Goal: Information Seeking & Learning: Learn about a topic

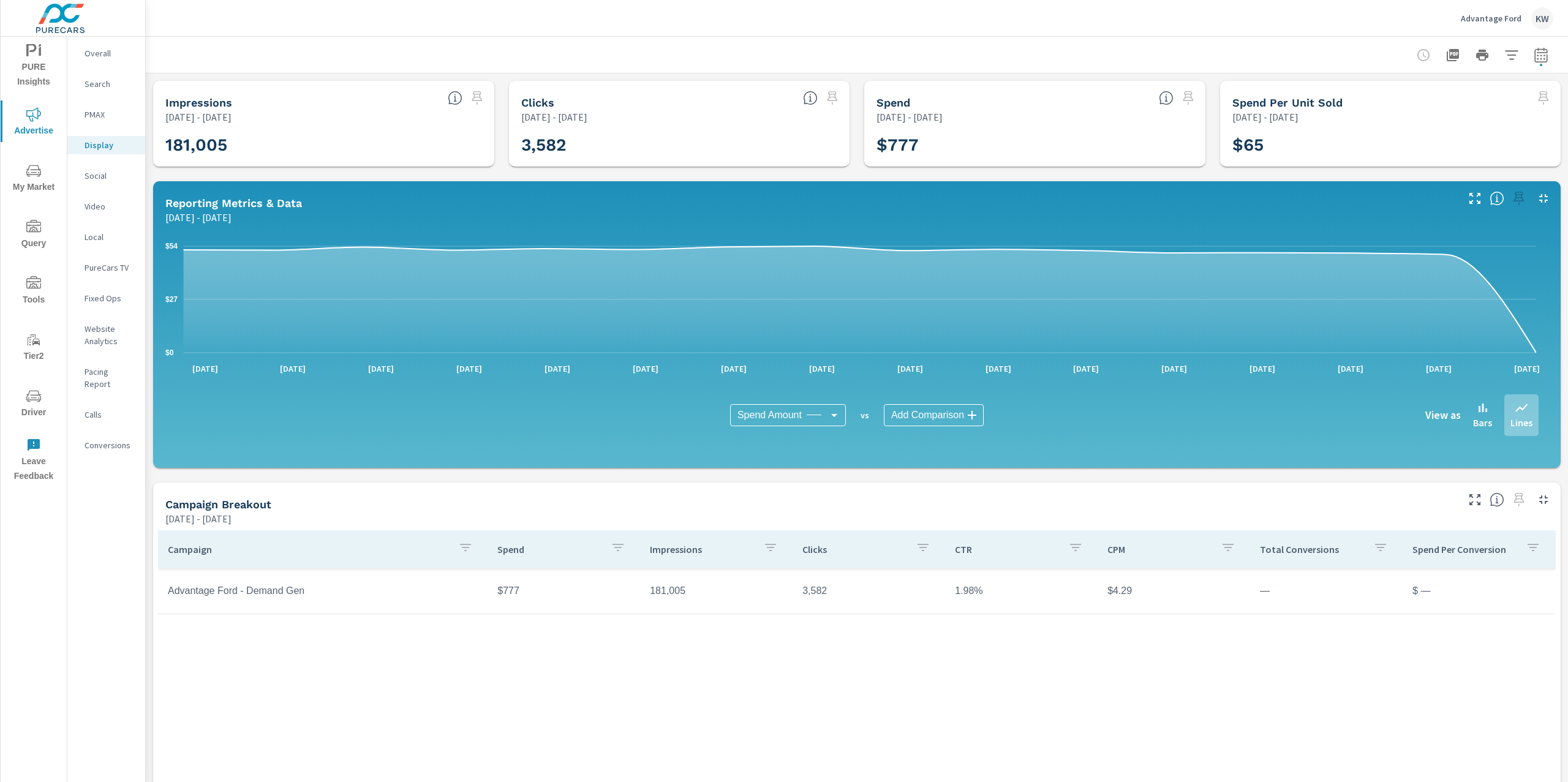
scroll to position [43, 0]
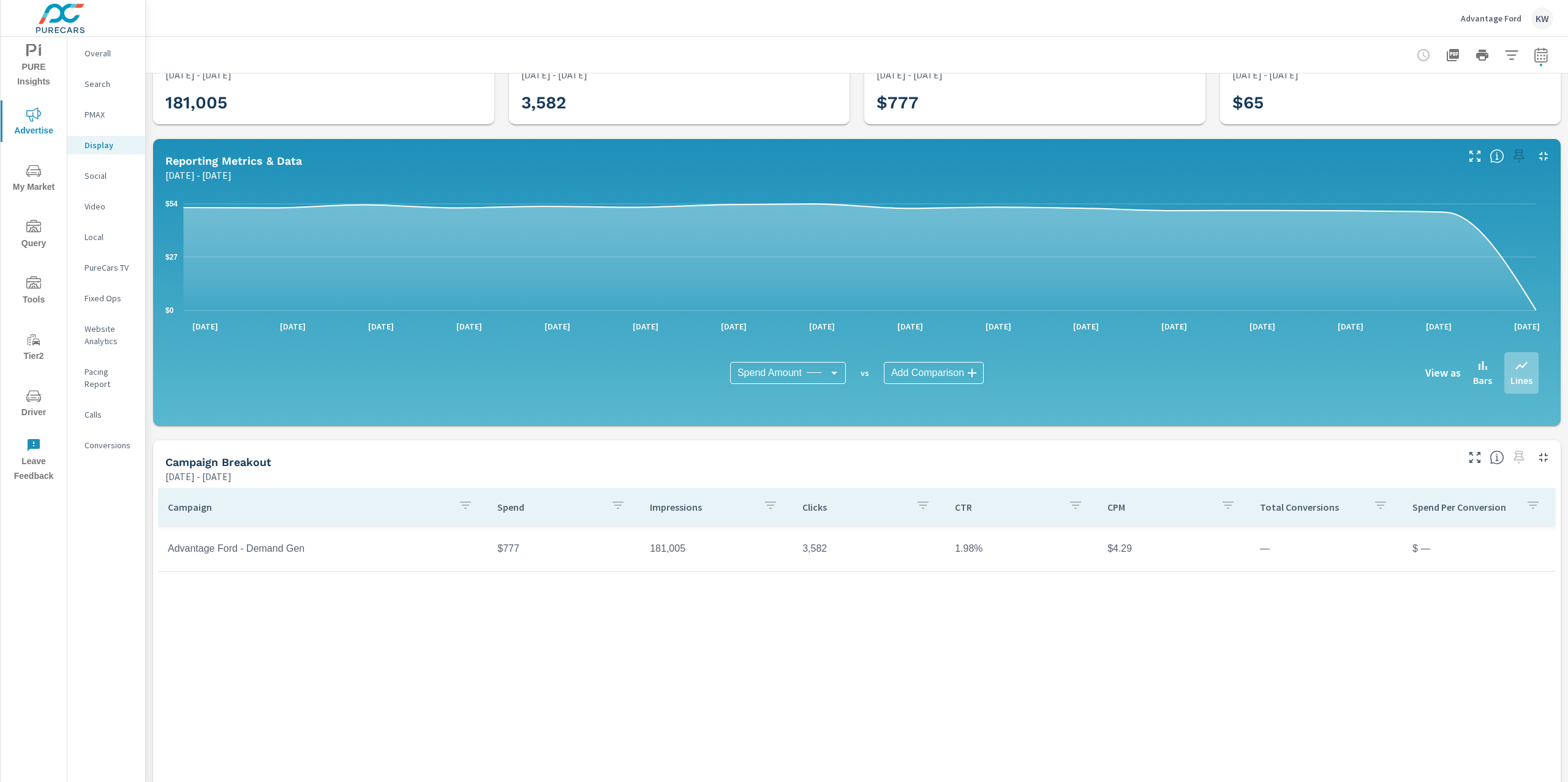
click at [1480, 19] on p "Advantage Ford" at bounding box center [1491, 19] width 61 height 11
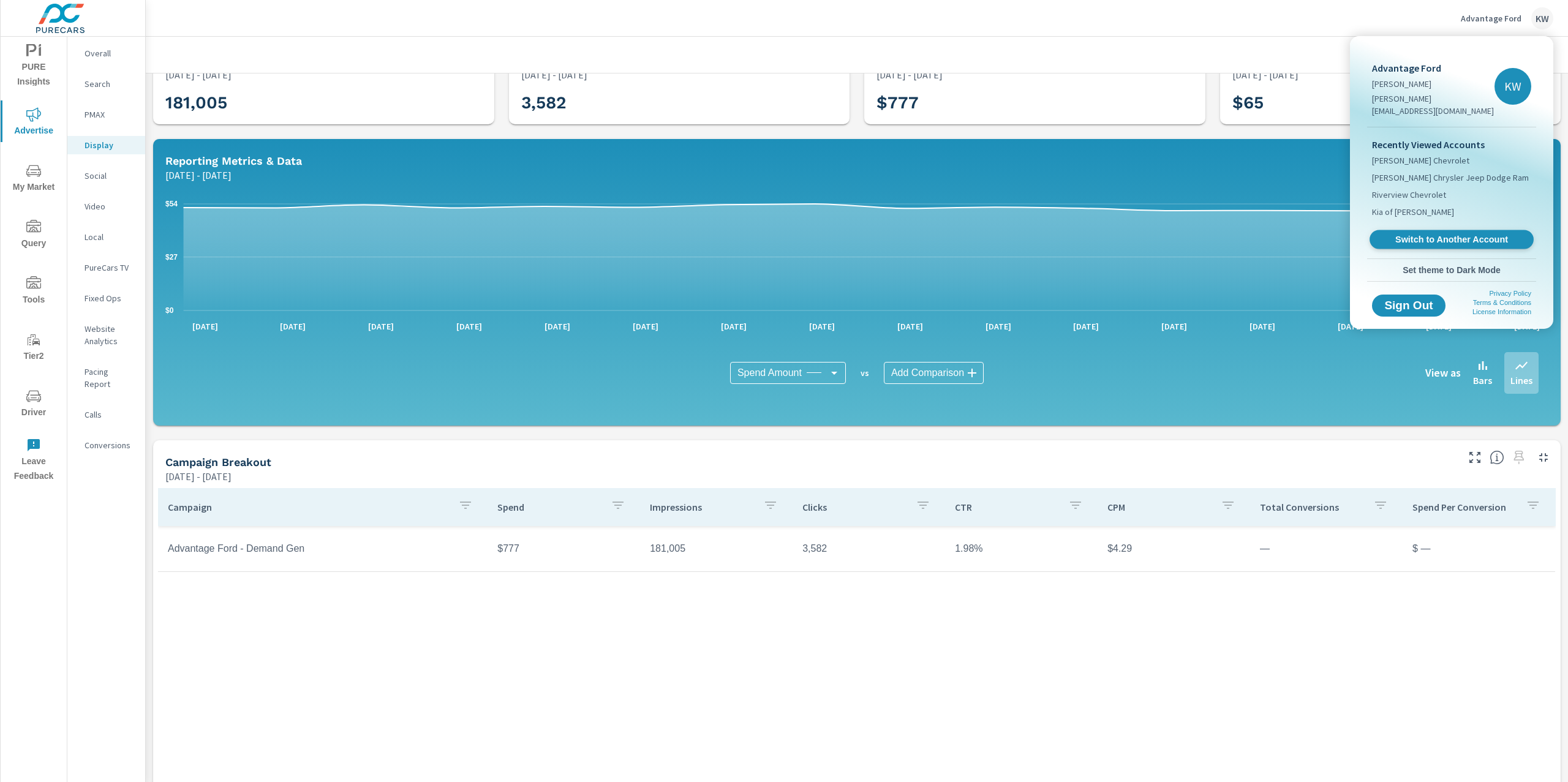
click at [1435, 234] on span "Switch to Another Account" at bounding box center [1451, 239] width 150 height 12
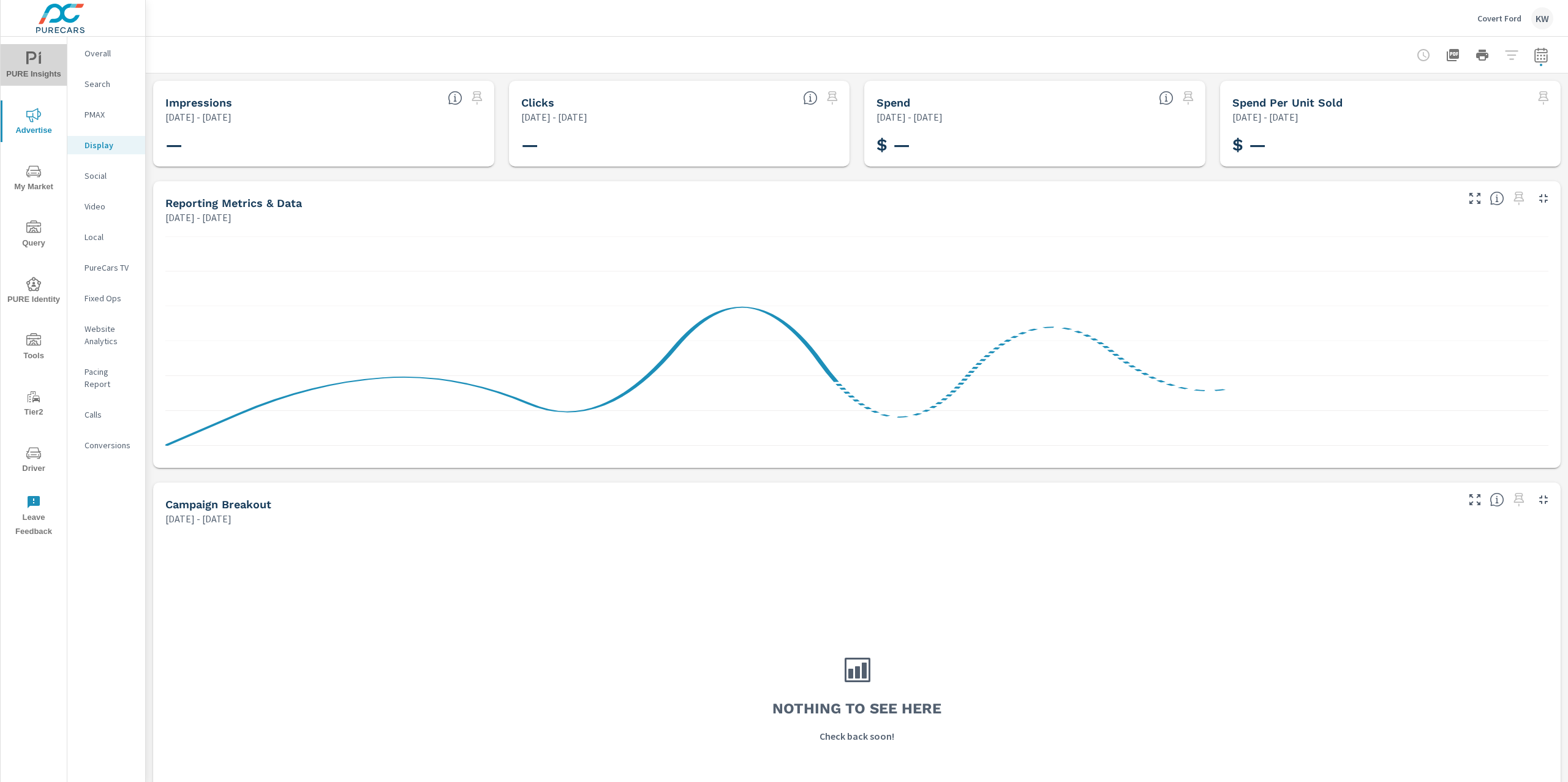
click at [32, 59] on icon "nav menu" at bounding box center [31, 58] width 11 height 13
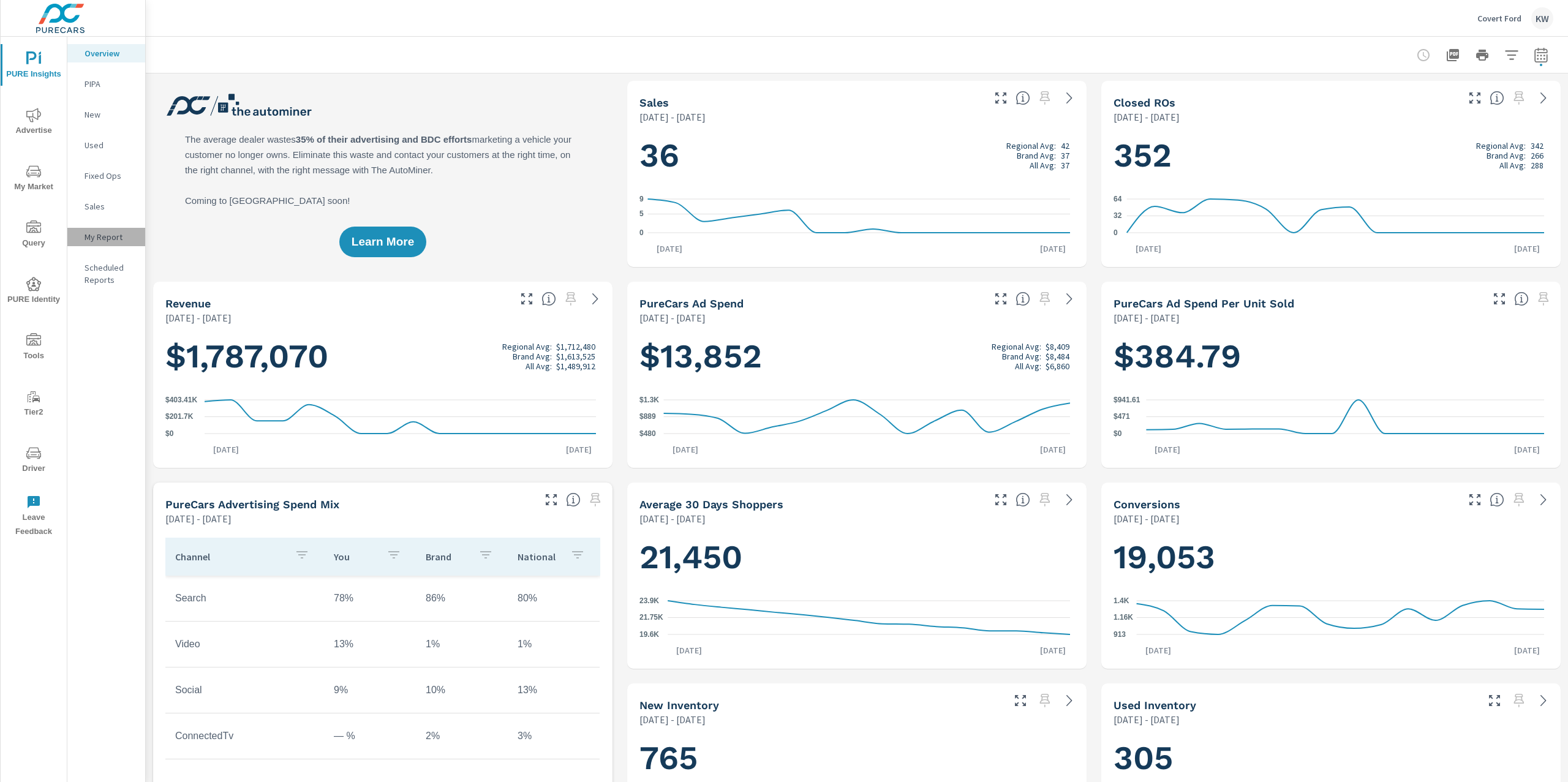
click at [111, 238] on p "My Report" at bounding box center [109, 237] width 51 height 13
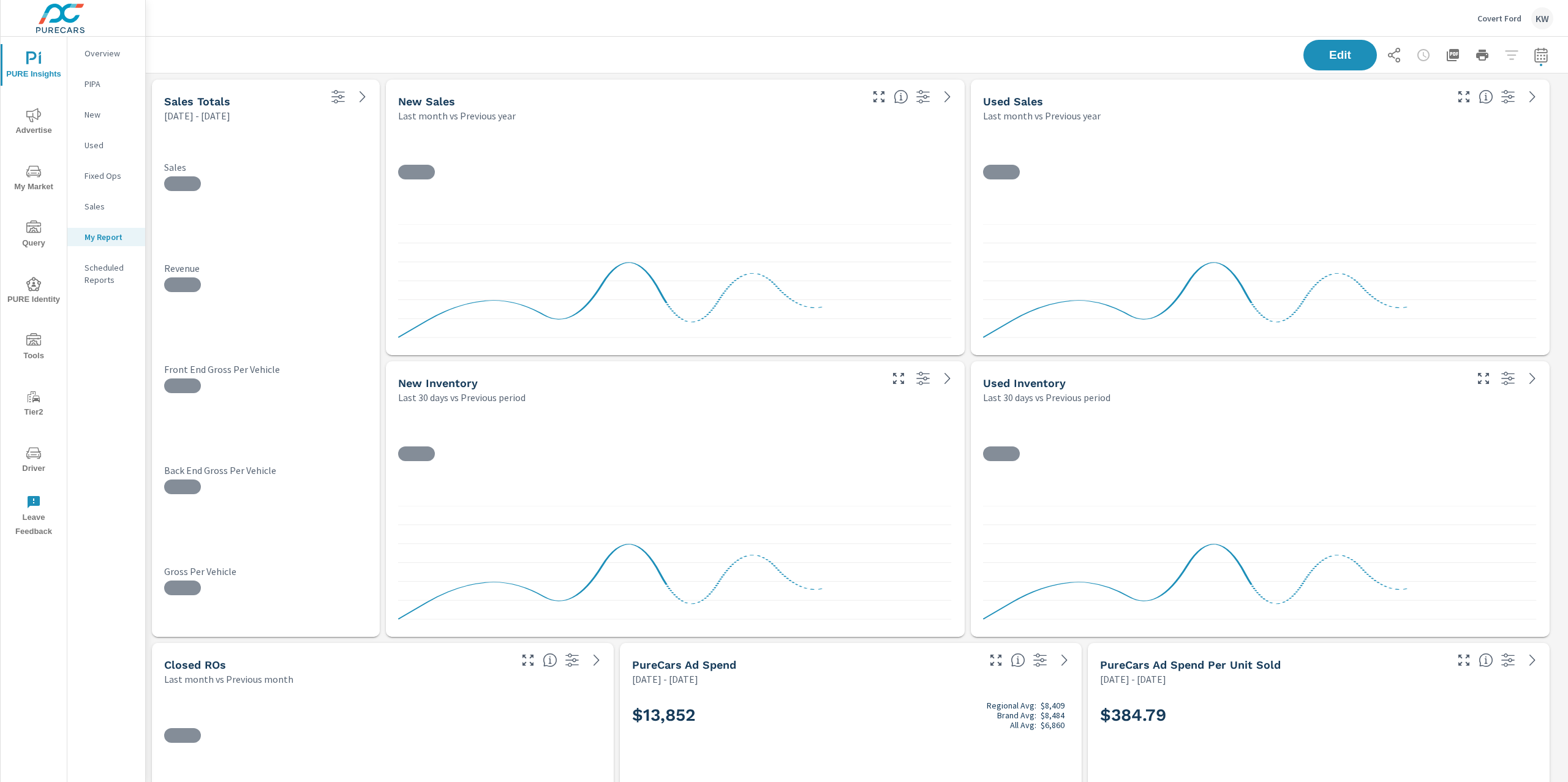
scroll to position [9050, 1436]
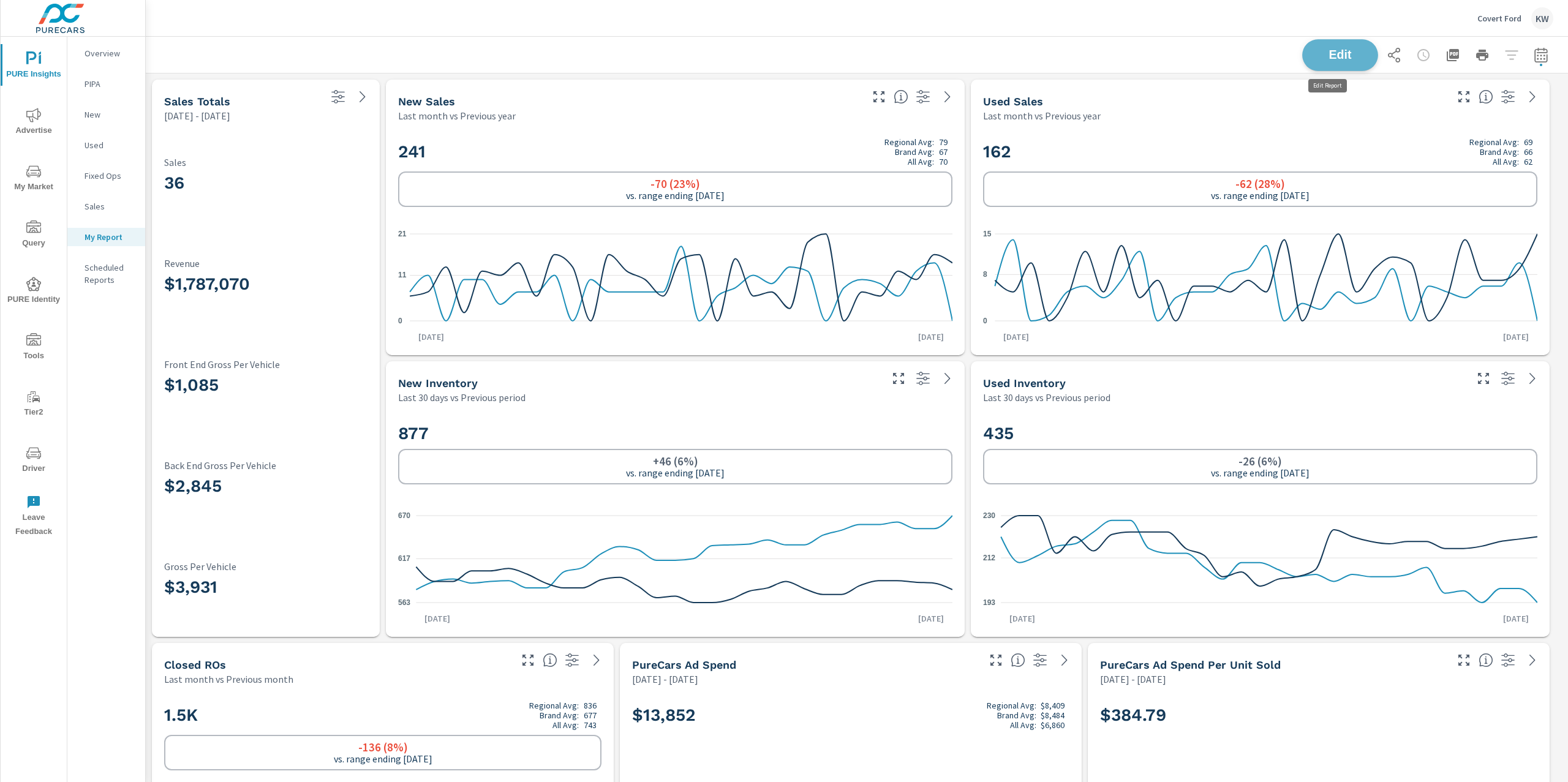
click at [1331, 63] on button "Edit" at bounding box center [1341, 55] width 76 height 32
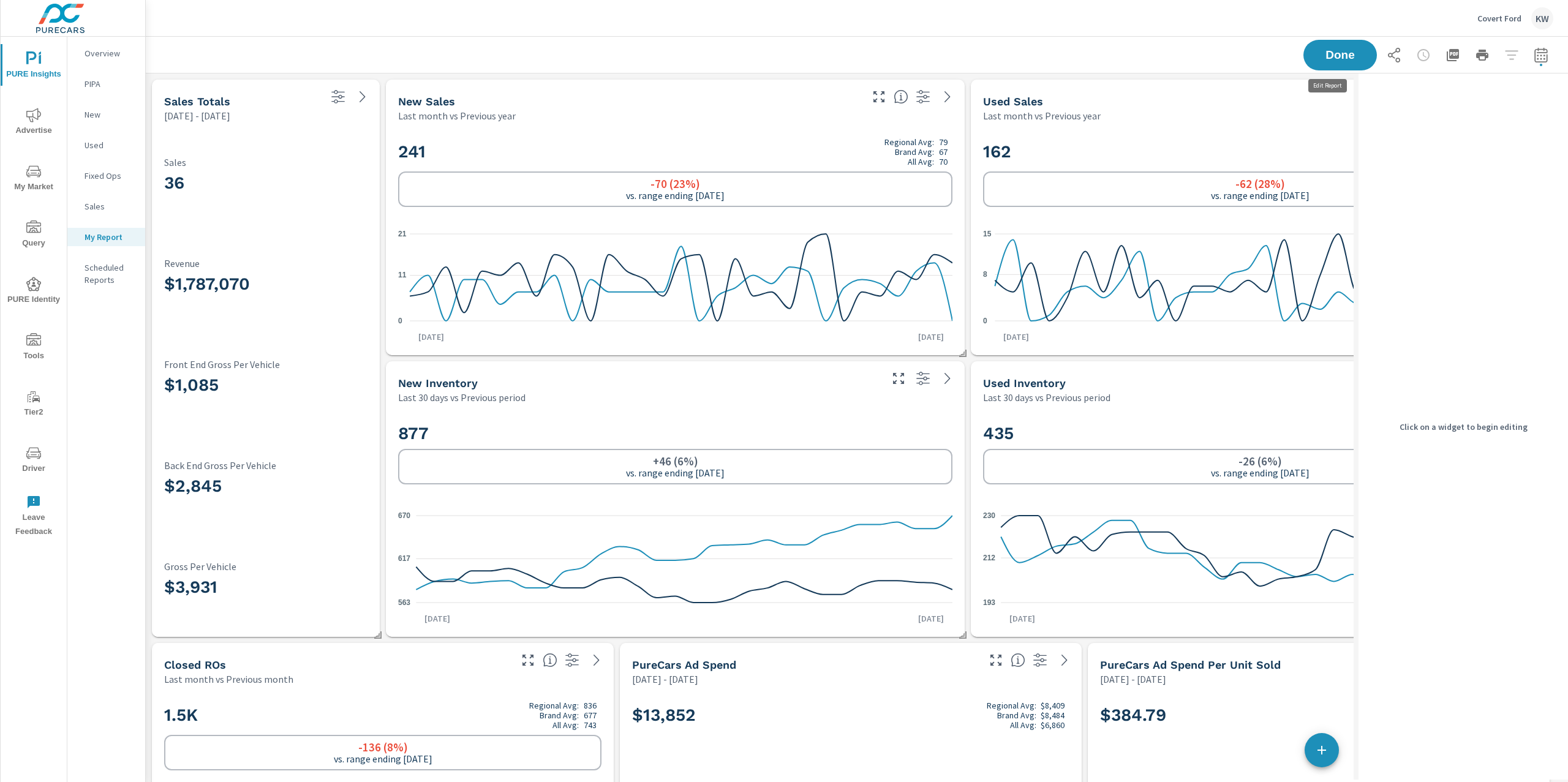
scroll to position [6, 6]
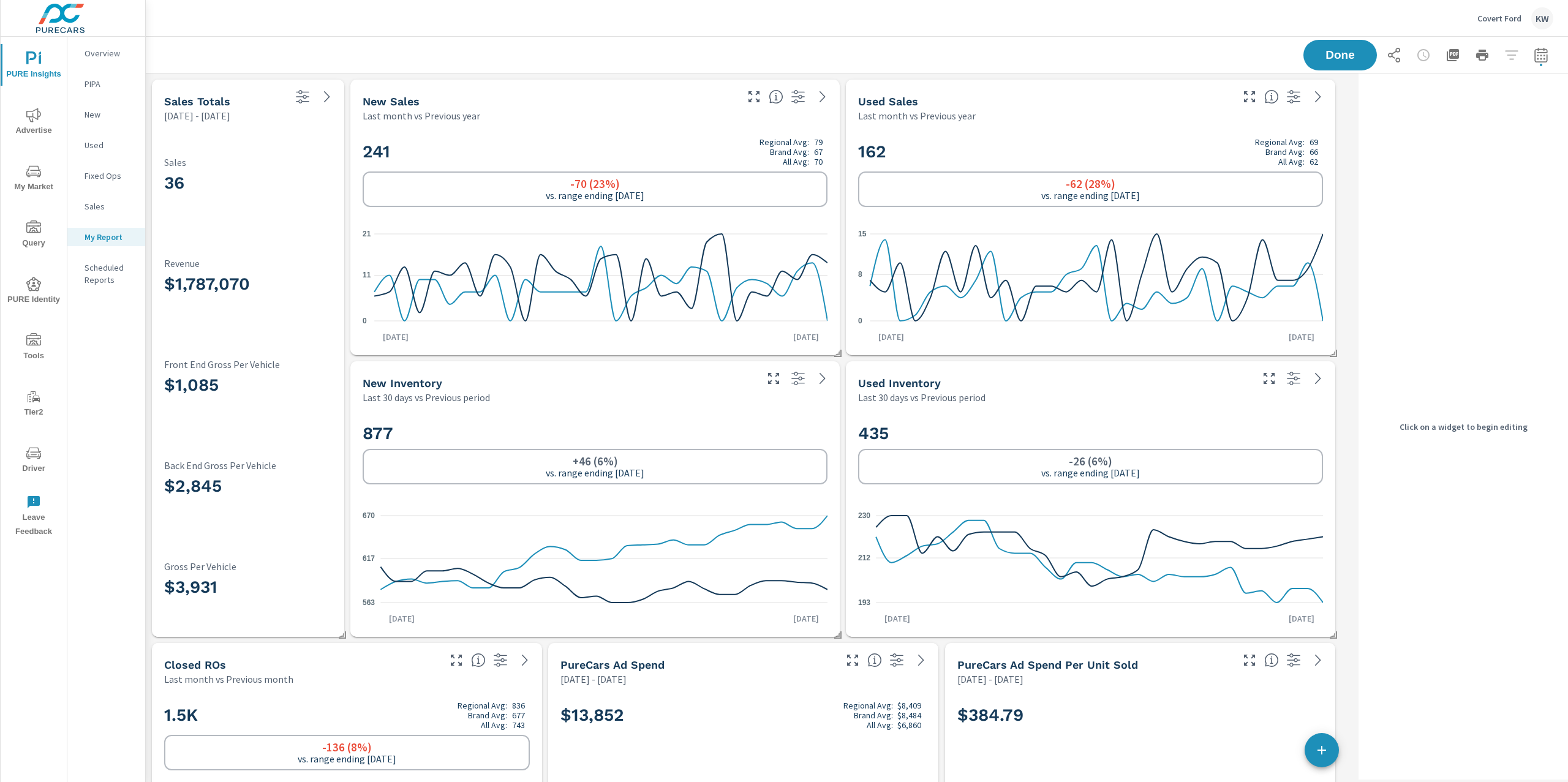
drag, startPoint x: 731, startPoint y: 446, endPoint x: 734, endPoint y: 437, distance: 9.5
click at [732, 445] on div "877 +46 (6%) vs. range ending Aug 17" at bounding box center [595, 453] width 465 height 62
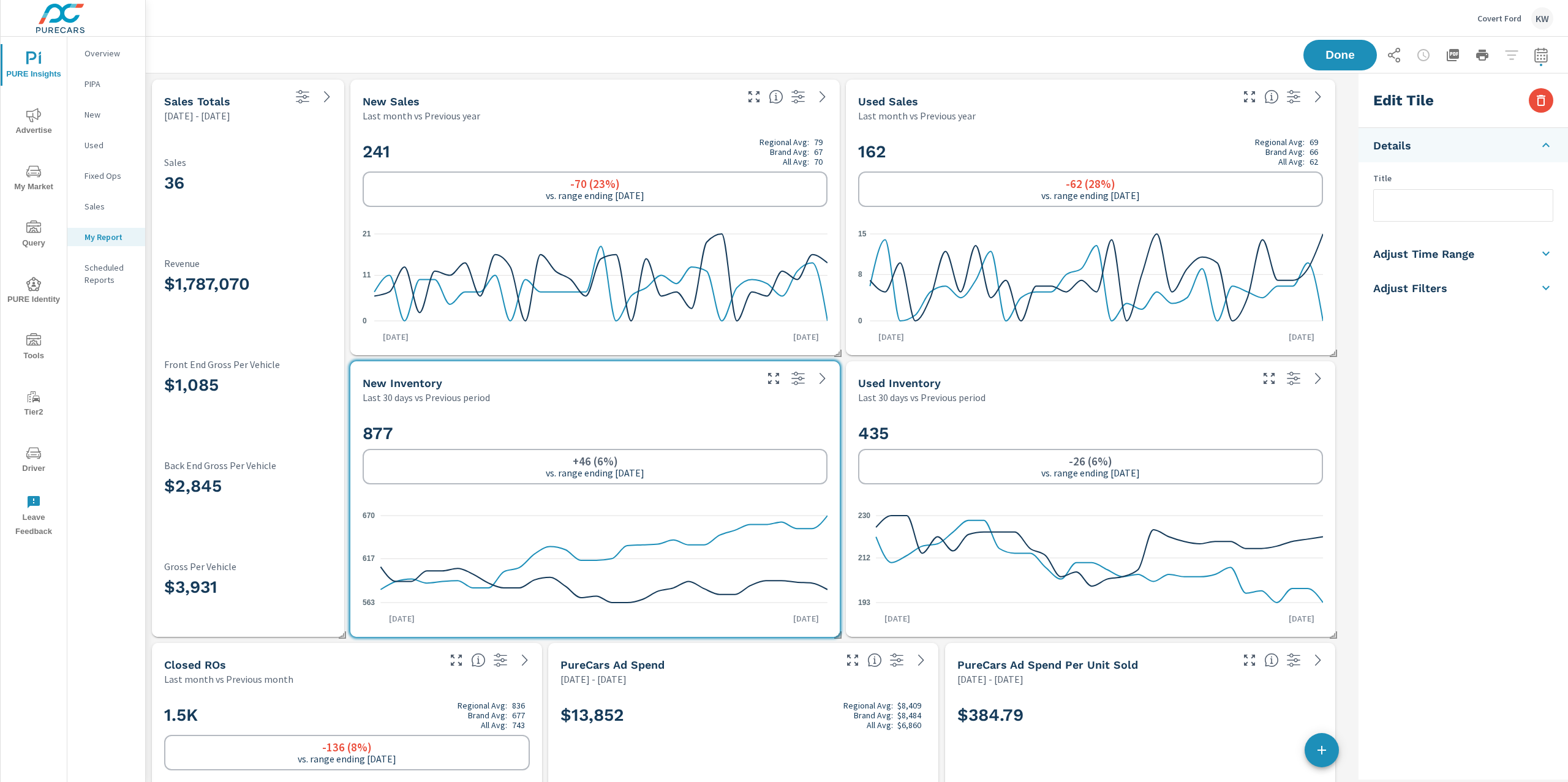
scroll to position [9050, 1221]
click at [1467, 261] on li "Adjust Time Range" at bounding box center [1463, 253] width 209 height 34
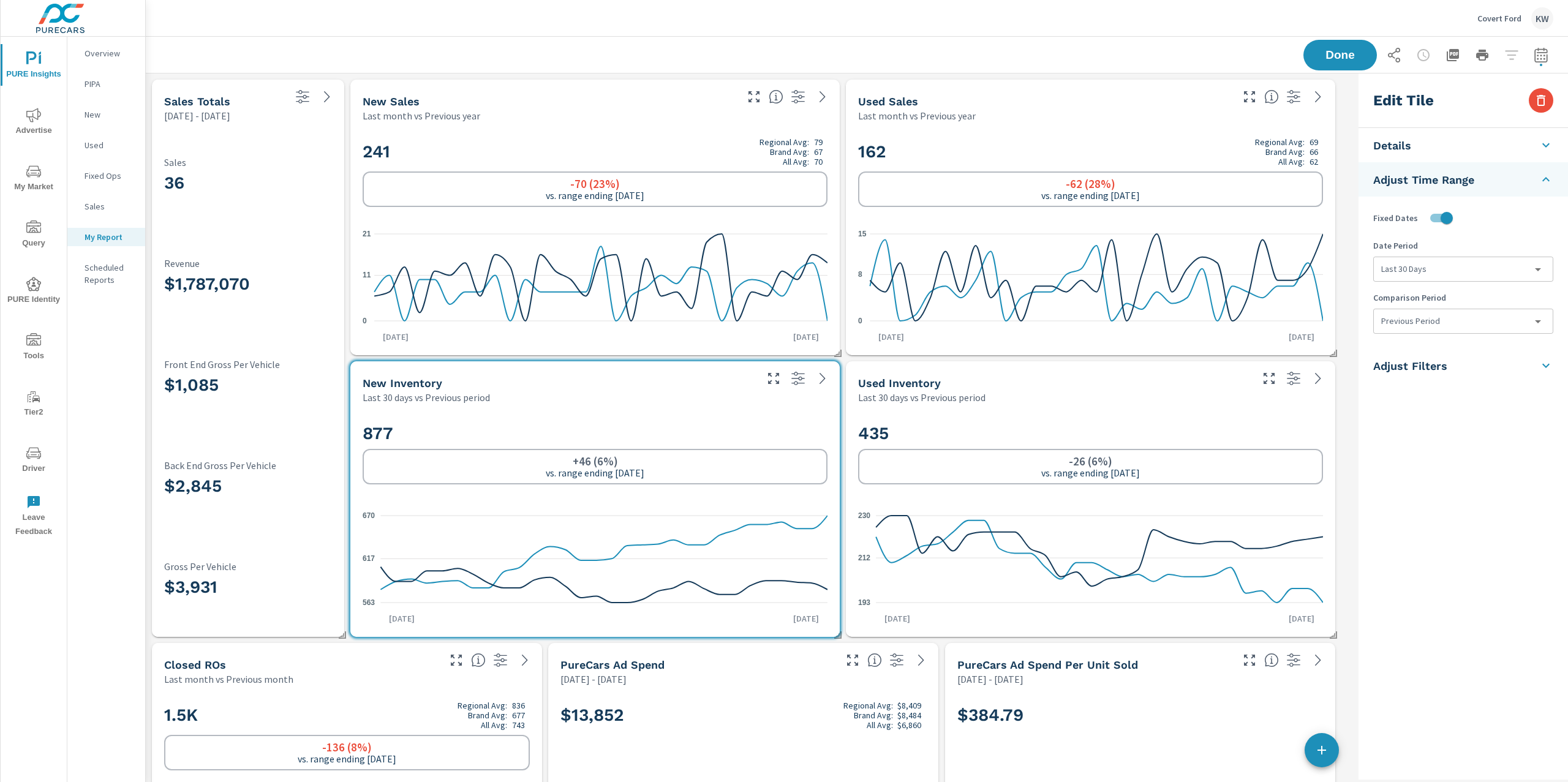
click at [1467, 268] on body "PURE Insights Advertise My Market Query PURE Identity Tools Tier2 Driver Leave …" at bounding box center [784, 391] width 1568 height 782
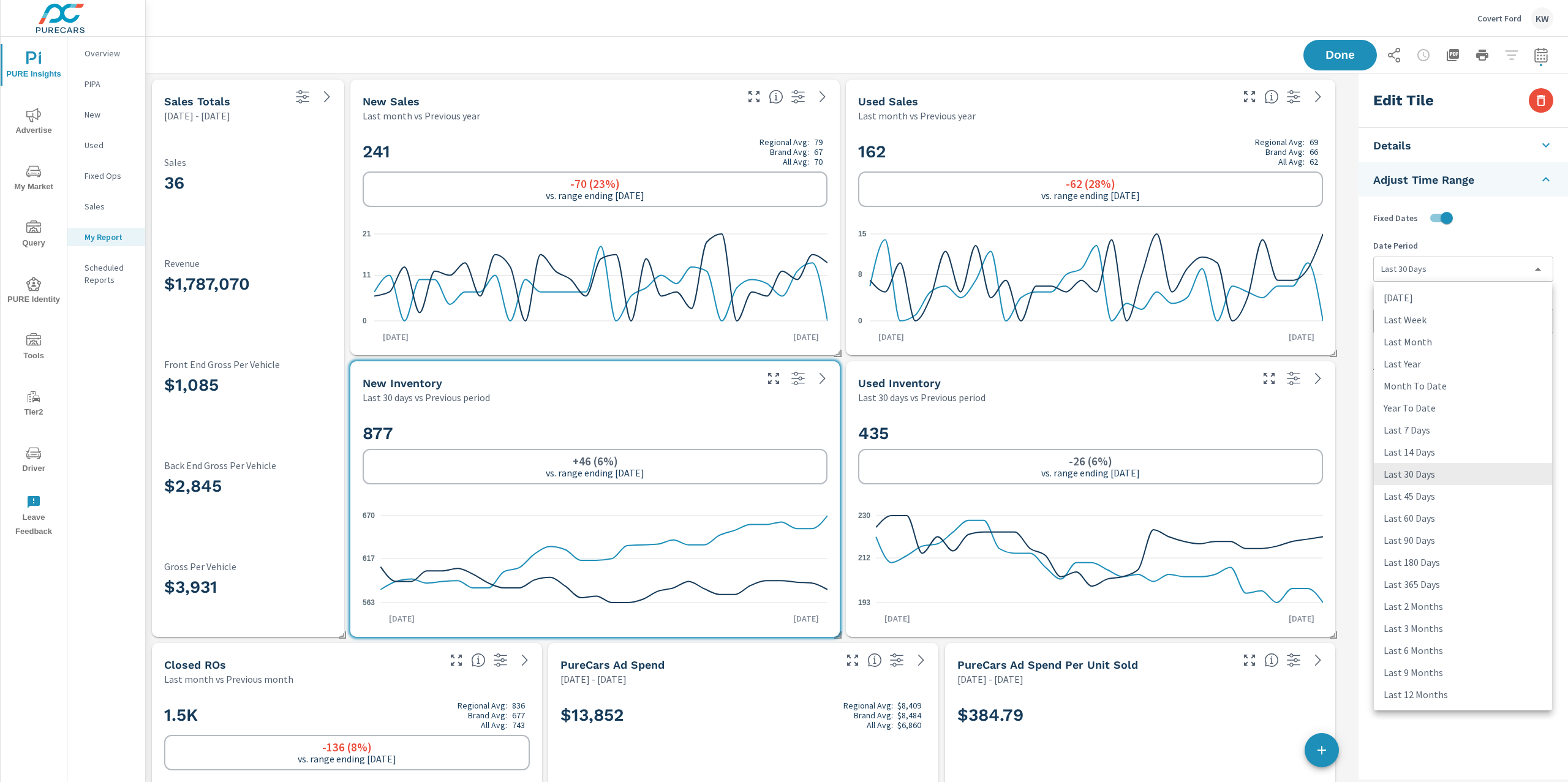
click at [1424, 499] on li "Last 45 Days" at bounding box center [1462, 496] width 178 height 22
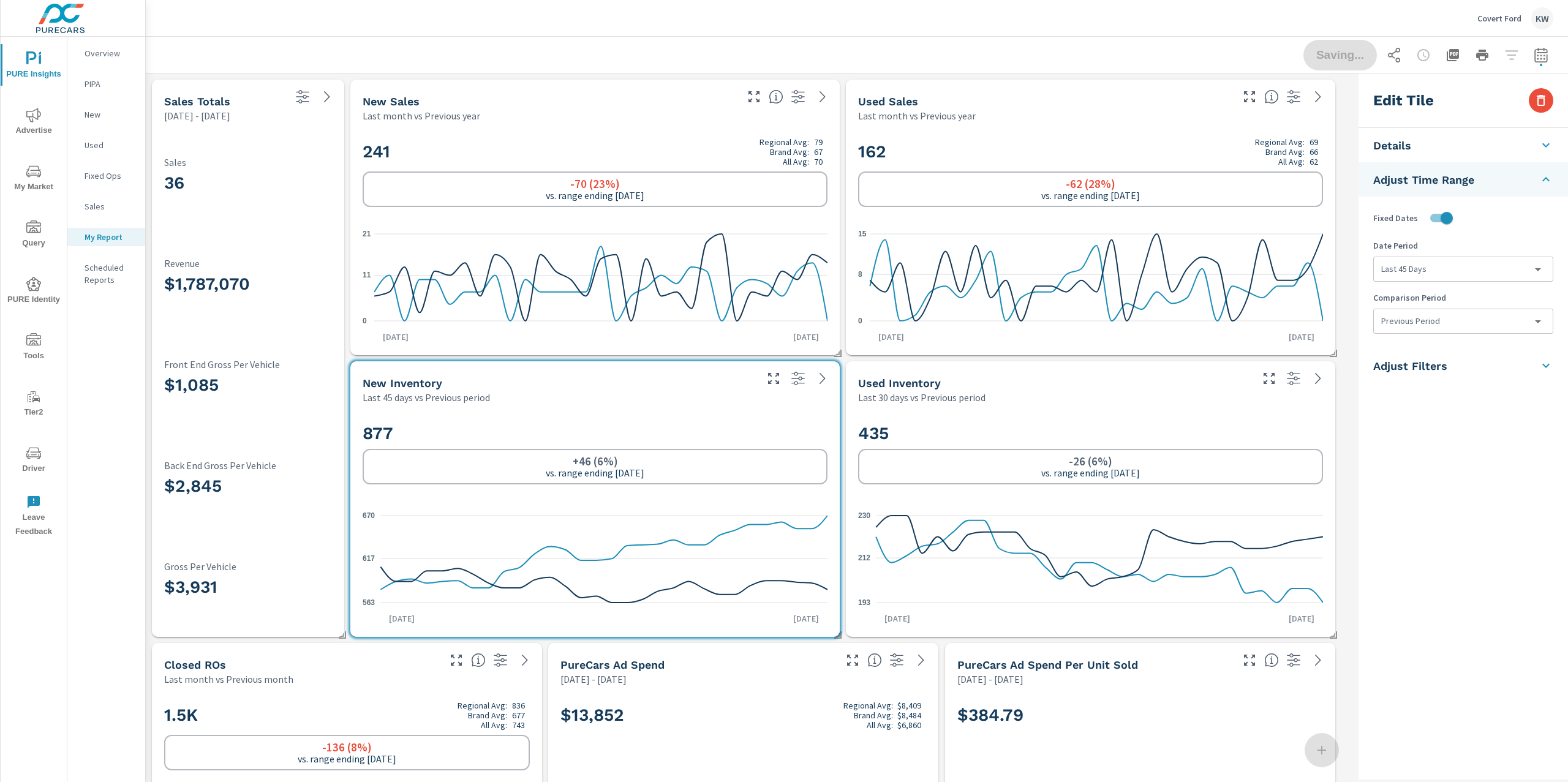
click at [1270, 428] on h2 "435" at bounding box center [1091, 433] width 465 height 21
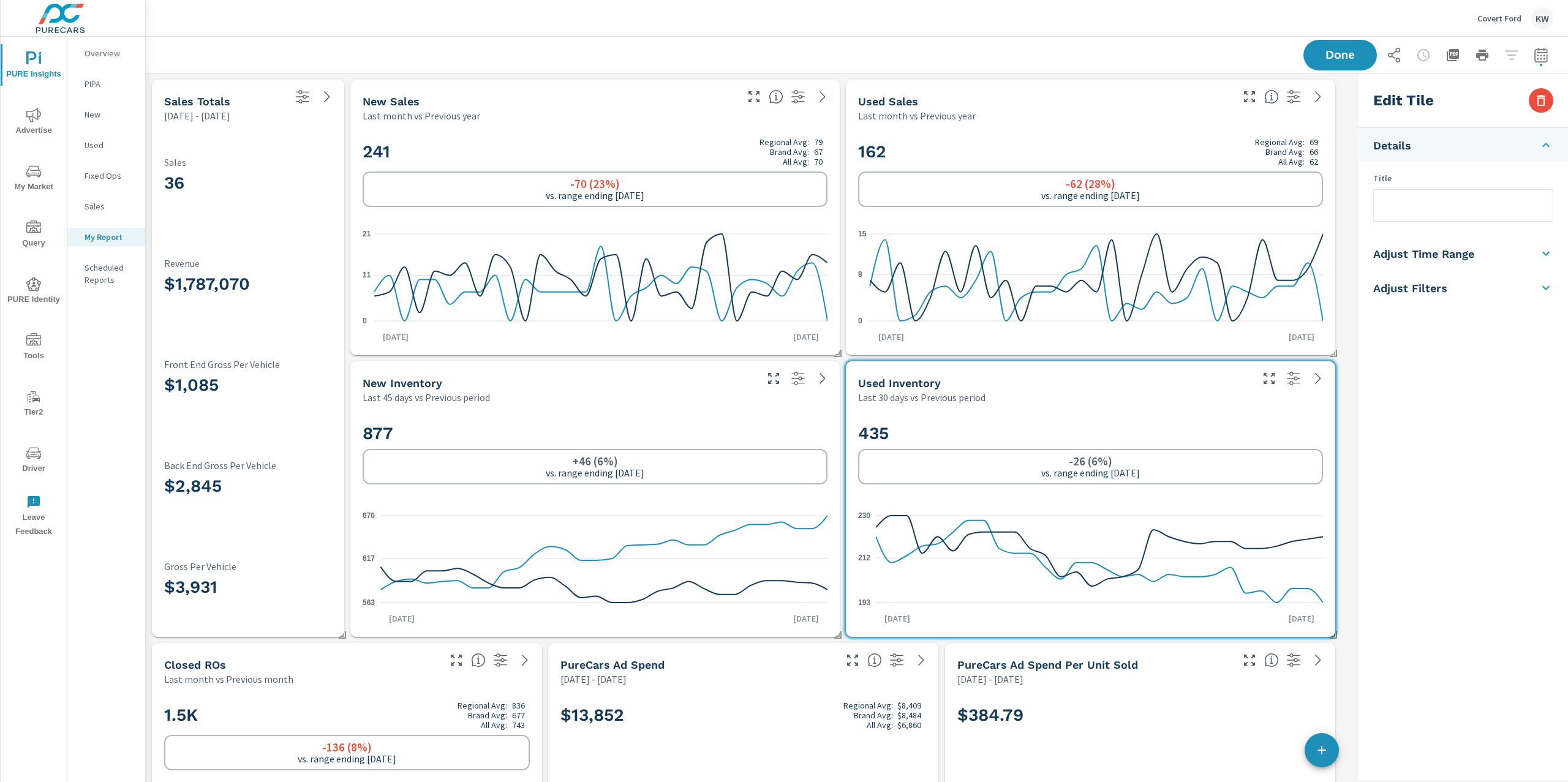
click at [762, 439] on h2 "877" at bounding box center [595, 433] width 465 height 21
type input "last45Days"
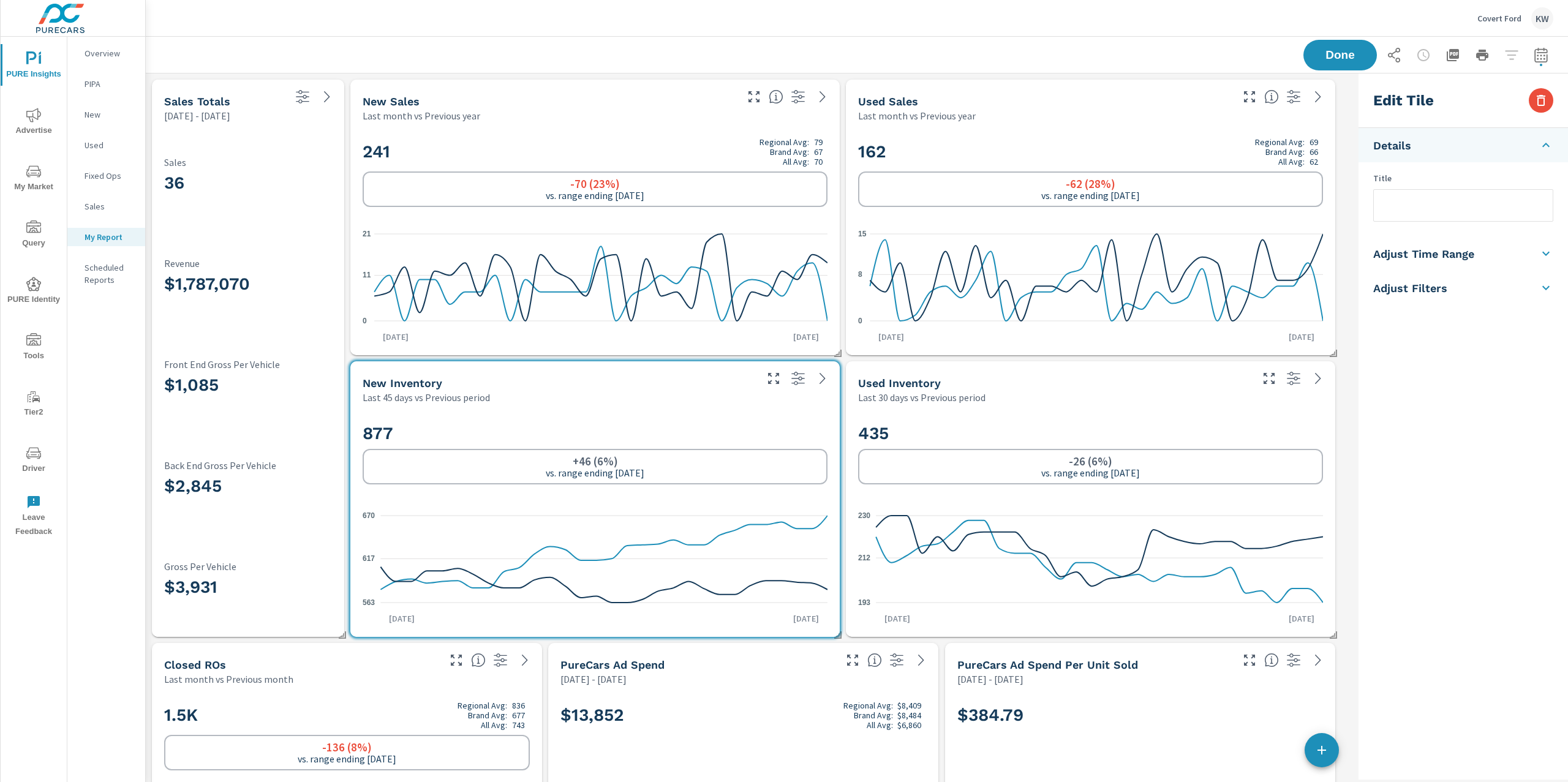
click at [1439, 261] on li "Adjust Time Range" at bounding box center [1463, 253] width 209 height 34
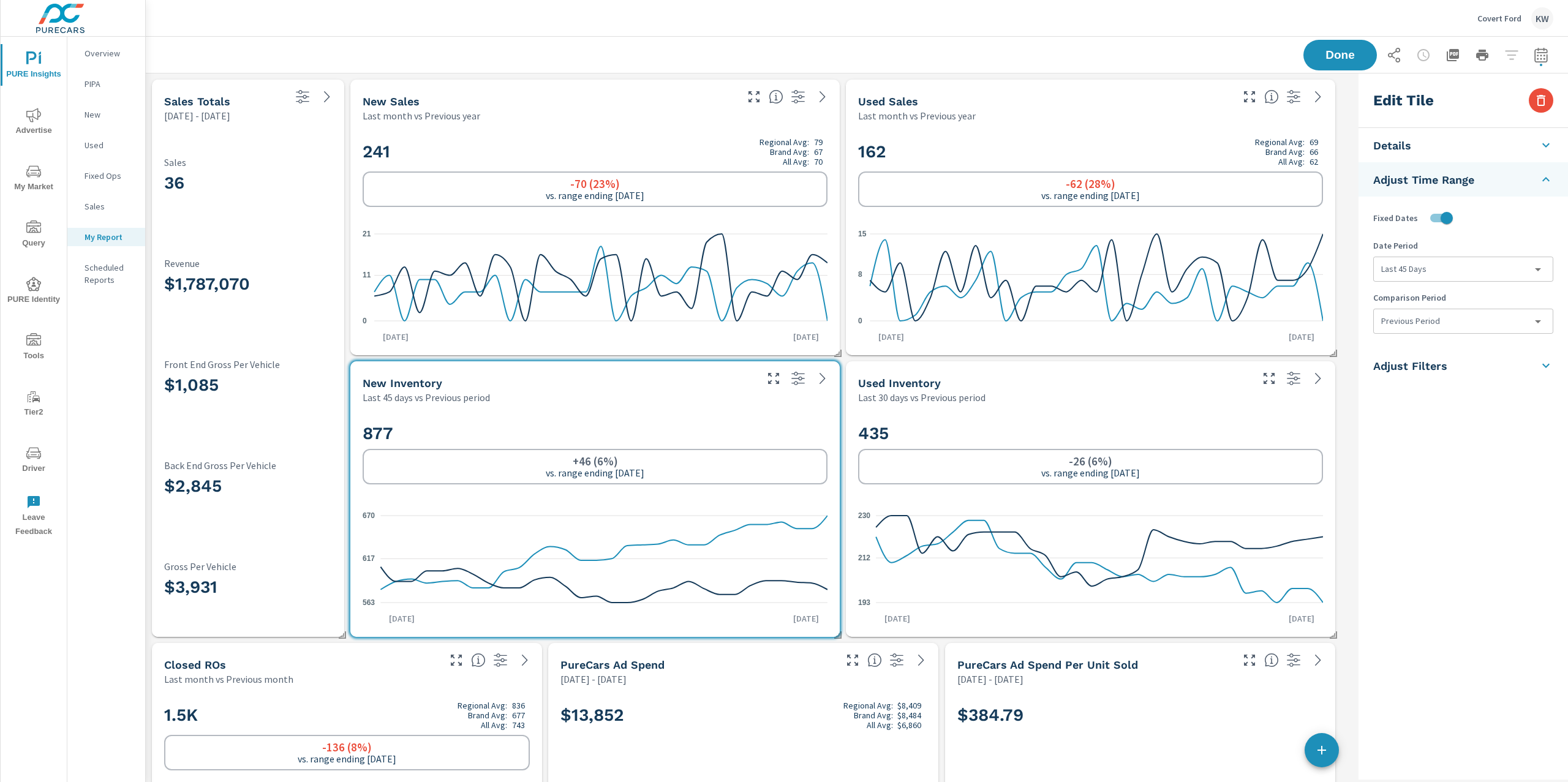
click at [1439, 324] on body "PURE Insights Advertise My Market Query PURE Identity Tools Tier2 Driver Leave …" at bounding box center [784, 391] width 1568 height 782
click at [1431, 350] on li "None" at bounding box center [1462, 349] width 178 height 22
click at [1148, 382] on div "Used Inventory" at bounding box center [1054, 383] width 391 height 14
type input "last30Days"
type input "currentPeriodStart"
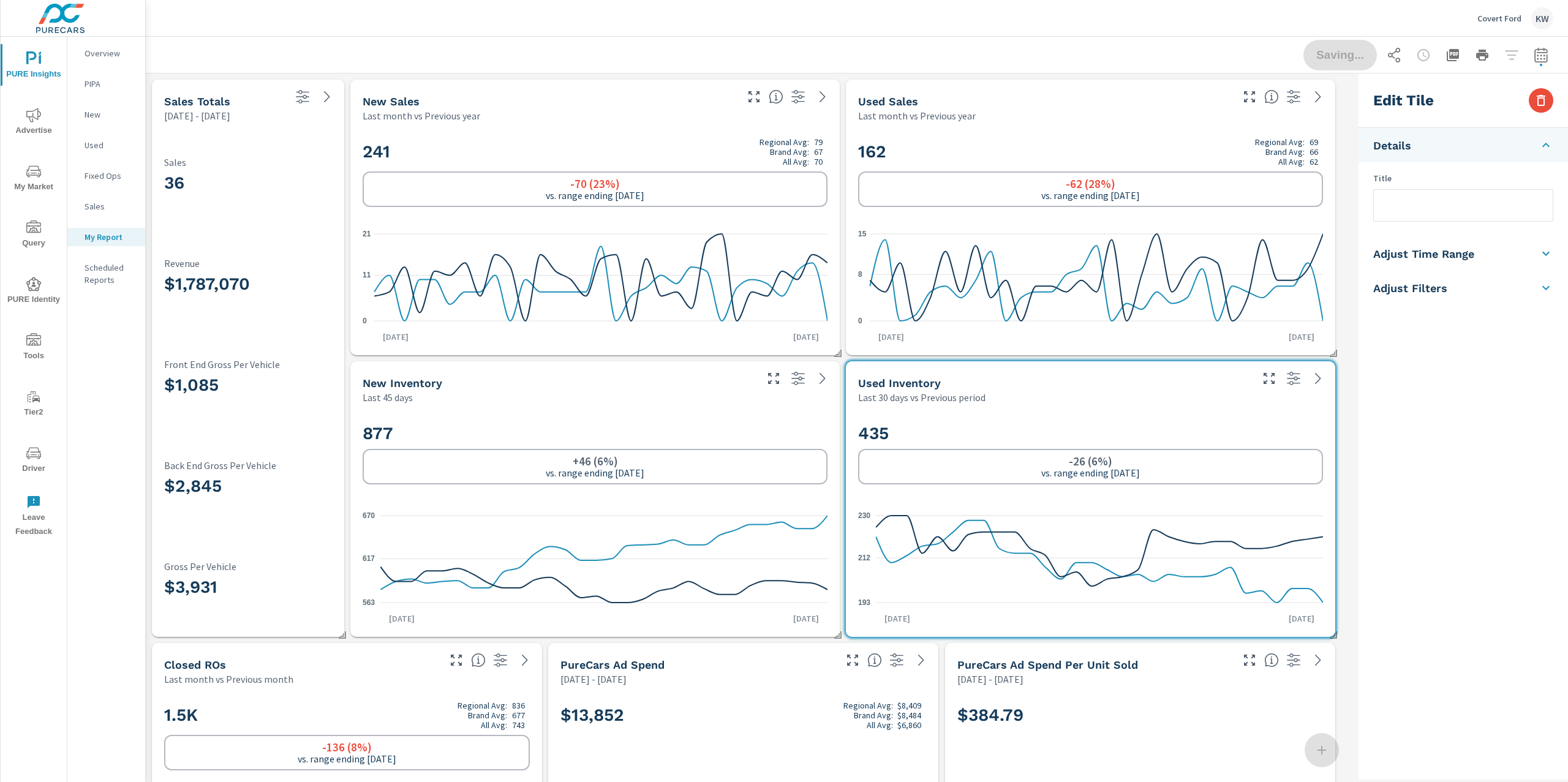
click at [1426, 258] on h5 "Adjust Time Range" at bounding box center [1424, 254] width 101 height 14
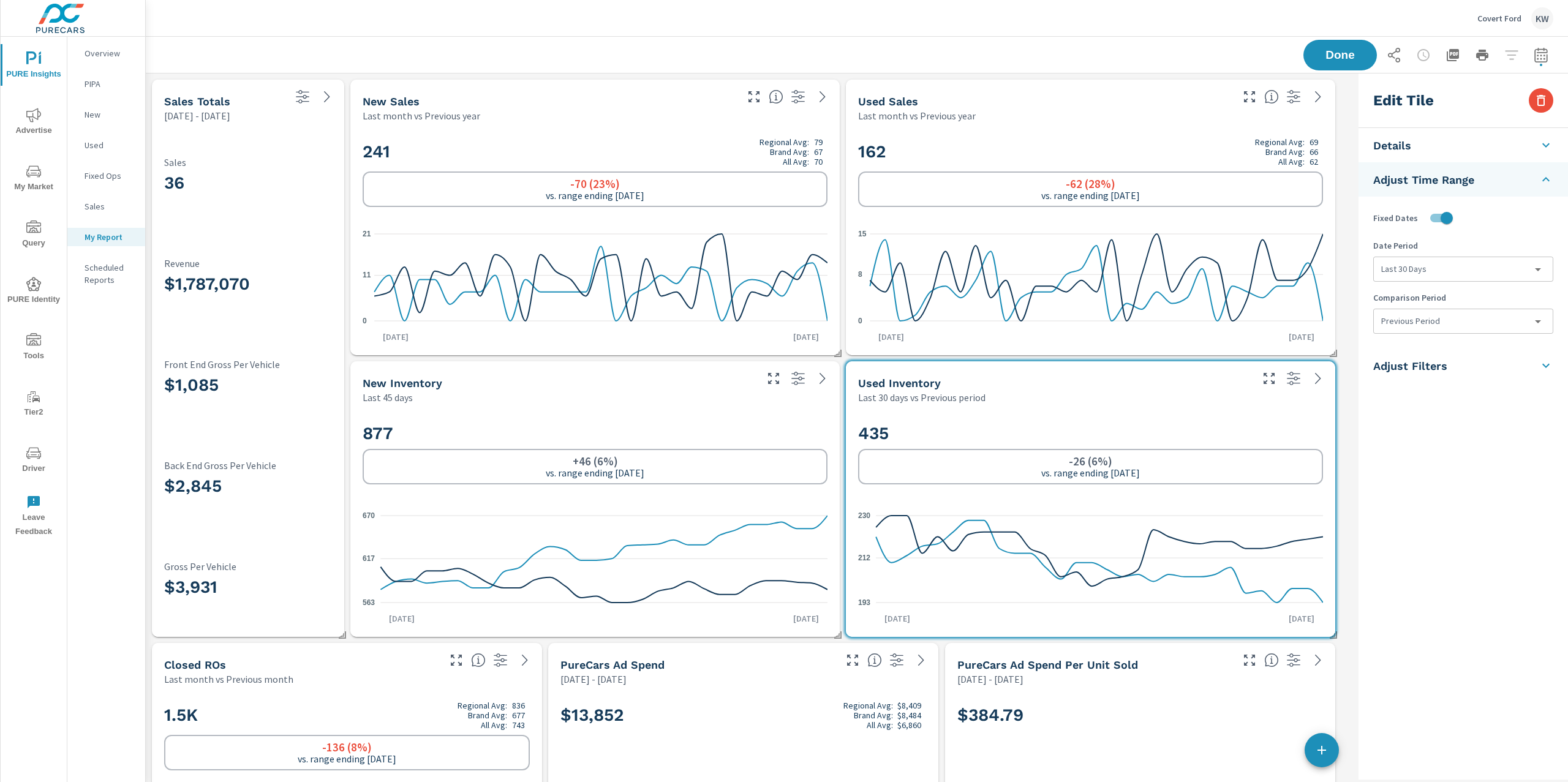
click at [1424, 273] on body "PURE Insights Advertise My Market Query PURE Identity Tools Tier2 Driver Leave …" at bounding box center [784, 391] width 1568 height 782
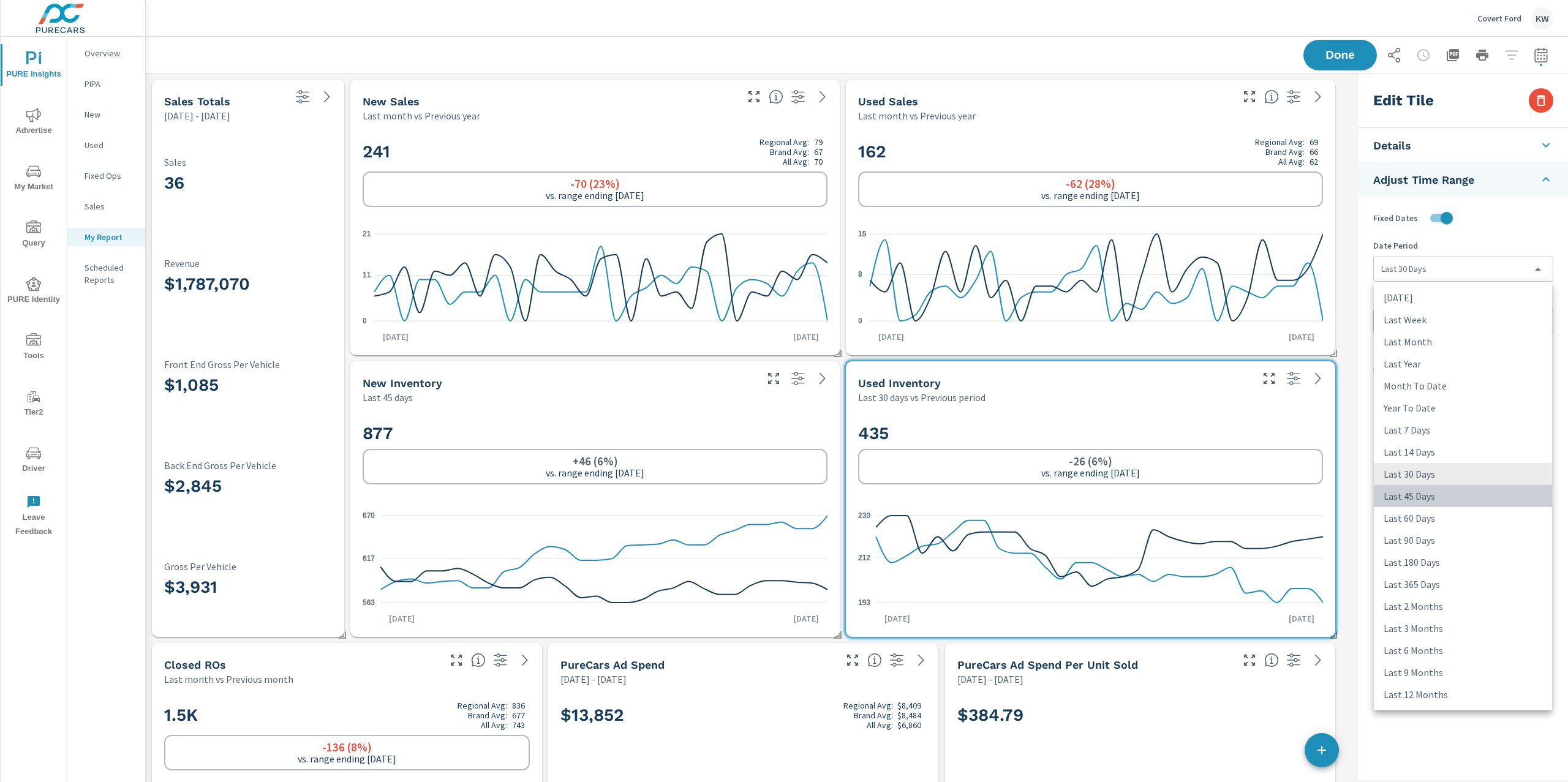
click at [1416, 497] on li "Last 45 Days" at bounding box center [1462, 496] width 178 height 22
type input "last45Days"
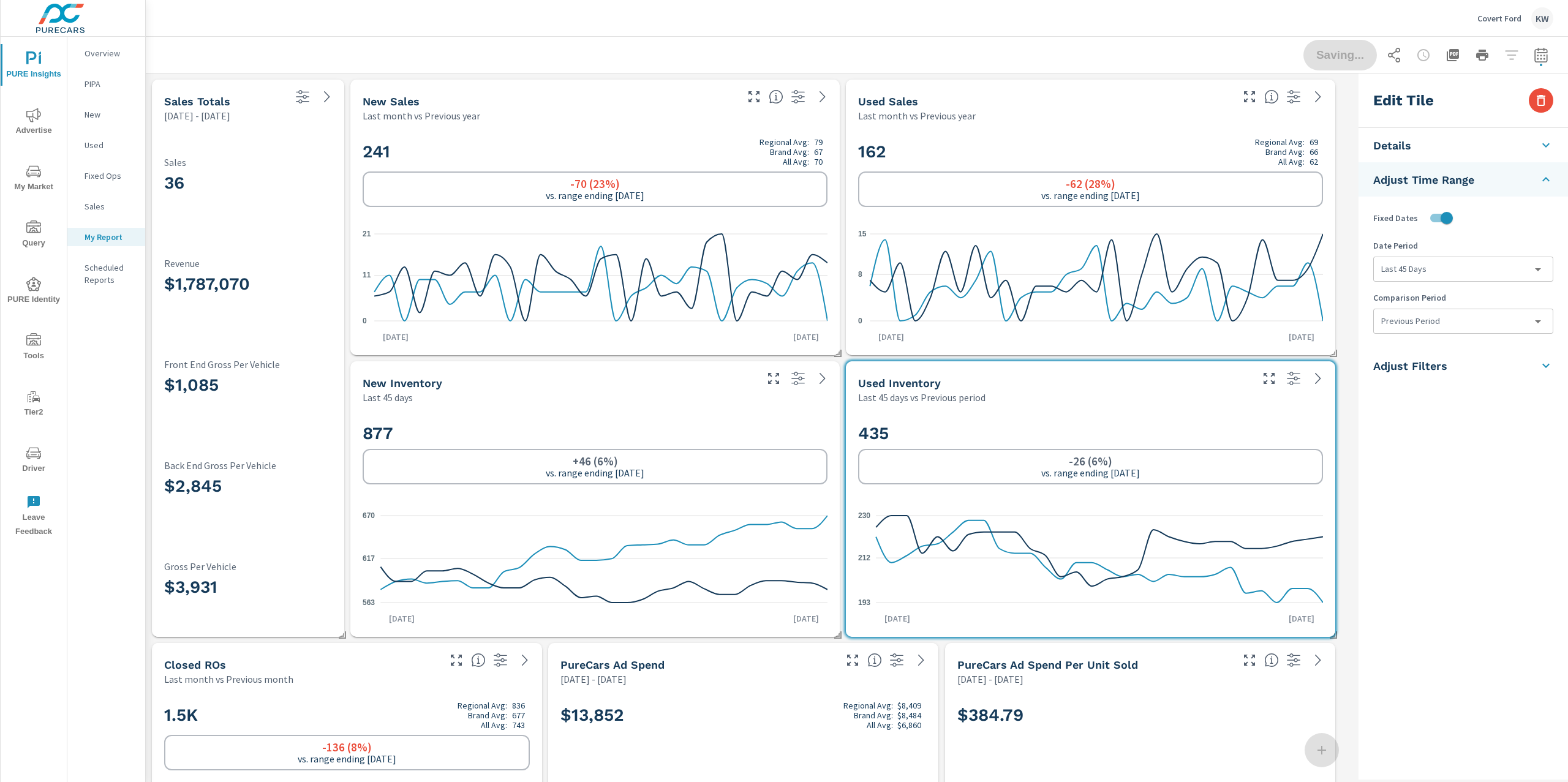
click at [1417, 329] on body "PURE Insights Advertise My Market Query PURE Identity Tools Tier2 Driver Leave …" at bounding box center [784, 391] width 1568 height 782
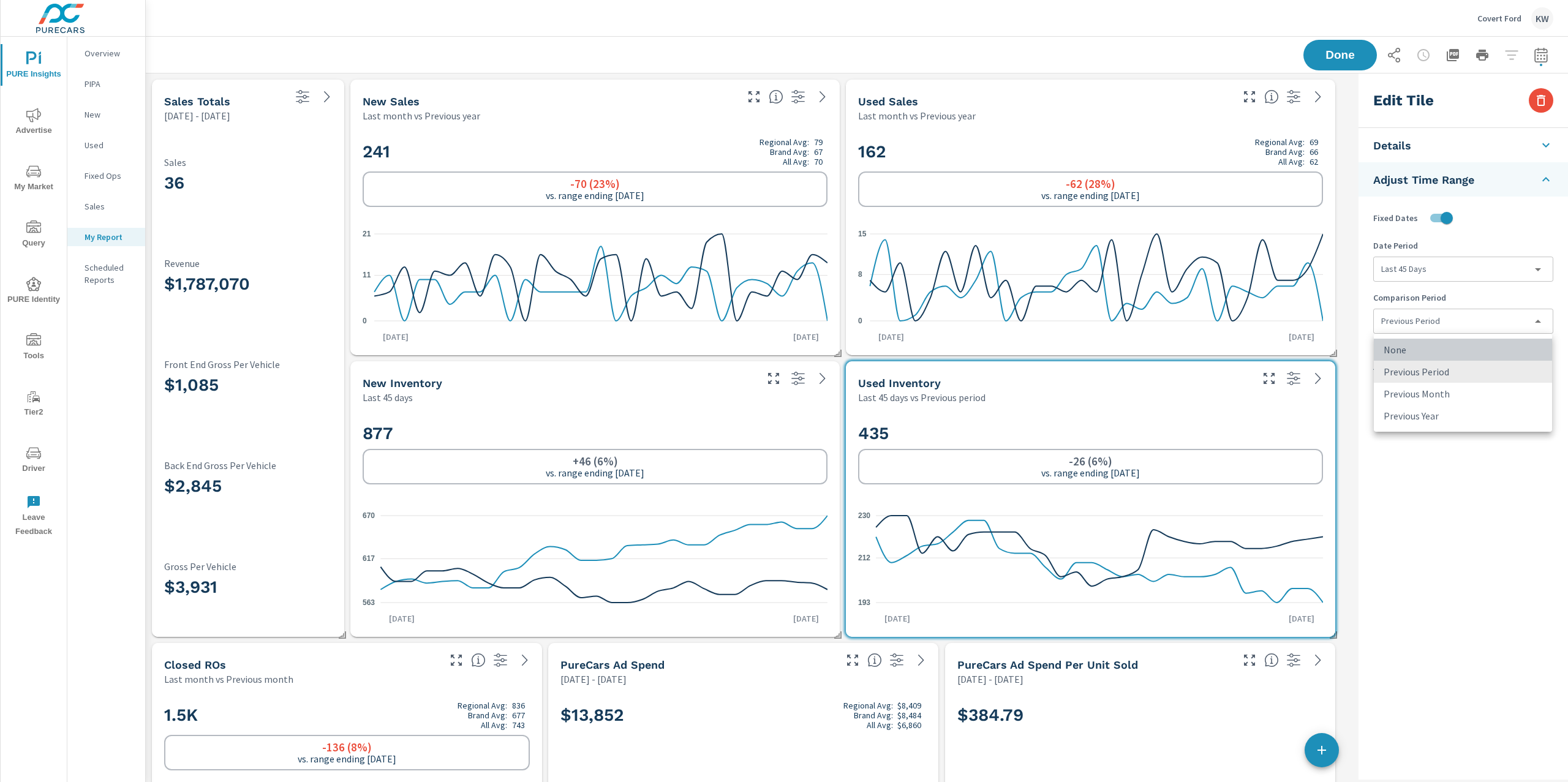
click at [1417, 352] on li "None" at bounding box center [1462, 349] width 178 height 22
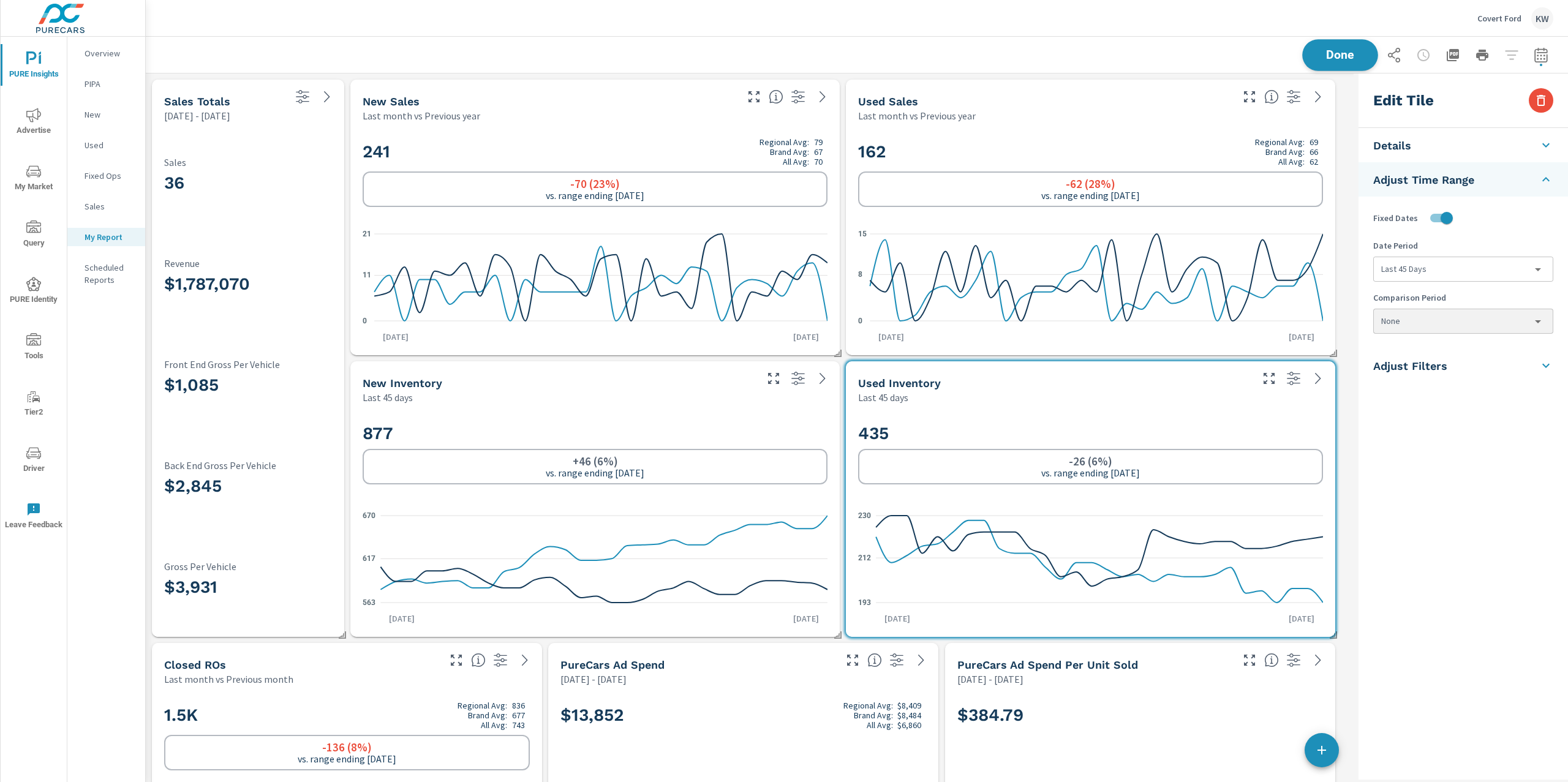
scroll to position [9050, 1221]
click at [1347, 58] on span "Done" at bounding box center [1340, 54] width 50 height 12
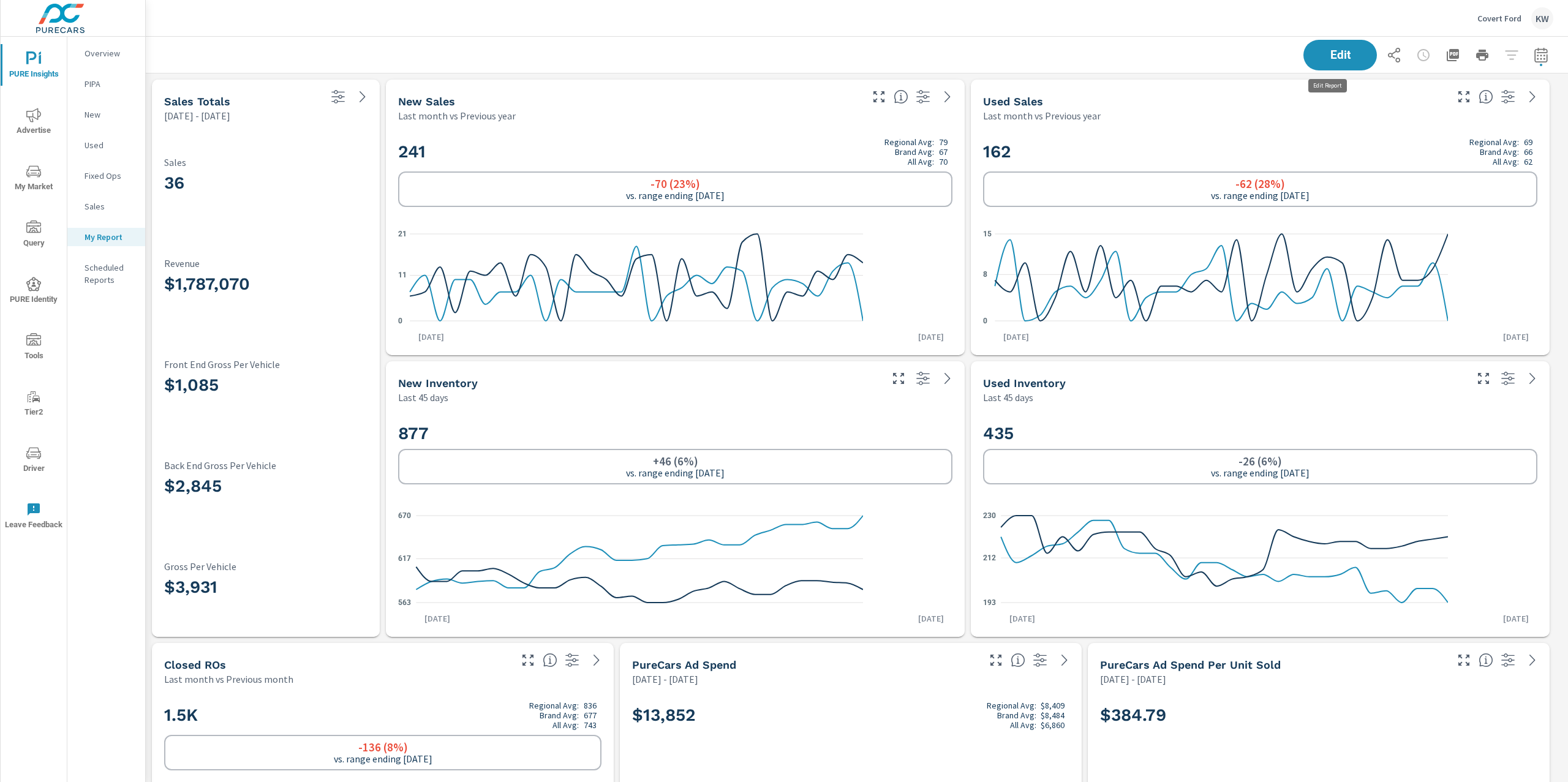
scroll to position [6, 6]
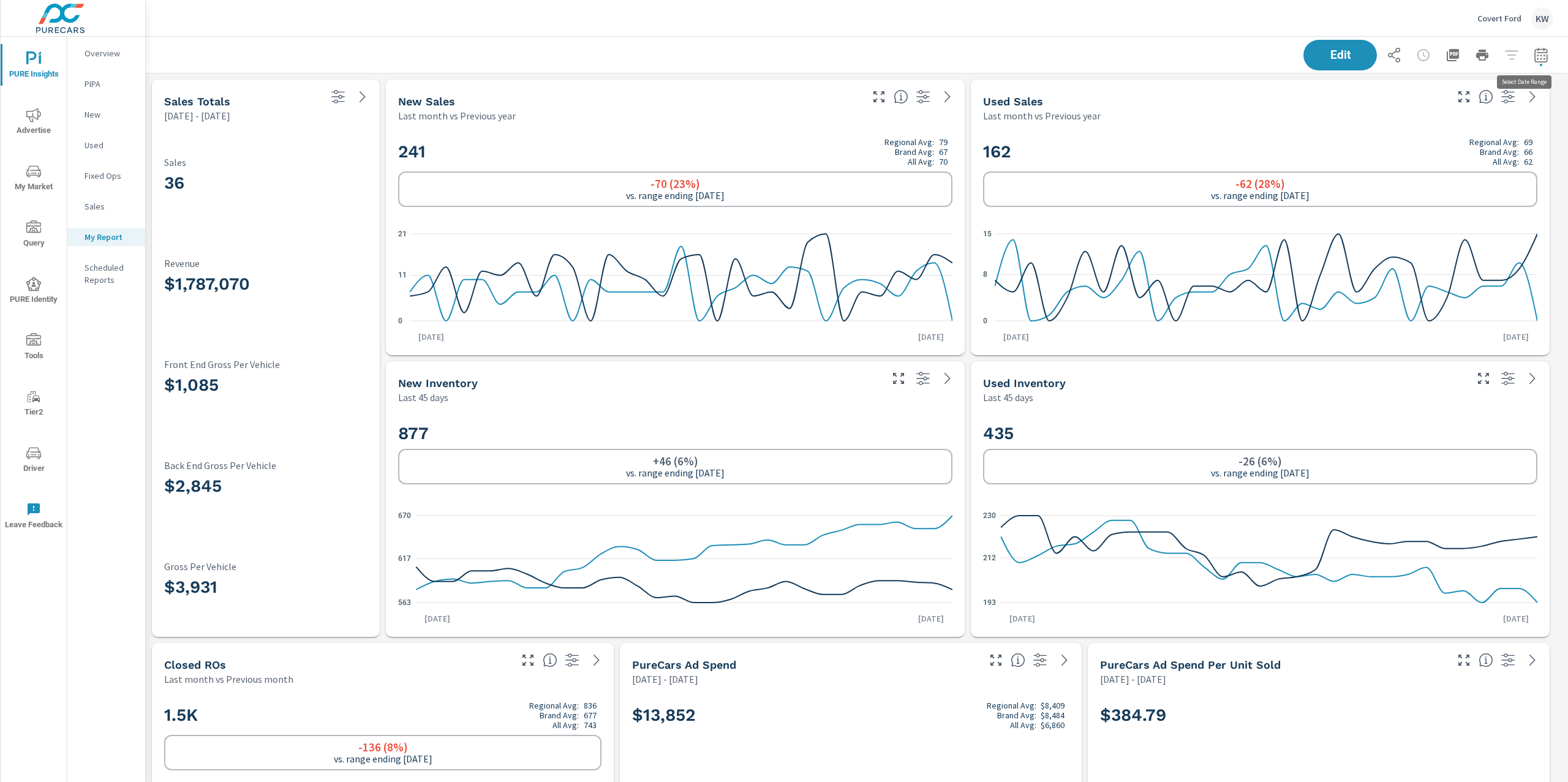
click at [1534, 52] on icon "button" at bounding box center [1541, 54] width 13 height 15
click at [1459, 112] on select "Custom Yesterday Last week Last 7 days Last 14 days Last 30 days Last 45 days L…" at bounding box center [1431, 106] width 132 height 24
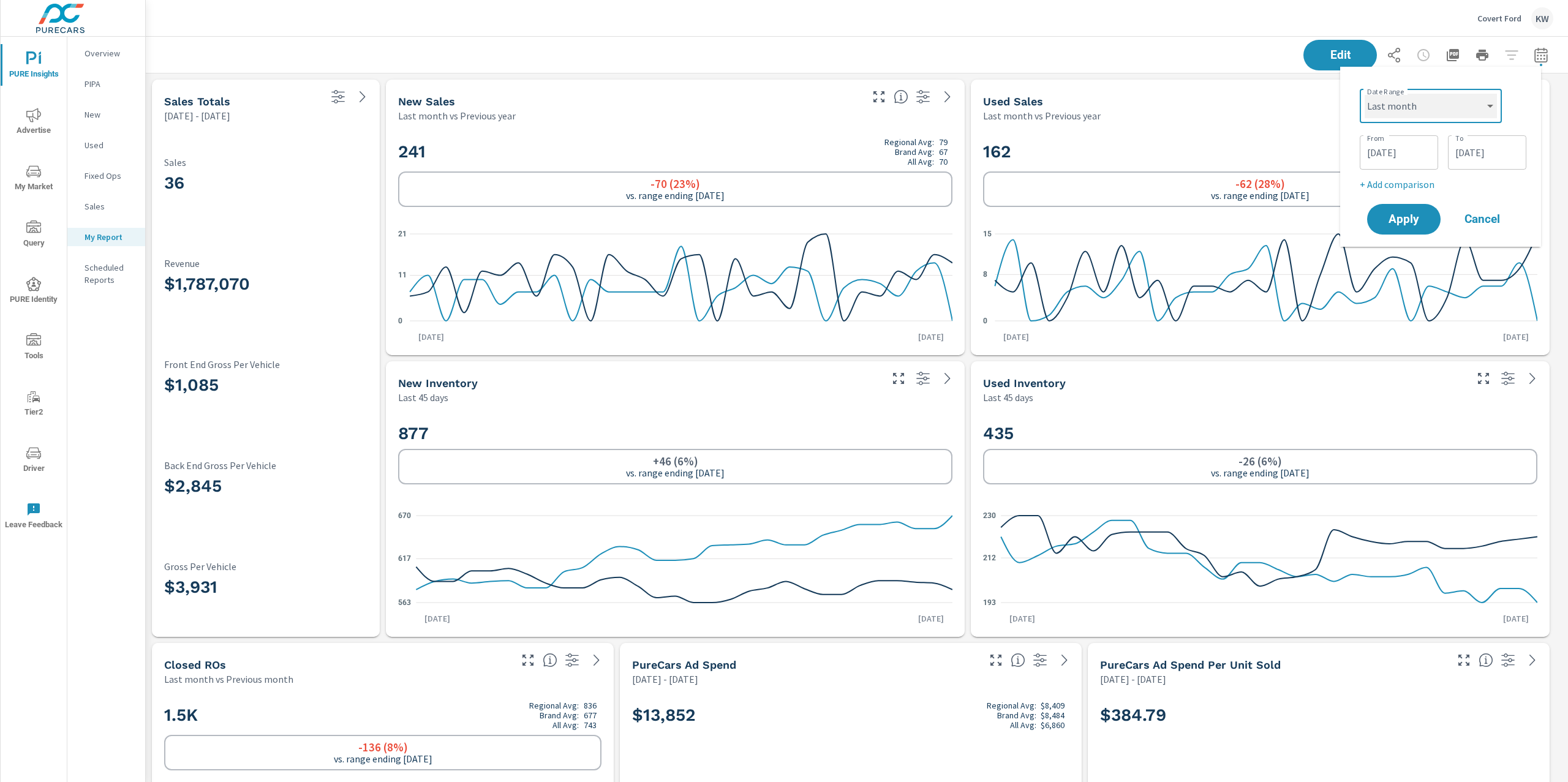
click at [1364, 94] on select "Custom Yesterday Last week Last 7 days Last 14 days Last 30 days Last 45 days L…" at bounding box center [1431, 106] width 132 height 24
select select "Last month"
click at [1406, 173] on span "Apply" at bounding box center [1404, 173] width 50 height 12
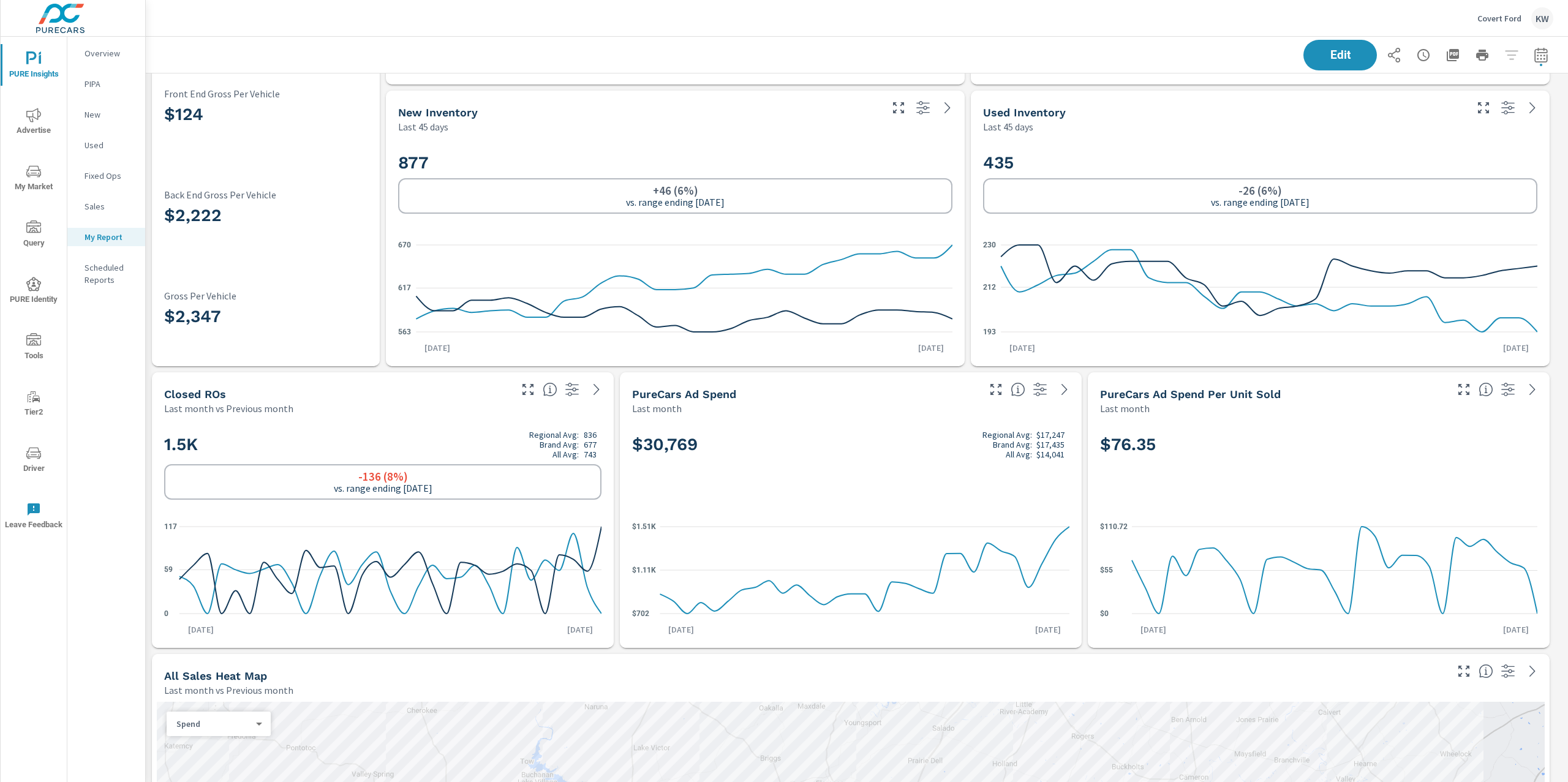
scroll to position [274, 0]
click at [96, 58] on p "Overview" at bounding box center [109, 53] width 51 height 13
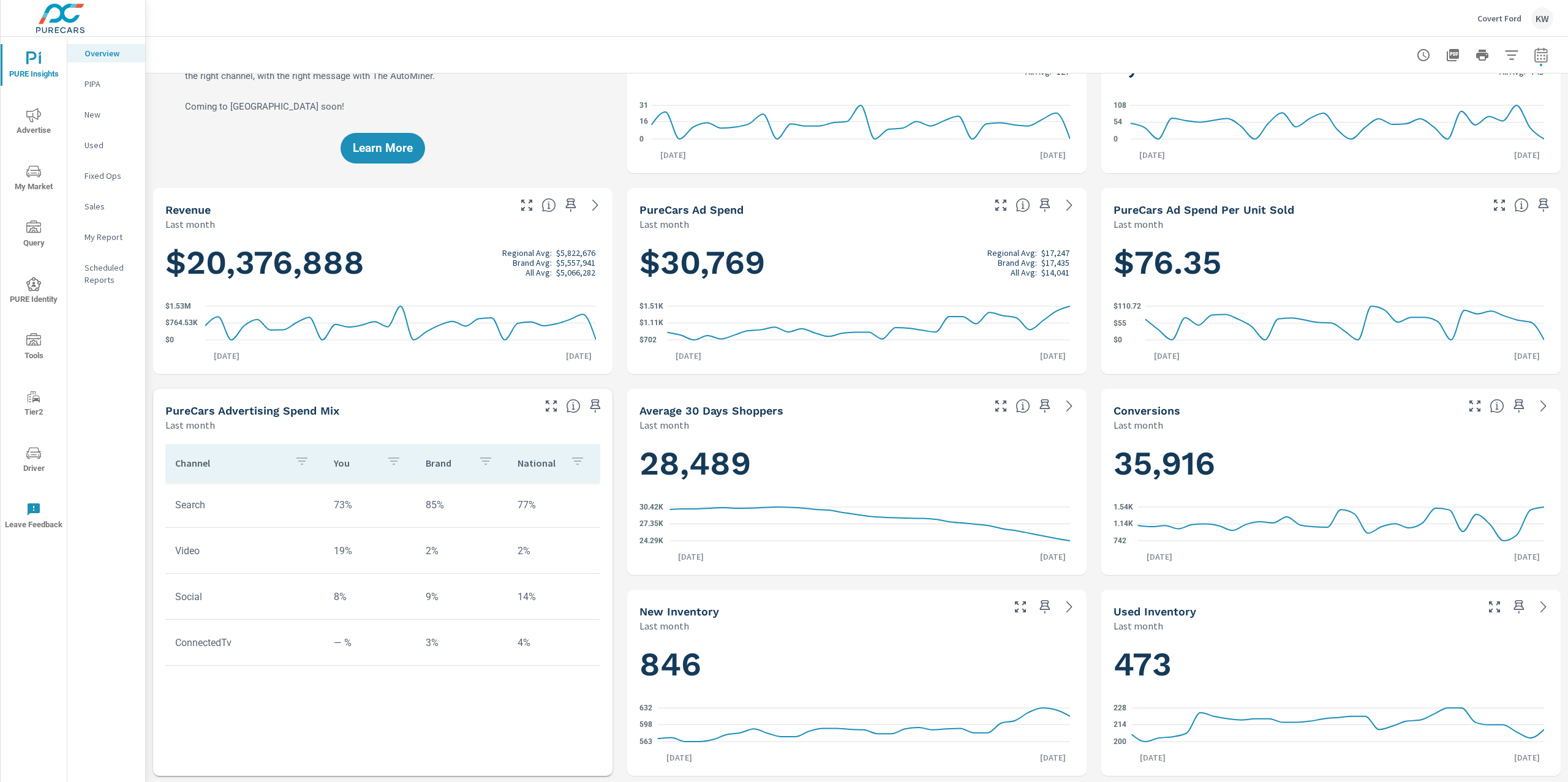
scroll to position [101, 0]
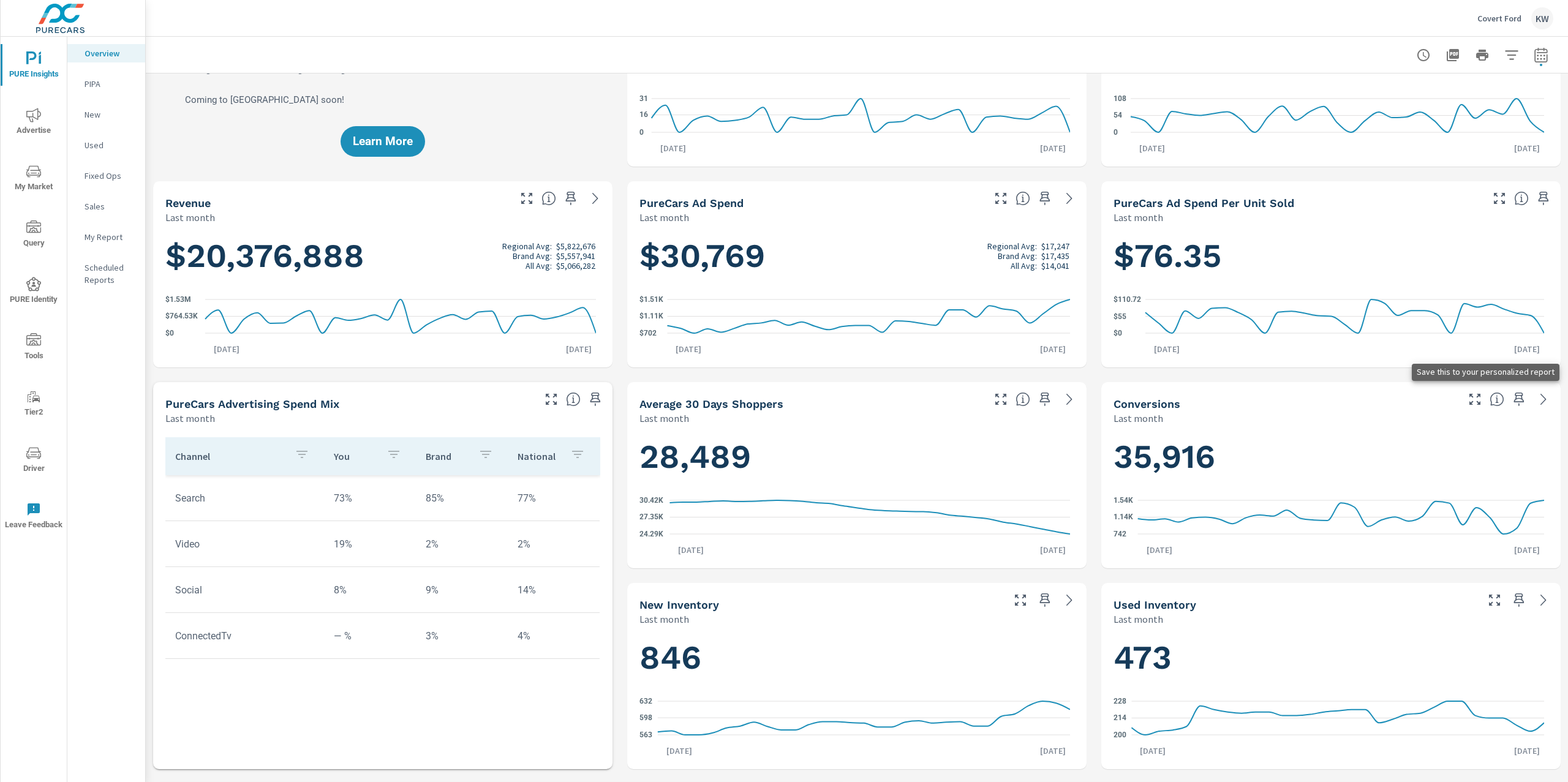
click at [1512, 399] on icon "button" at bounding box center [1519, 399] width 15 height 15
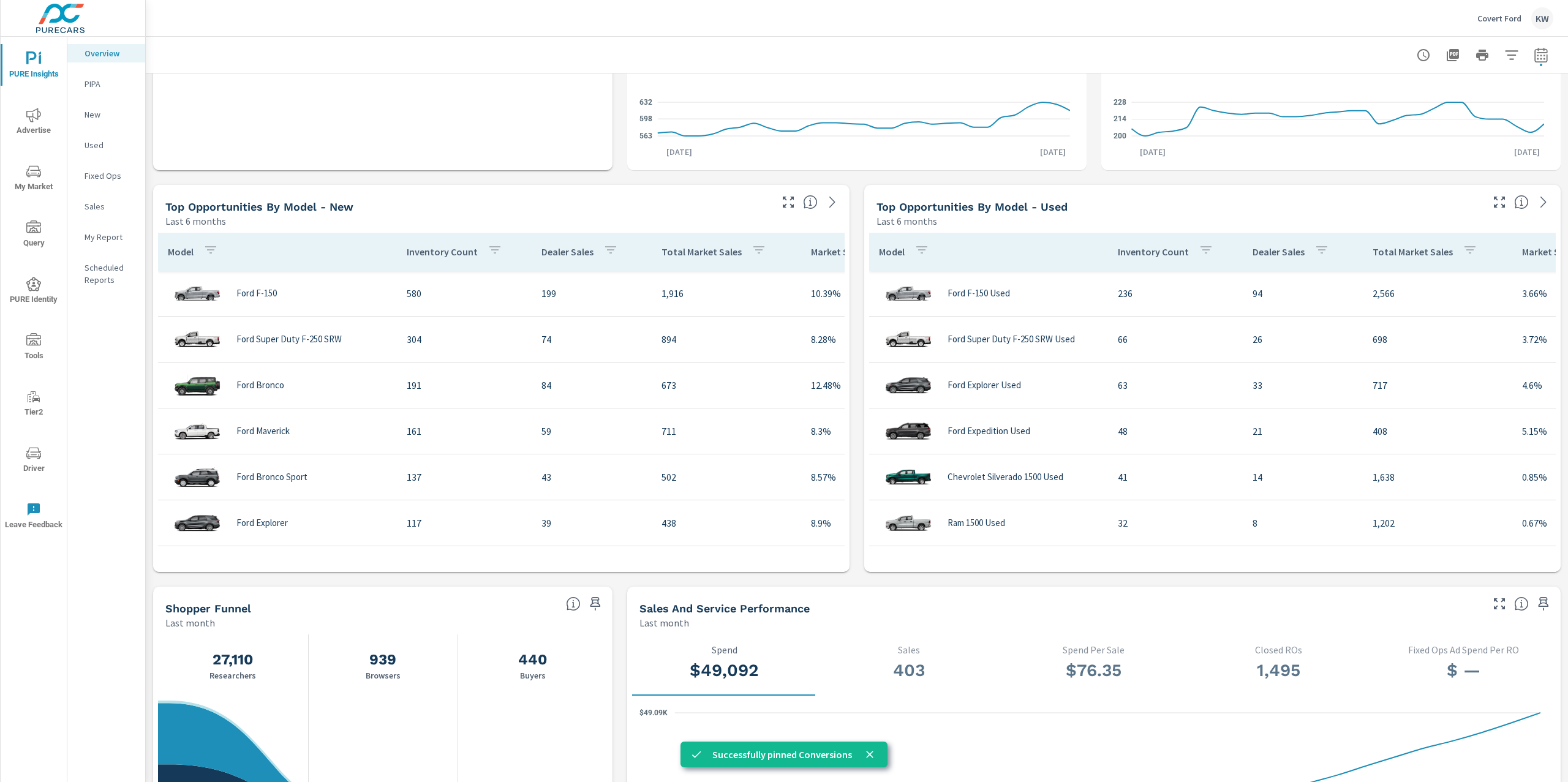
scroll to position [966, 0]
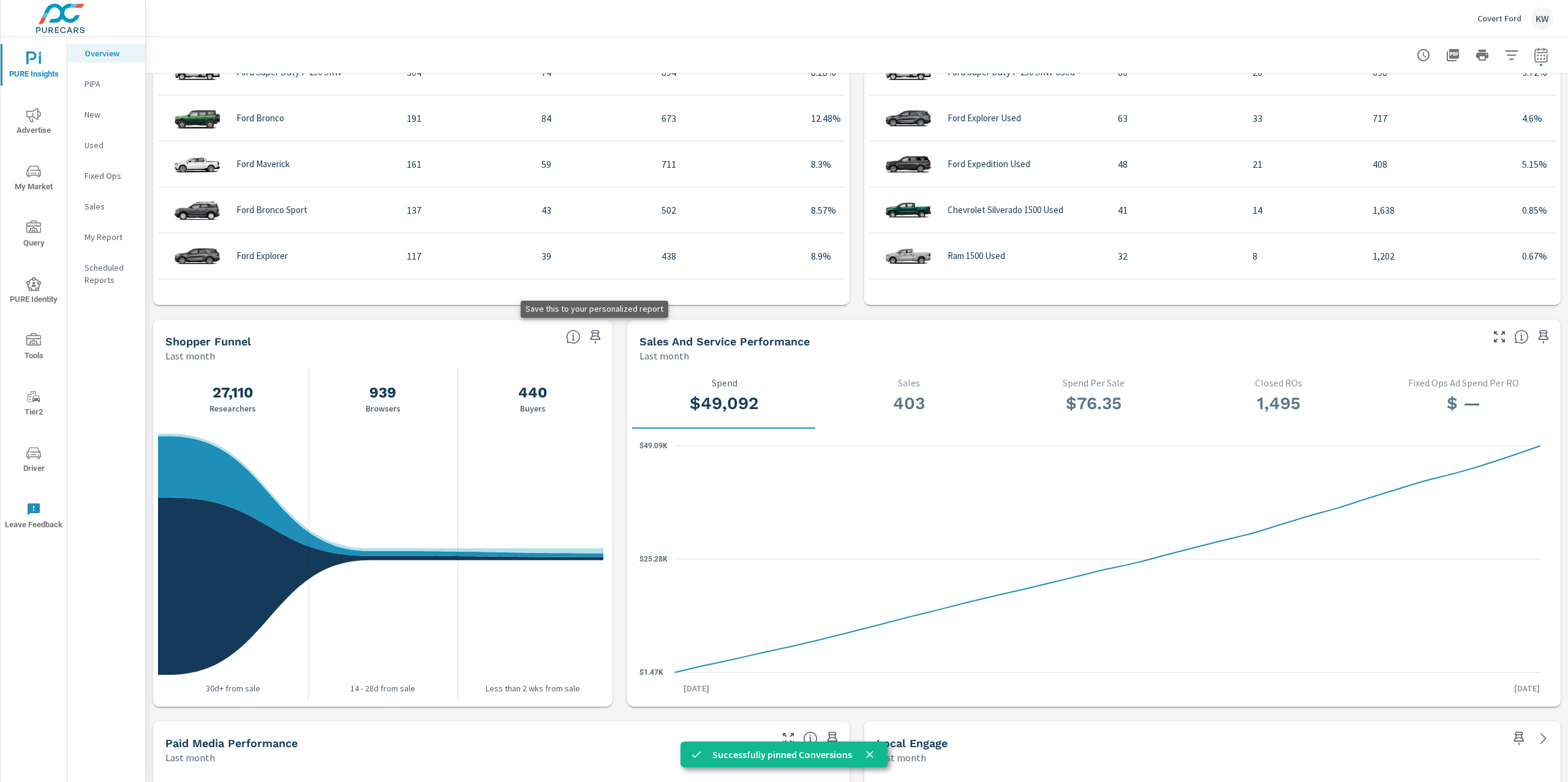
click at [594, 338] on icon "button" at bounding box center [596, 337] width 15 height 15
click at [109, 239] on p "My Report" at bounding box center [109, 237] width 51 height 13
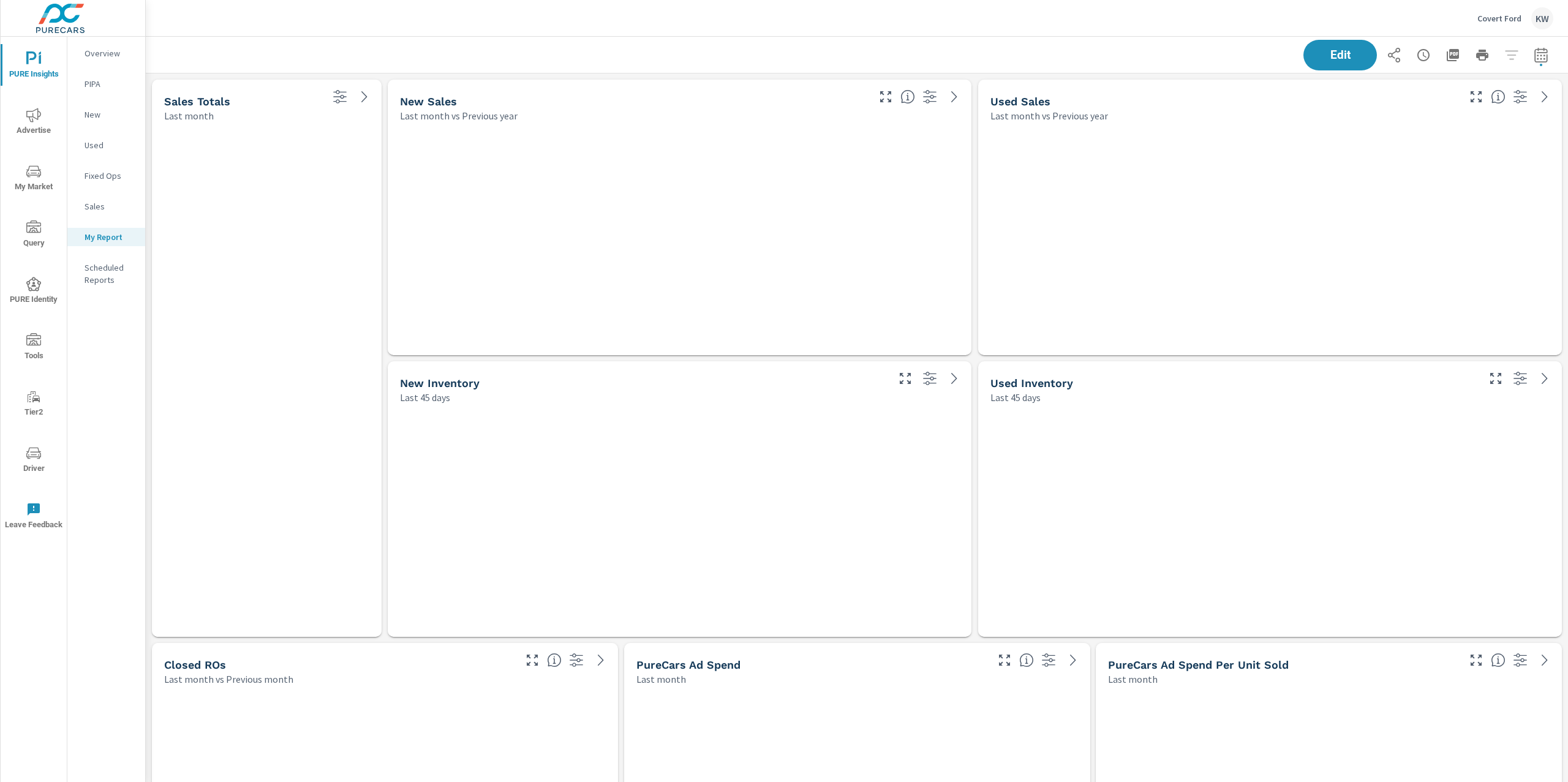
scroll to position [9613, 1436]
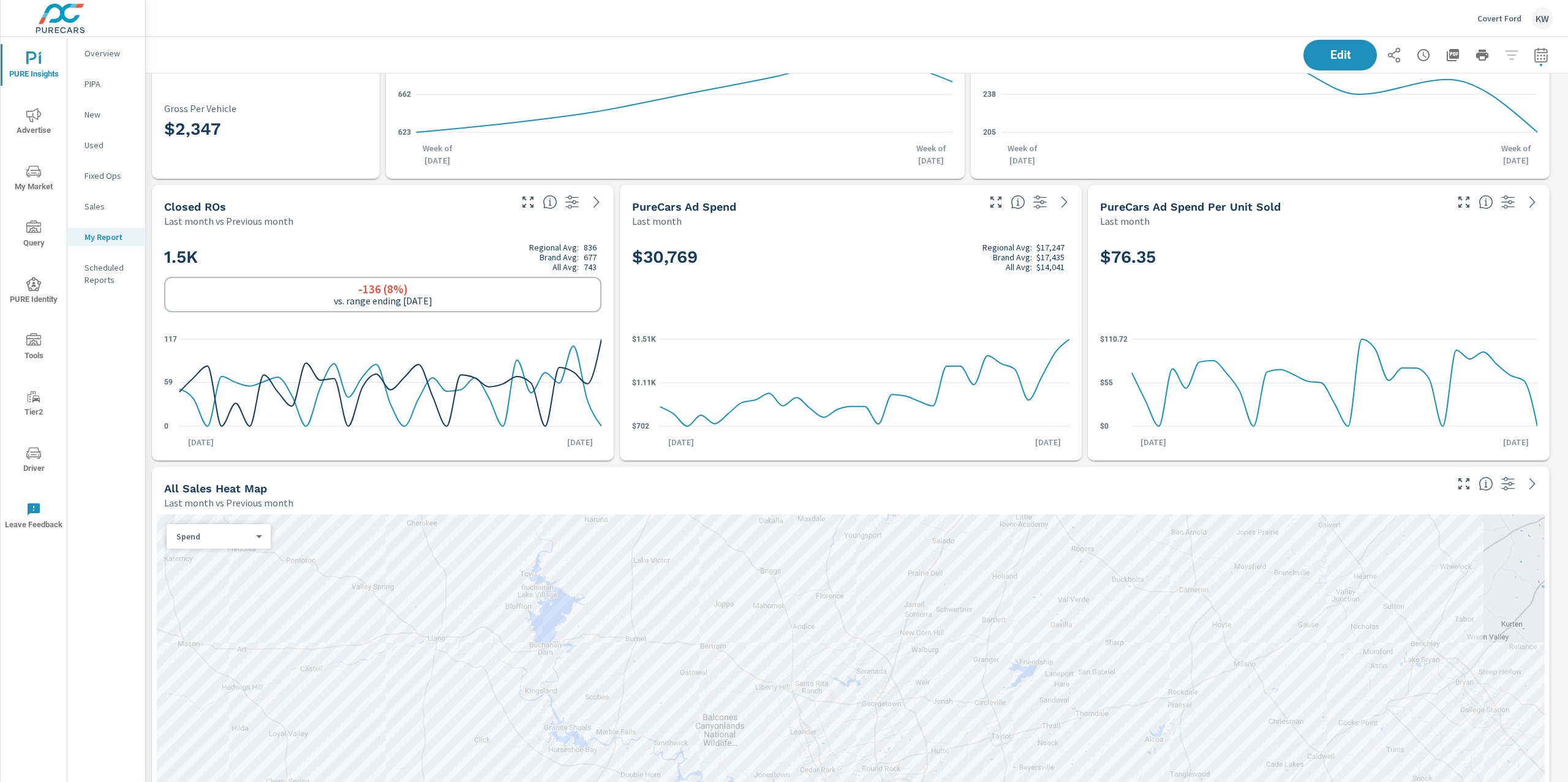
scroll to position [532, 0]
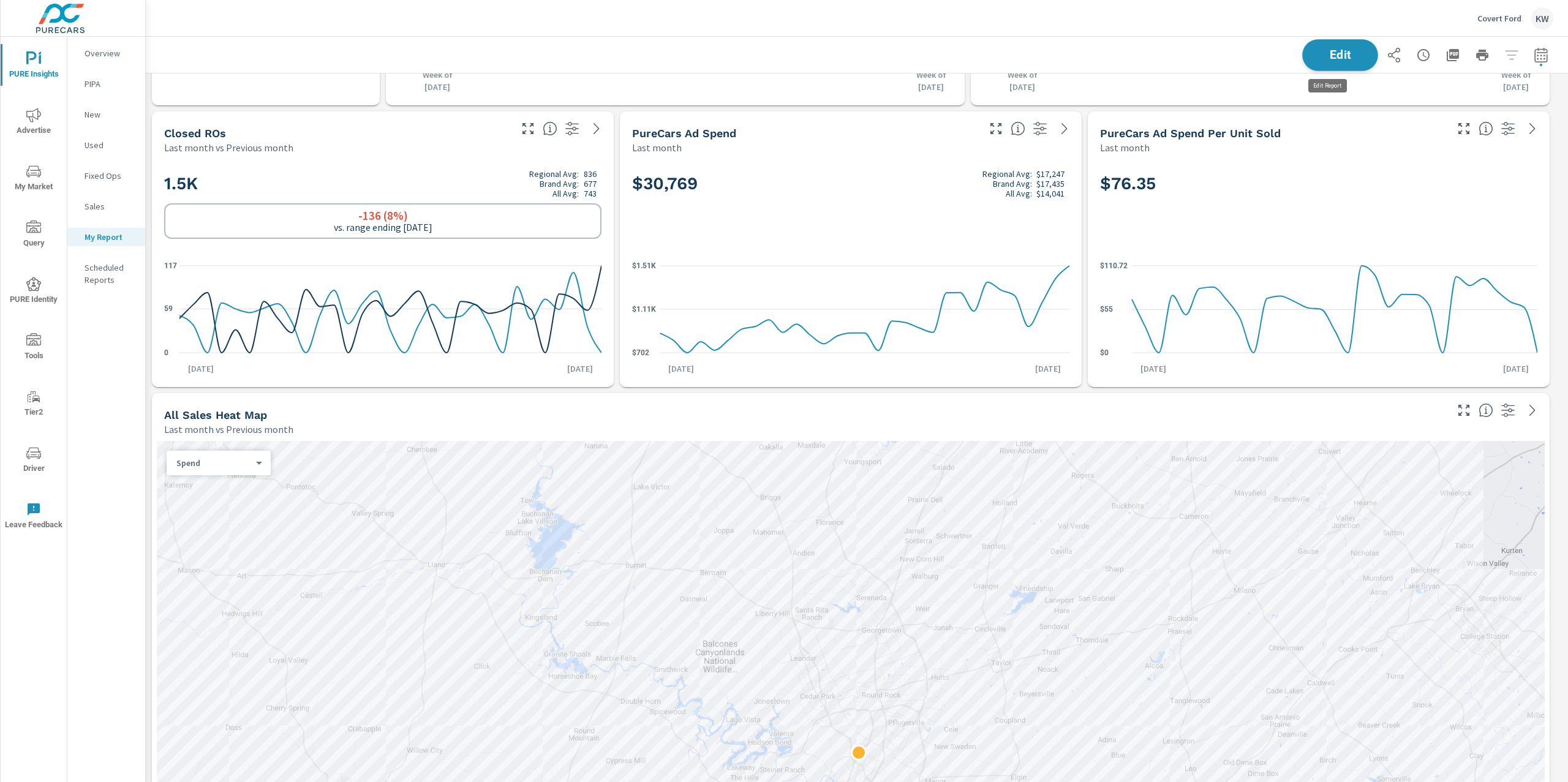
click at [1302, 62] on button "Edit" at bounding box center [1341, 55] width 76 height 32
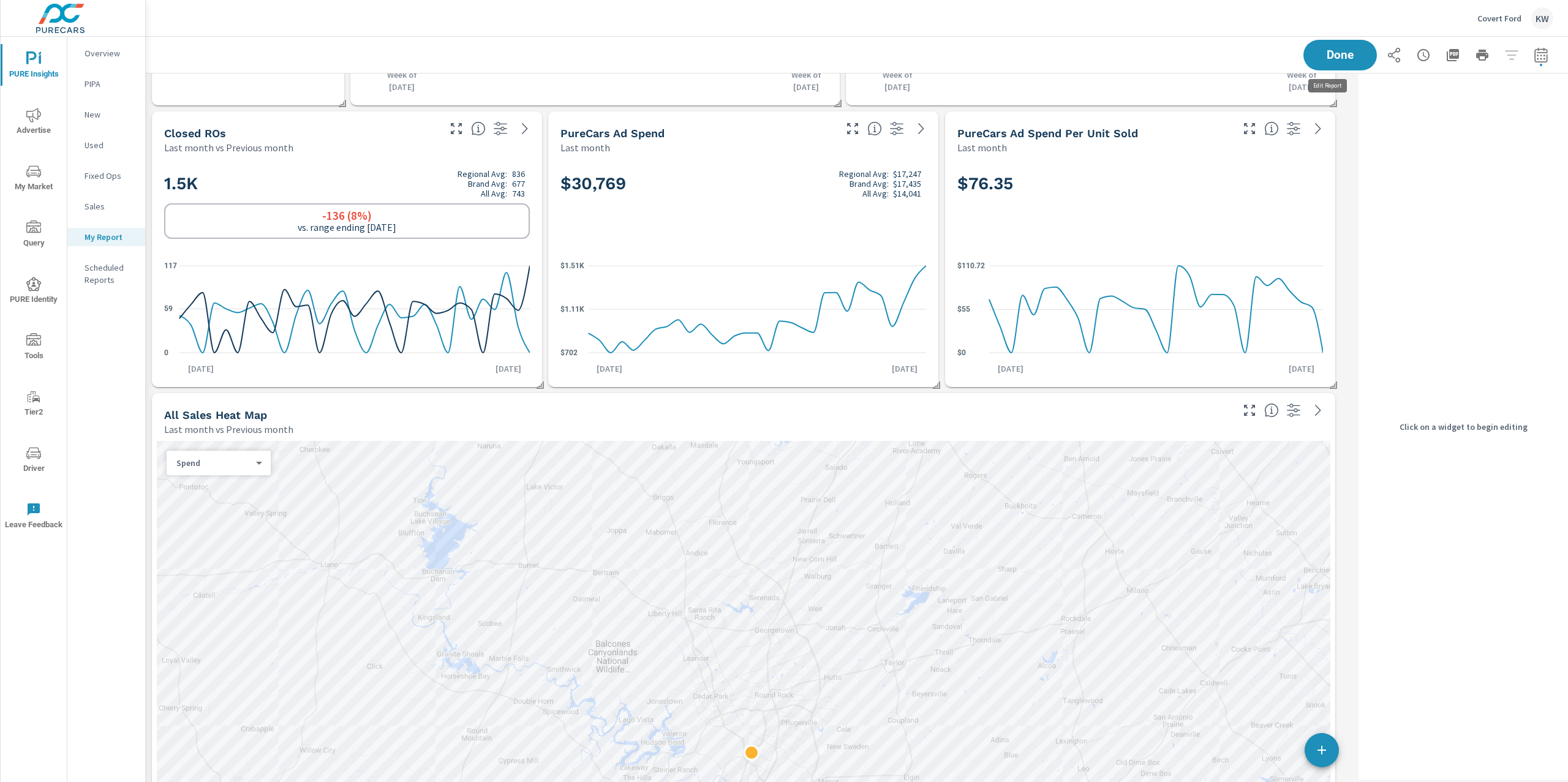
scroll to position [9613, 1221]
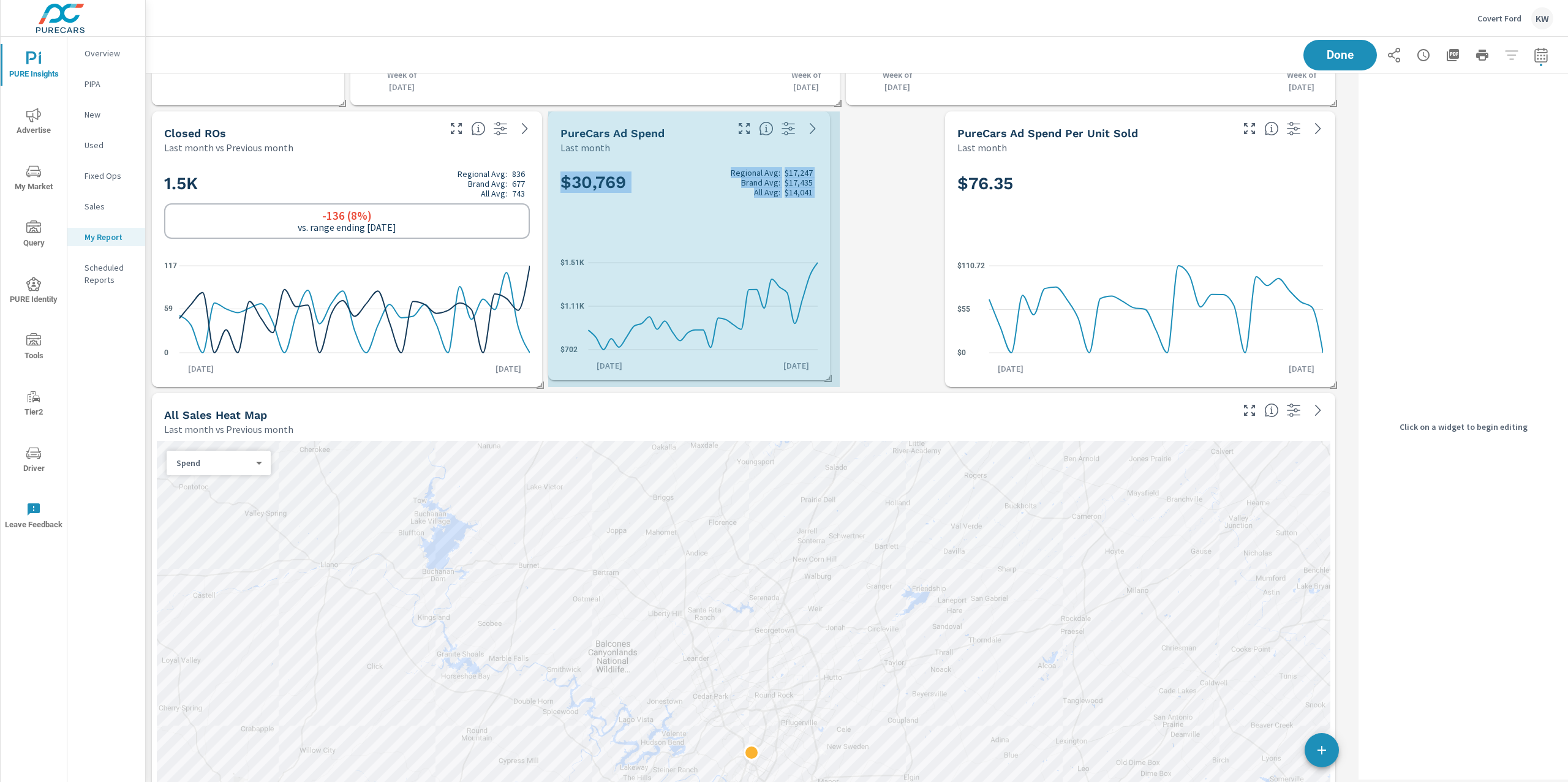
drag, startPoint x: 933, startPoint y: 383, endPoint x: 850, endPoint y: 378, distance: 83.2
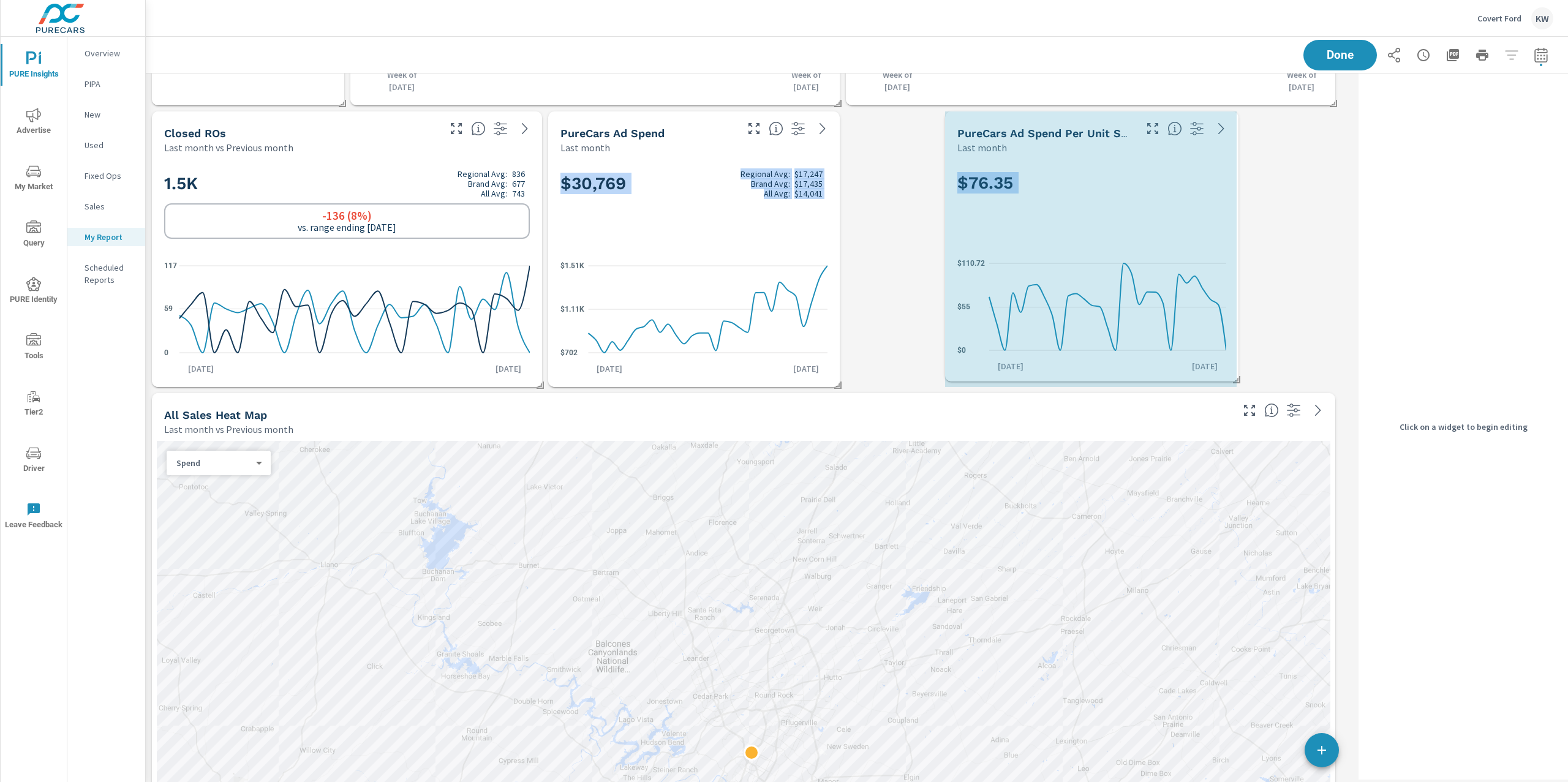
drag, startPoint x: 1331, startPoint y: 386, endPoint x: 1241, endPoint y: 381, distance: 90.1
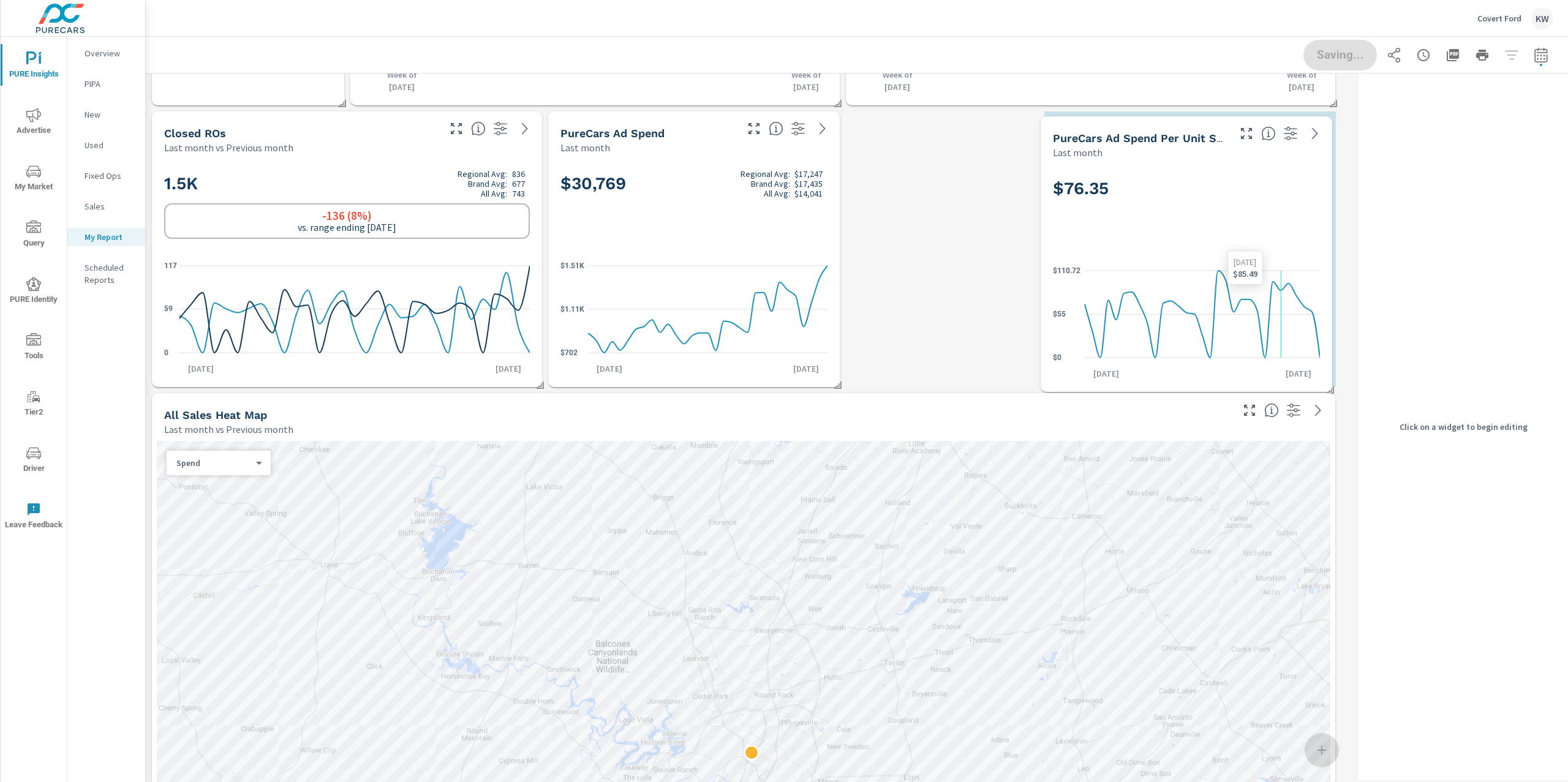
drag, startPoint x: 1186, startPoint y: 260, endPoint x: 1226, endPoint y: 264, distance: 40.2
click at [1226, 264] on icon "$0 $55 $110.72" at bounding box center [1186, 314] width 267 height 107
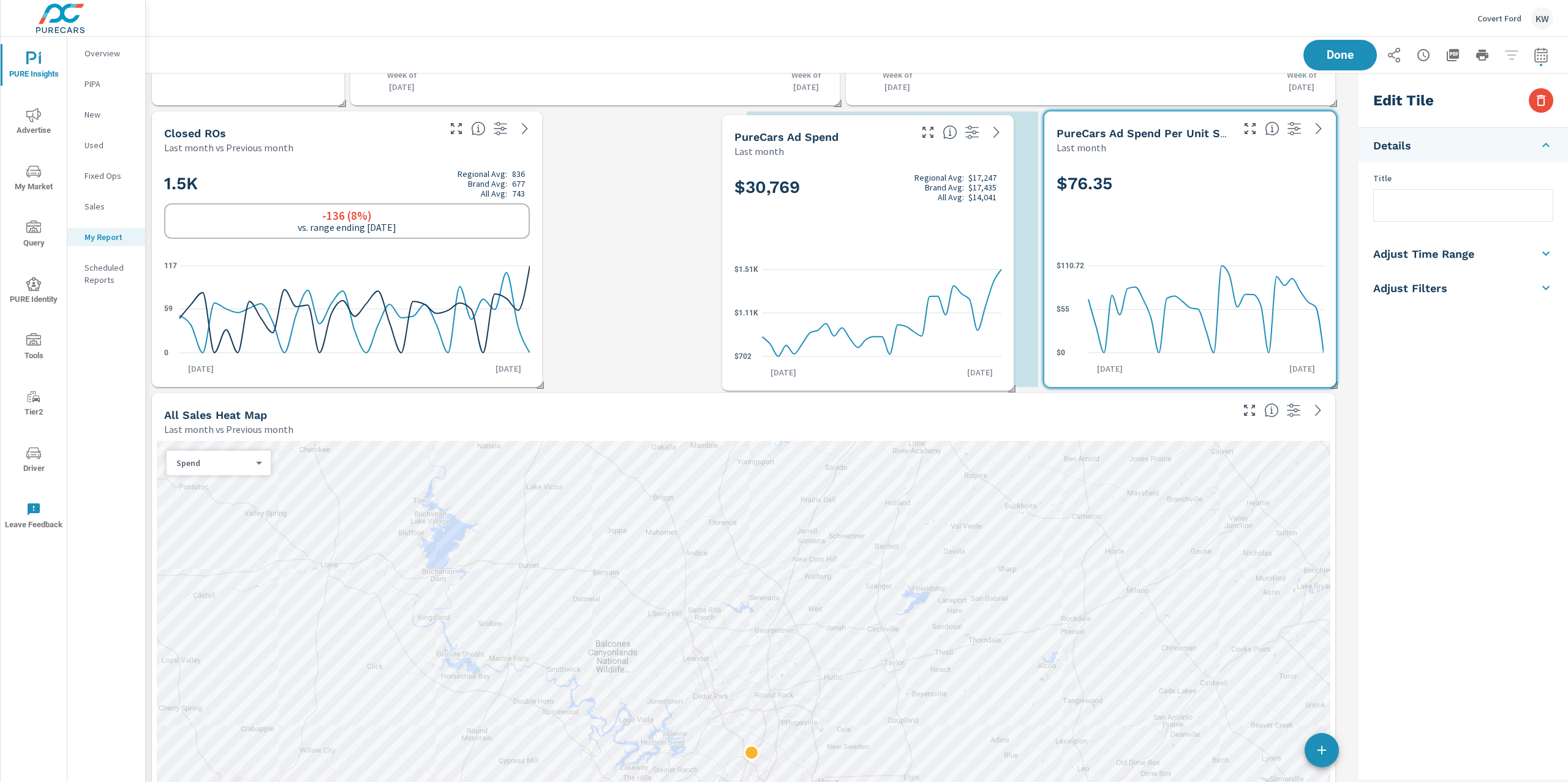
drag, startPoint x: 768, startPoint y: 238, endPoint x: 946, endPoint y: 241, distance: 178.0
click at [946, 241] on div "$30,769 Regional Avg: $17,247 Brand Avg: $17,435 All Avg: $14,041" at bounding box center [867, 208] width 267 height 75
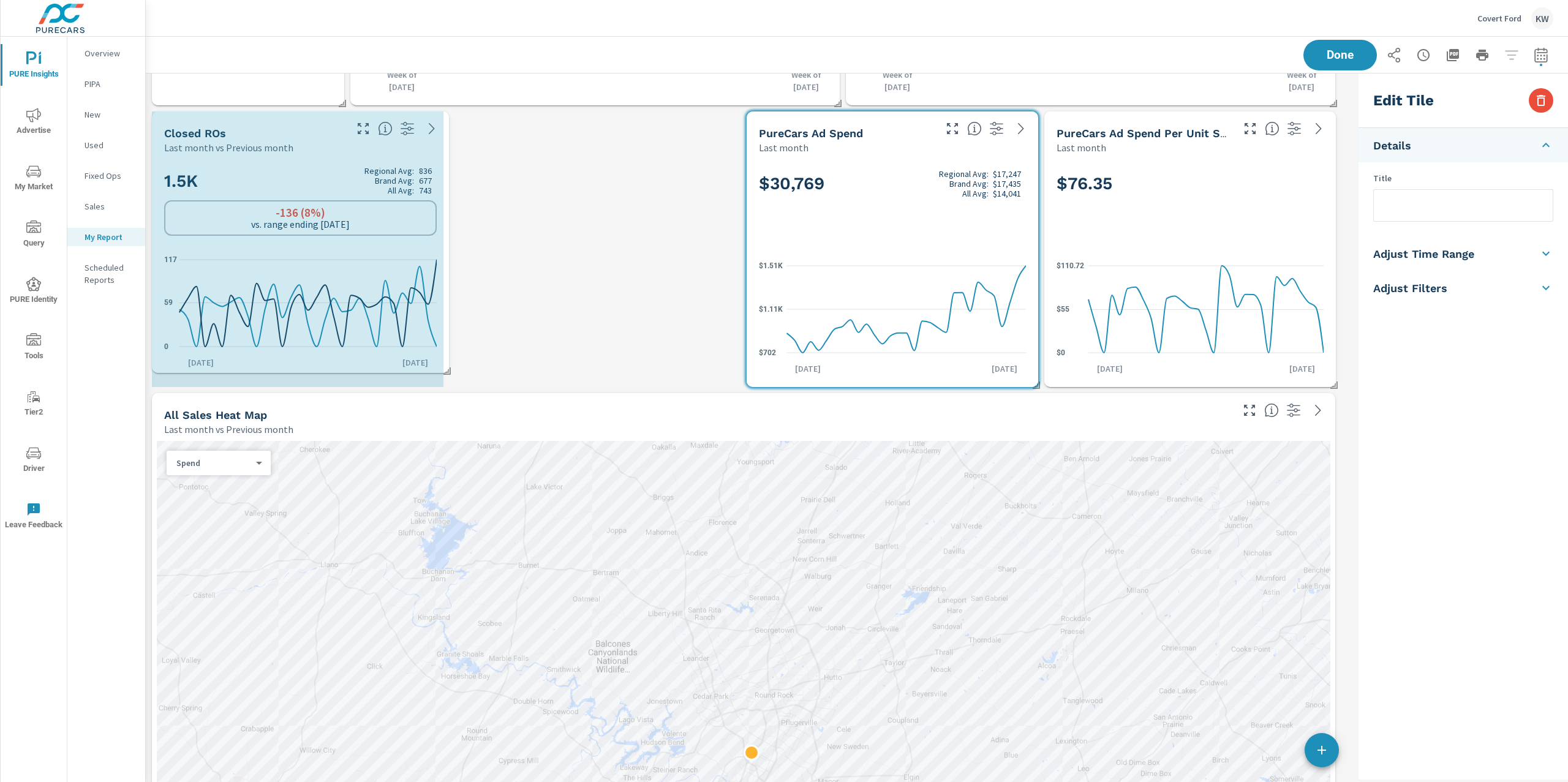
drag, startPoint x: 539, startPoint y: 381, endPoint x: 449, endPoint y: 368, distance: 90.9
click at [449, 368] on span at bounding box center [443, 367] width 12 height 13
checkbox input "true"
type input "lastMonth"
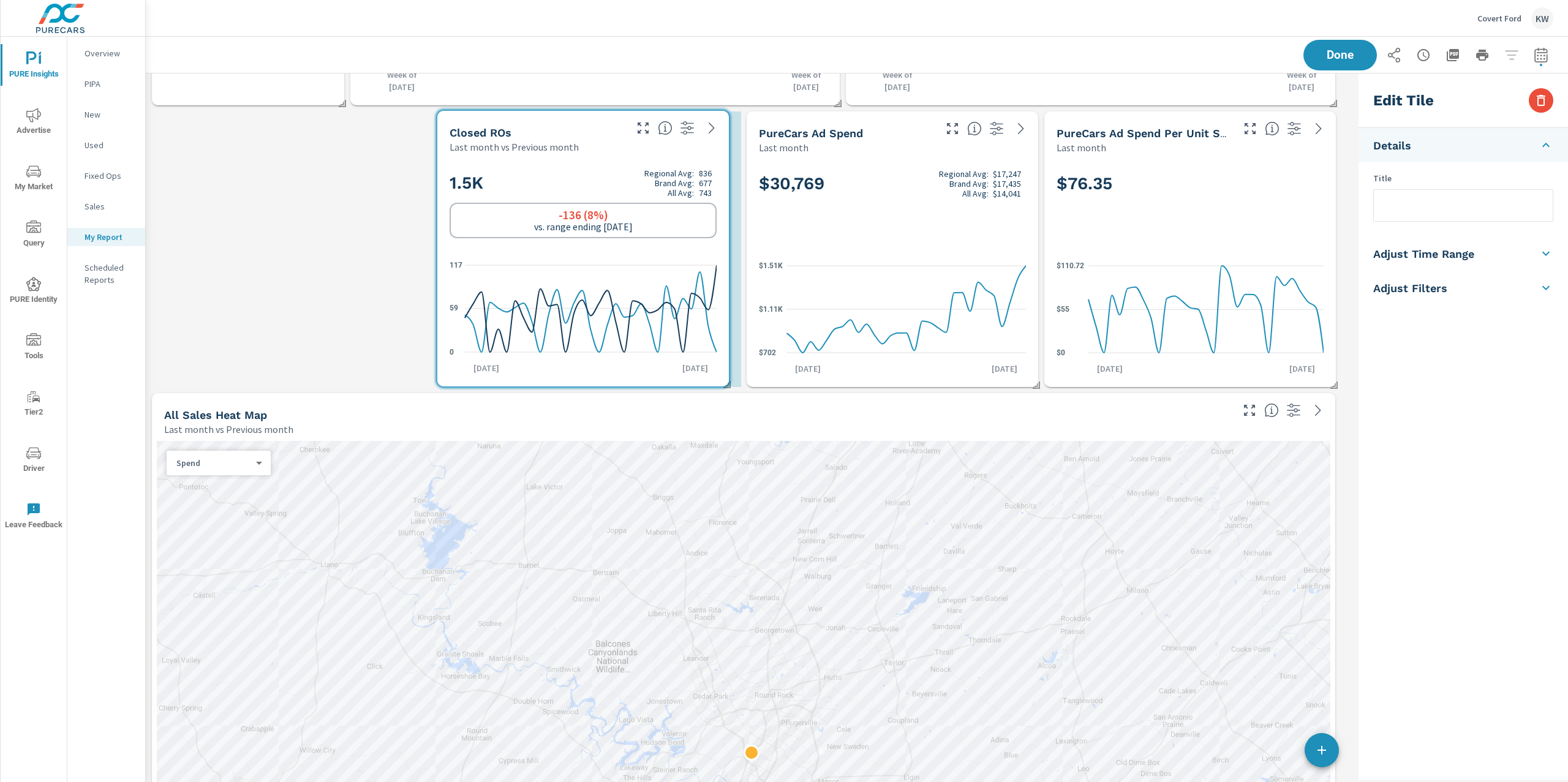
drag, startPoint x: 397, startPoint y: 198, endPoint x: 626, endPoint y: 189, distance: 229.2
click at [626, 189] on h2 "1.5K Regional Avg: 836 Brand Avg: 677 All Avg: 743" at bounding box center [582, 183] width 267 height 29
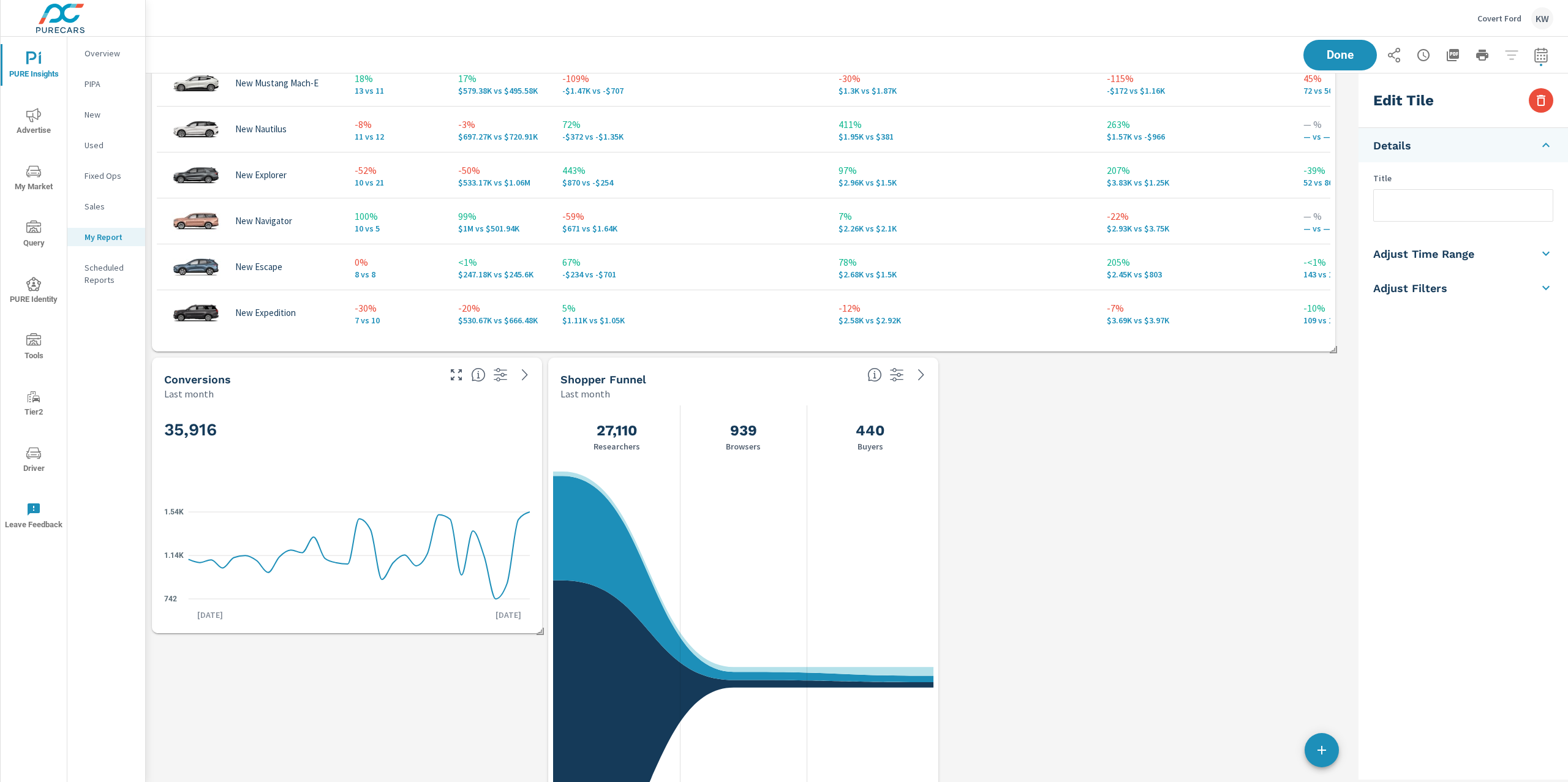
scroll to position [1983, 0]
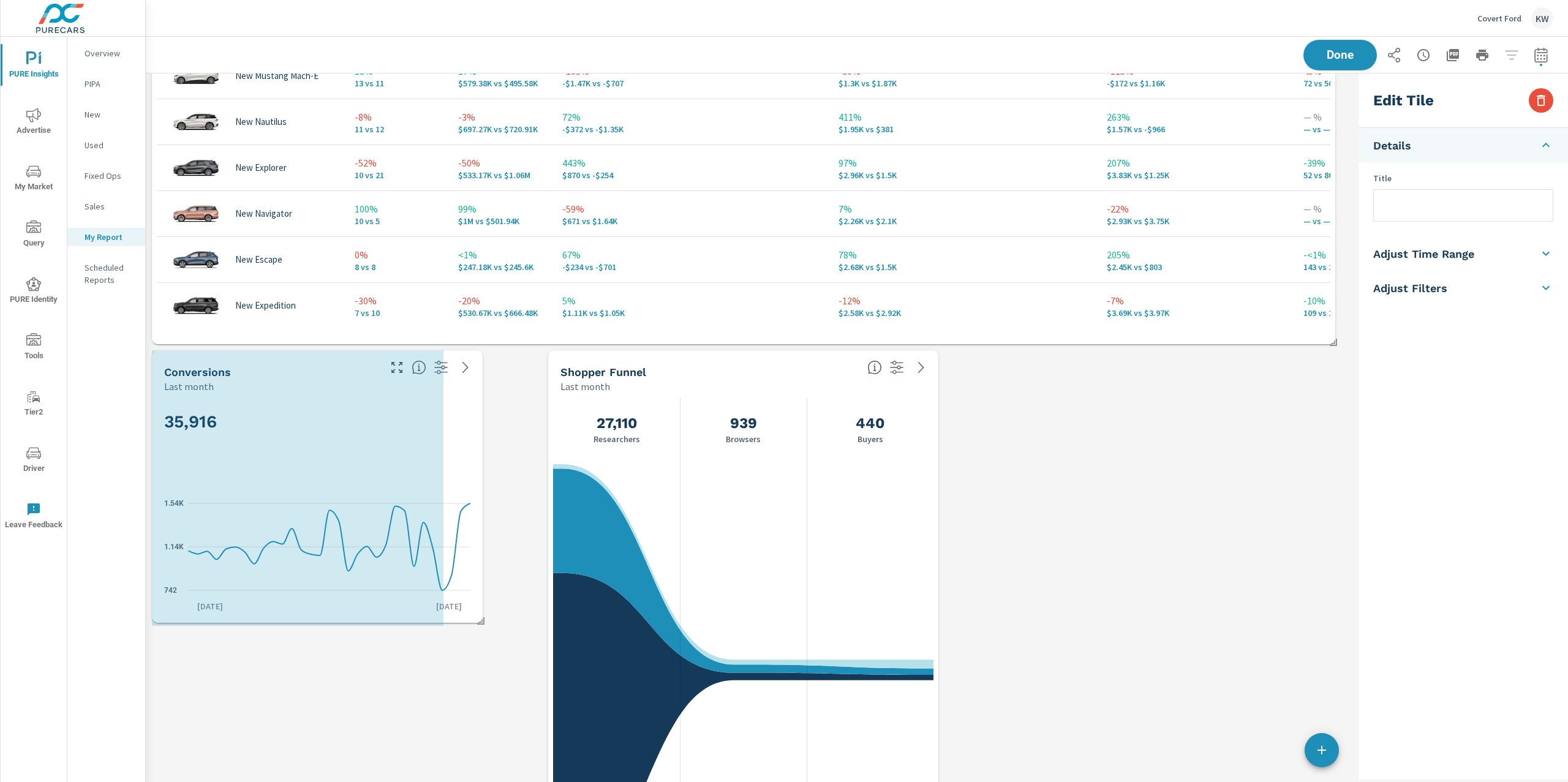
drag, startPoint x: 538, startPoint y: 619, endPoint x: 483, endPoint y: 616, distance: 55.1
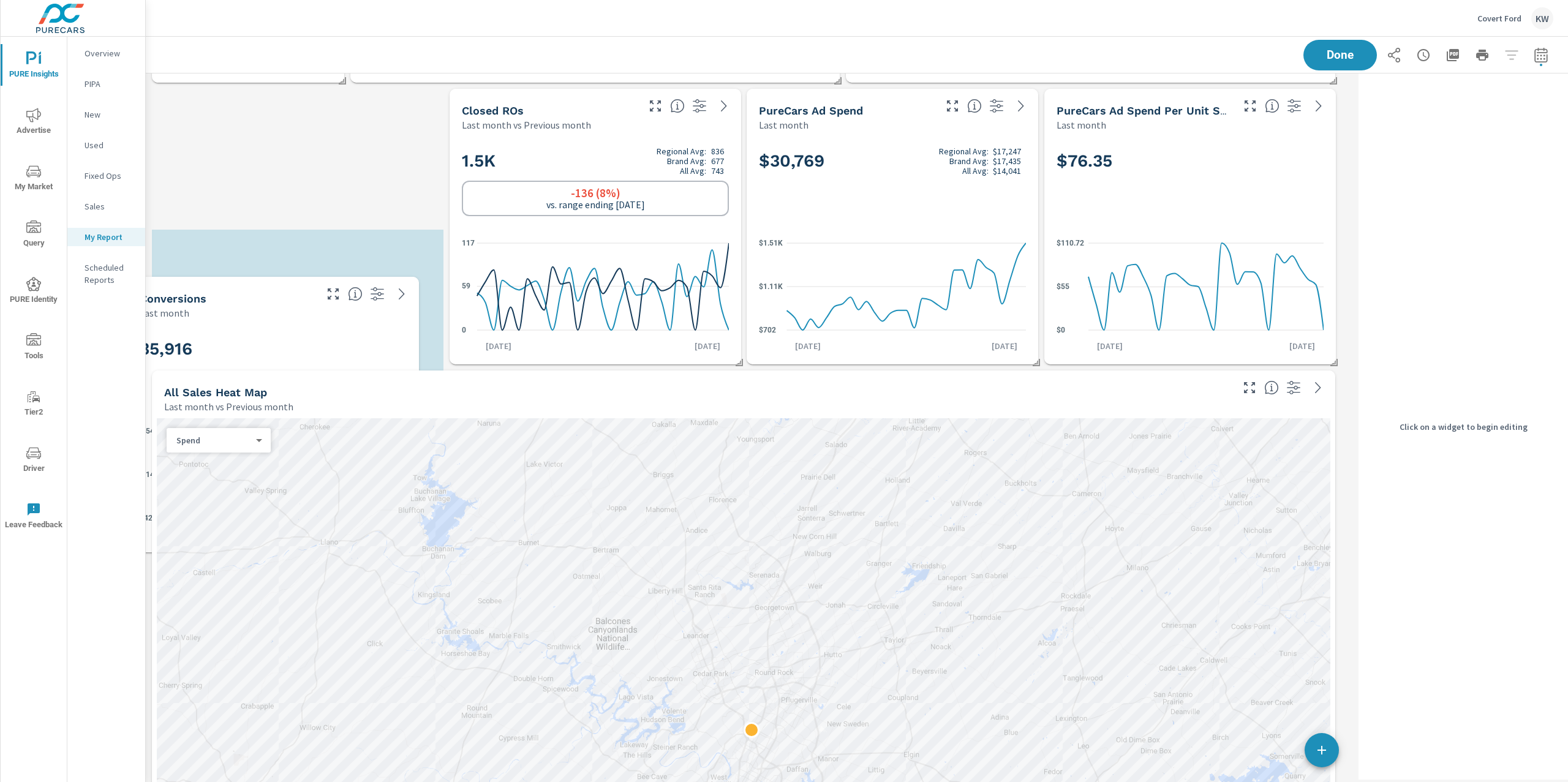
scroll to position [6, 6]
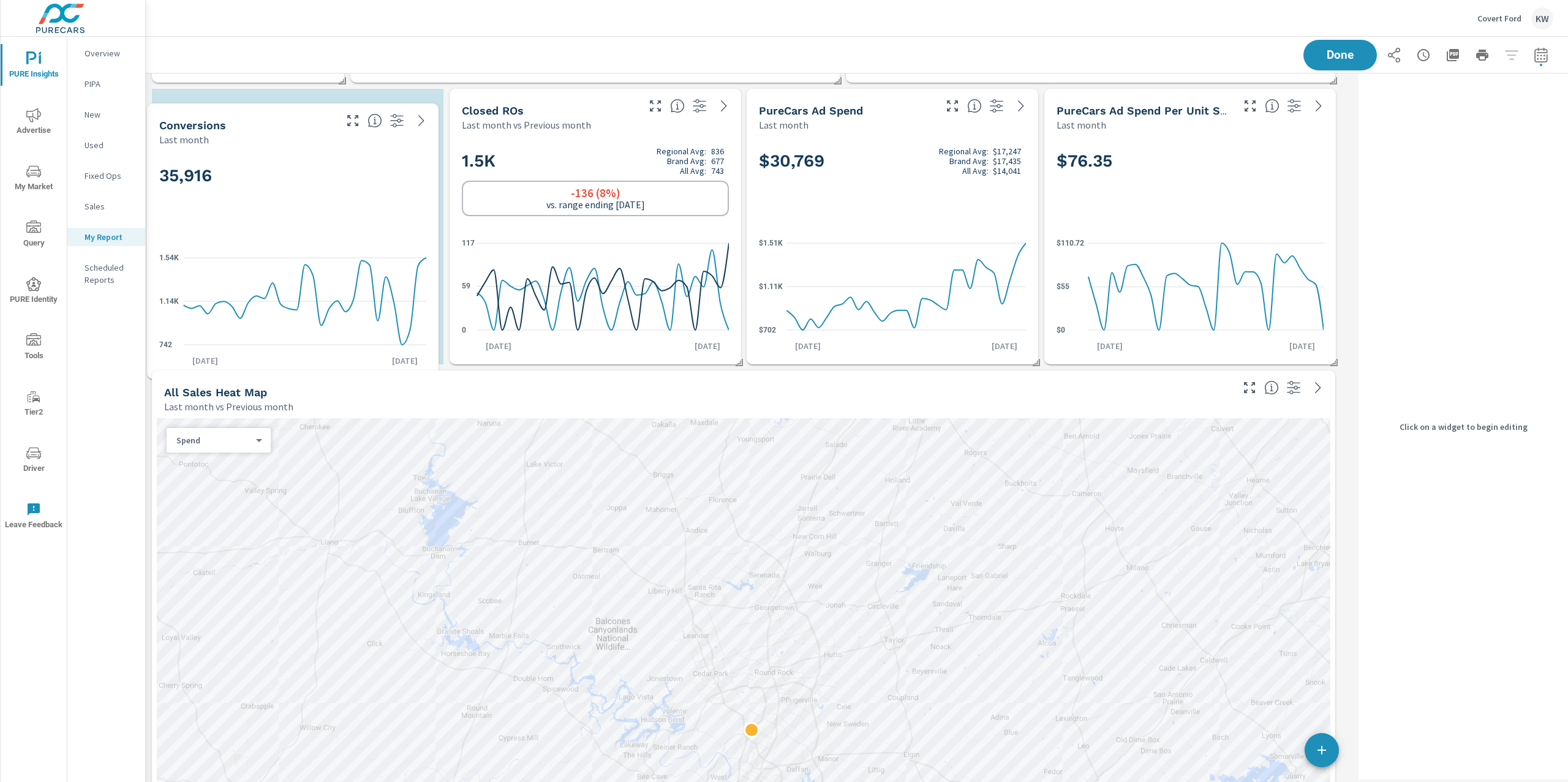
drag, startPoint x: 352, startPoint y: 504, endPoint x: 348, endPoint y: 257, distance: 247.0
click at [348, 257] on icon "742 1.14K 1.54K" at bounding box center [292, 301] width 267 height 107
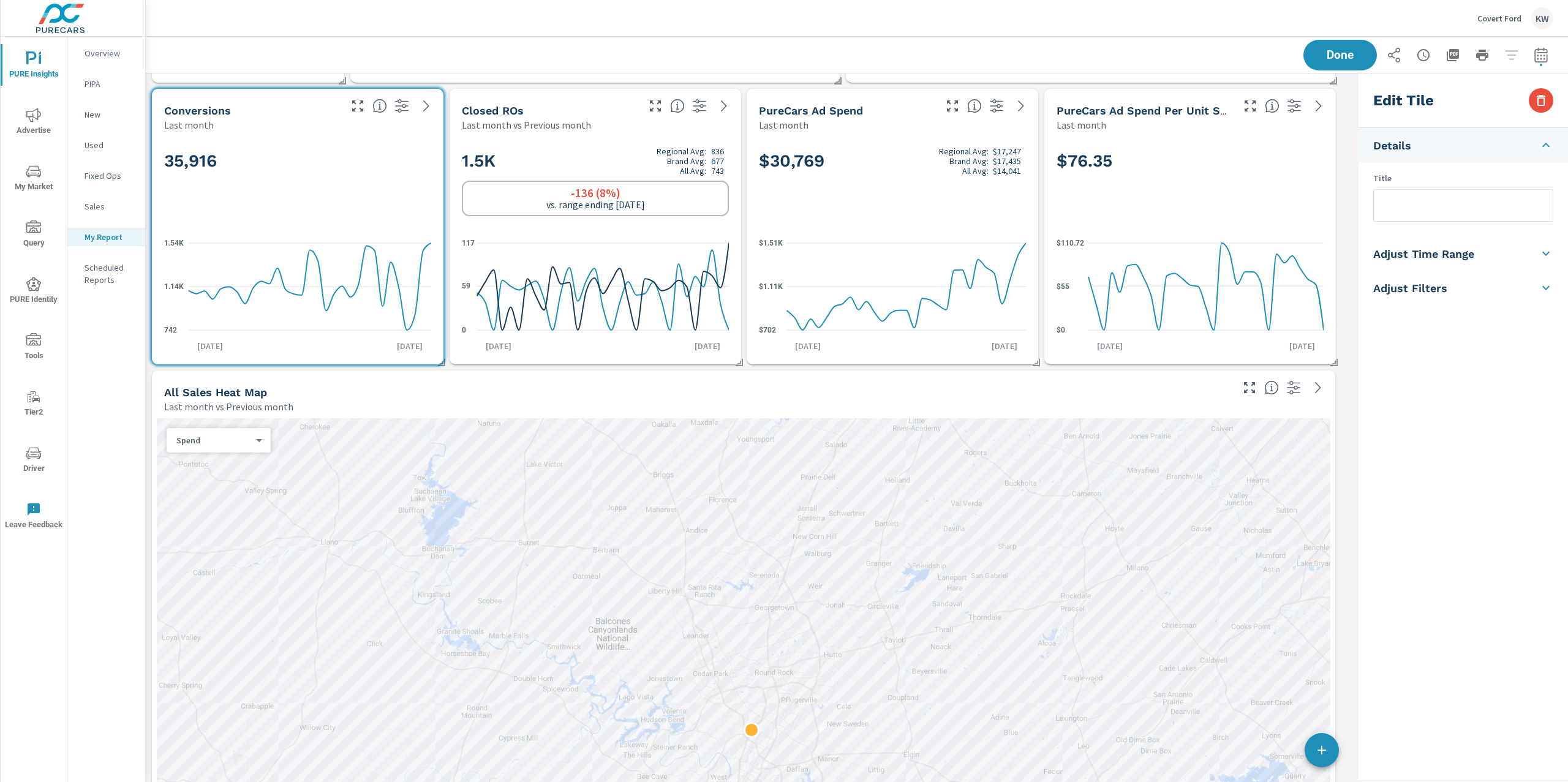
click at [1472, 253] on h5 "Adjust Time Range" at bounding box center [1424, 254] width 101 height 14
click at [1447, 221] on input "checkbox" at bounding box center [1434, 218] width 70 height 23
checkbox input "true"
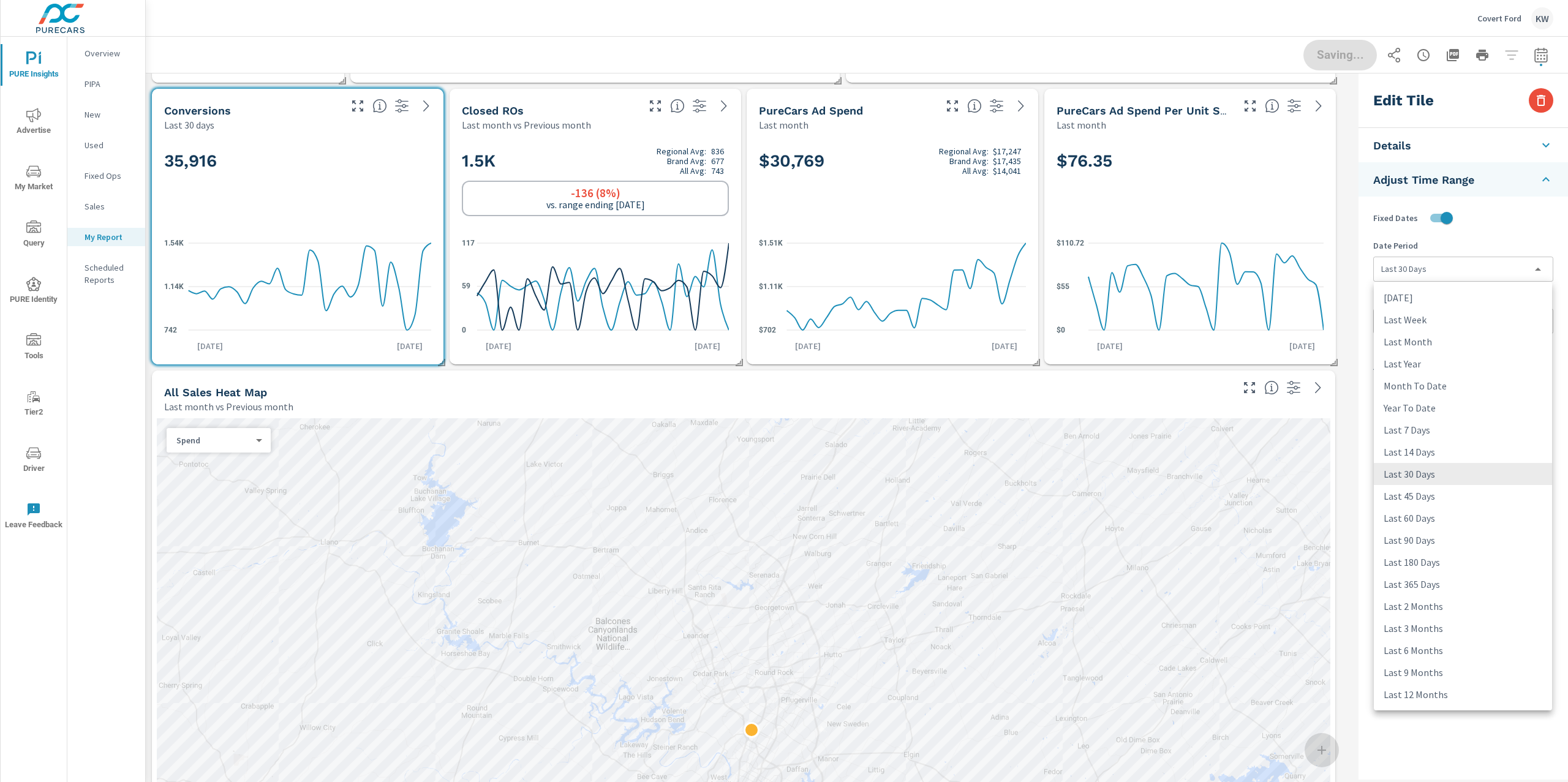
click at [1456, 264] on body "PURE Insights Advertise My Market Query PURE Identity Tools Tier2 Driver Leave …" at bounding box center [784, 391] width 1568 height 782
click at [1432, 345] on li "Last Month" at bounding box center [1462, 341] width 178 height 22
type input "lastMonth"
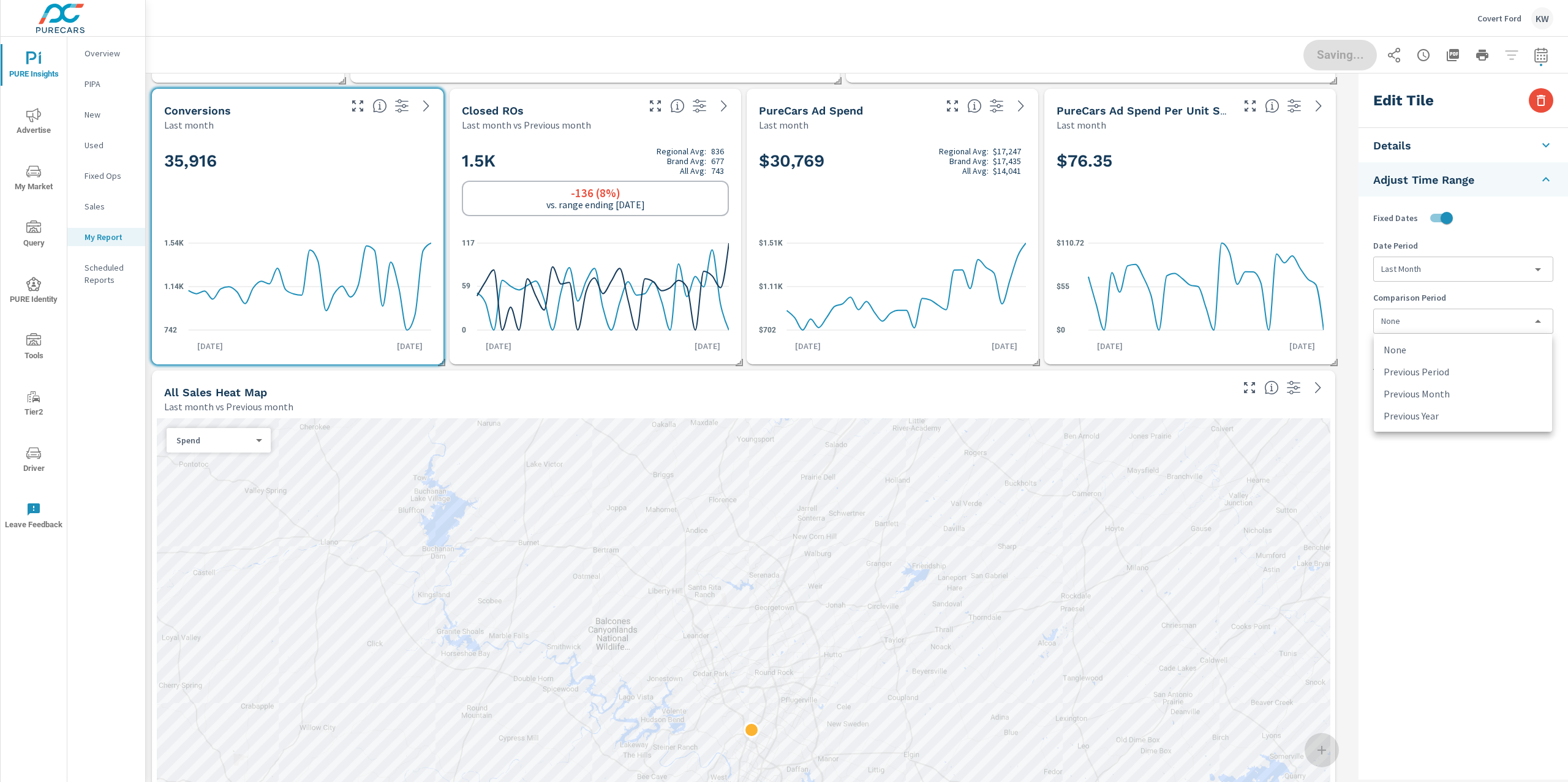
click at [1434, 317] on body "PURE Insights Advertise My Market Query PURE Identity Tools Tier2 Driver Leave …" at bounding box center [784, 391] width 1568 height 782
click at [1432, 390] on li "Previous Month" at bounding box center [1462, 394] width 178 height 22
type input "lastMonth"
click at [1336, 57] on span "Done" at bounding box center [1340, 54] width 50 height 12
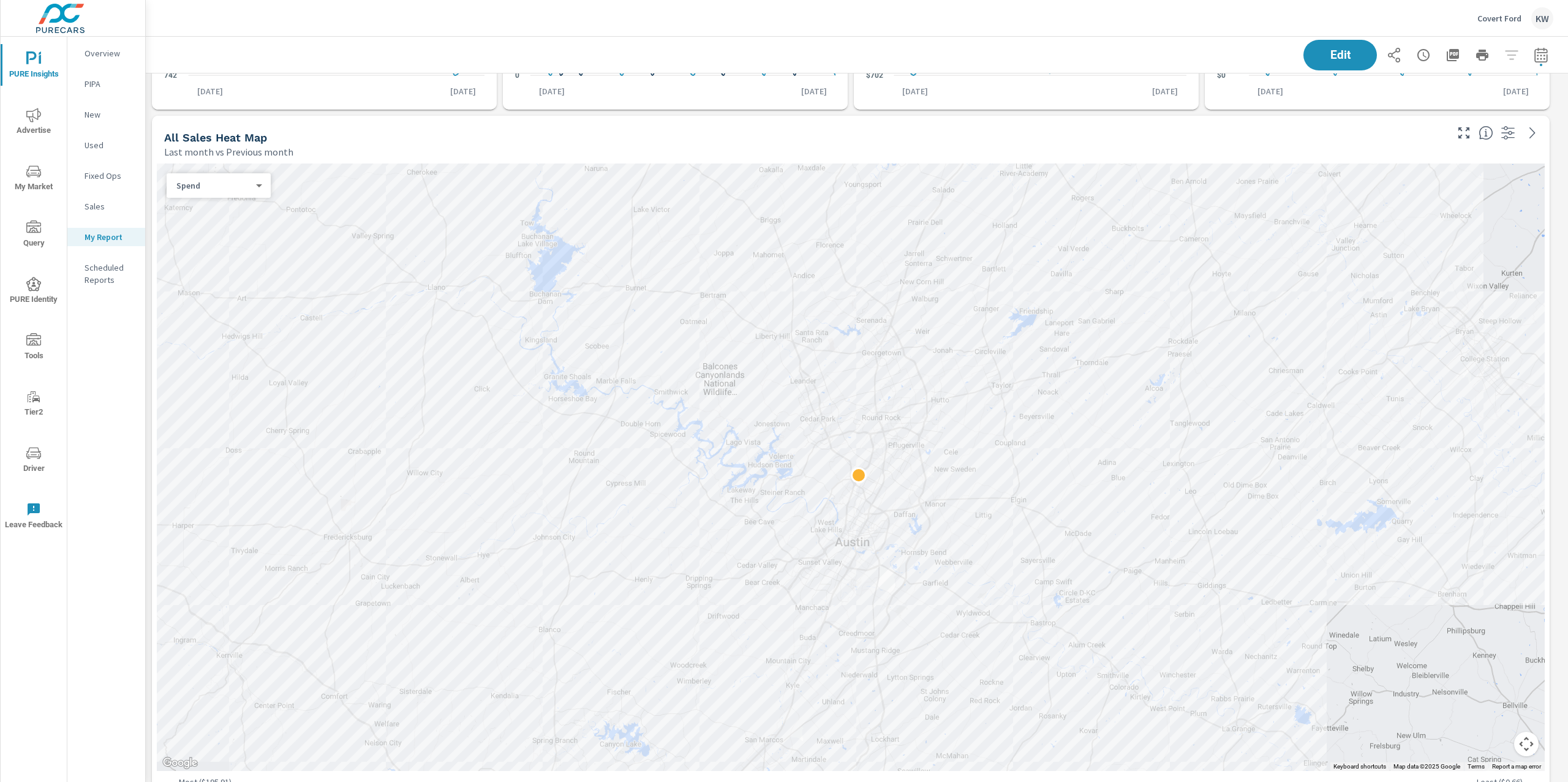
scroll to position [813, 0]
click at [266, 186] on div "Spend 0 ​" at bounding box center [219, 181] width 104 height 24
click at [256, 183] on body "PURE Insights Advertise My Market Query PURE Identity Tools Tier2 Driver Leave …" at bounding box center [784, 391] width 1568 height 782
click at [245, 205] on li "Sales" at bounding box center [214, 201] width 94 height 19
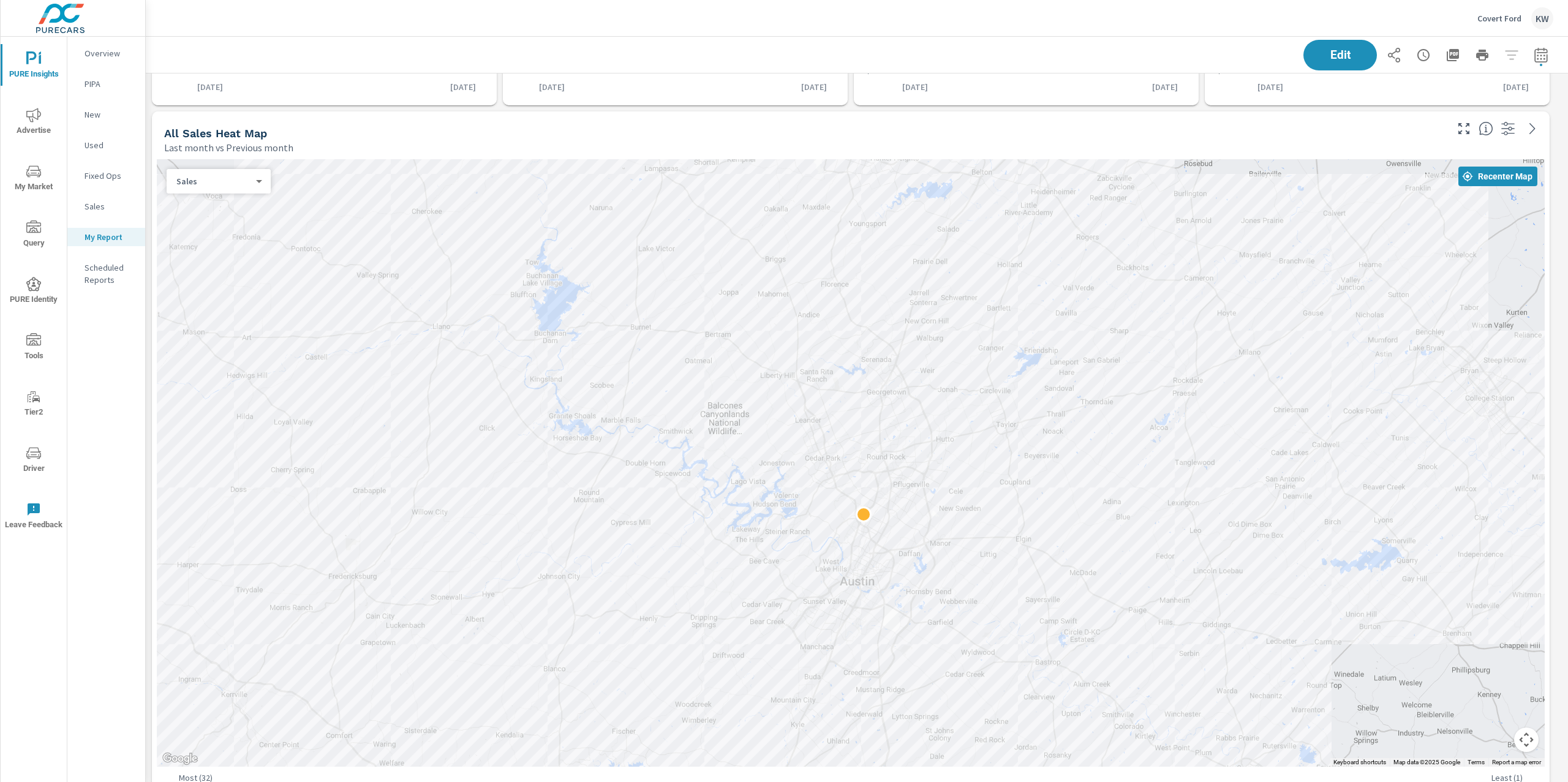
drag, startPoint x: 326, startPoint y: 279, endPoint x: 331, endPoint y: 323, distance: 44.3
click at [331, 323] on div at bounding box center [851, 463] width 1388 height 608
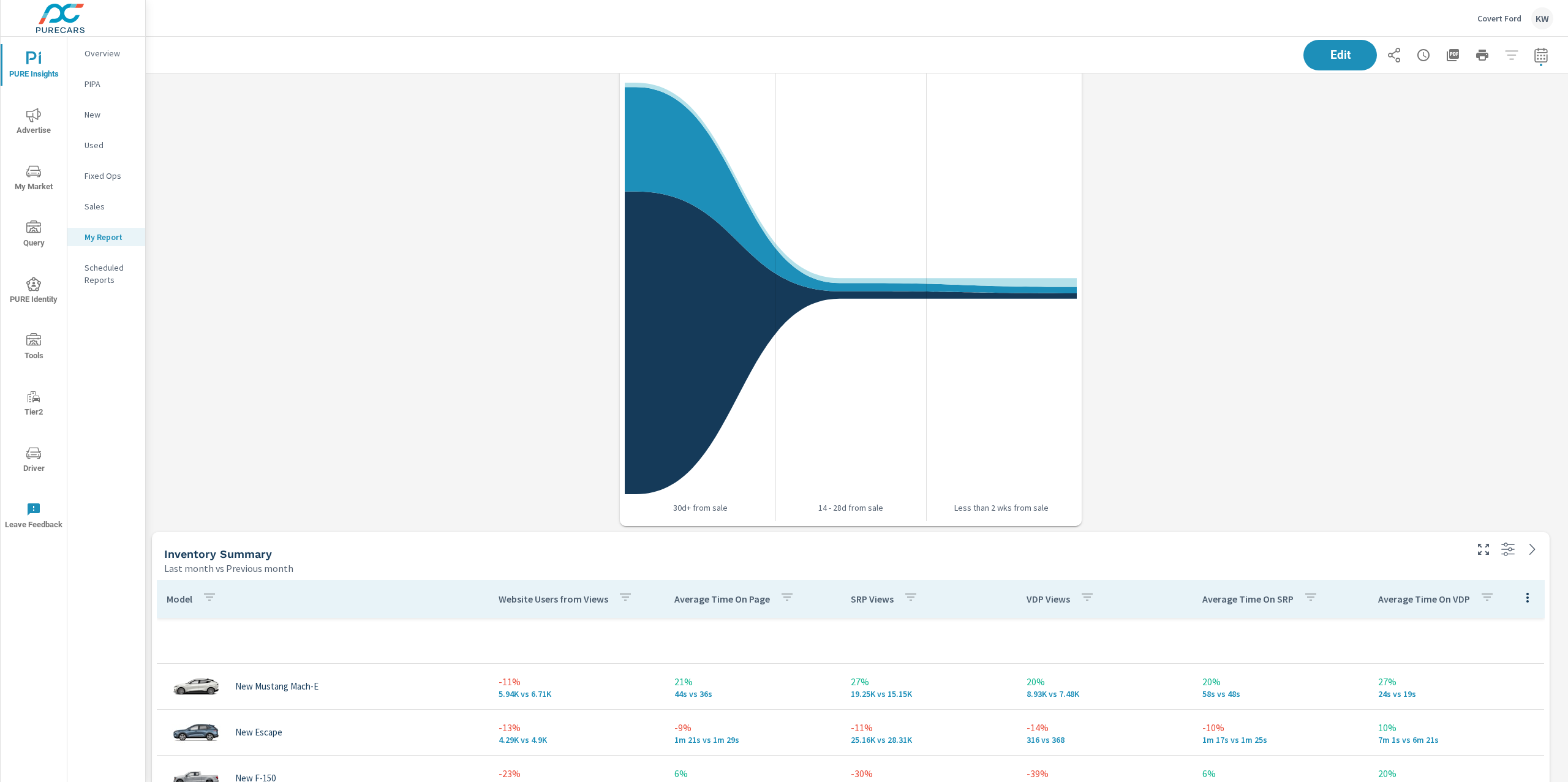
scroll to position [2393, 0]
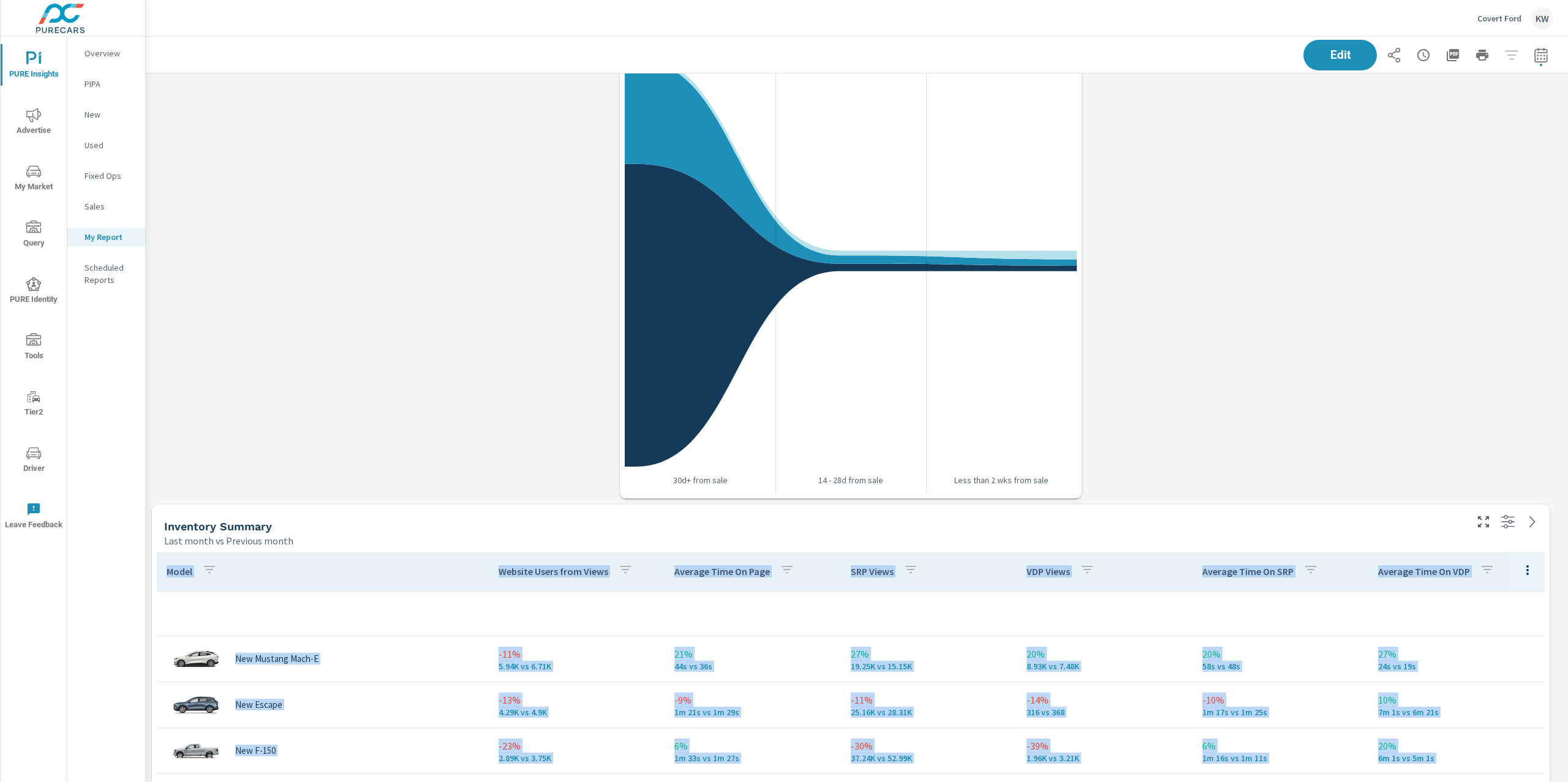
drag, startPoint x: 781, startPoint y: 274, endPoint x: 427, endPoint y: 271, distance: 354.0
click at [1311, 62] on button "Edit" at bounding box center [1341, 55] width 76 height 32
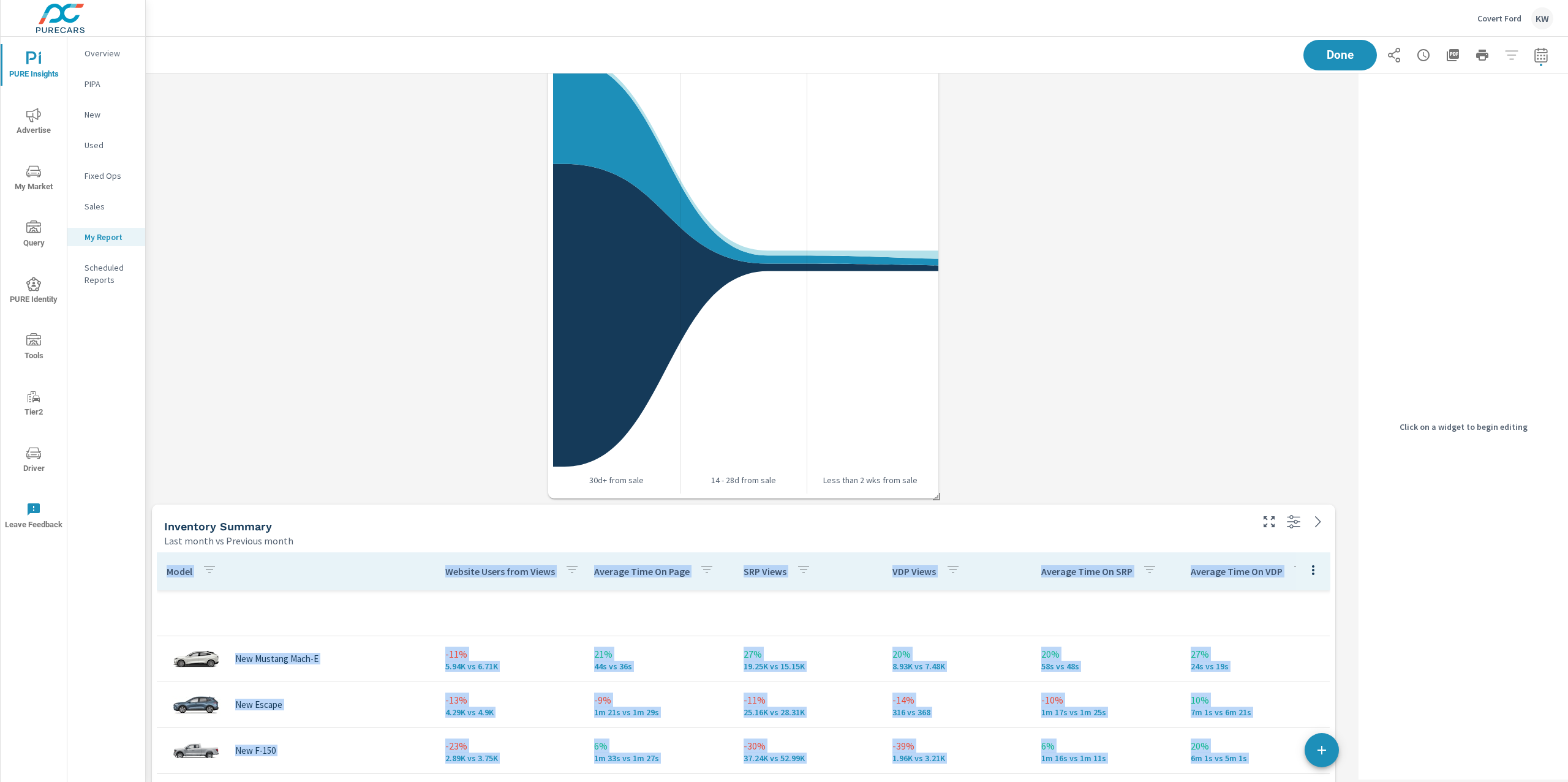
scroll to position [9613, 1221]
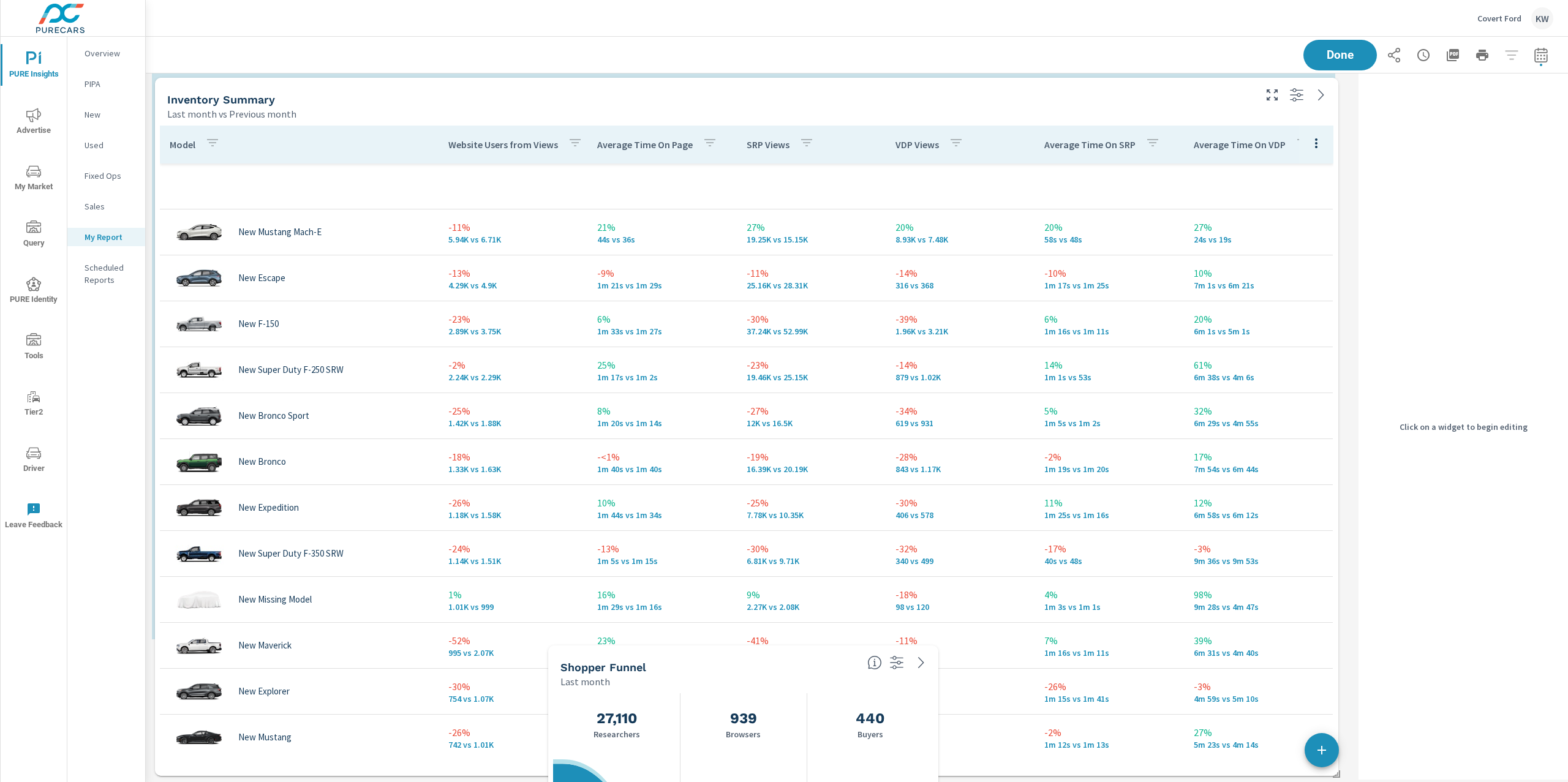
drag, startPoint x: 1069, startPoint y: 531, endPoint x: 1072, endPoint y: 104, distance: 427.0
click at [1072, 104] on div "Inventory Summary" at bounding box center [710, 99] width 1086 height 14
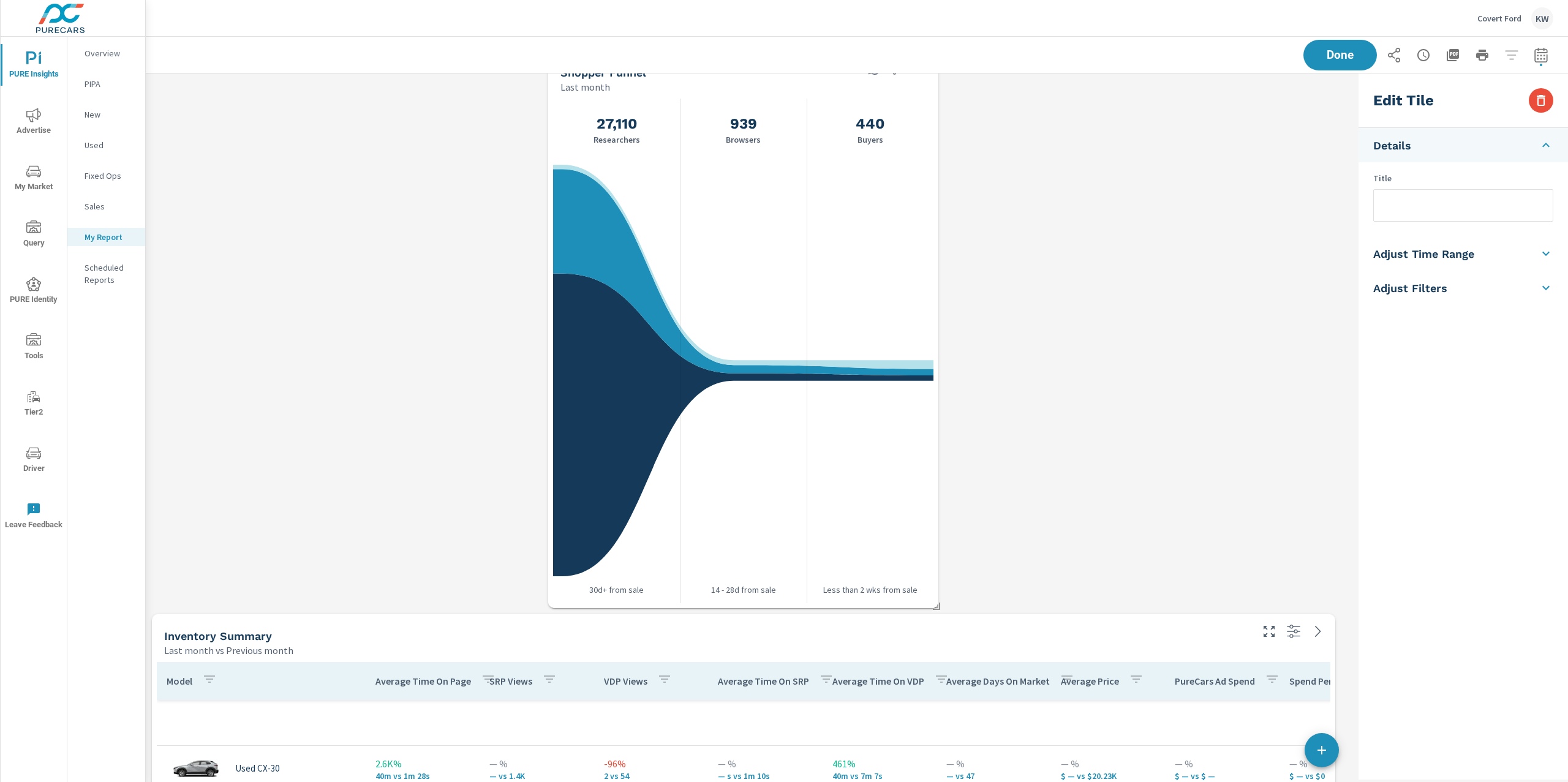
scroll to position [3032, 0]
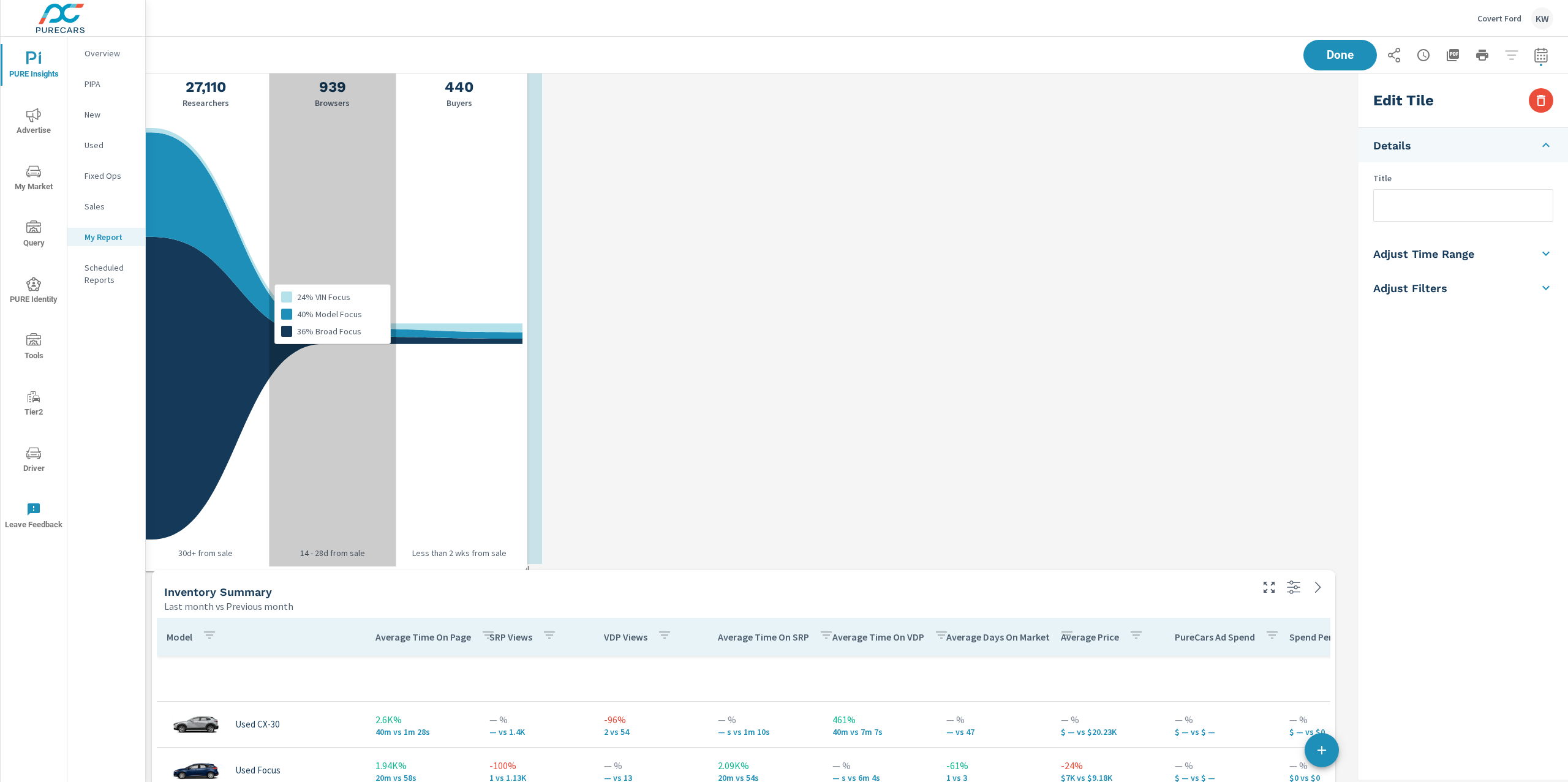
drag, startPoint x: 719, startPoint y: 258, endPoint x: 307, endPoint y: 265, distance: 412.1
click at [307, 265] on div "24% VIN Focus 40% Model Focus 36% Broad Focus" at bounding box center [332, 314] width 127 height 505
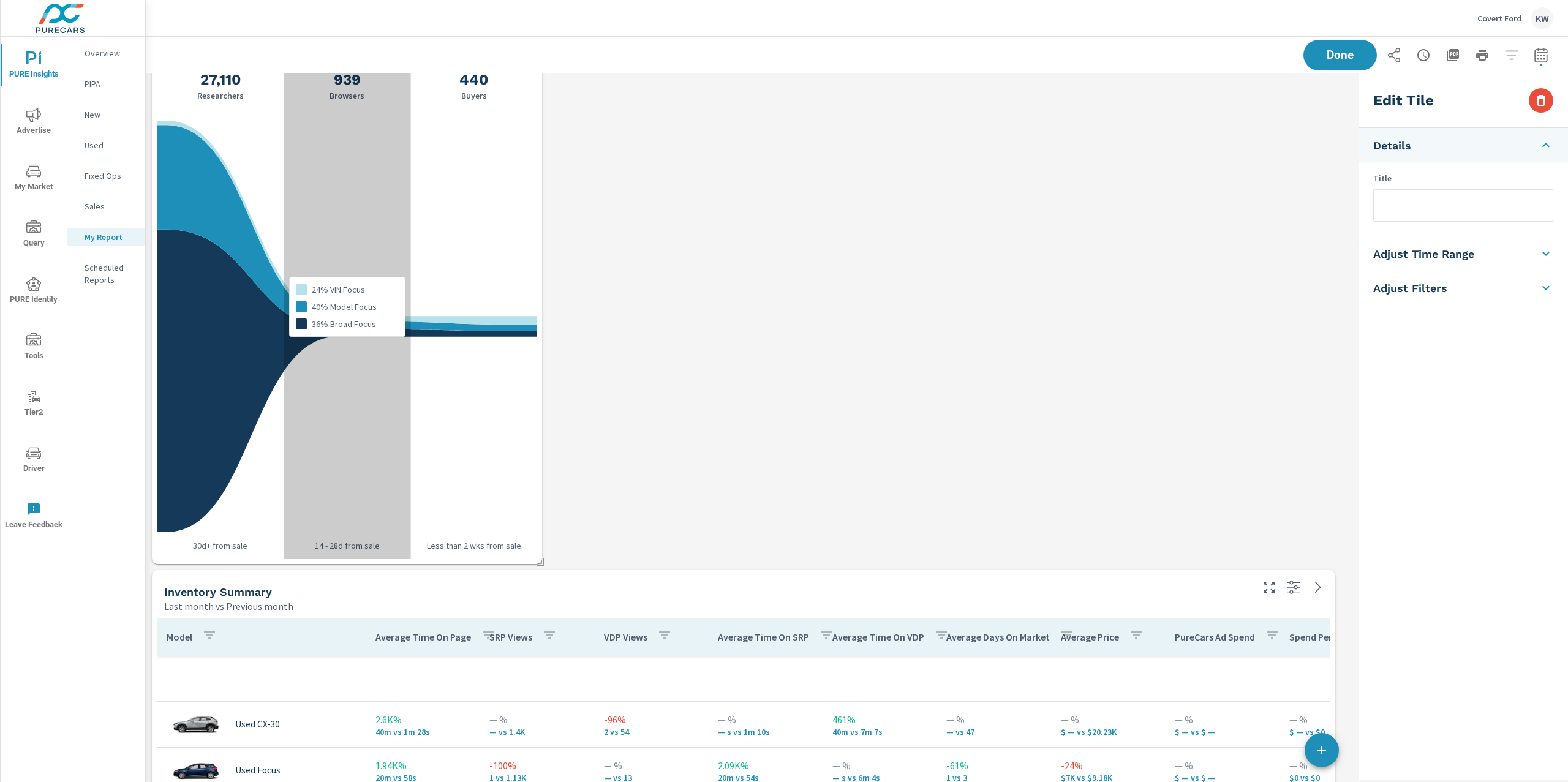
checkbox input "false"
type input "last30Days"
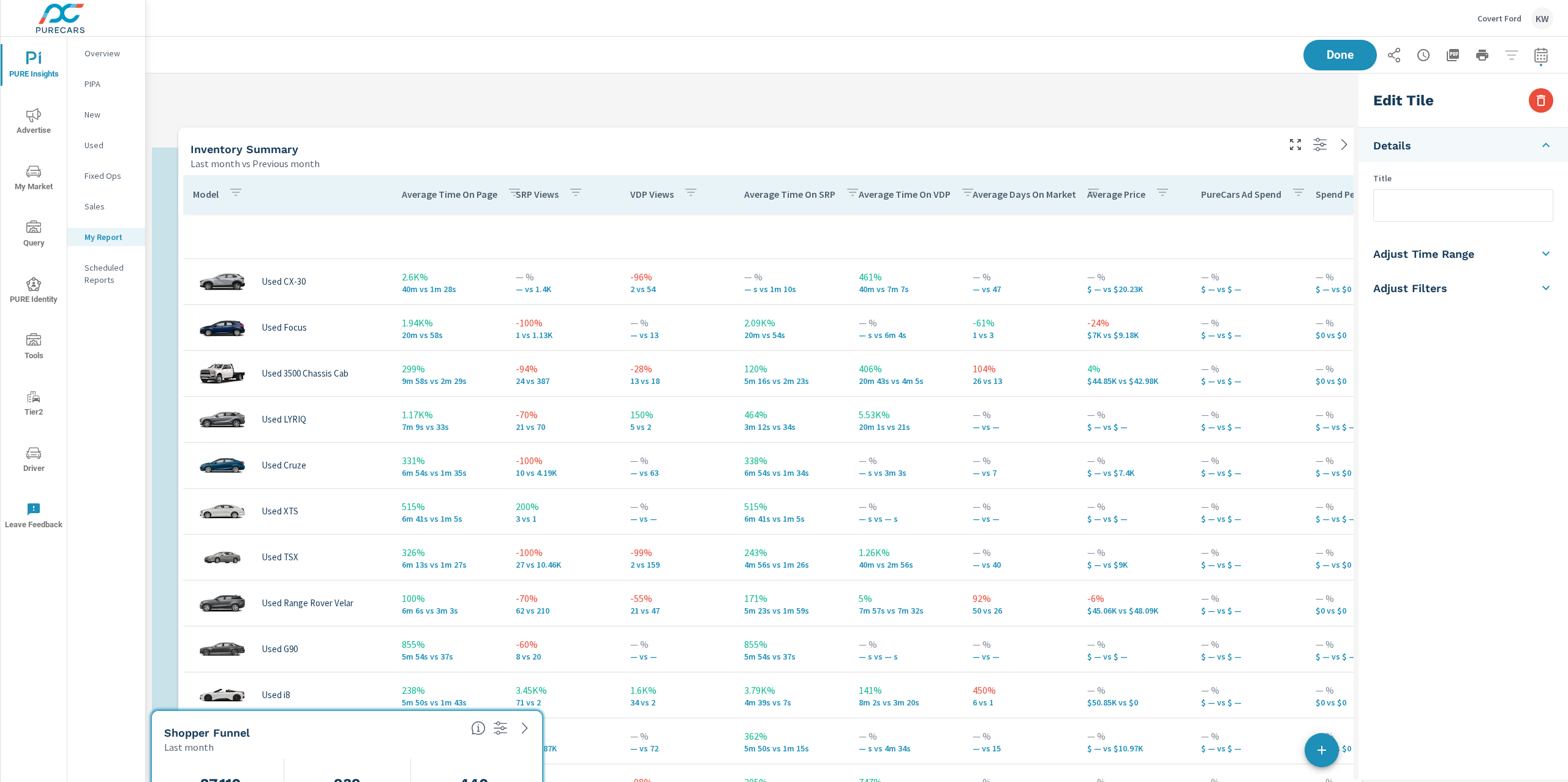
drag, startPoint x: 676, startPoint y: 590, endPoint x: 702, endPoint y: 147, distance: 443.8
click at [702, 147] on div "Inventory Summary" at bounding box center [733, 149] width 1086 height 14
checkbox input "true"
type input "lastMonth"
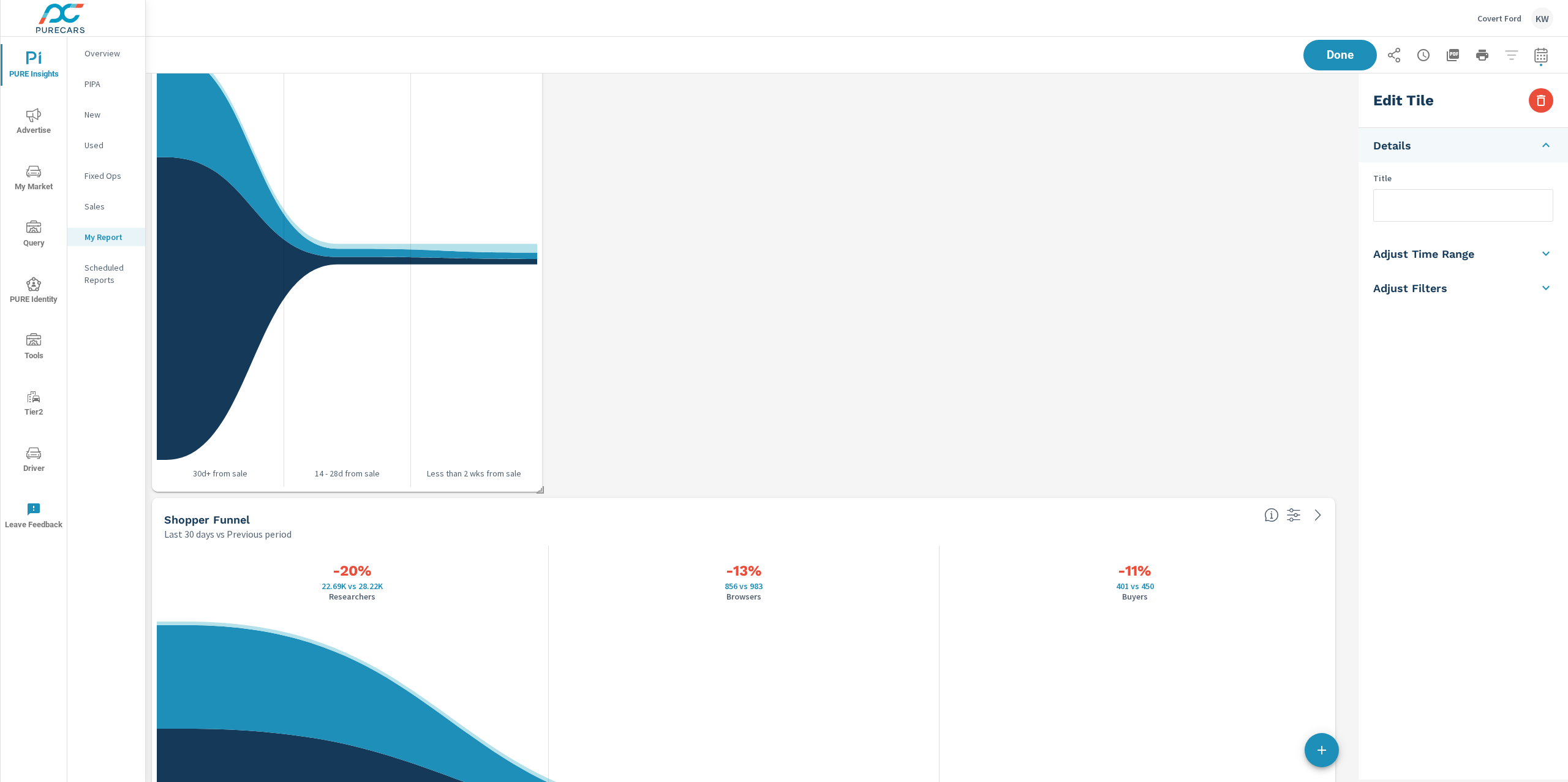
scroll to position [3886, 0]
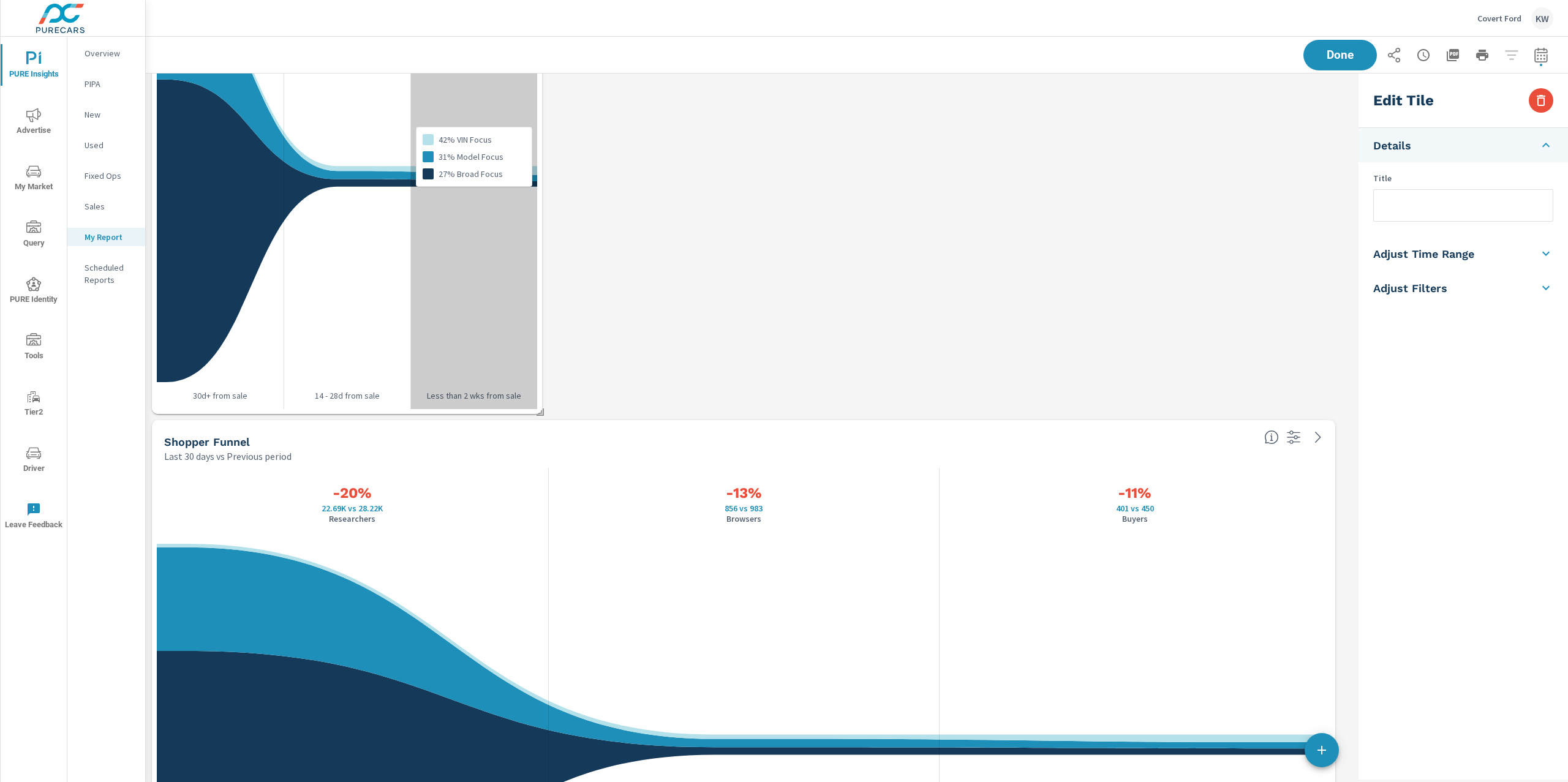
click at [432, 320] on div "42% VIN Focus 31% Model Focus 27% Broad Focus" at bounding box center [474, 157] width 127 height 505
checkbox input "false"
type input "last30Days"
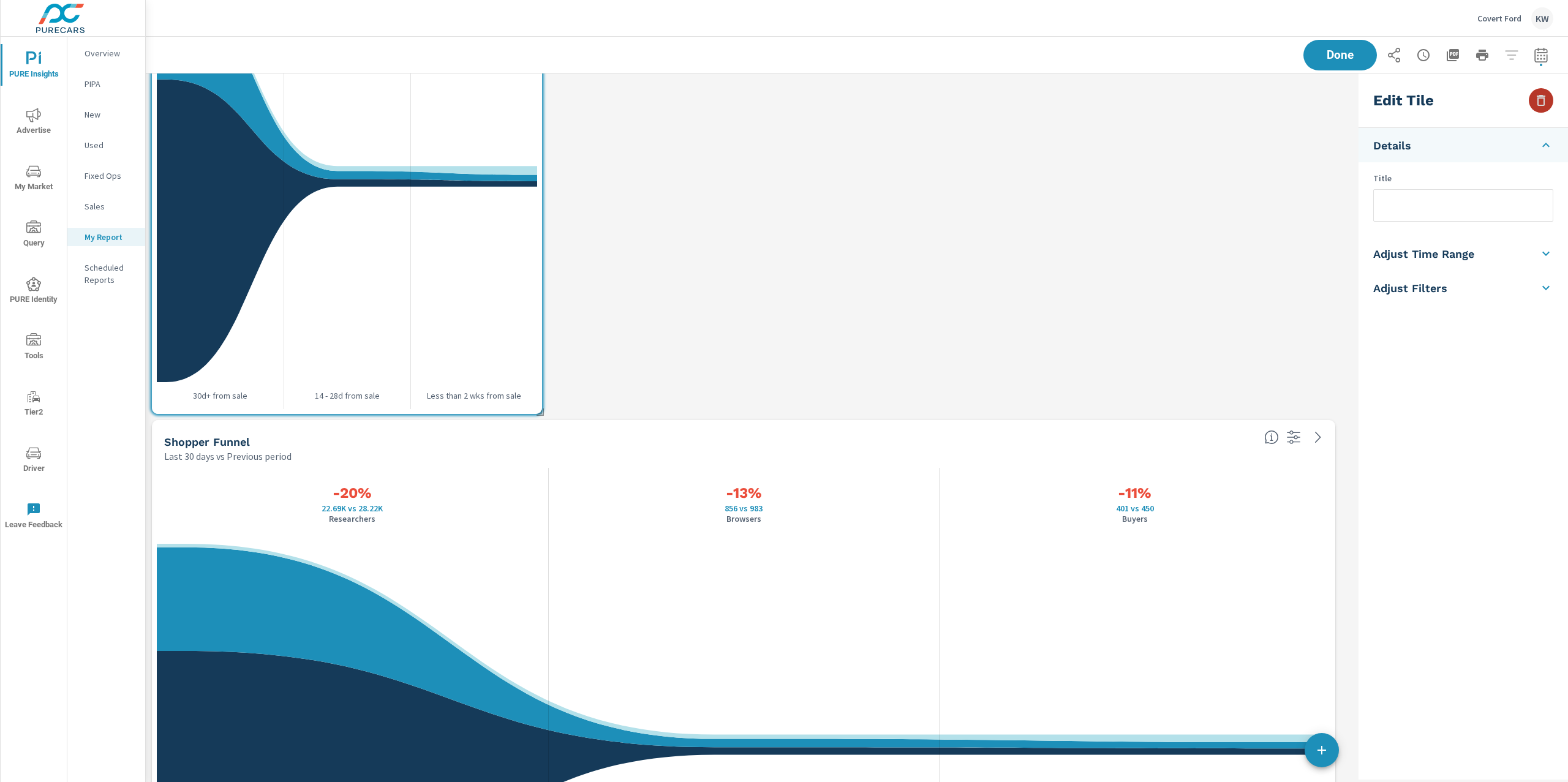
click at [1544, 102] on icon "button" at bounding box center [1541, 101] width 9 height 11
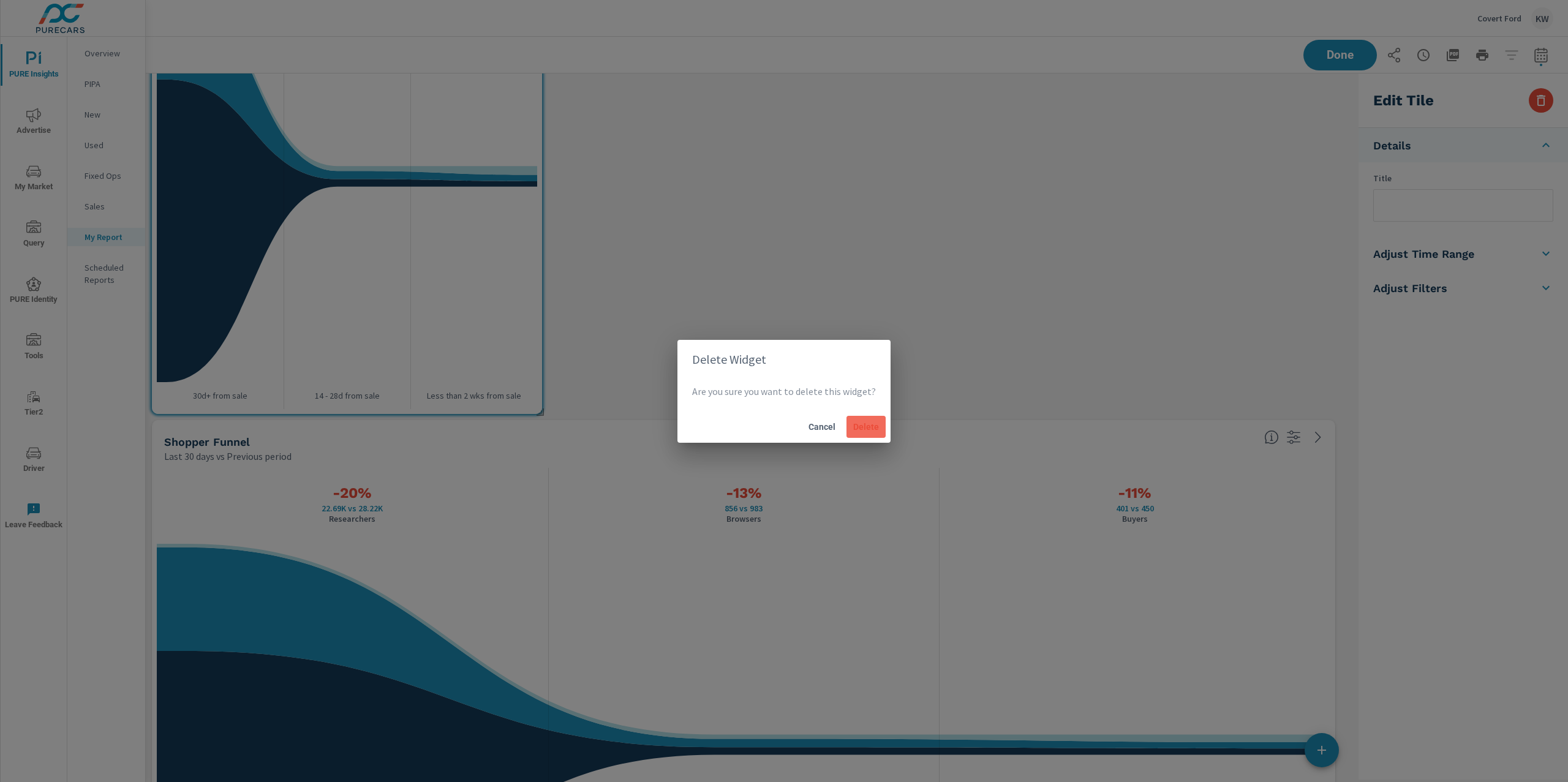
click at [856, 424] on span "Delete" at bounding box center [866, 427] width 29 height 11
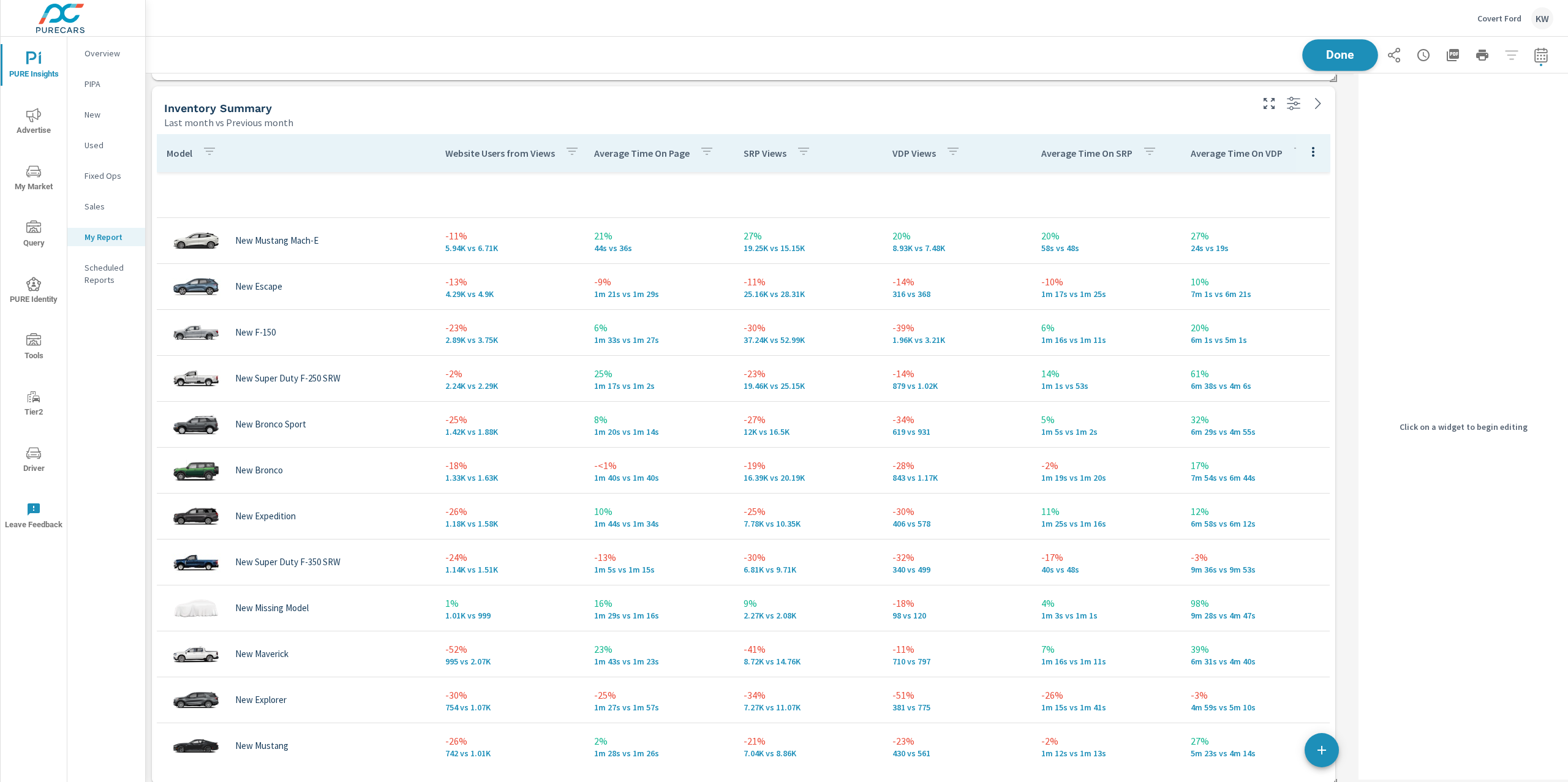
scroll to position [9050, 1221]
click at [1334, 52] on span "Done" at bounding box center [1340, 54] width 50 height 12
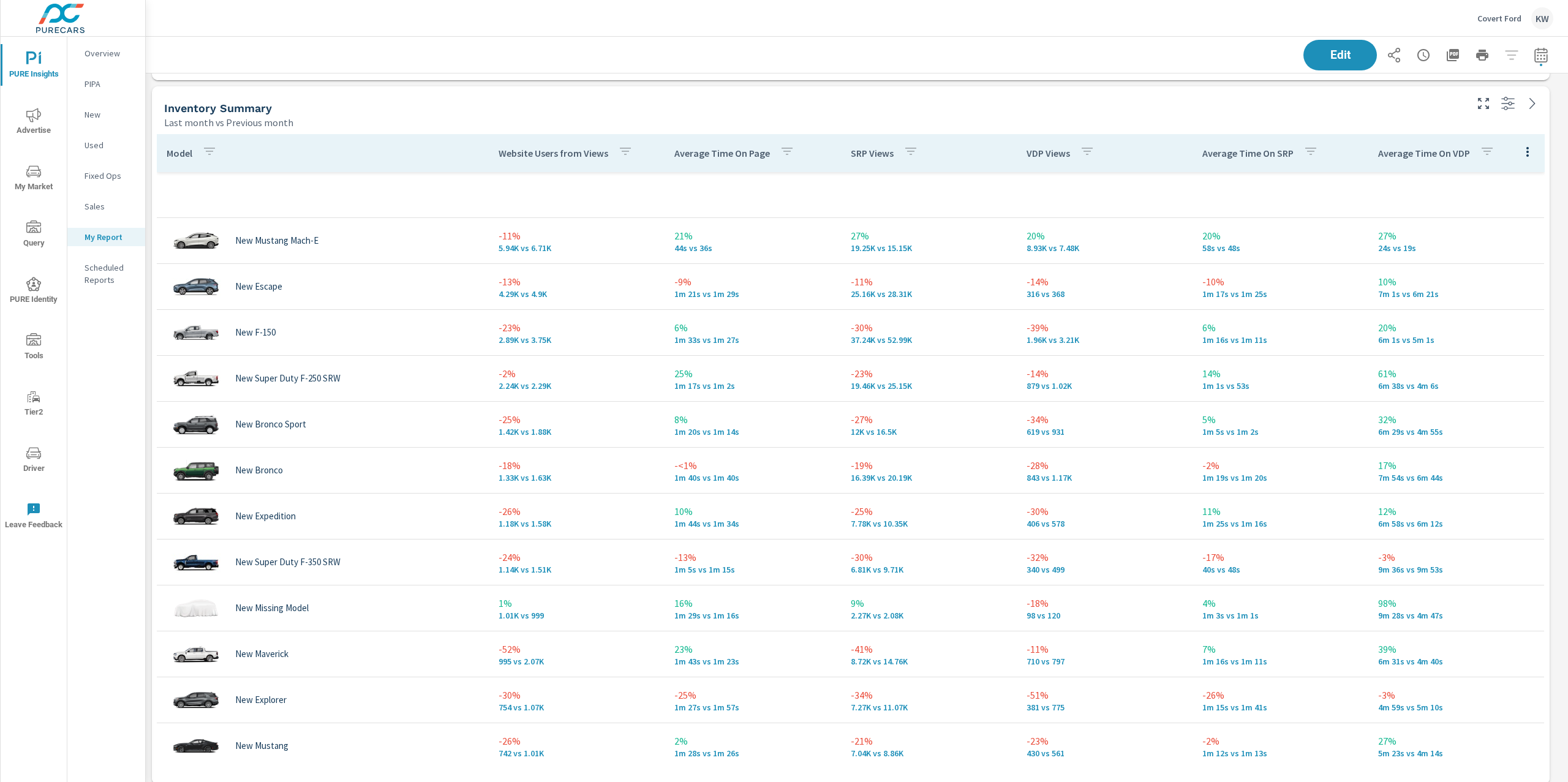
scroll to position [9050, 1436]
click at [102, 54] on p "Overview" at bounding box center [109, 53] width 51 height 13
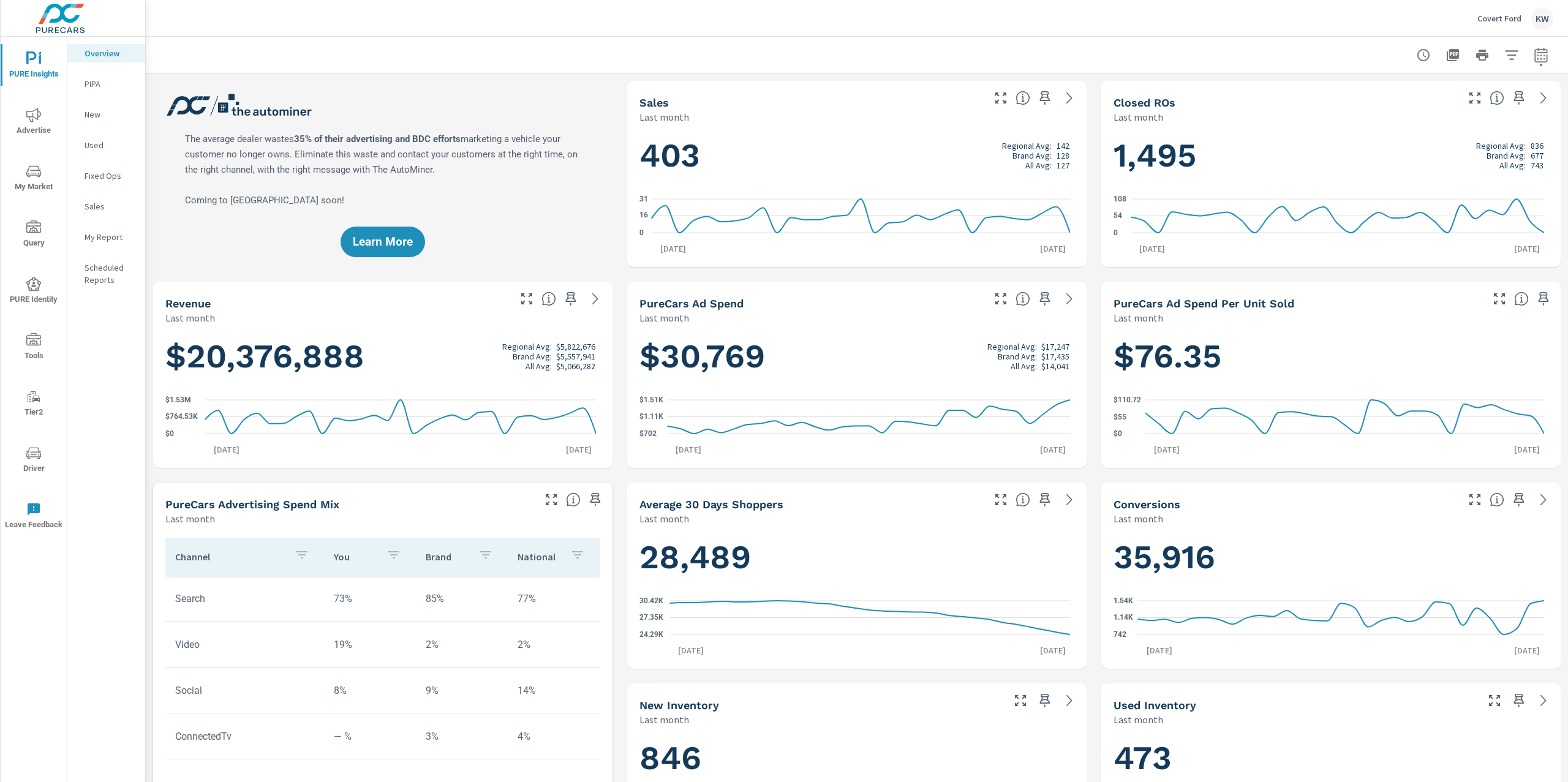
click at [107, 206] on p "Sales" at bounding box center [109, 206] width 51 height 13
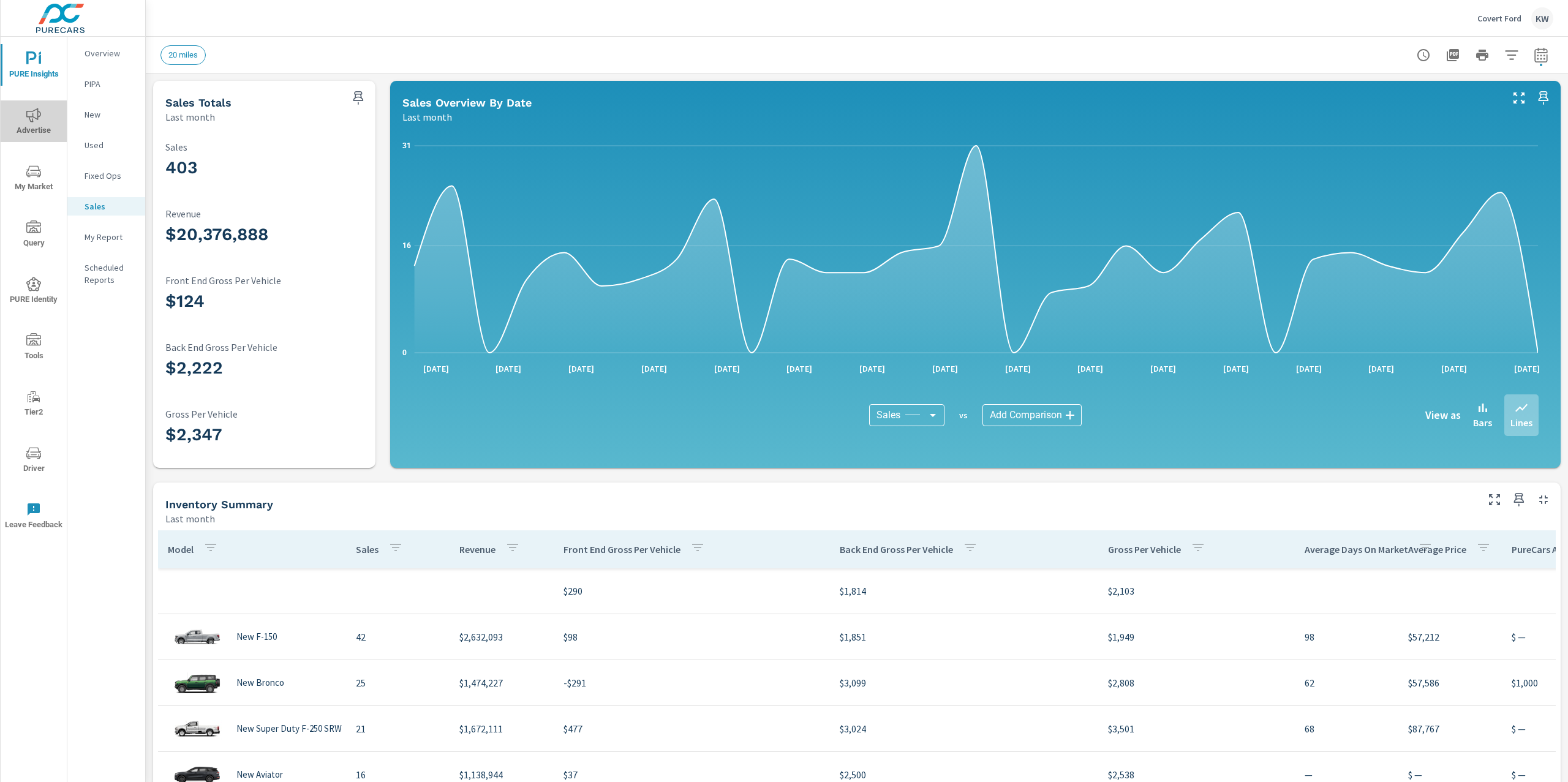
click at [31, 113] on icon "nav menu" at bounding box center [34, 115] width 15 height 15
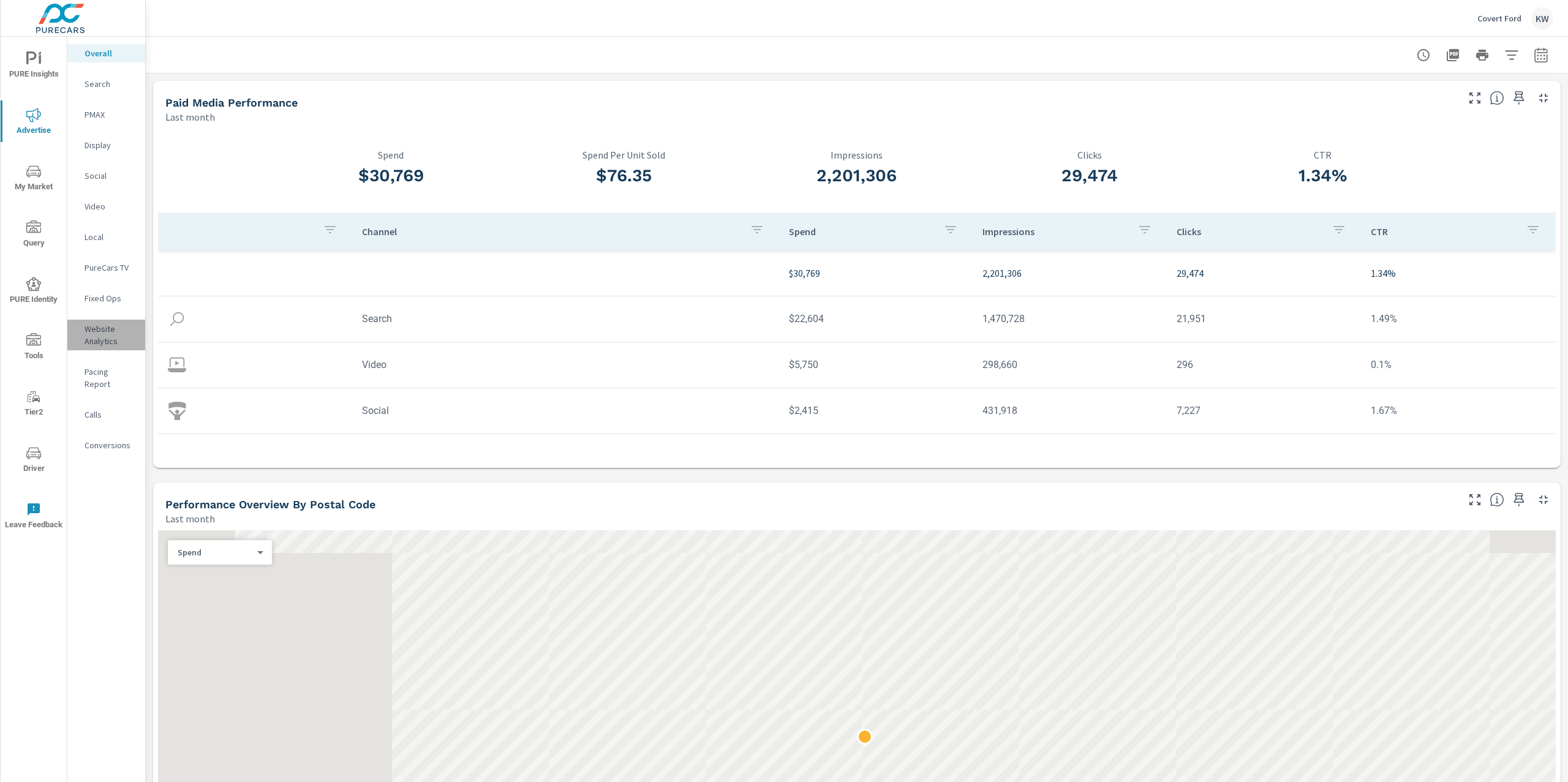
click at [103, 341] on p "Website Analytics" at bounding box center [109, 334] width 51 height 24
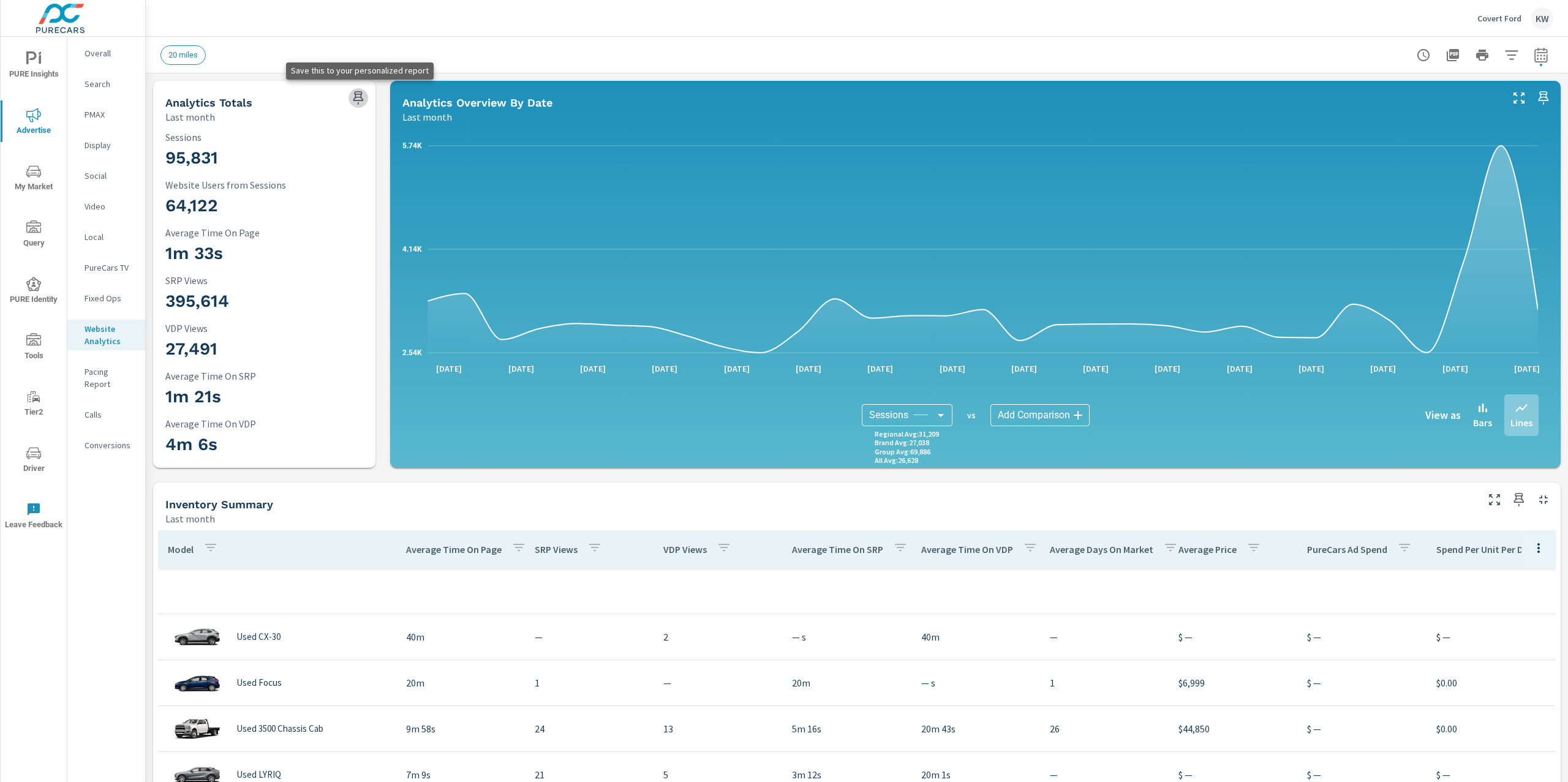
click at [357, 95] on icon "button" at bounding box center [359, 98] width 15 height 15
click at [33, 63] on icon "nav menu" at bounding box center [34, 59] width 15 height 15
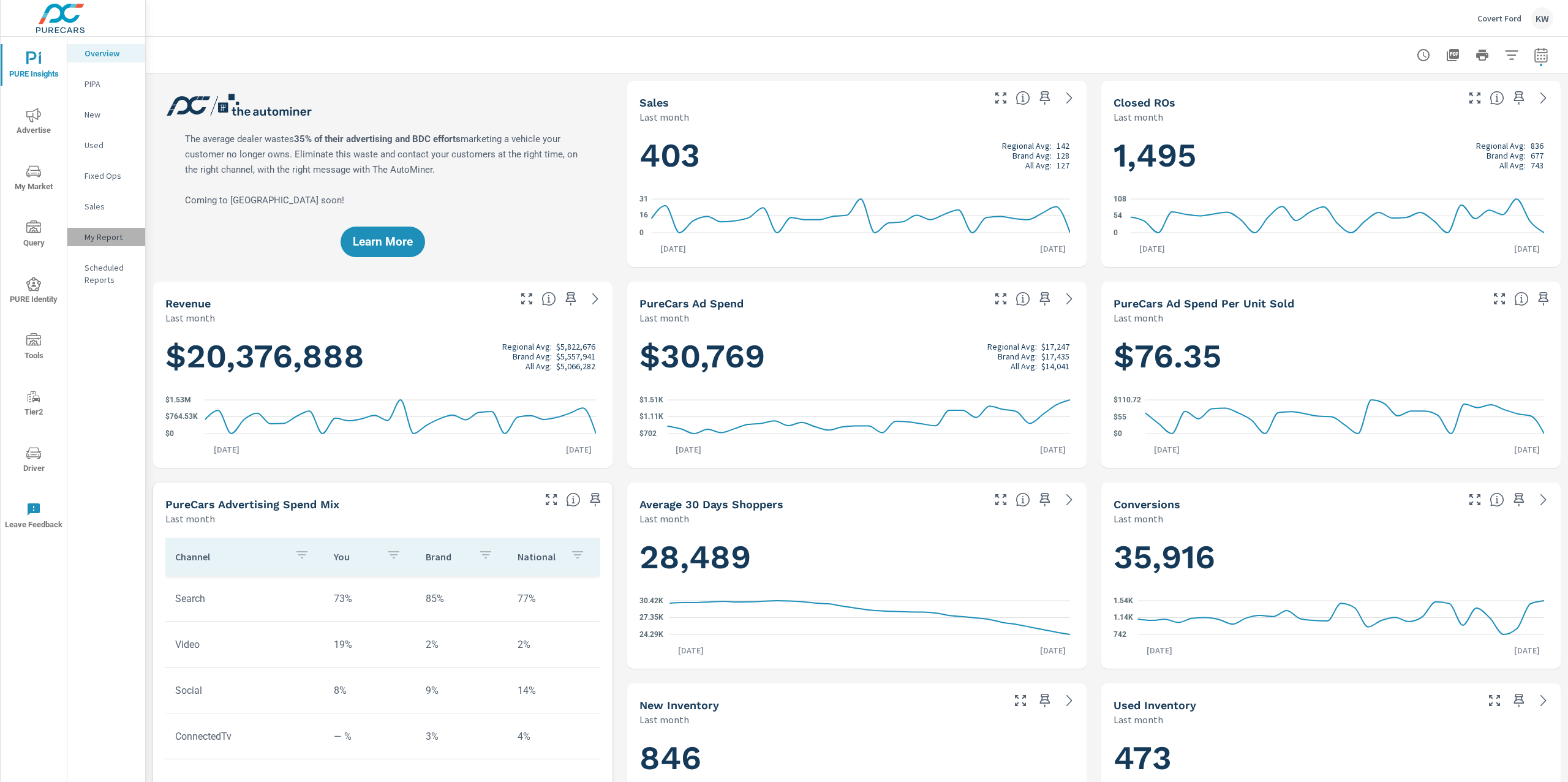
click at [107, 237] on p "My Report" at bounding box center [109, 237] width 51 height 13
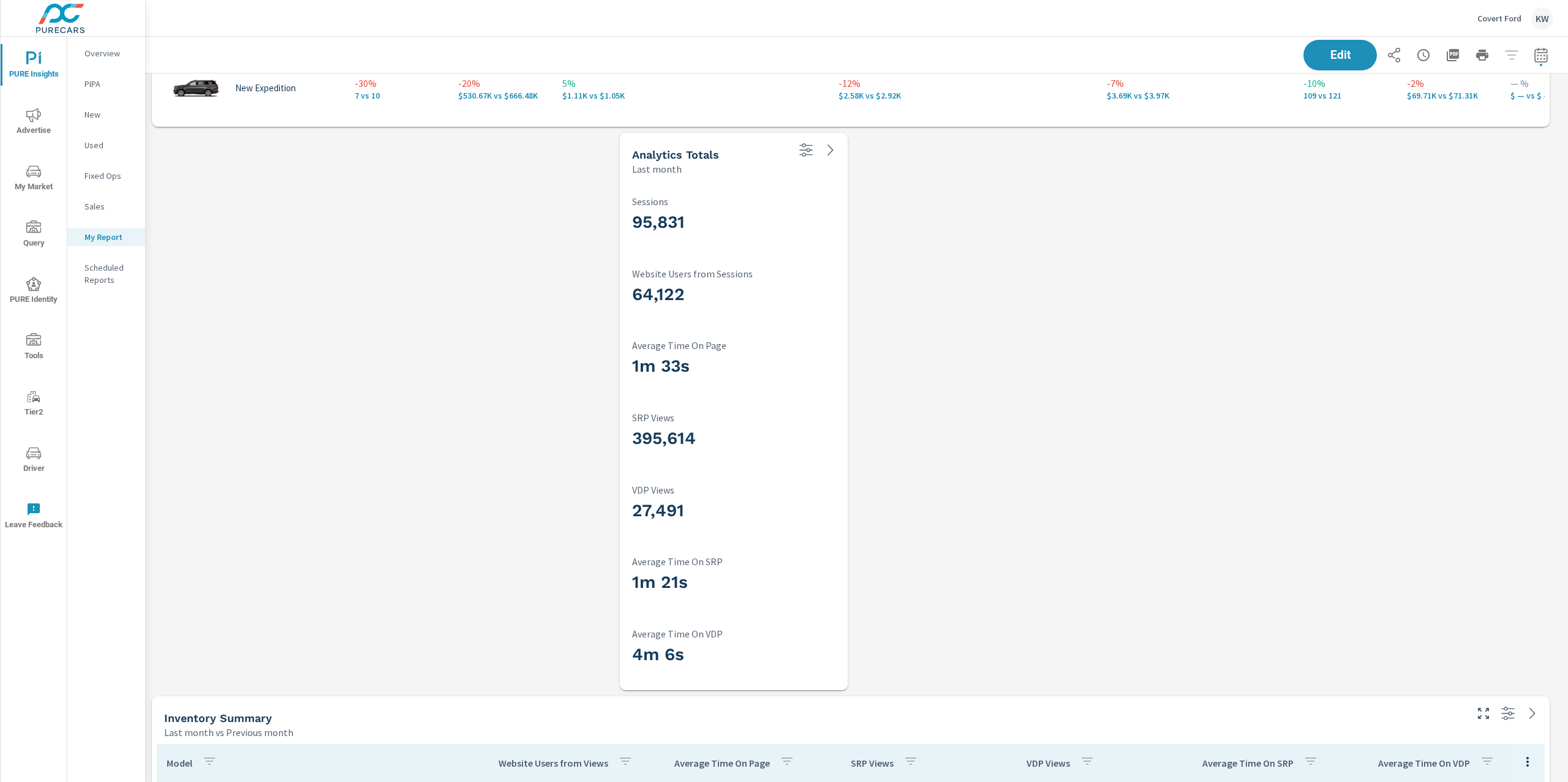
scroll to position [2226, 0]
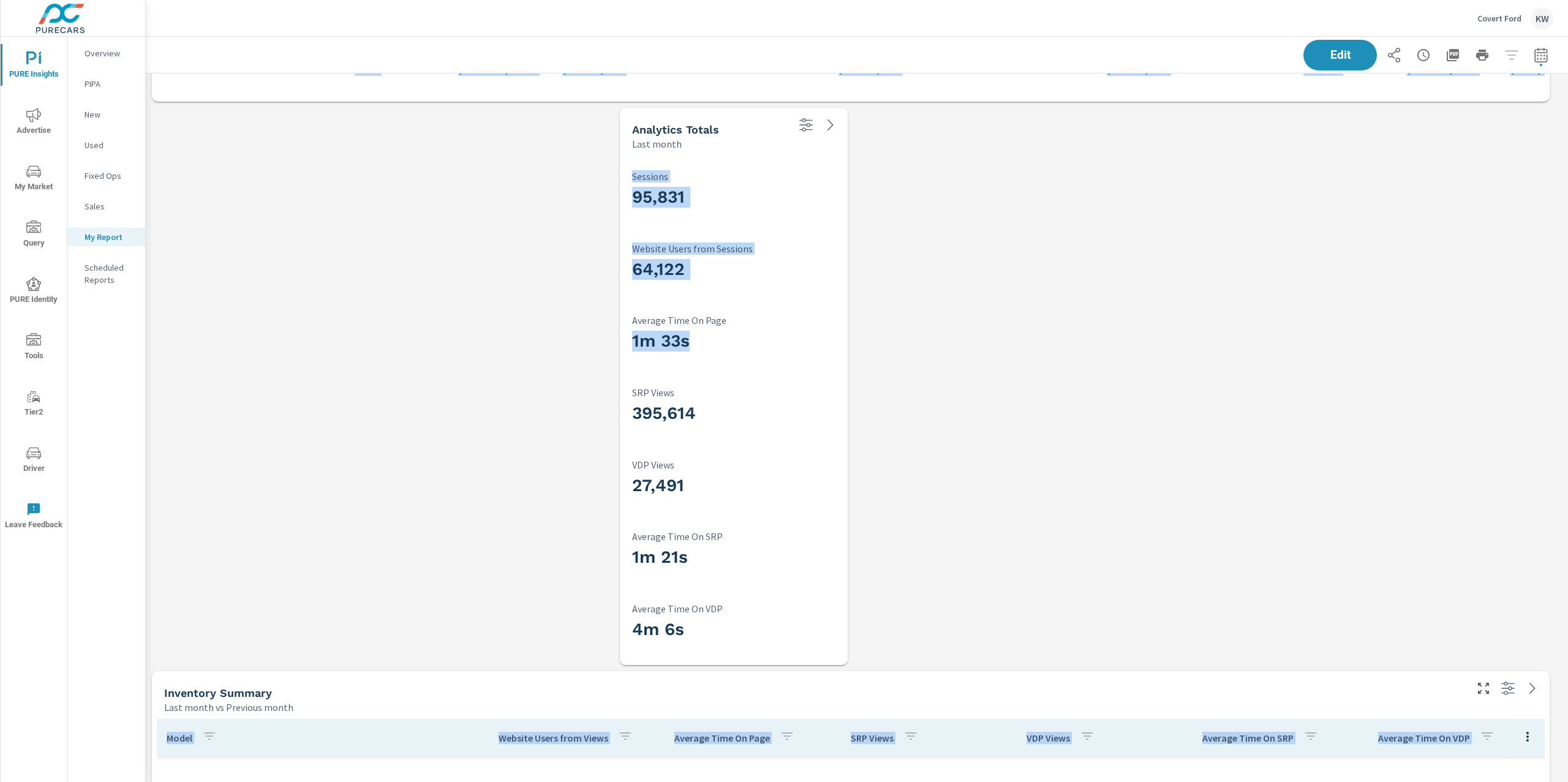
drag, startPoint x: 700, startPoint y: 349, endPoint x: 514, endPoint y: 349, distance: 186.0
click at [1307, 64] on button "Edit" at bounding box center [1341, 55] width 76 height 32
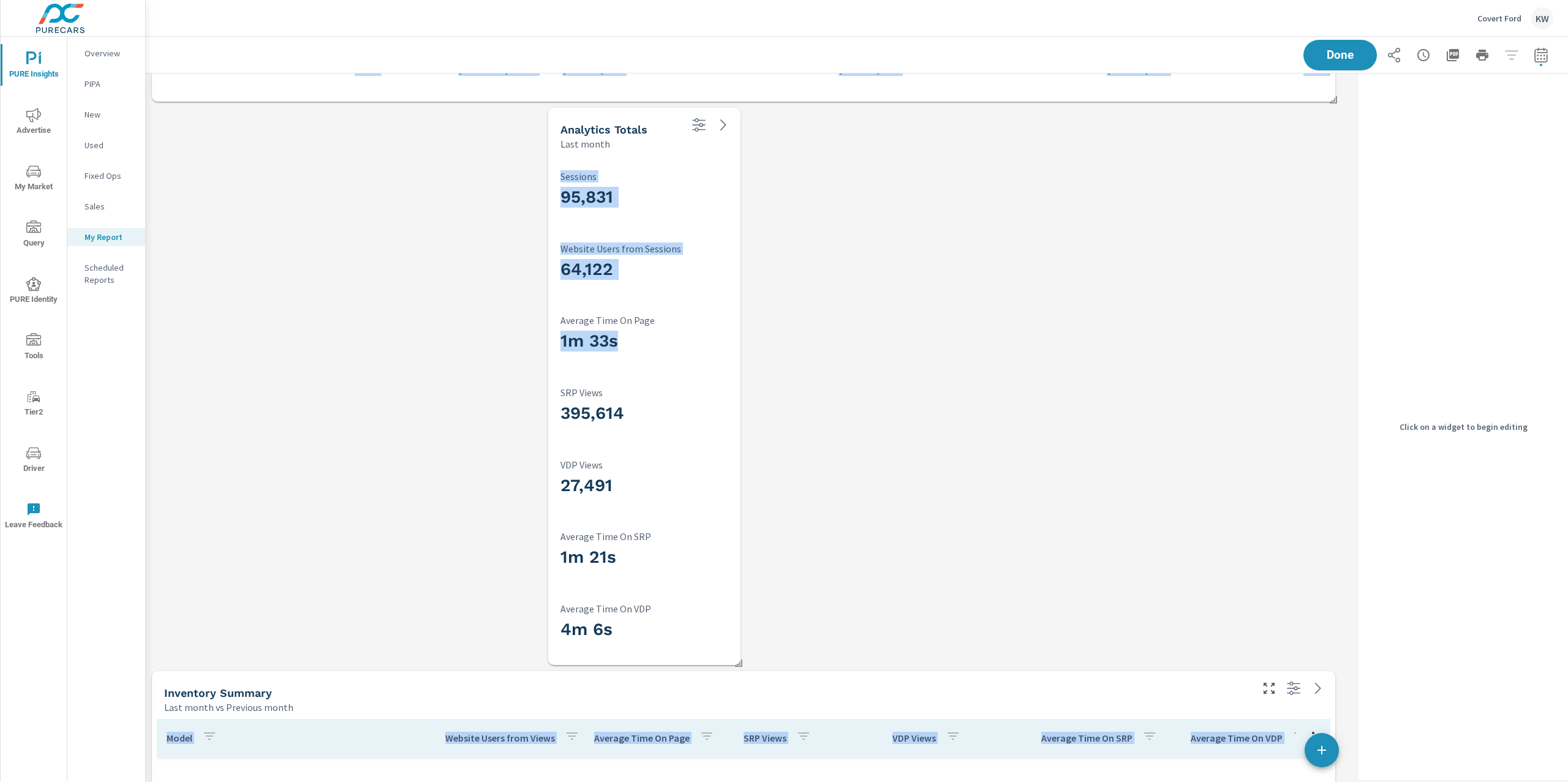
scroll to position [9613, 1221]
click at [704, 340] on h3 "1m 33s" at bounding box center [644, 341] width 168 height 21
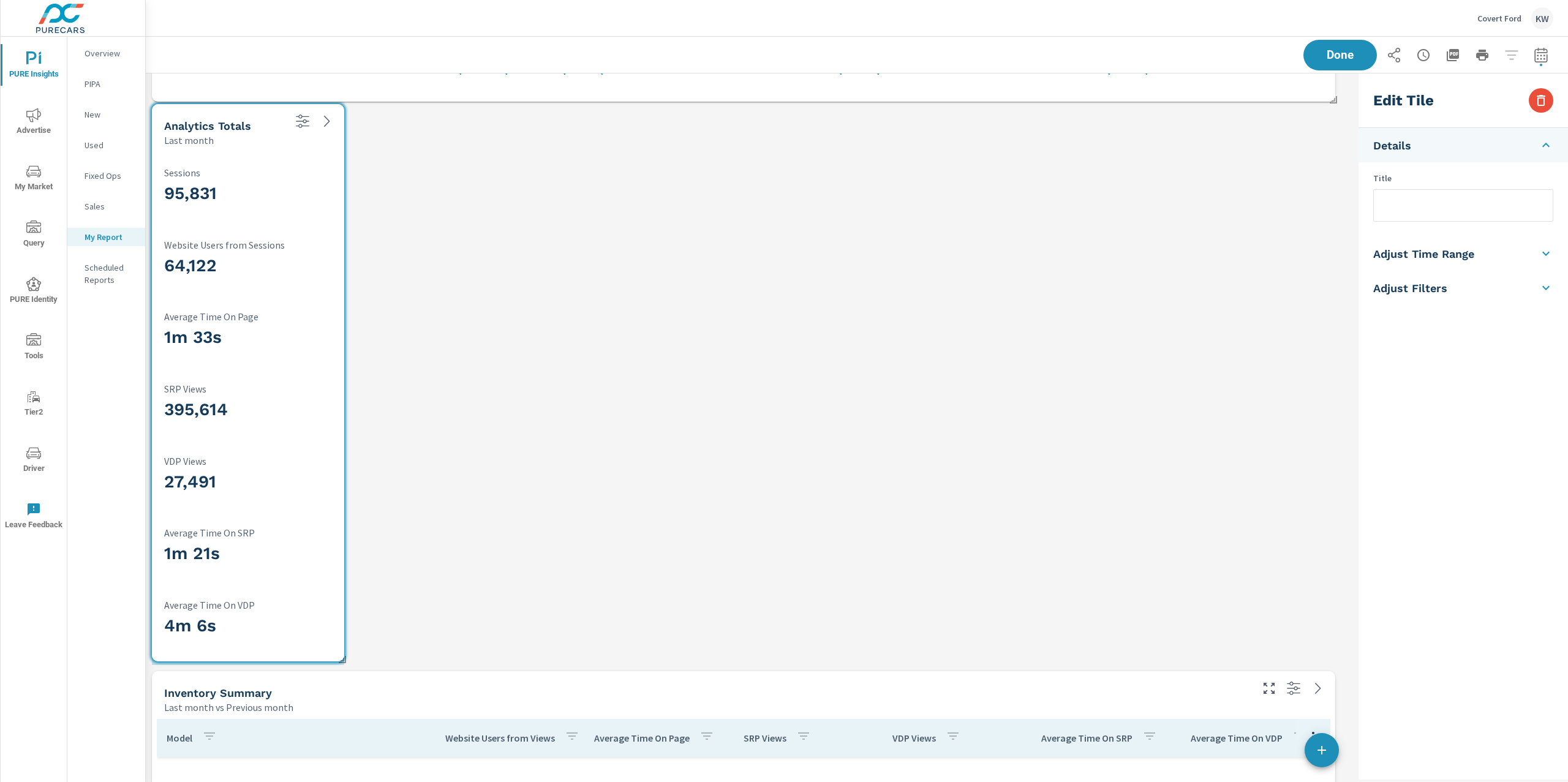
drag, startPoint x: 704, startPoint y: 340, endPoint x: 308, endPoint y: 336, distance: 396.0
click at [308, 336] on h3 "1m 33s" at bounding box center [248, 337] width 168 height 21
click at [1466, 260] on h5 "Adjust Time Range" at bounding box center [1424, 254] width 101 height 14
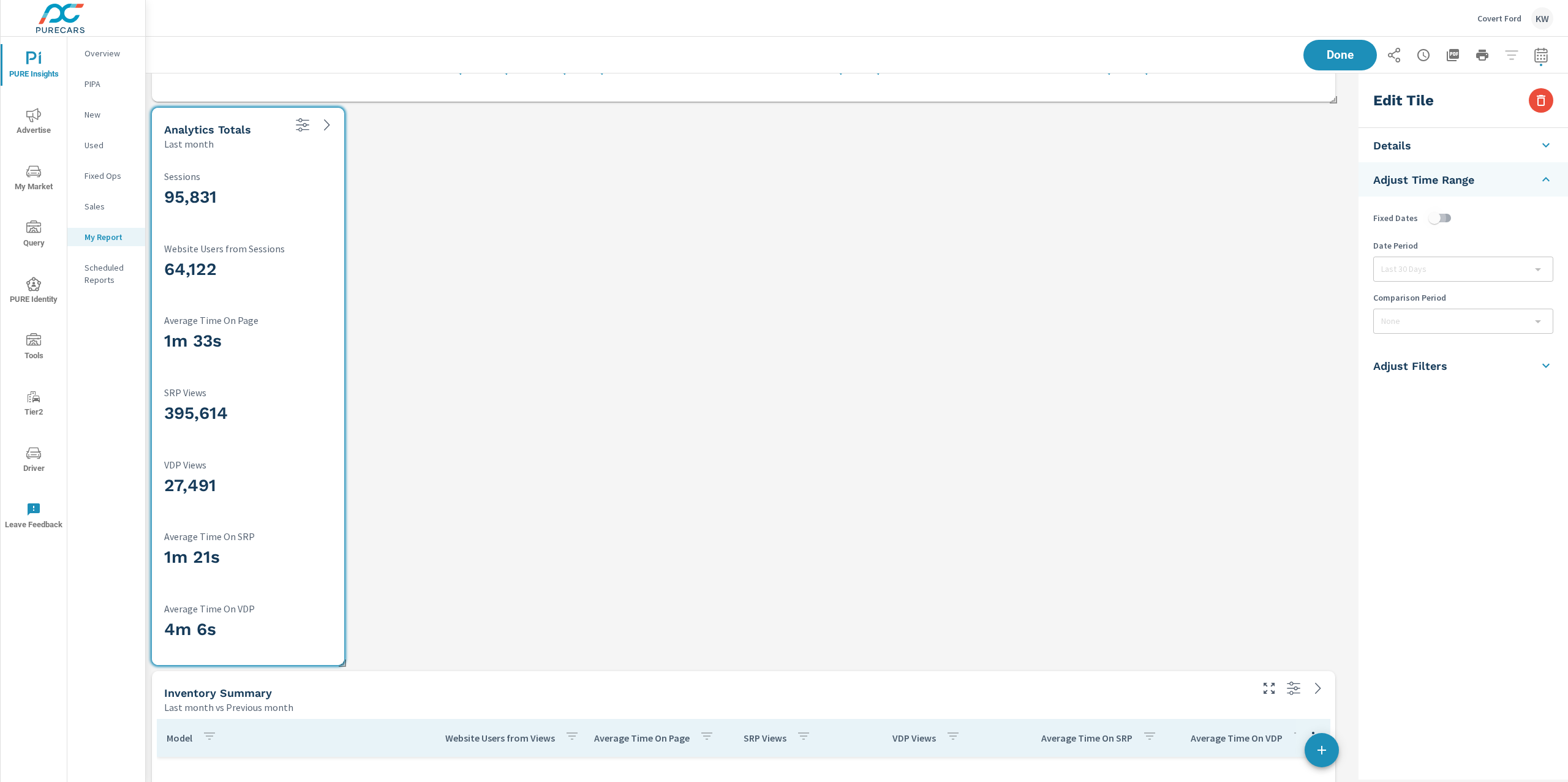
drag, startPoint x: 1444, startPoint y: 217, endPoint x: 1449, endPoint y: 237, distance: 20.6
click at [1444, 218] on input "checkbox" at bounding box center [1434, 218] width 70 height 23
checkbox input "true"
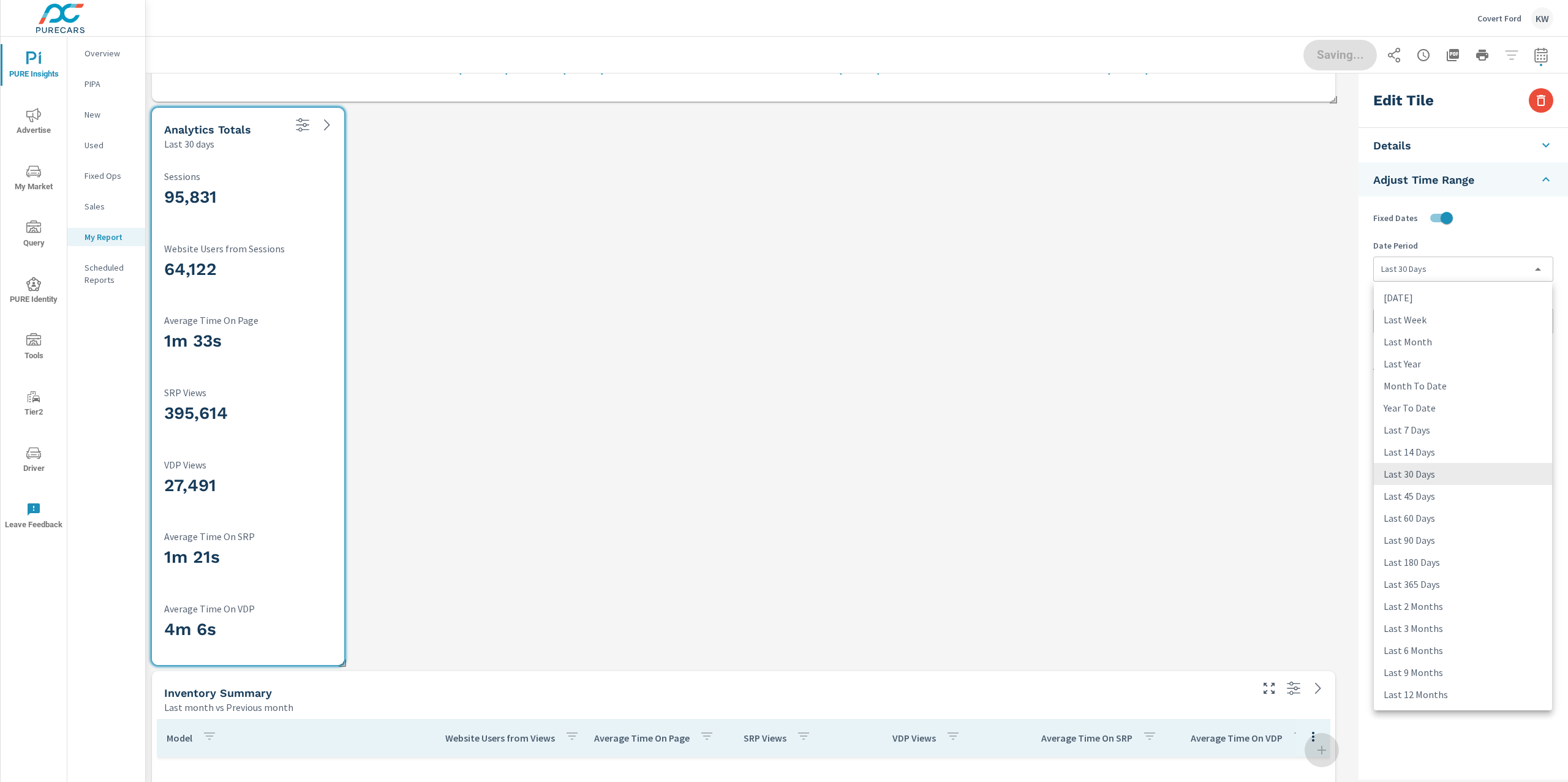
click at [1450, 269] on body "PURE Insights Advertise My Market Query PURE Identity Tools Tier2 Driver Leave …" at bounding box center [784, 391] width 1568 height 782
click at [1439, 343] on li "Last Month" at bounding box center [1462, 341] width 178 height 22
type input "lastMonth"
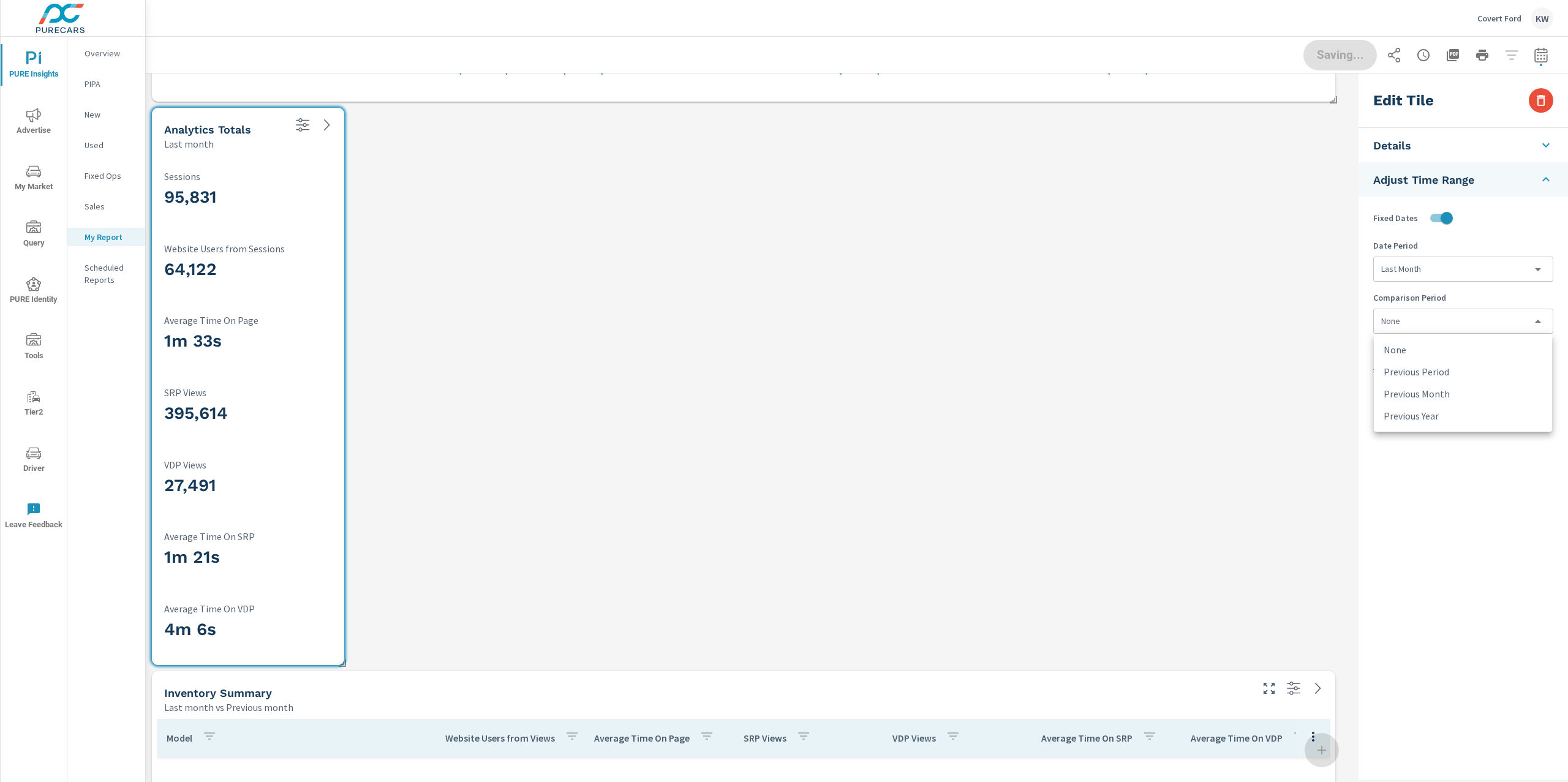
click at [1439, 319] on body "PURE Insights Advertise My Market Query PURE Identity Tools Tier2 Driver Leave …" at bounding box center [784, 391] width 1568 height 782
click at [1442, 394] on li "Previous Month" at bounding box center [1462, 394] width 178 height 22
type input "lastMonth"
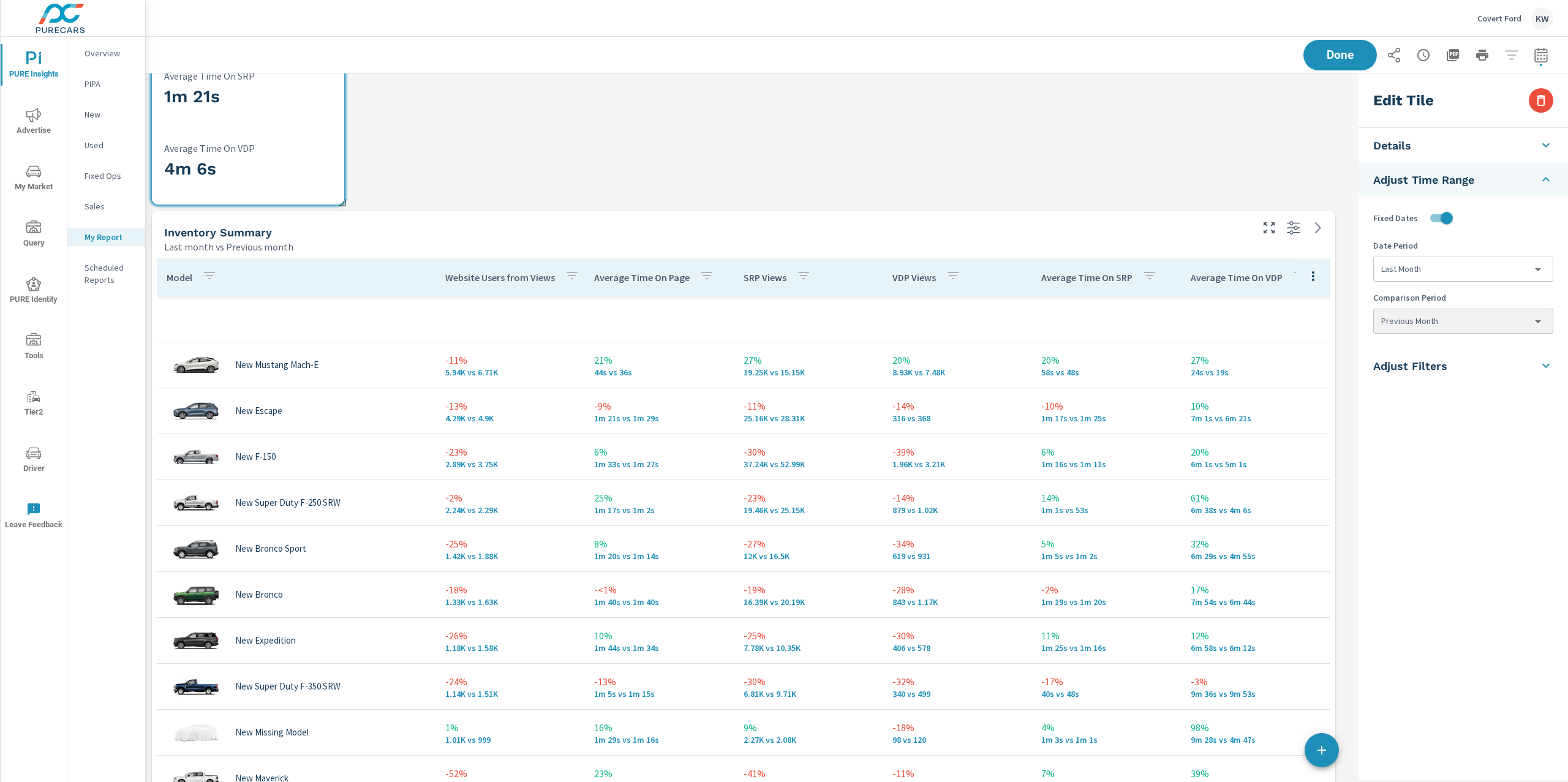
scroll to position [2696, 0]
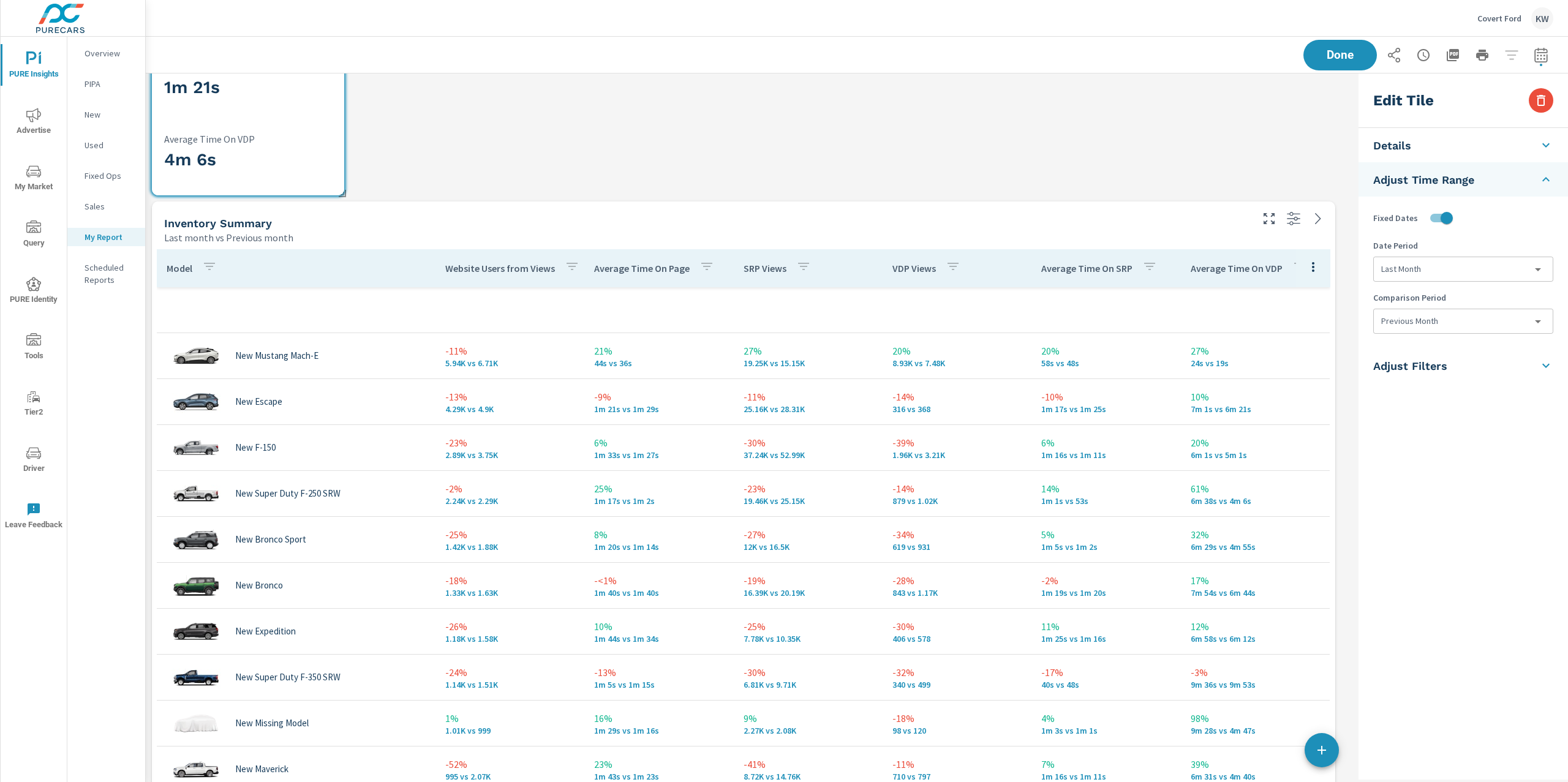
click at [1079, 323] on tr at bounding box center [743, 311] width 1173 height 46
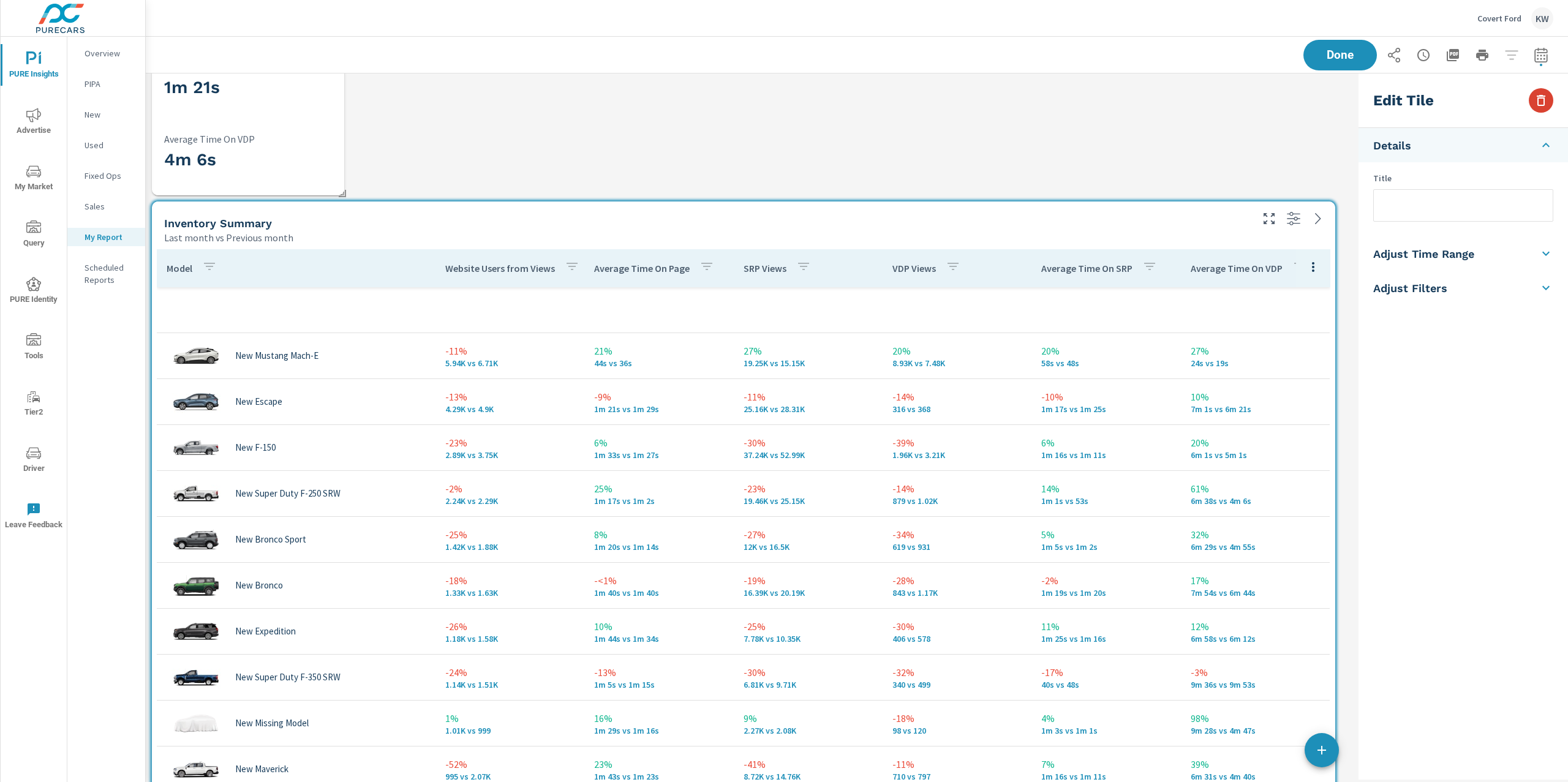
click at [1547, 104] on icon "button" at bounding box center [1541, 101] width 15 height 15
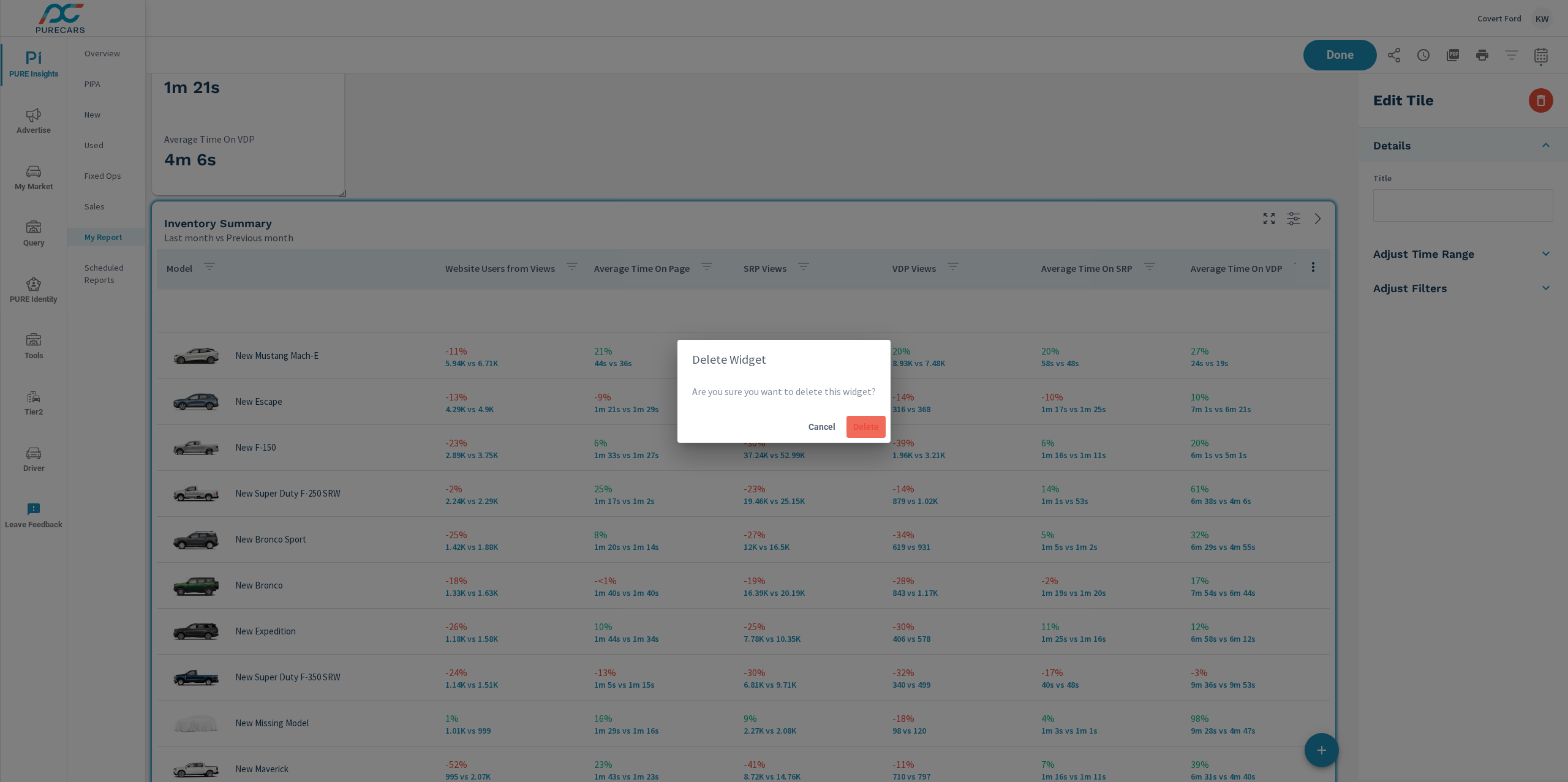
click at [857, 432] on button "Delete" at bounding box center [866, 426] width 39 height 22
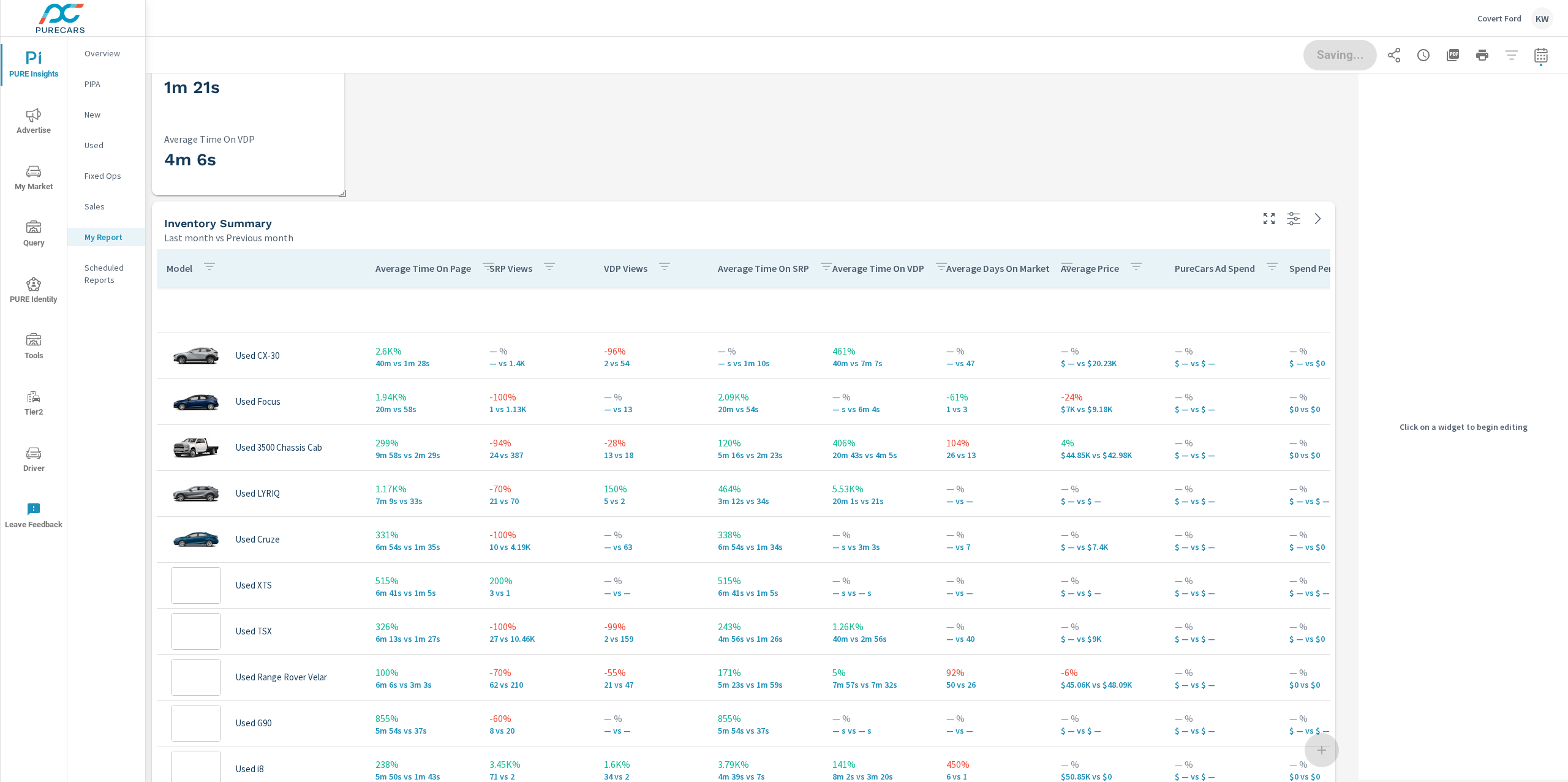
scroll to position [6, 6]
click at [1017, 239] on div "Last month vs Previous month" at bounding box center [707, 238] width 1086 height 15
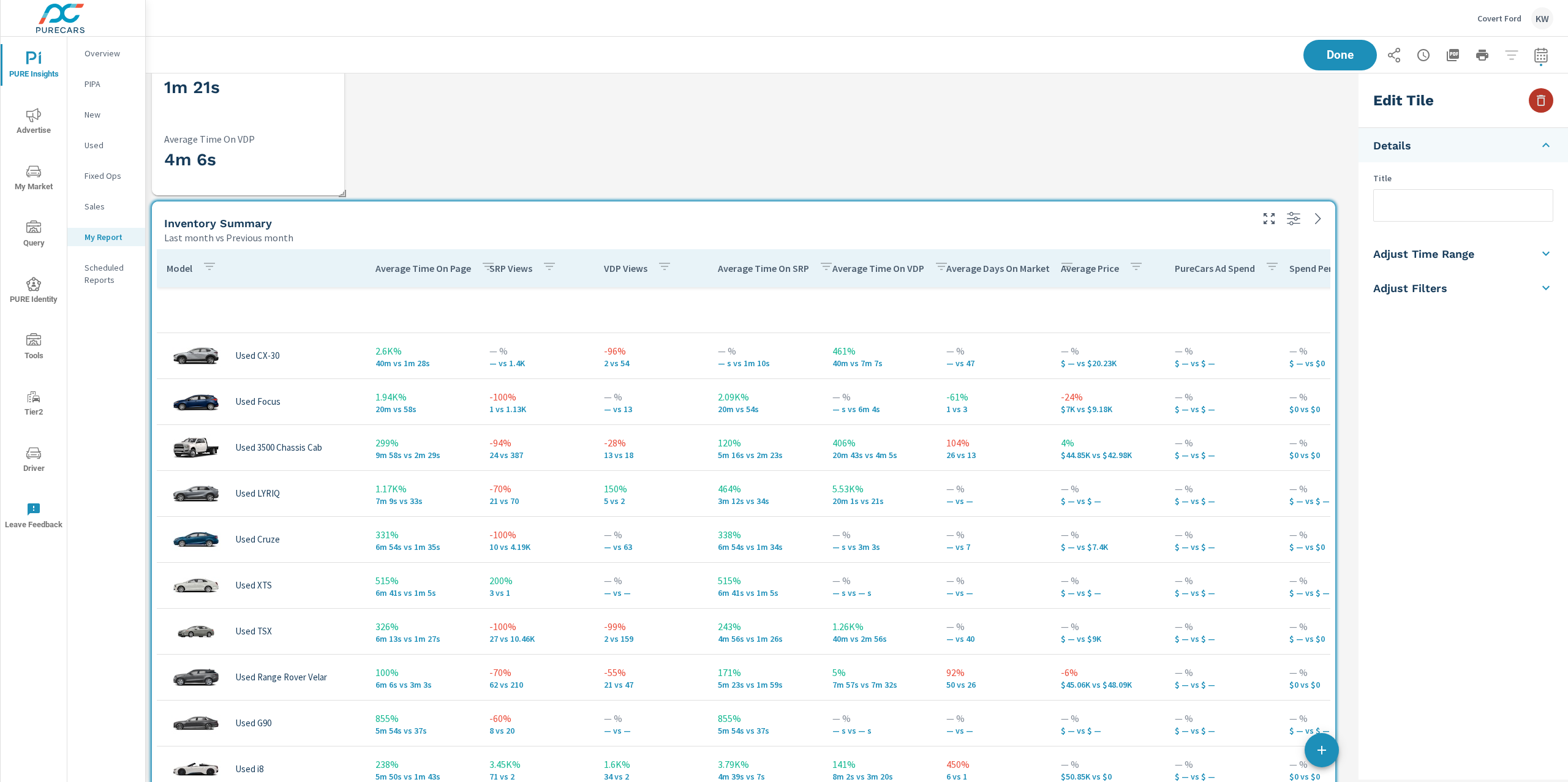
click at [1535, 105] on icon "button" at bounding box center [1541, 101] width 15 height 15
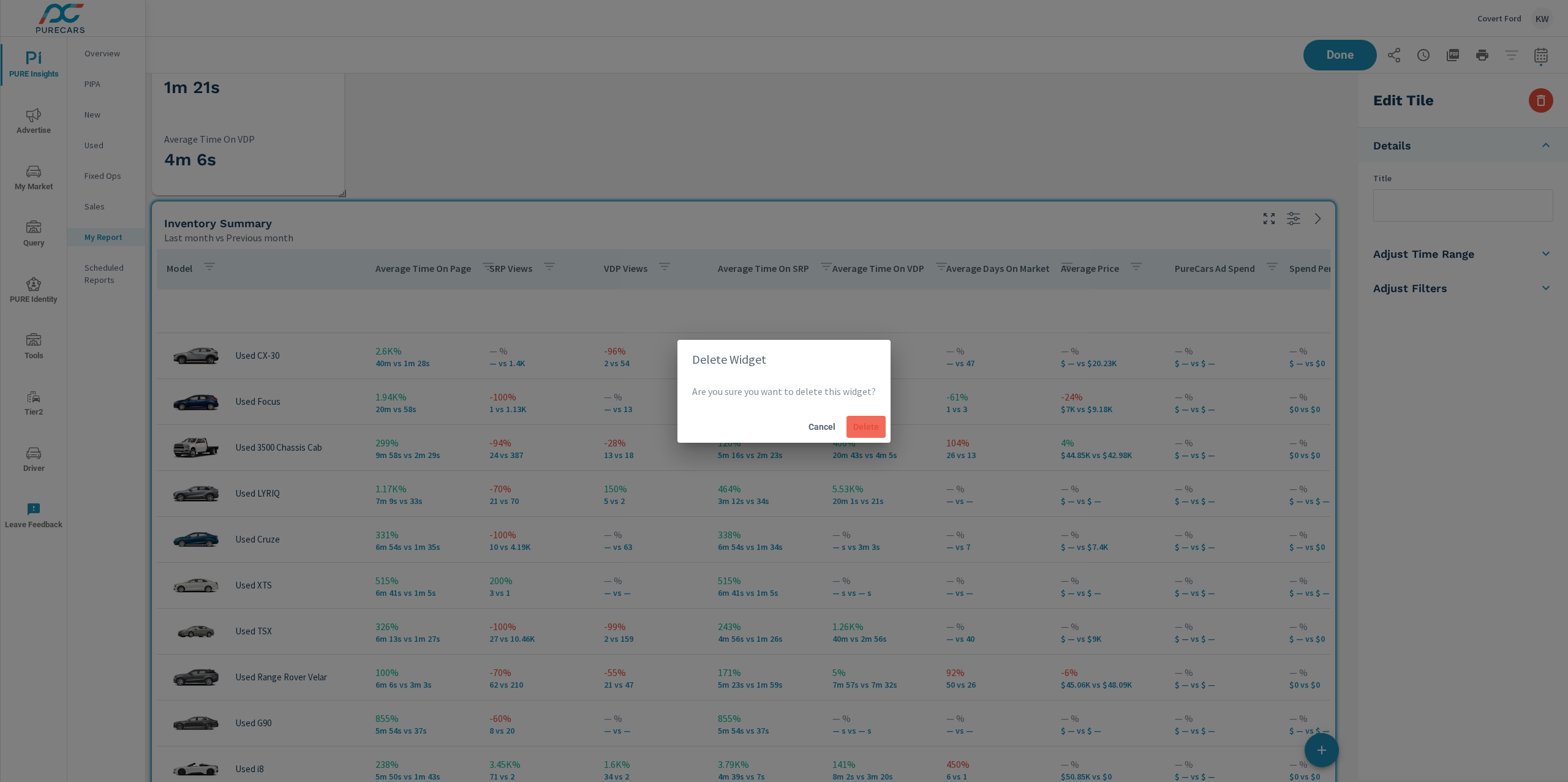
click at [848, 434] on button "Delete" at bounding box center [866, 426] width 39 height 22
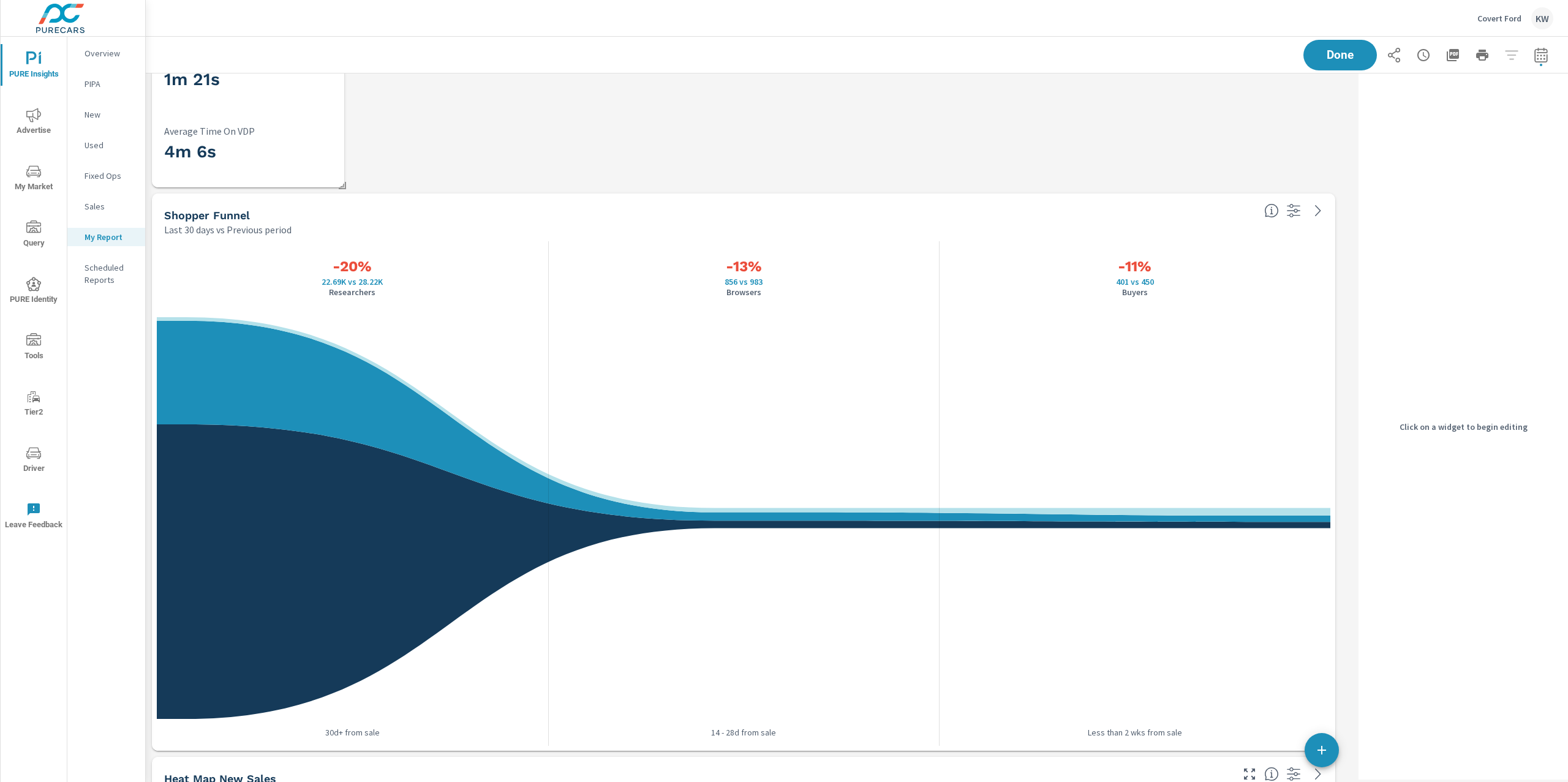
scroll to position [2858, 0]
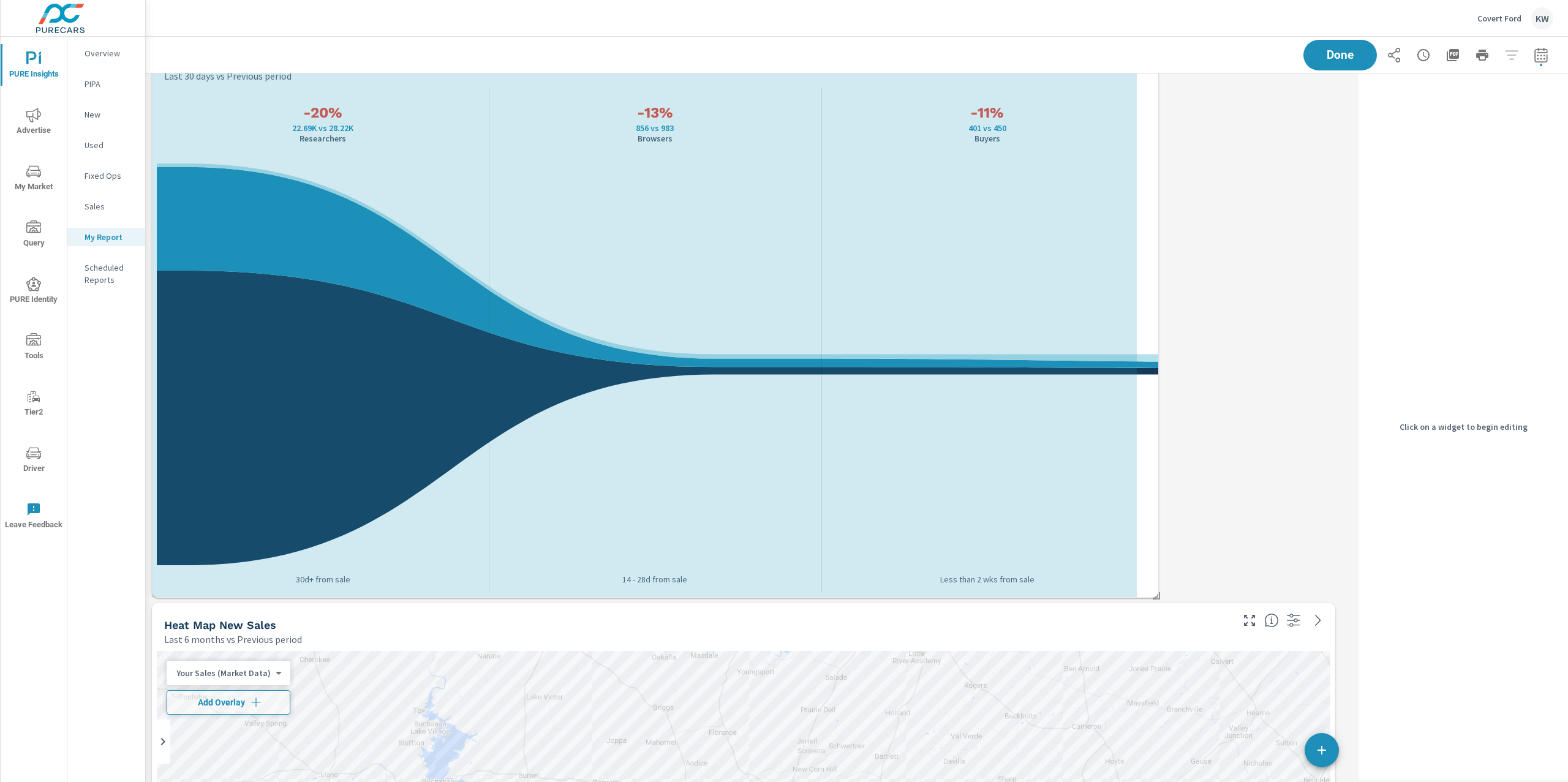
drag, startPoint x: 1335, startPoint y: 594, endPoint x: 1158, endPoint y: 594, distance: 177.0
click at [1158, 594] on span at bounding box center [1152, 592] width 12 height 13
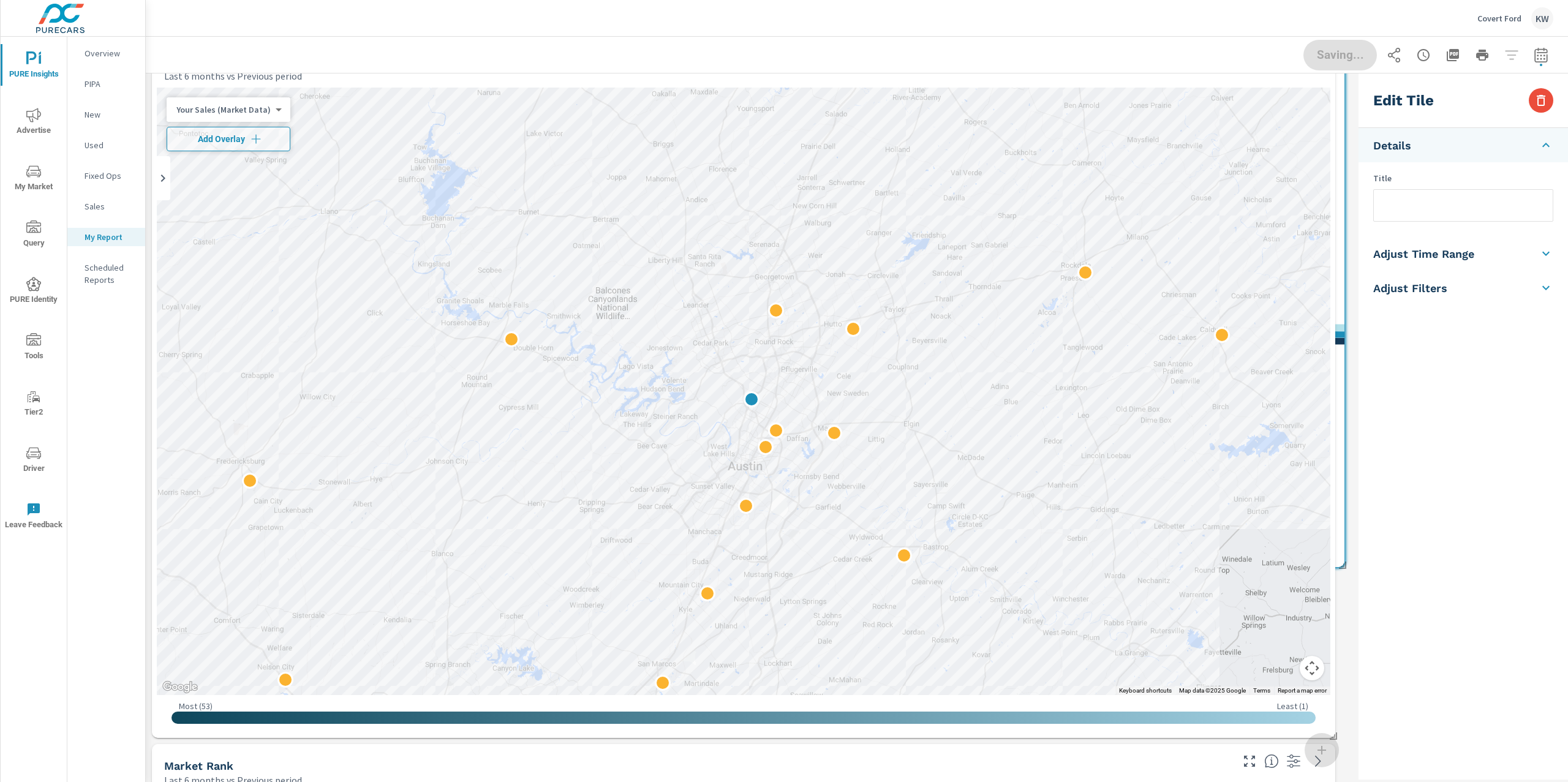
scroll to position [7641, 1221]
drag, startPoint x: 1018, startPoint y: 494, endPoint x: 1192, endPoint y: 457, distance: 177.9
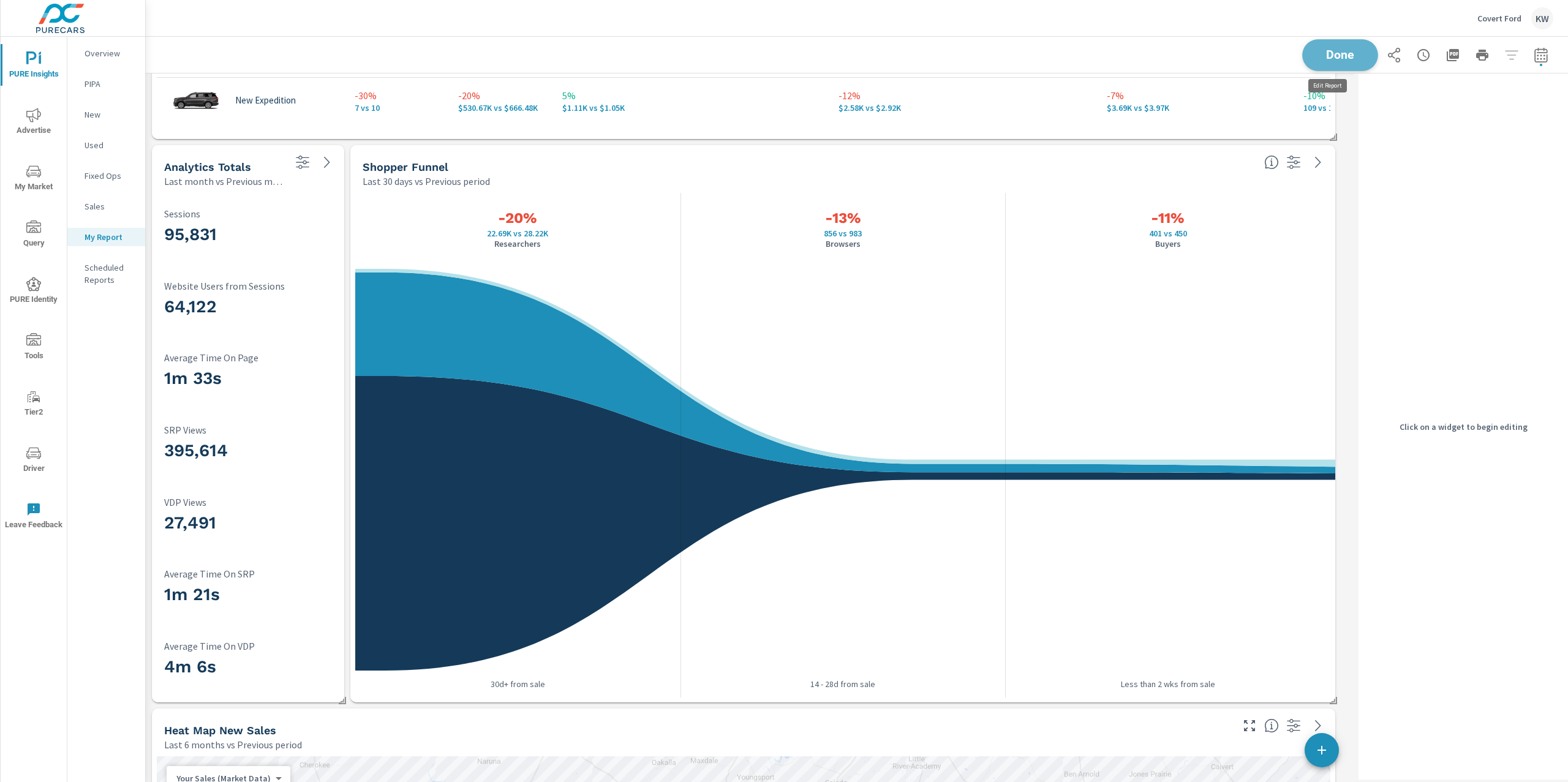
click at [1315, 53] on span "Done" at bounding box center [1340, 54] width 50 height 12
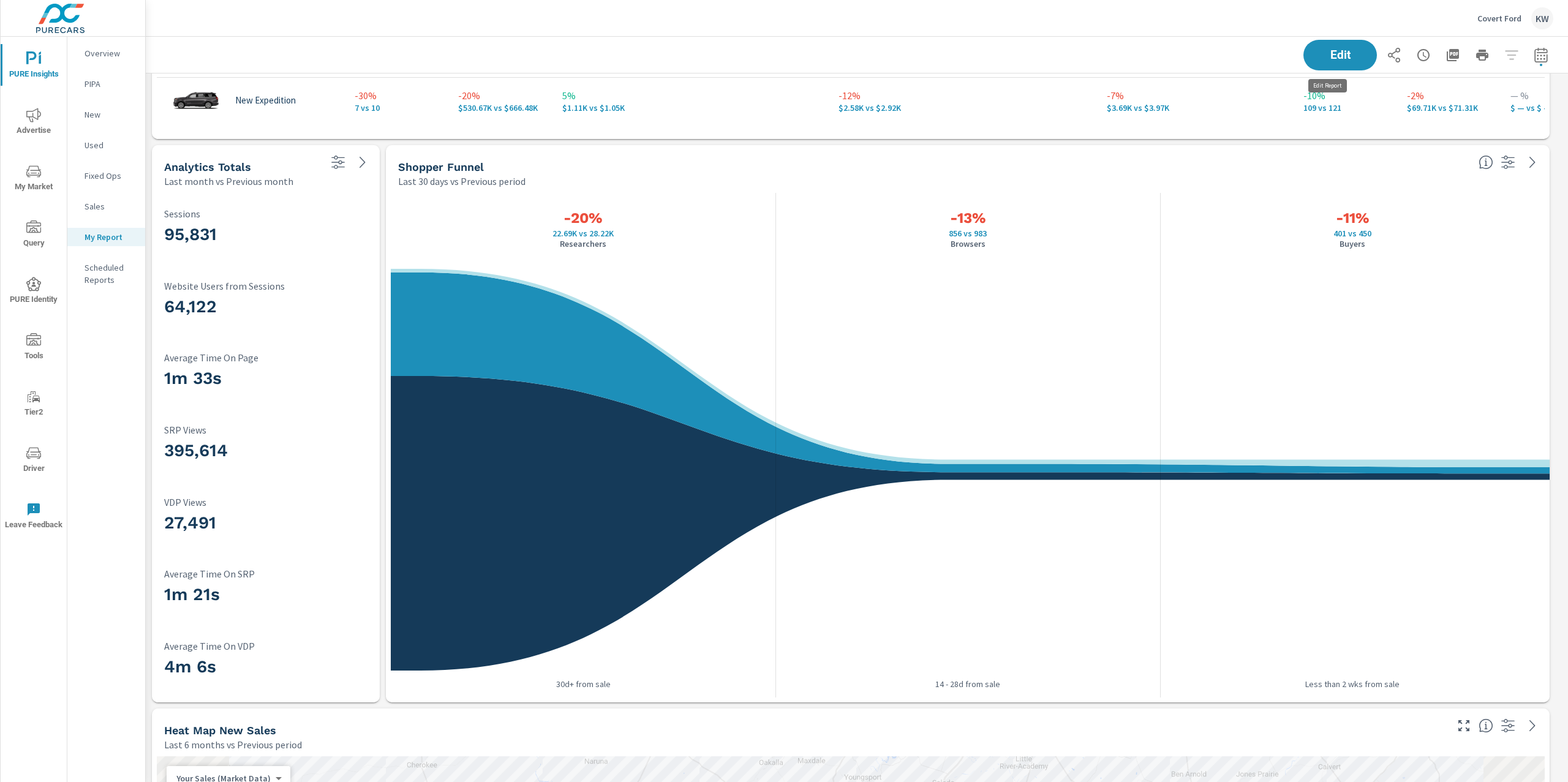
scroll to position [6, 6]
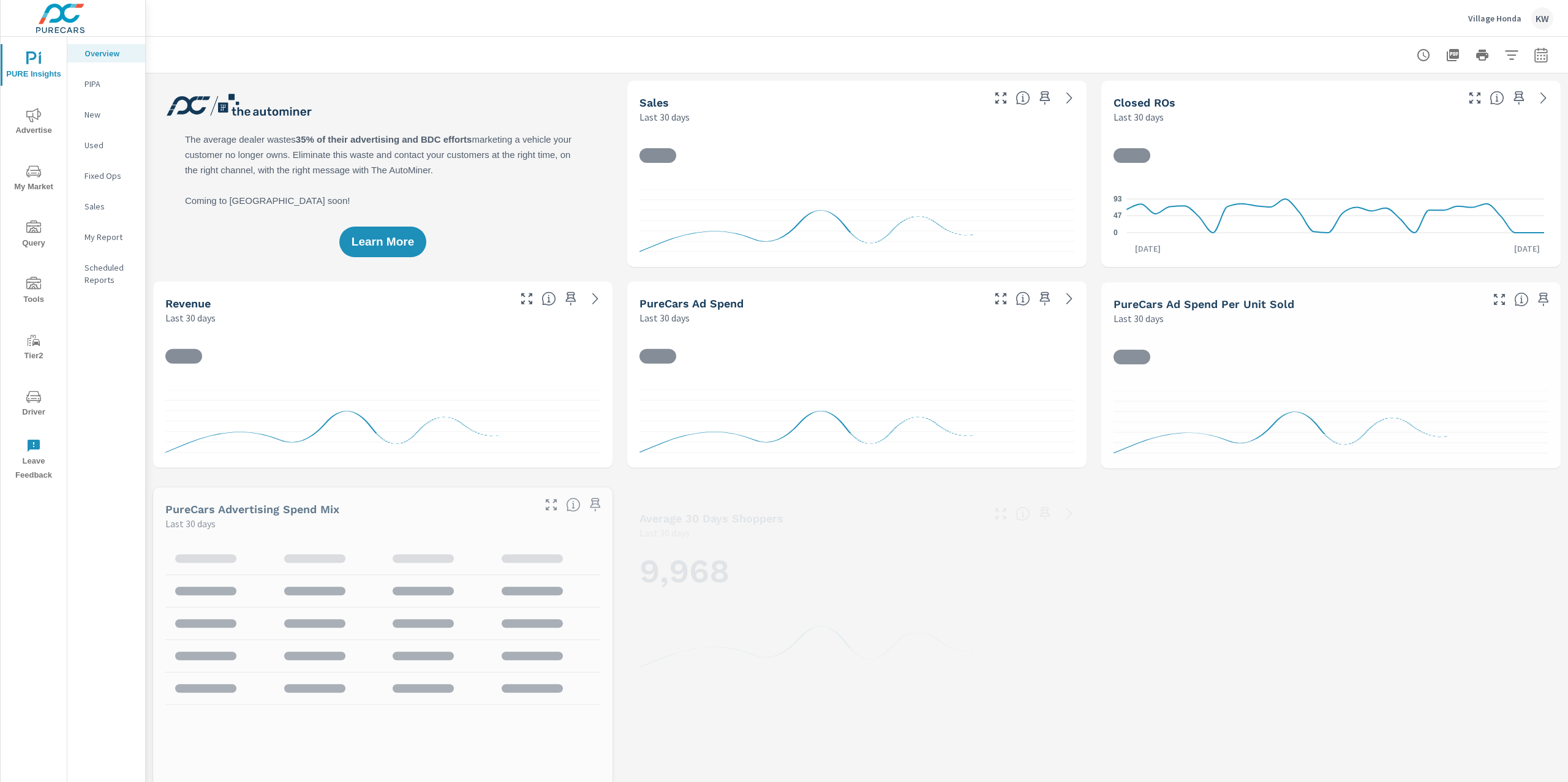
click at [1482, 21] on p "Village Honda" at bounding box center [1494, 19] width 53 height 11
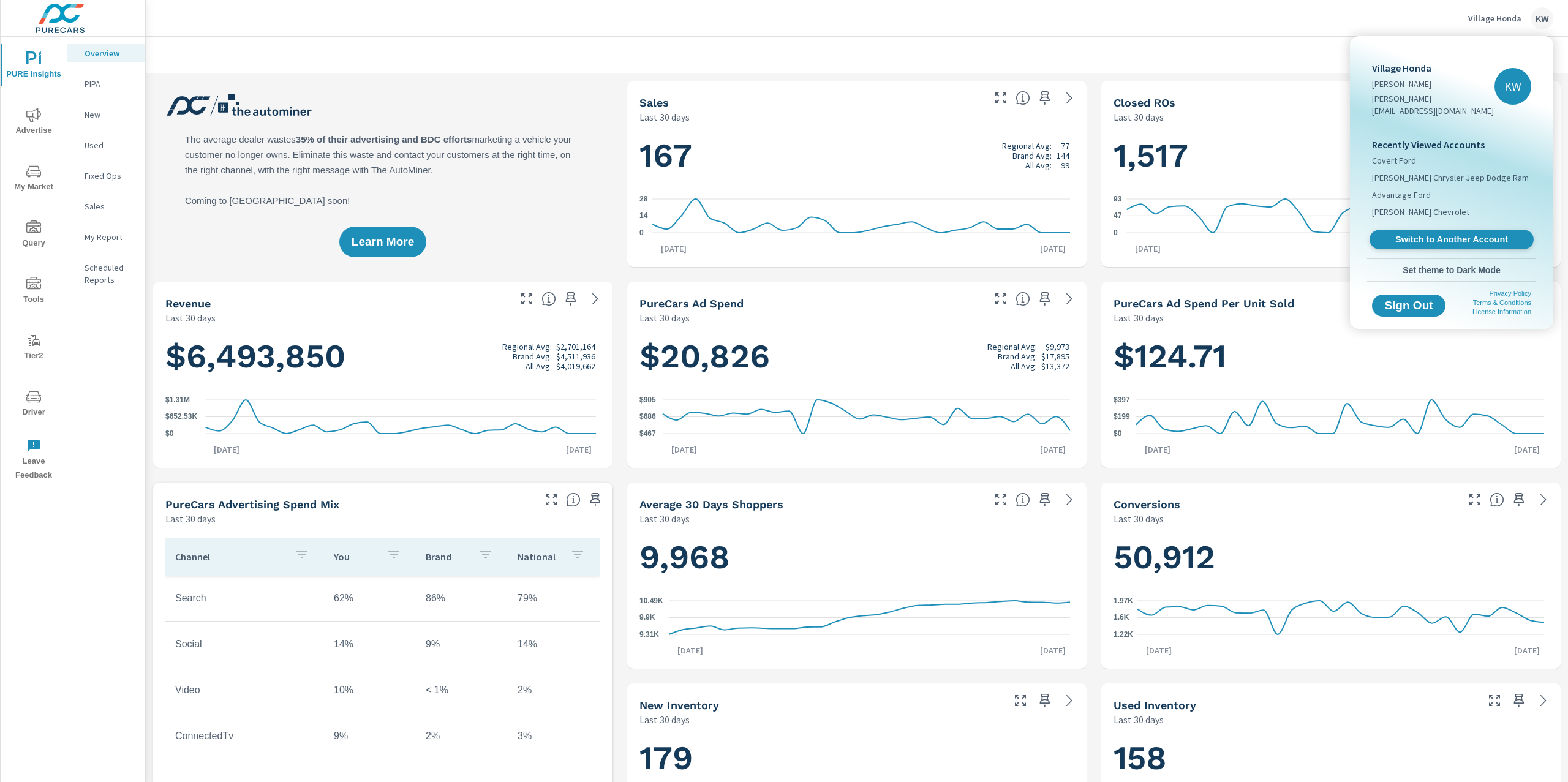
click at [1452, 234] on span "Switch to Another Account" at bounding box center [1451, 239] width 150 height 12
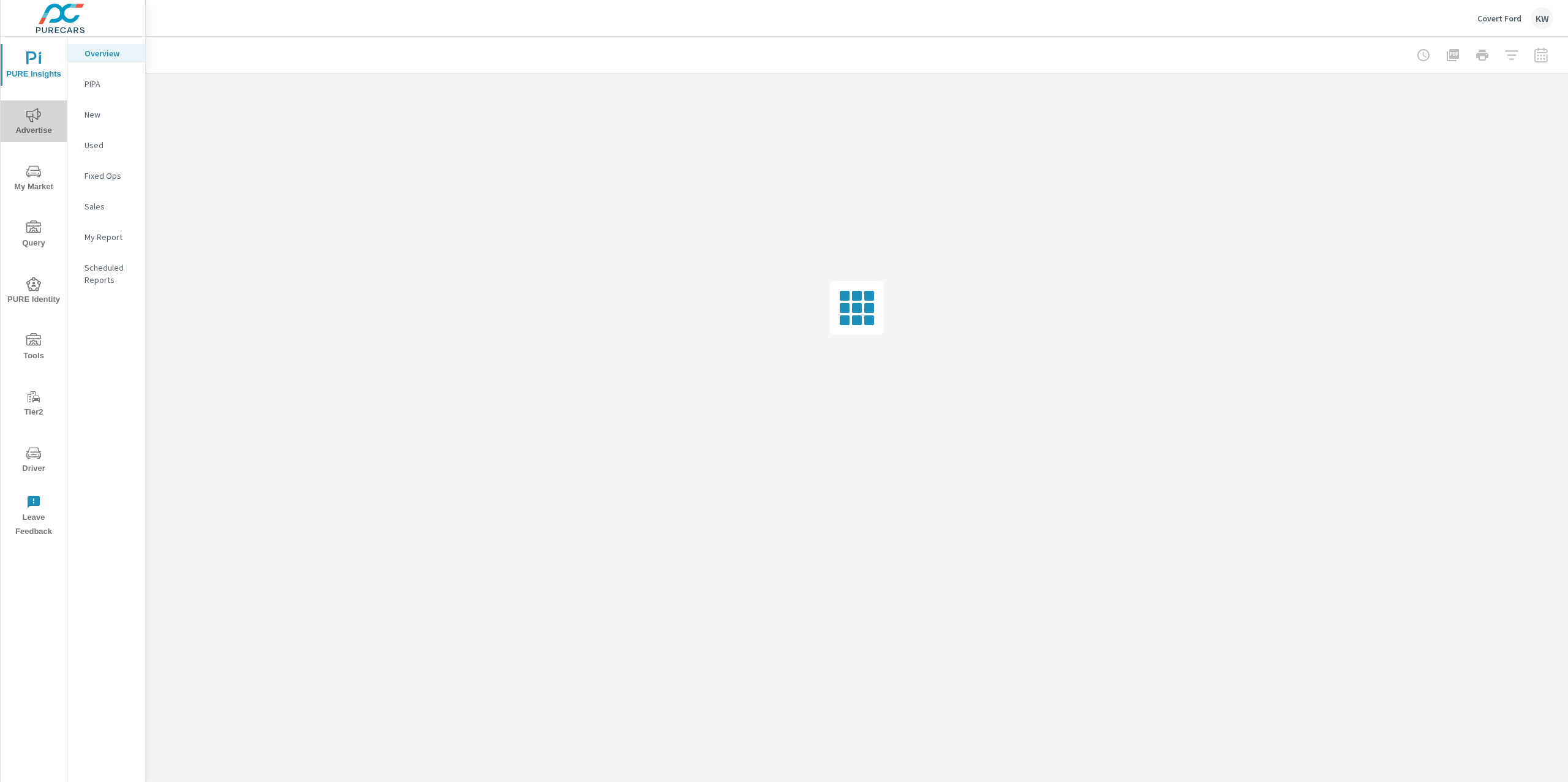
click at [24, 126] on span "Advertise" at bounding box center [34, 123] width 59 height 30
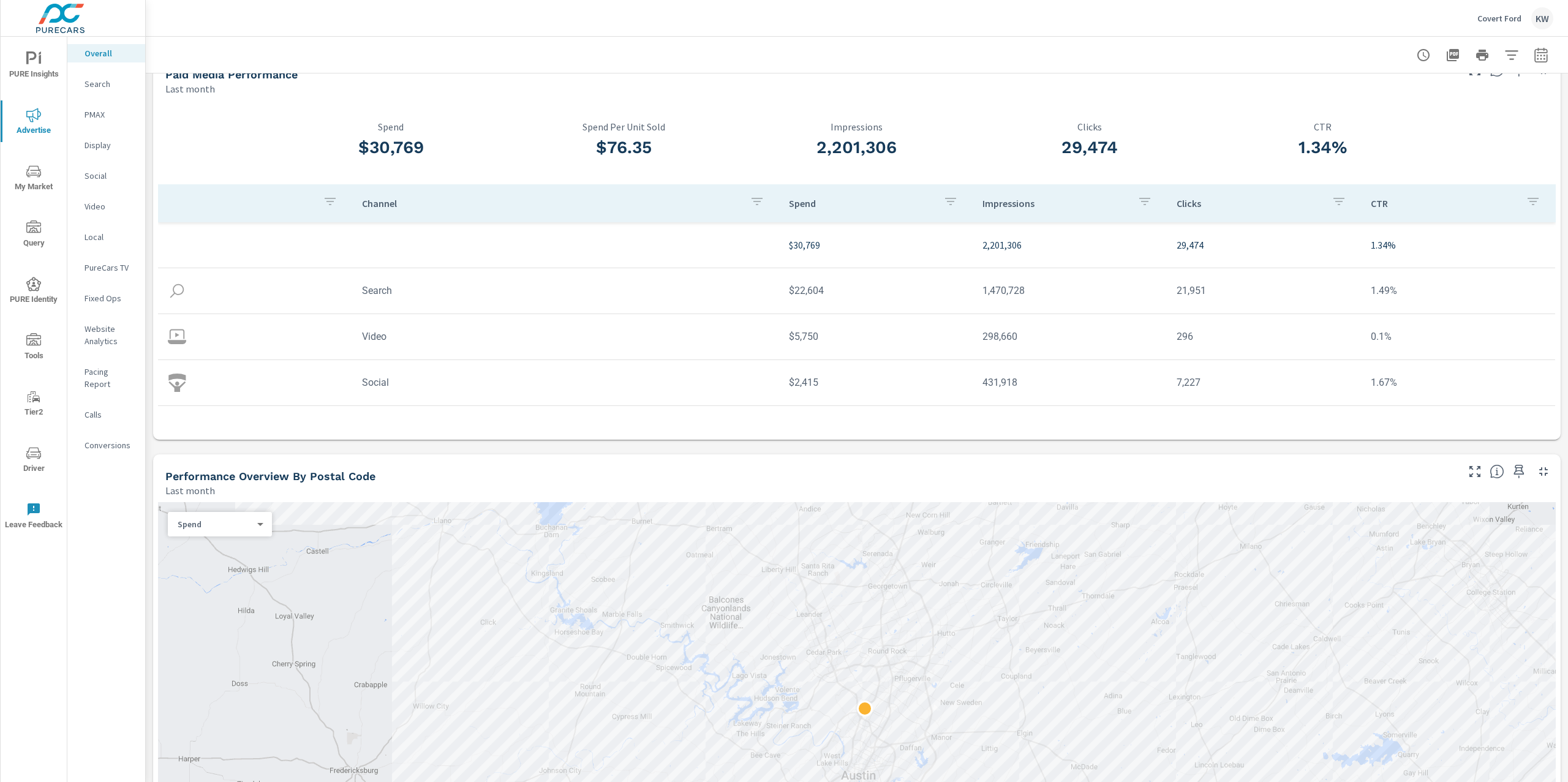
scroll to position [33, 0]
click at [88, 204] on p "Video" at bounding box center [109, 206] width 51 height 13
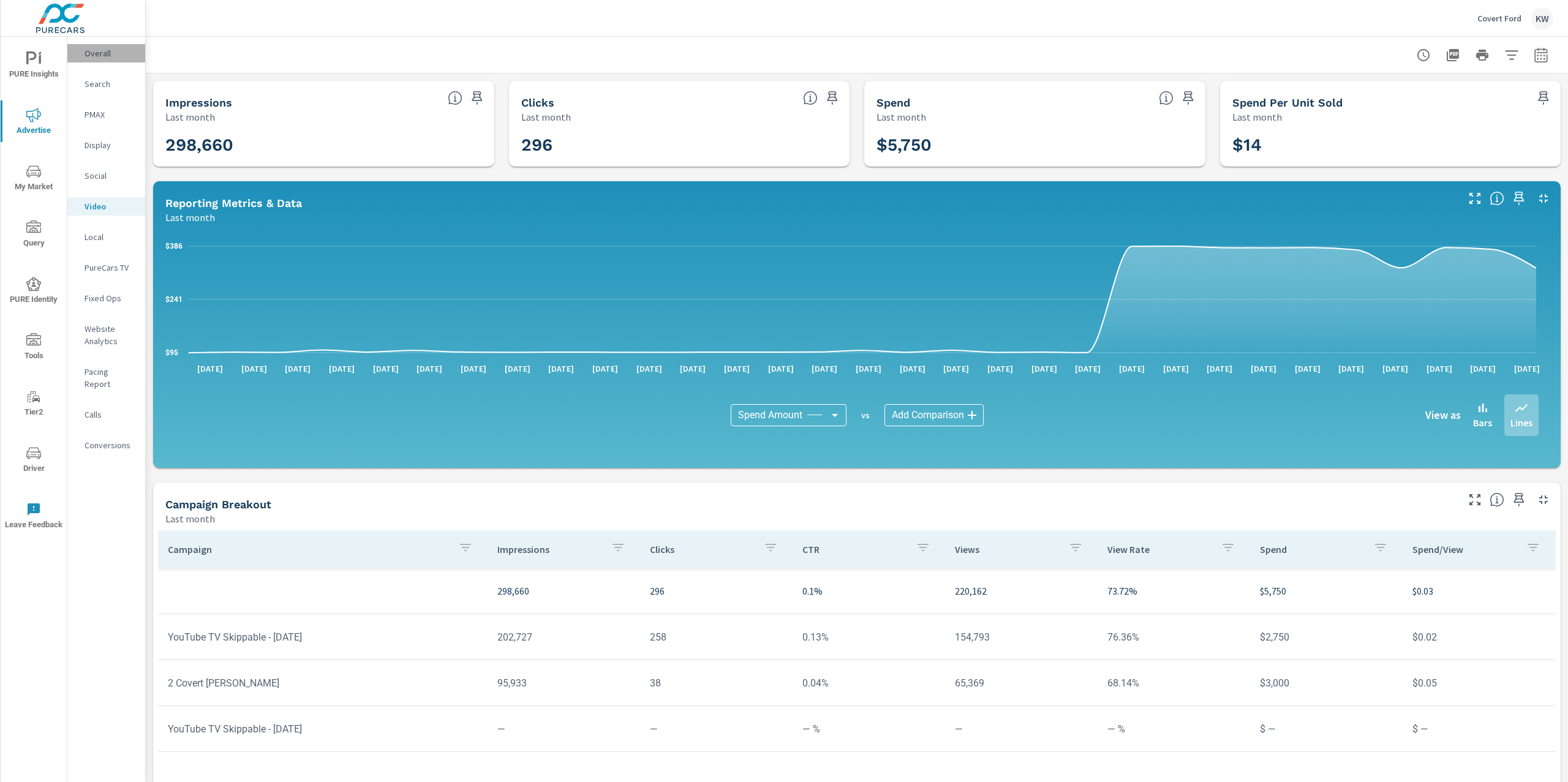
drag, startPoint x: 96, startPoint y: 56, endPoint x: 100, endPoint y: 63, distance: 8.1
click at [99, 60] on div "Overall" at bounding box center [106, 53] width 77 height 18
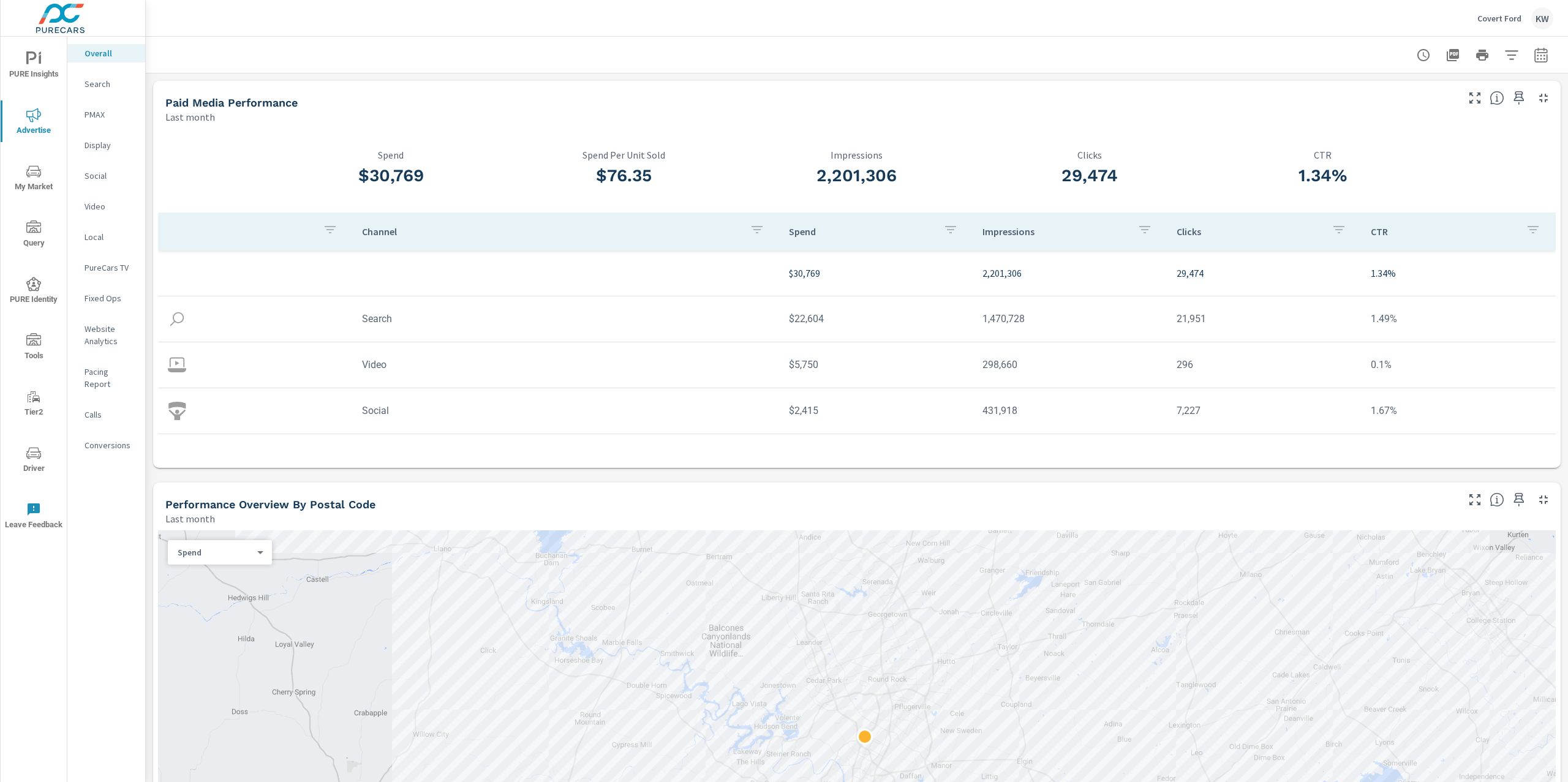
click at [102, 208] on p "Video" at bounding box center [109, 206] width 51 height 13
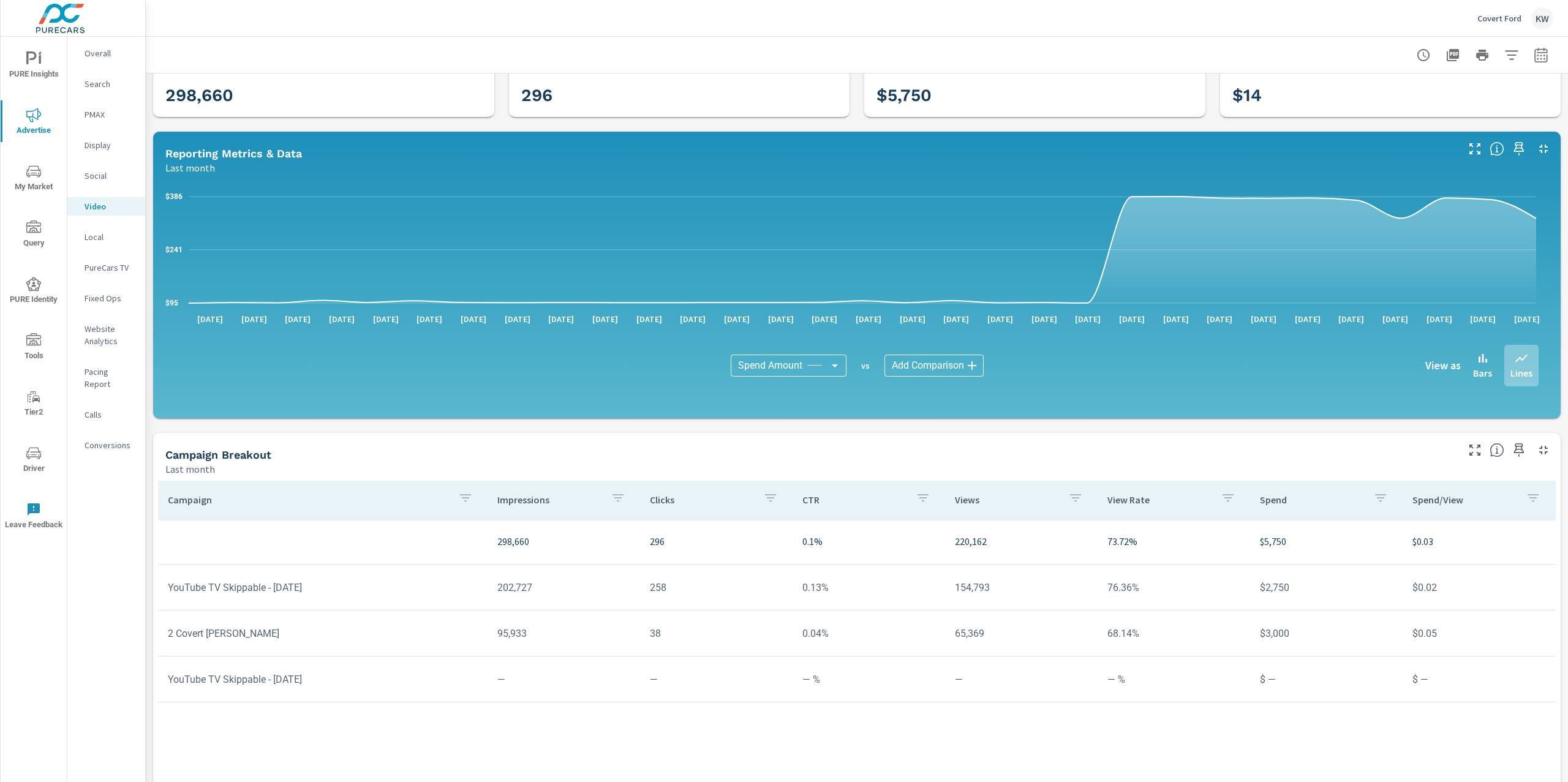
scroll to position [50, 0]
click at [1484, 21] on p "Covert Ford" at bounding box center [1499, 19] width 44 height 11
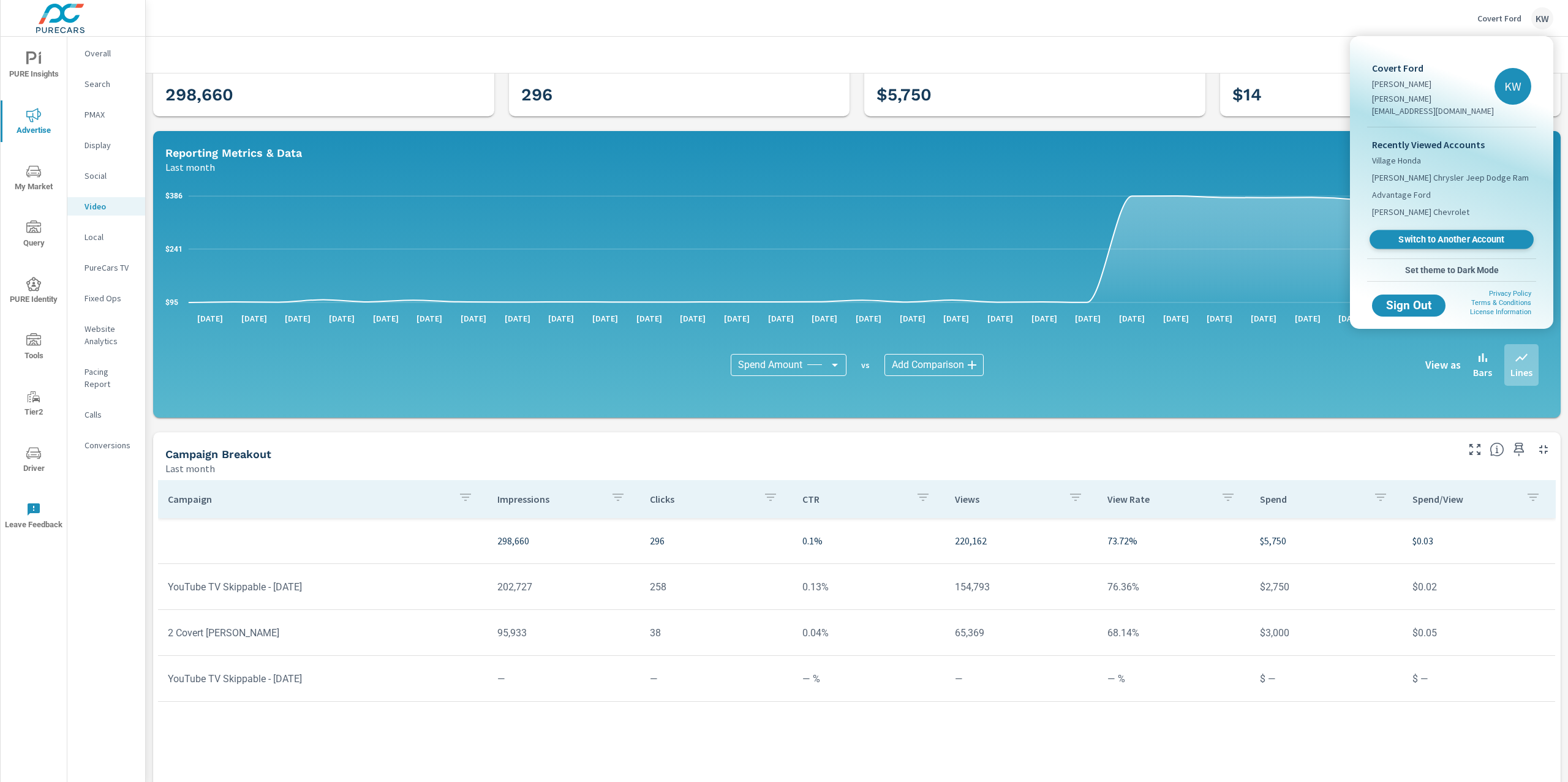
click at [1459, 234] on span "Switch to Another Account" at bounding box center [1451, 239] width 150 height 12
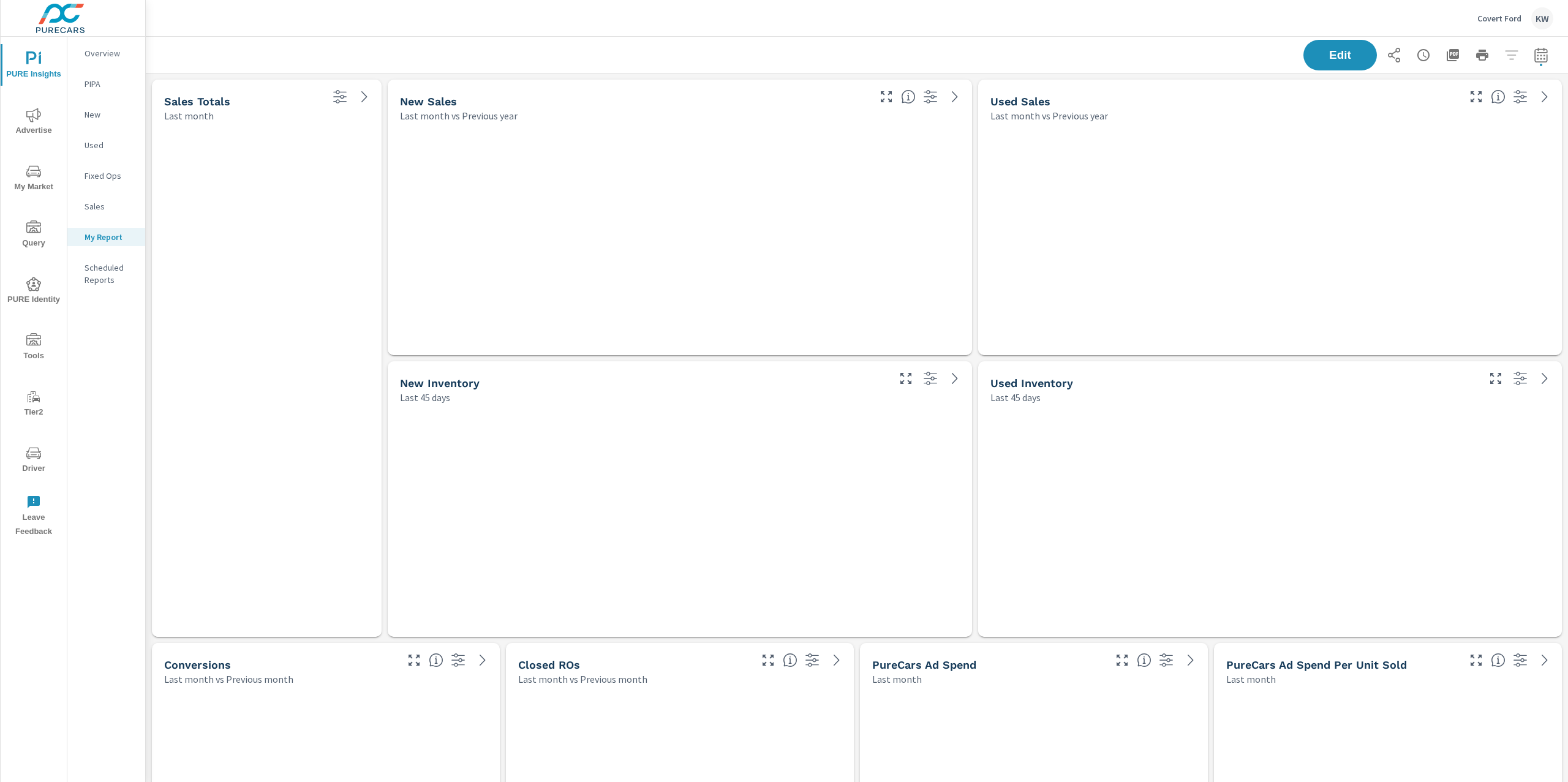
scroll to position [7641, 1436]
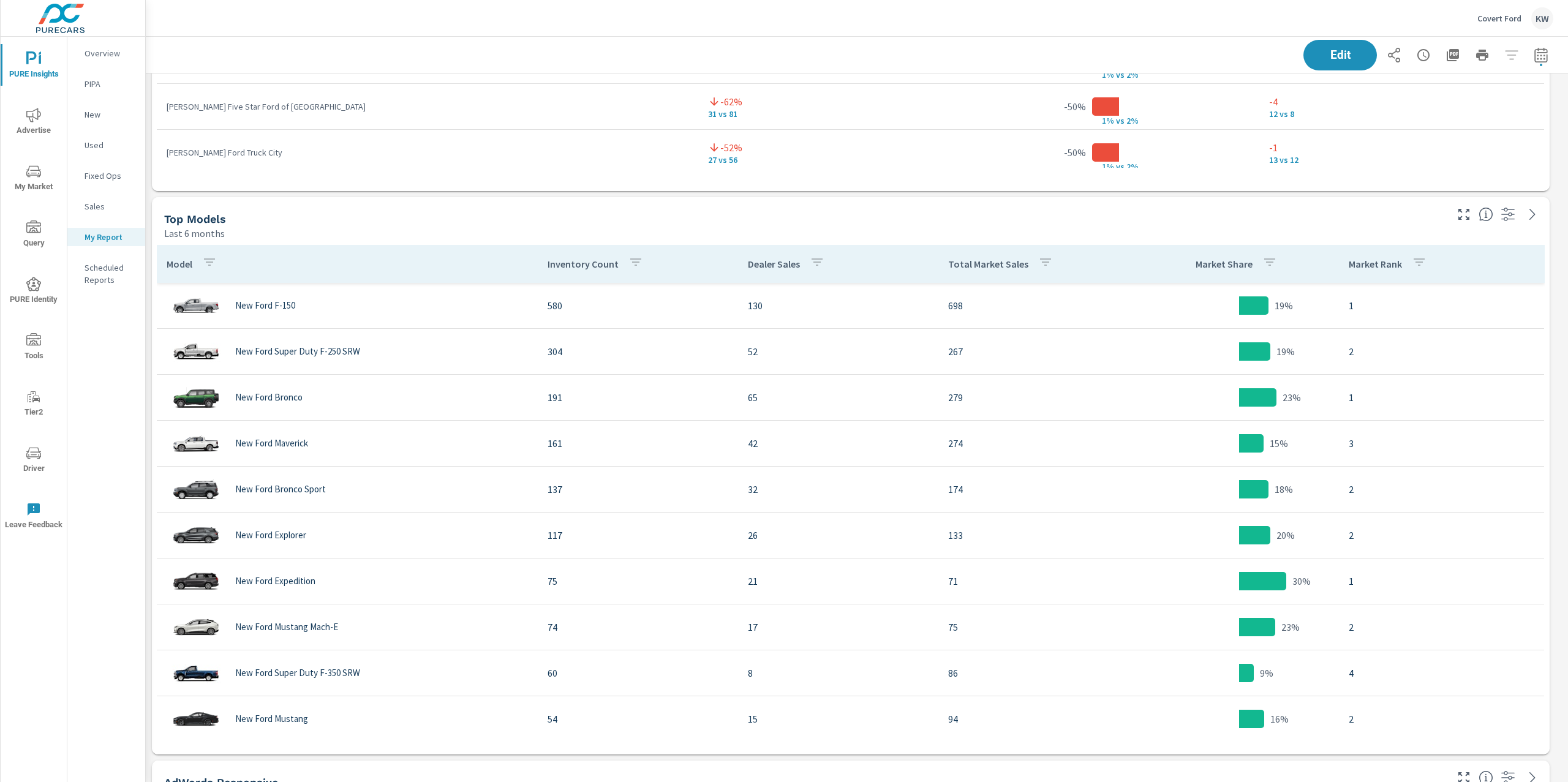
scroll to position [4154, 0]
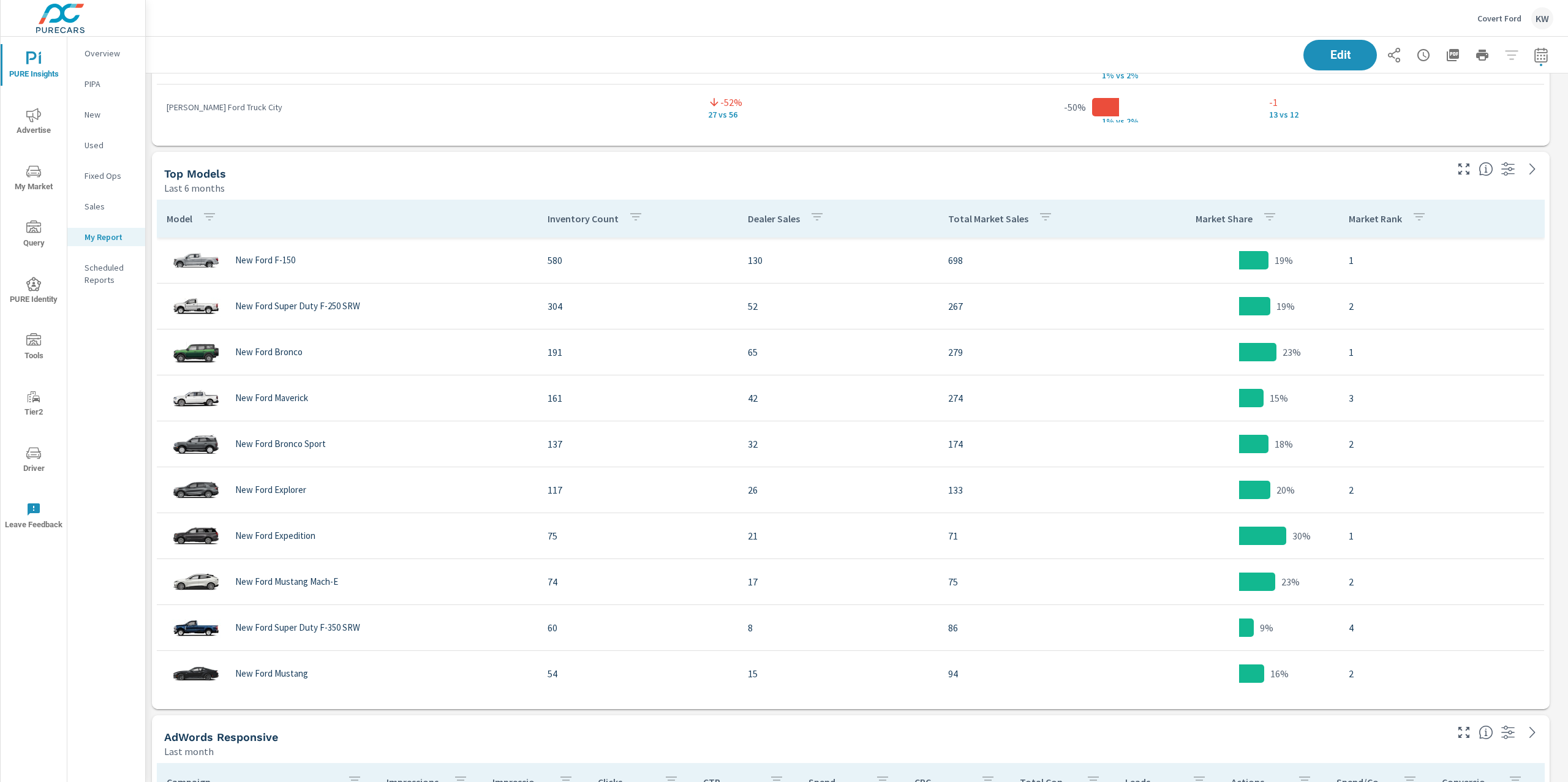
click at [1406, 191] on div "Last 6 months" at bounding box center [804, 188] width 1280 height 15
click at [1344, 64] on button "Edit" at bounding box center [1341, 55] width 76 height 32
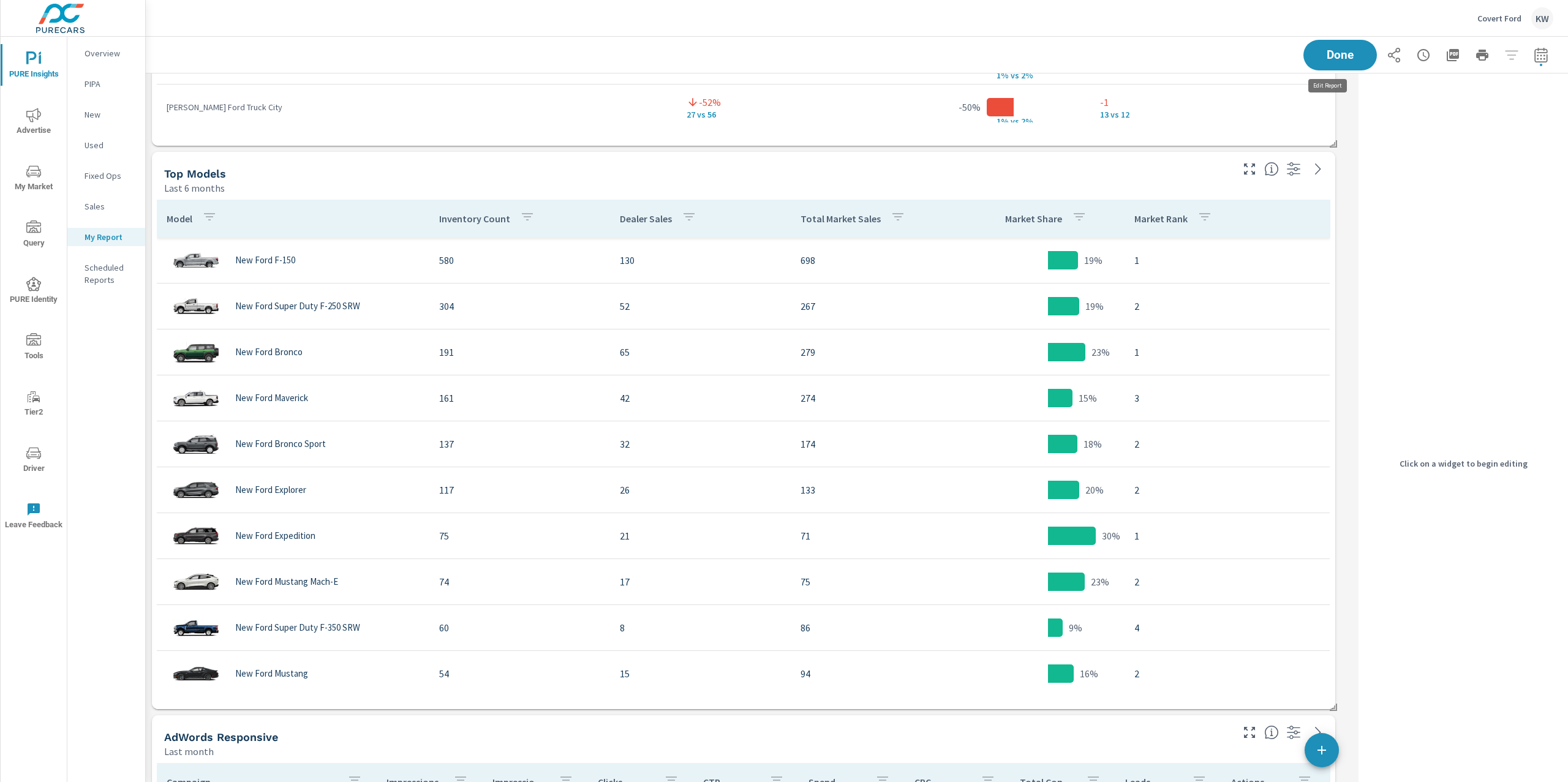
scroll to position [6, 6]
click at [1212, 174] on div "Top Models" at bounding box center [697, 174] width 1066 height 14
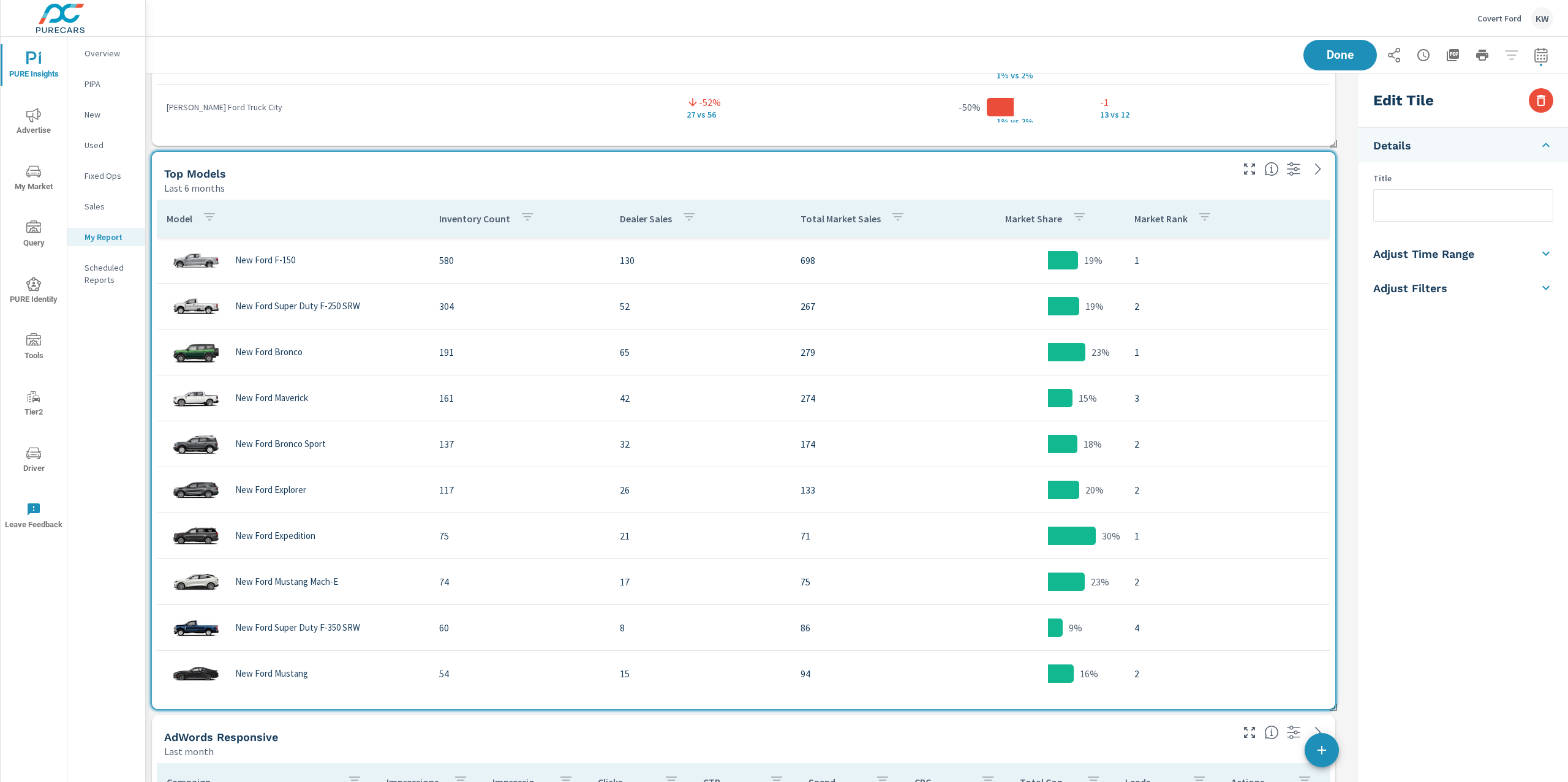
scroll to position [7641, 1221]
click at [1536, 107] on icon "button" at bounding box center [1541, 101] width 15 height 15
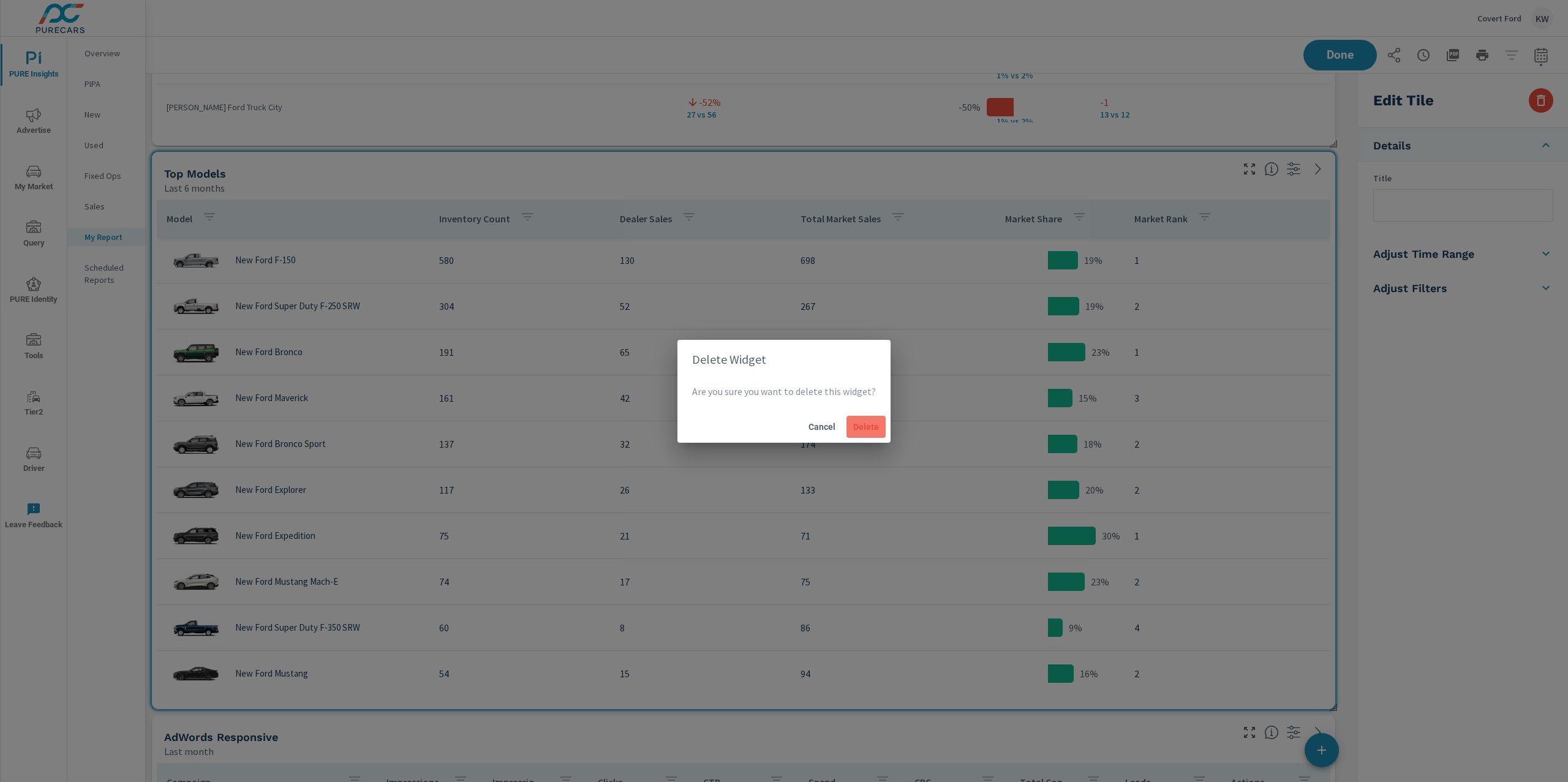
click at [859, 433] on button "Delete" at bounding box center [866, 426] width 39 height 22
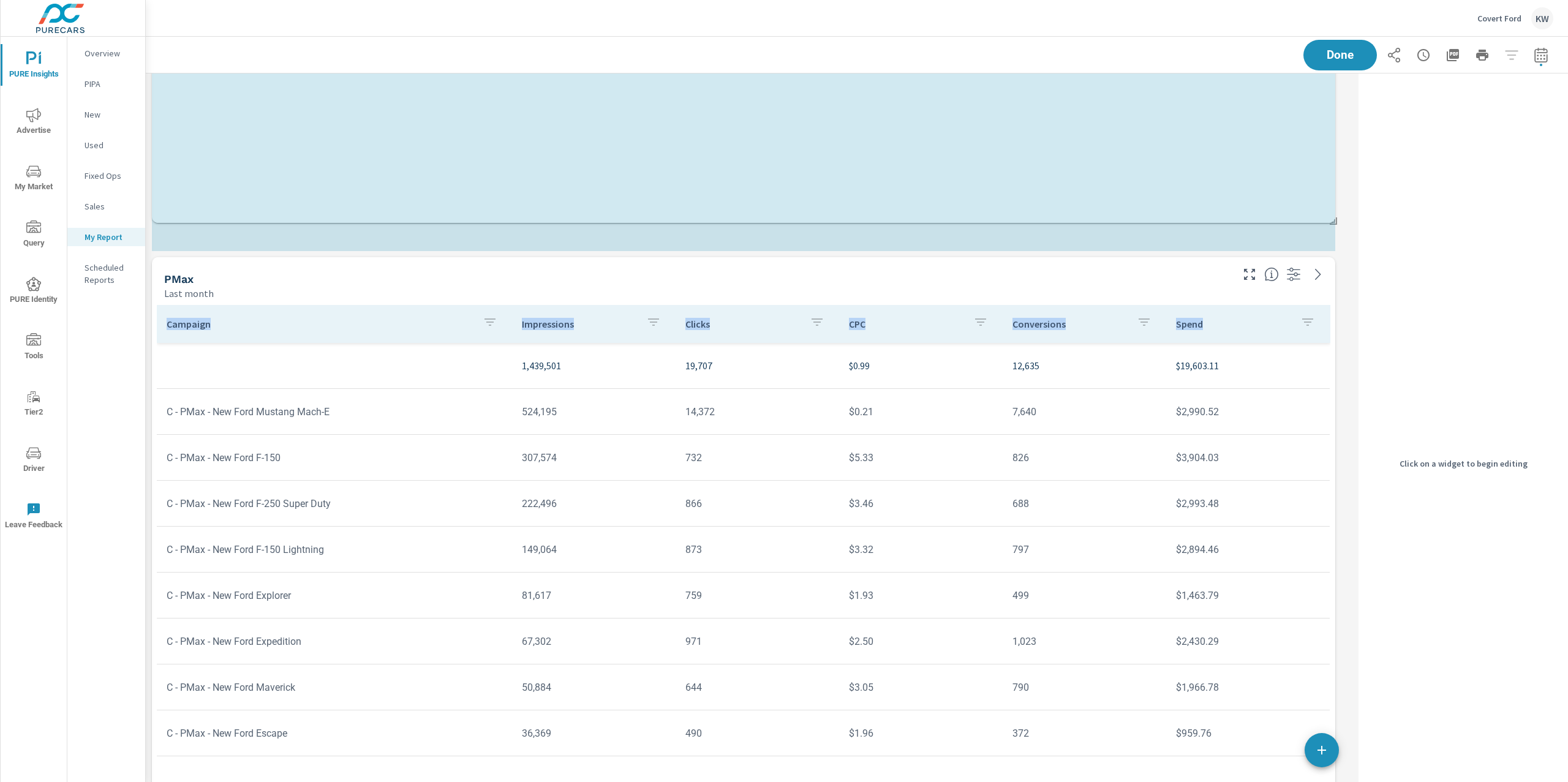
scroll to position [6, 6]
drag, startPoint x: 1333, startPoint y: 670, endPoint x: 1333, endPoint y: 329, distance: 341.0
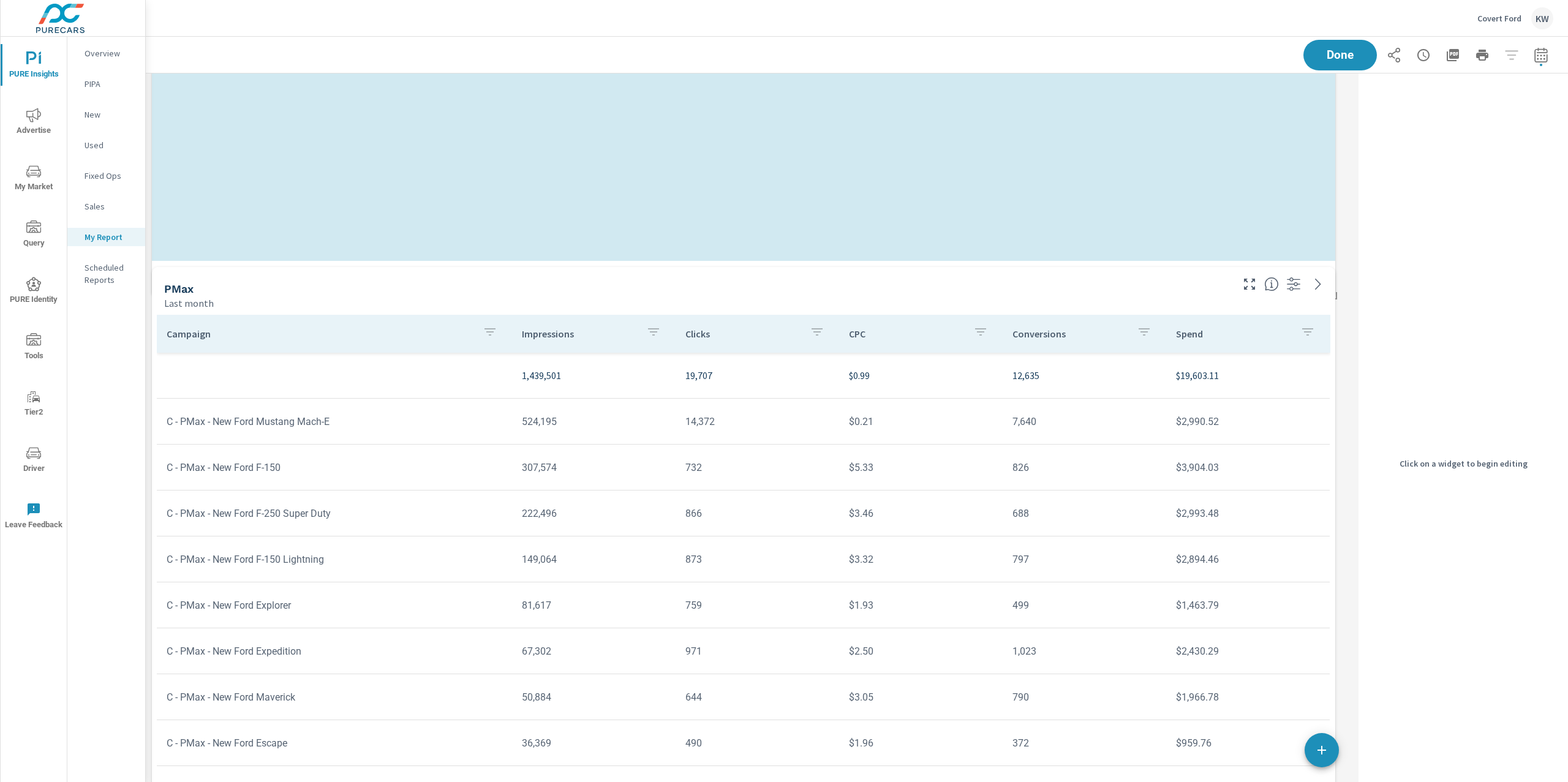
scroll to position [0, 0]
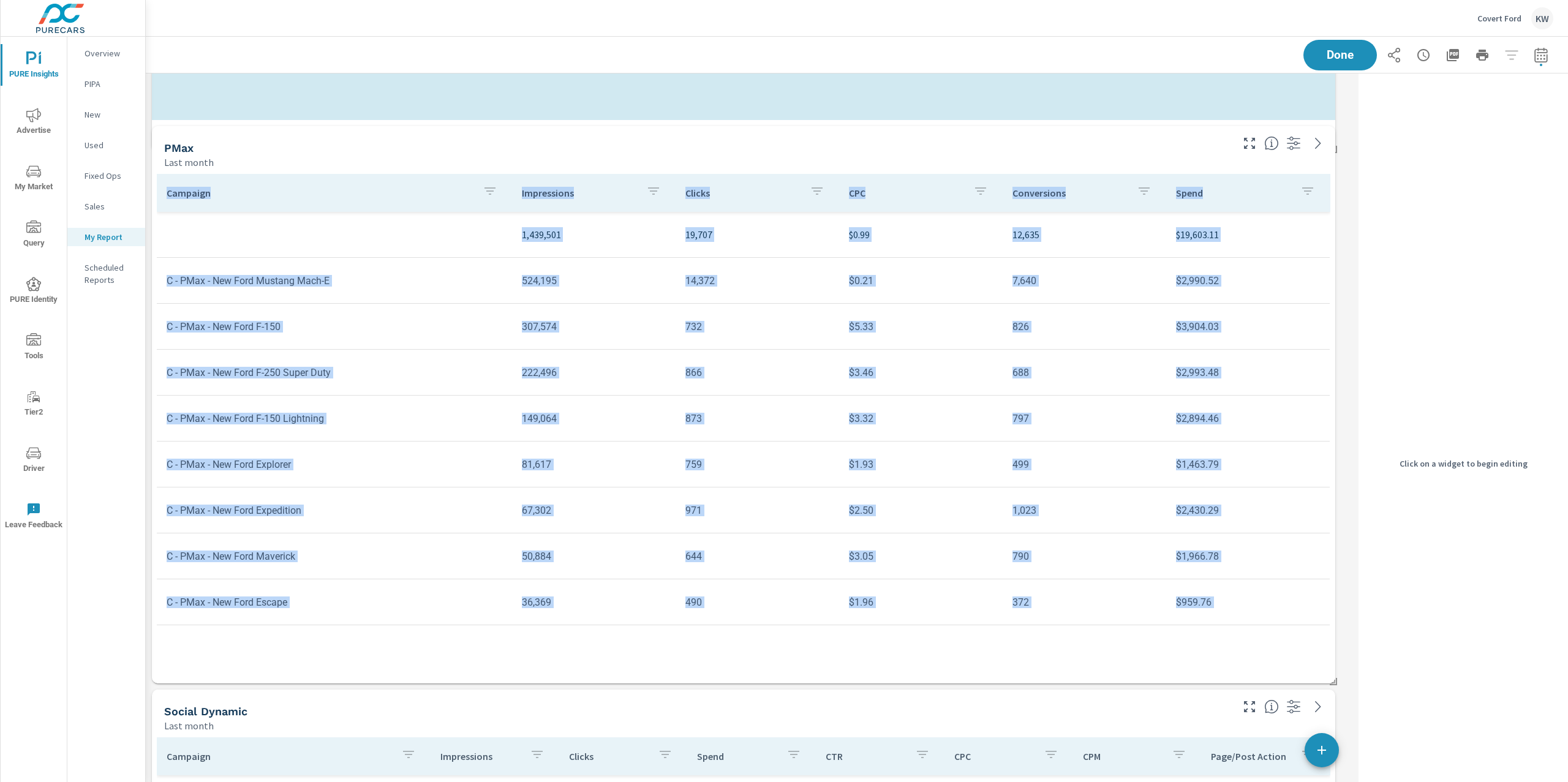
drag, startPoint x: 1329, startPoint y: 674, endPoint x: 1357, endPoint y: 278, distance: 397.0
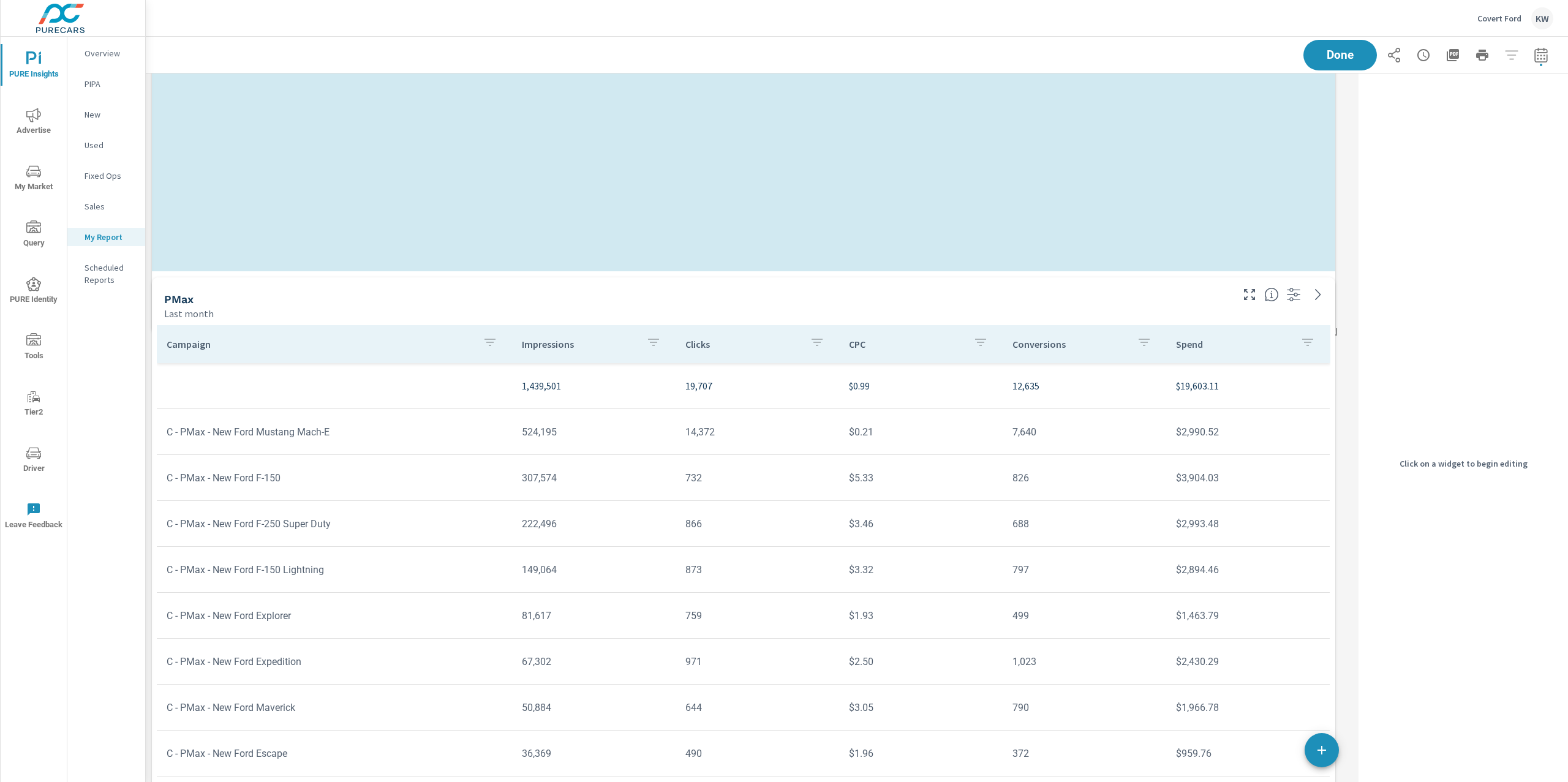
drag, startPoint x: 1333, startPoint y: 551, endPoint x: 1344, endPoint y: 344, distance: 207.3
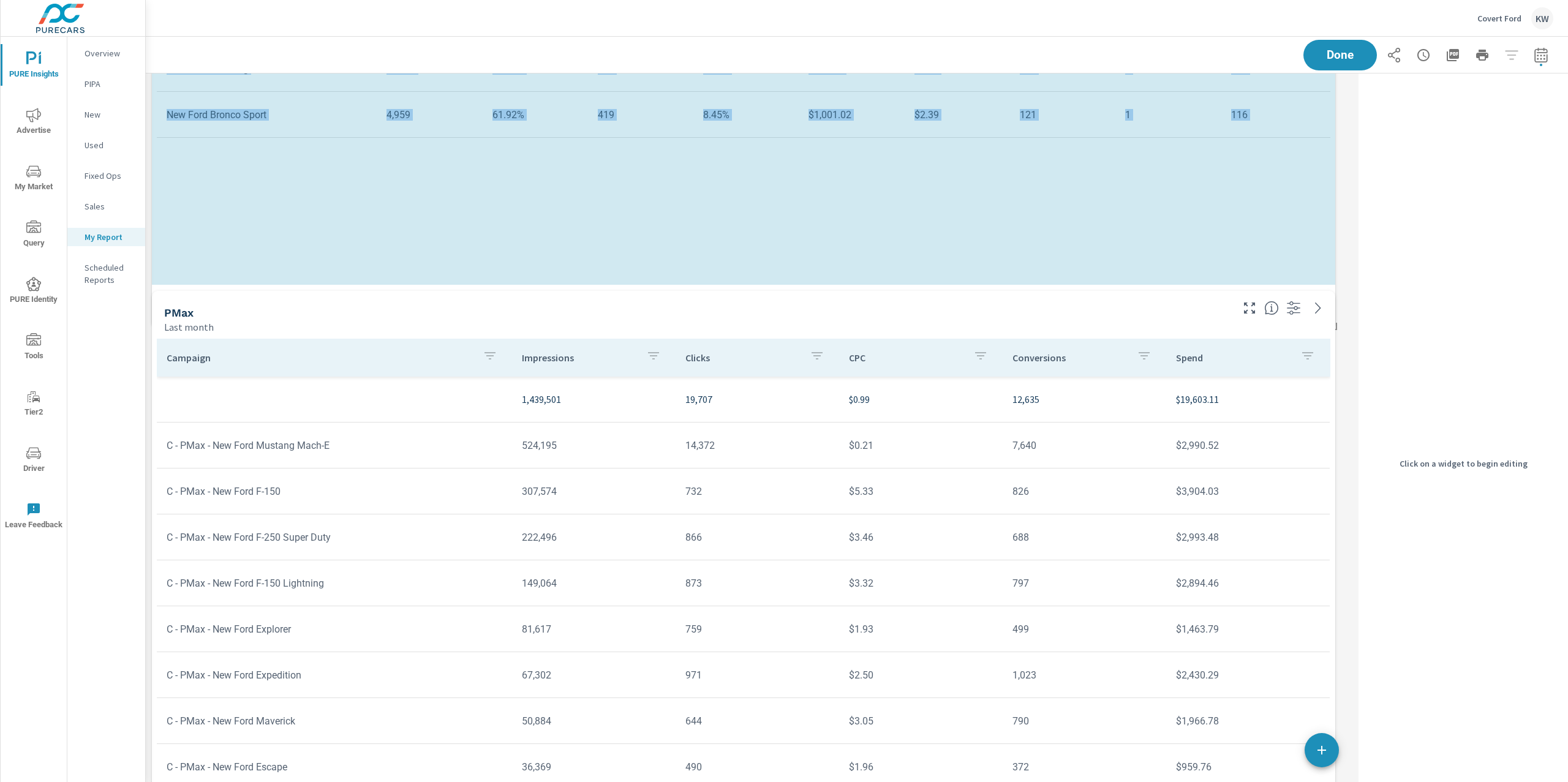
drag, startPoint x: 1329, startPoint y: 703, endPoint x: 1342, endPoint y: 392, distance: 311.3
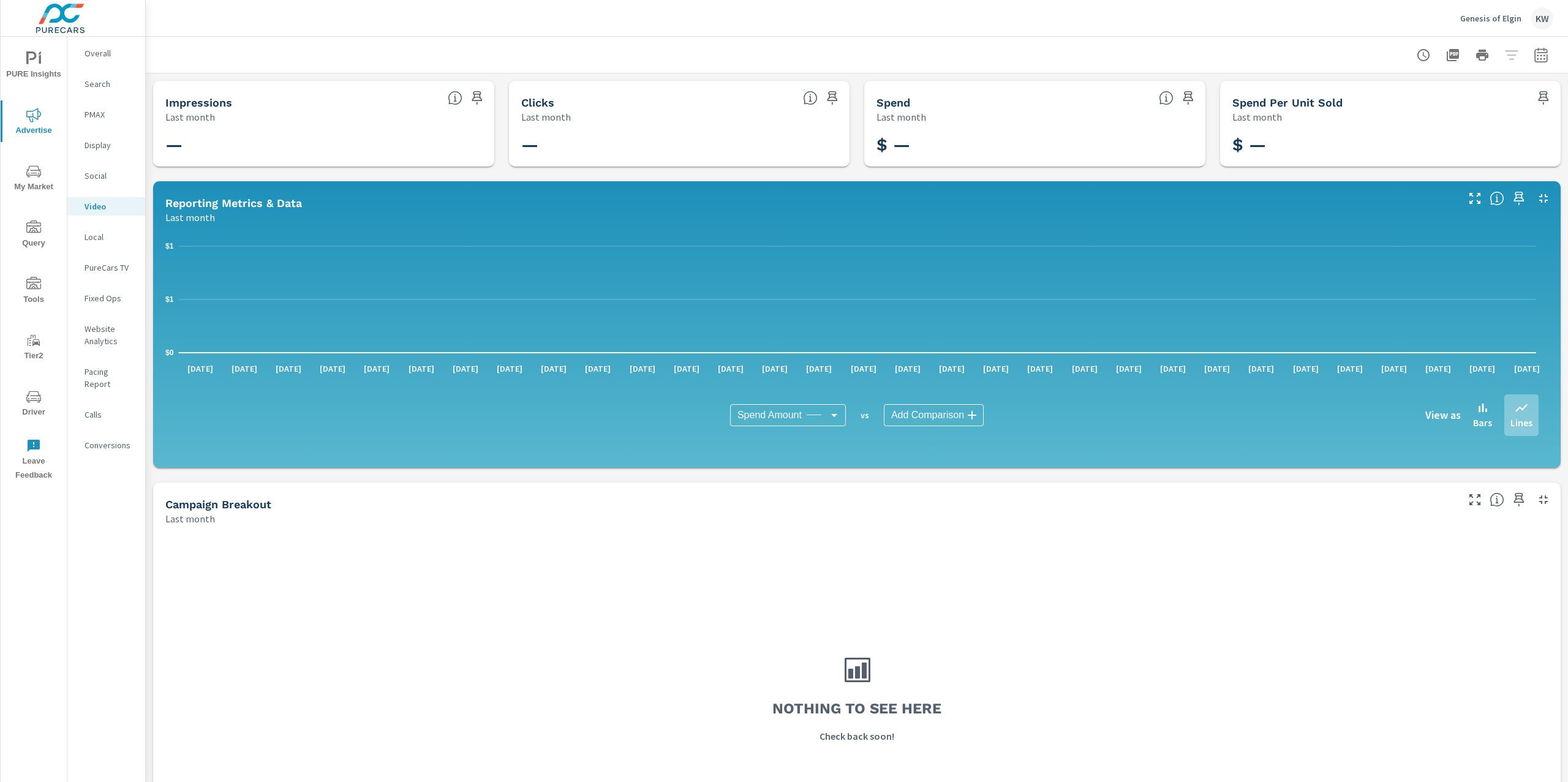
click at [36, 171] on icon "nav menu" at bounding box center [34, 172] width 15 height 15
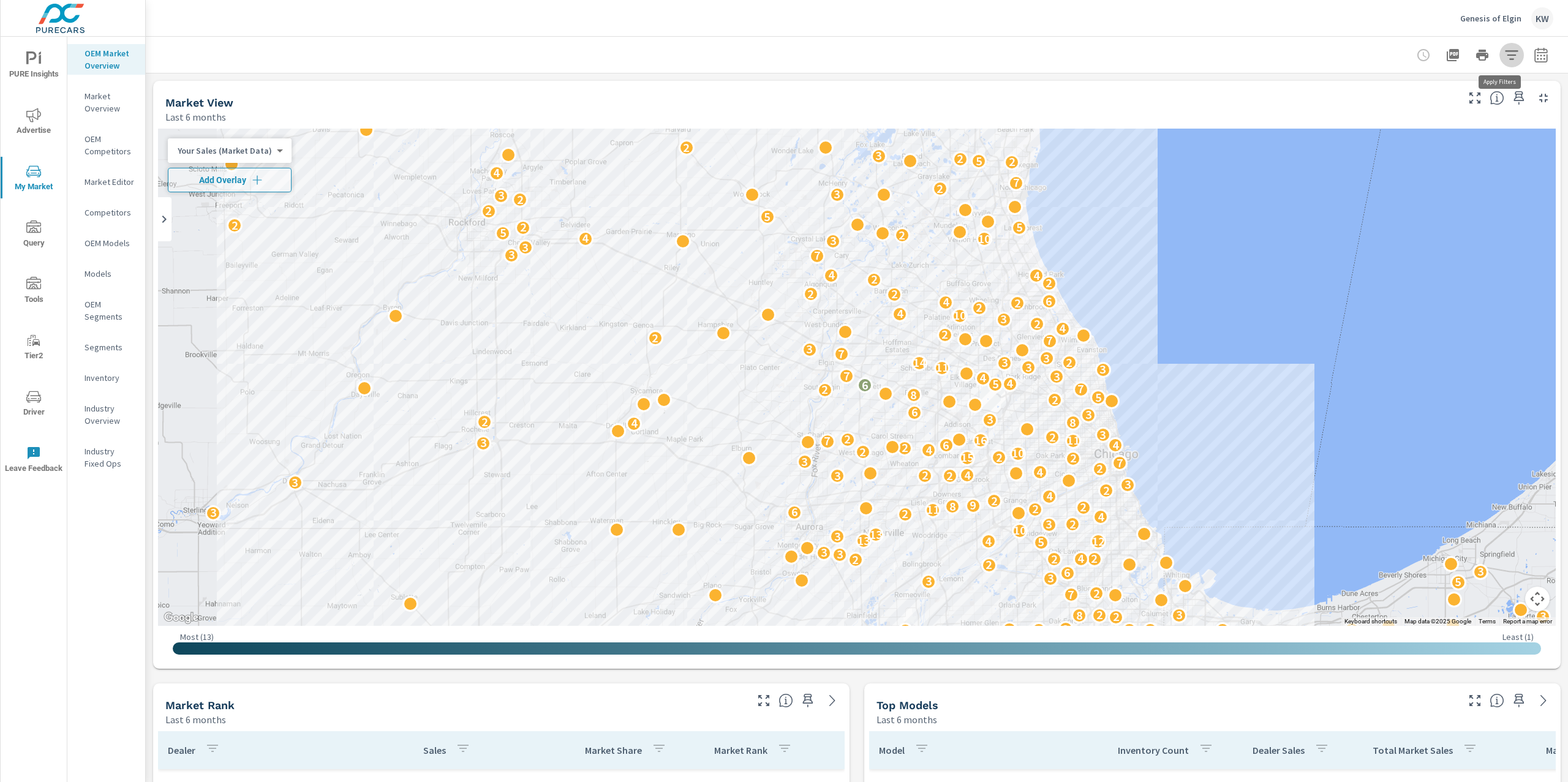
click at [1504, 49] on icon "button" at bounding box center [1512, 55] width 15 height 15
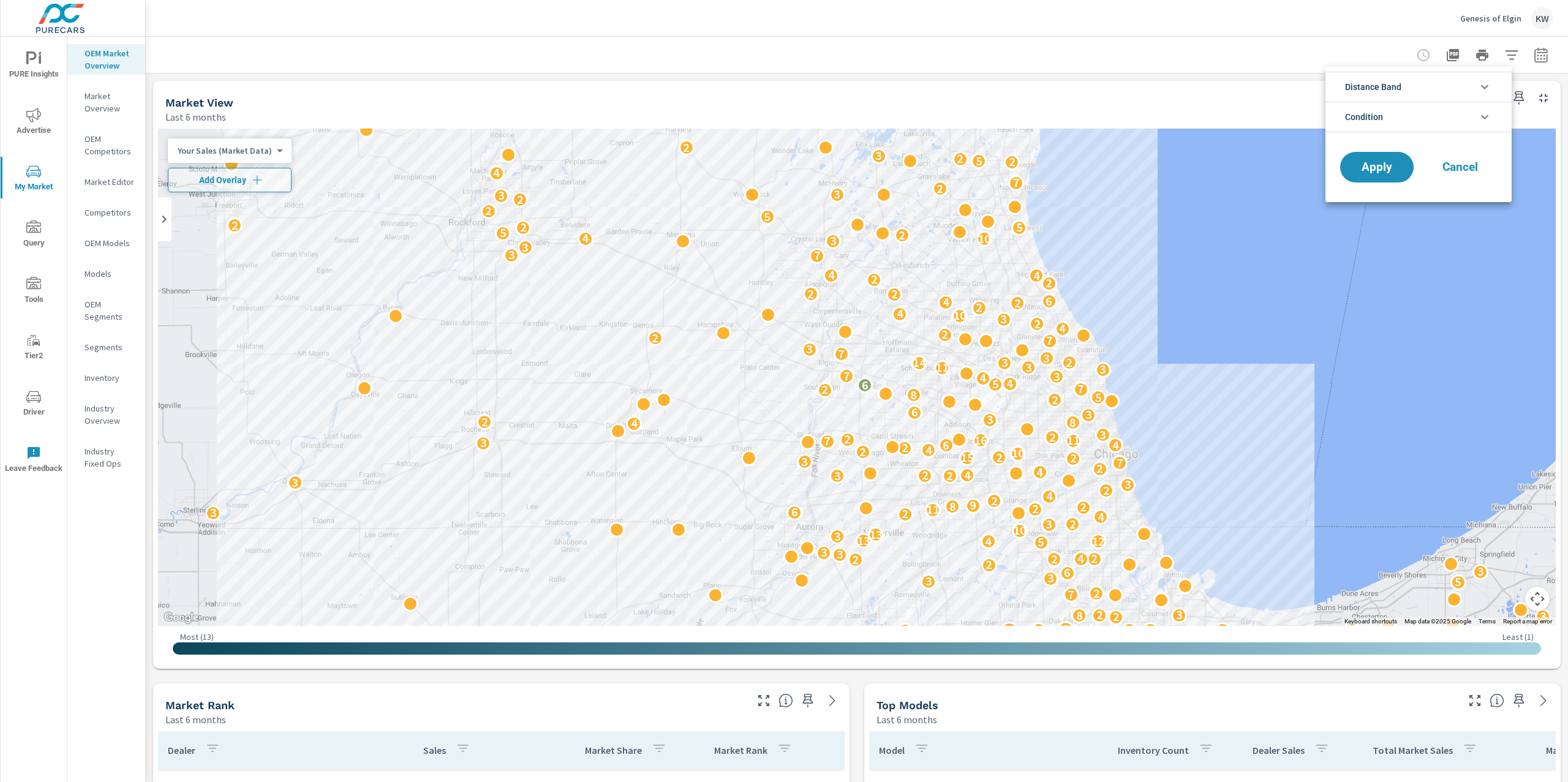
click at [1463, 109] on li "Condition" at bounding box center [1419, 117] width 186 height 31
click at [1475, 87] on li "Distance Band" at bounding box center [1419, 87] width 186 height 30
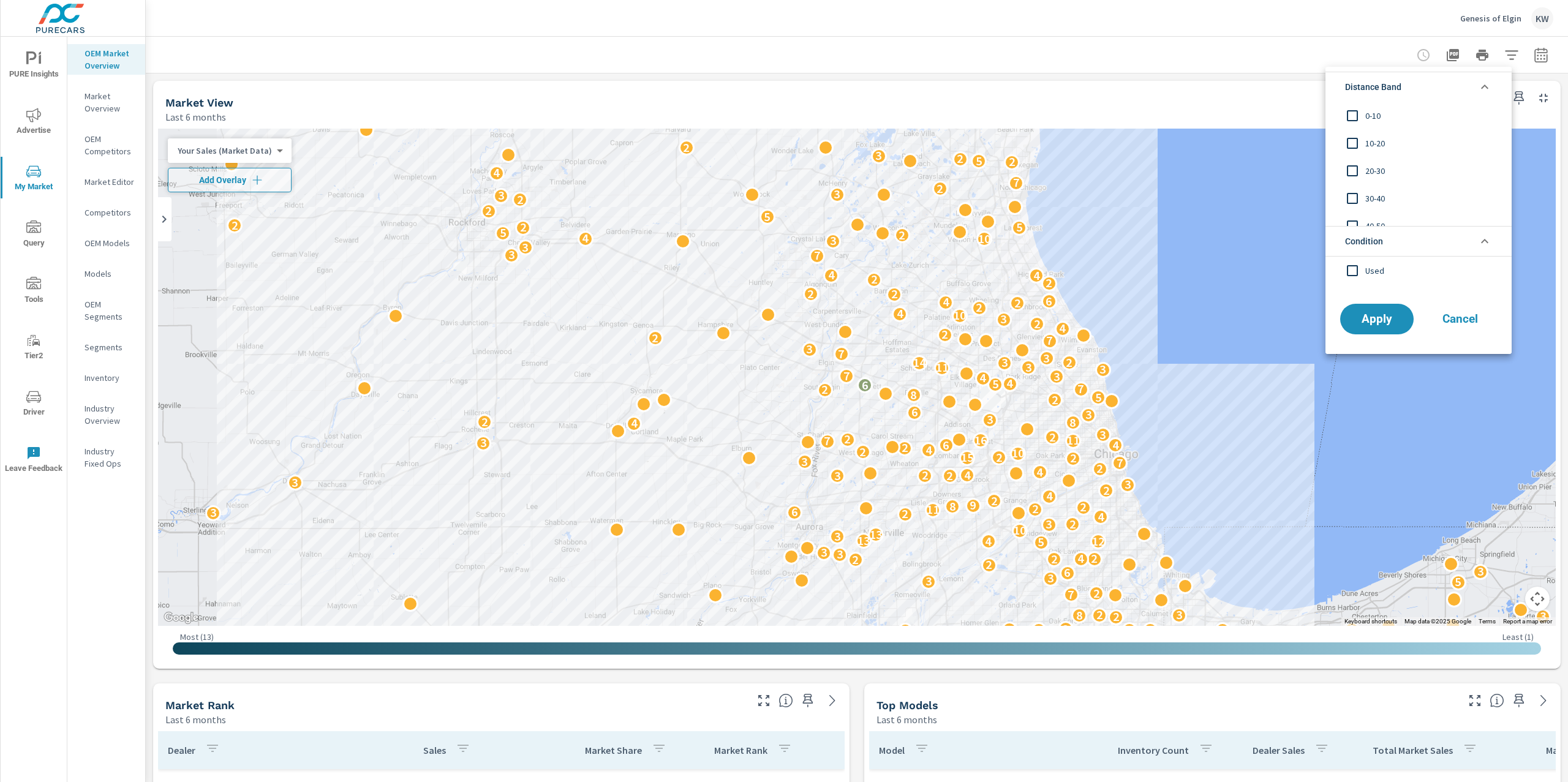
click at [1454, 321] on span "Cancel" at bounding box center [1460, 319] width 49 height 11
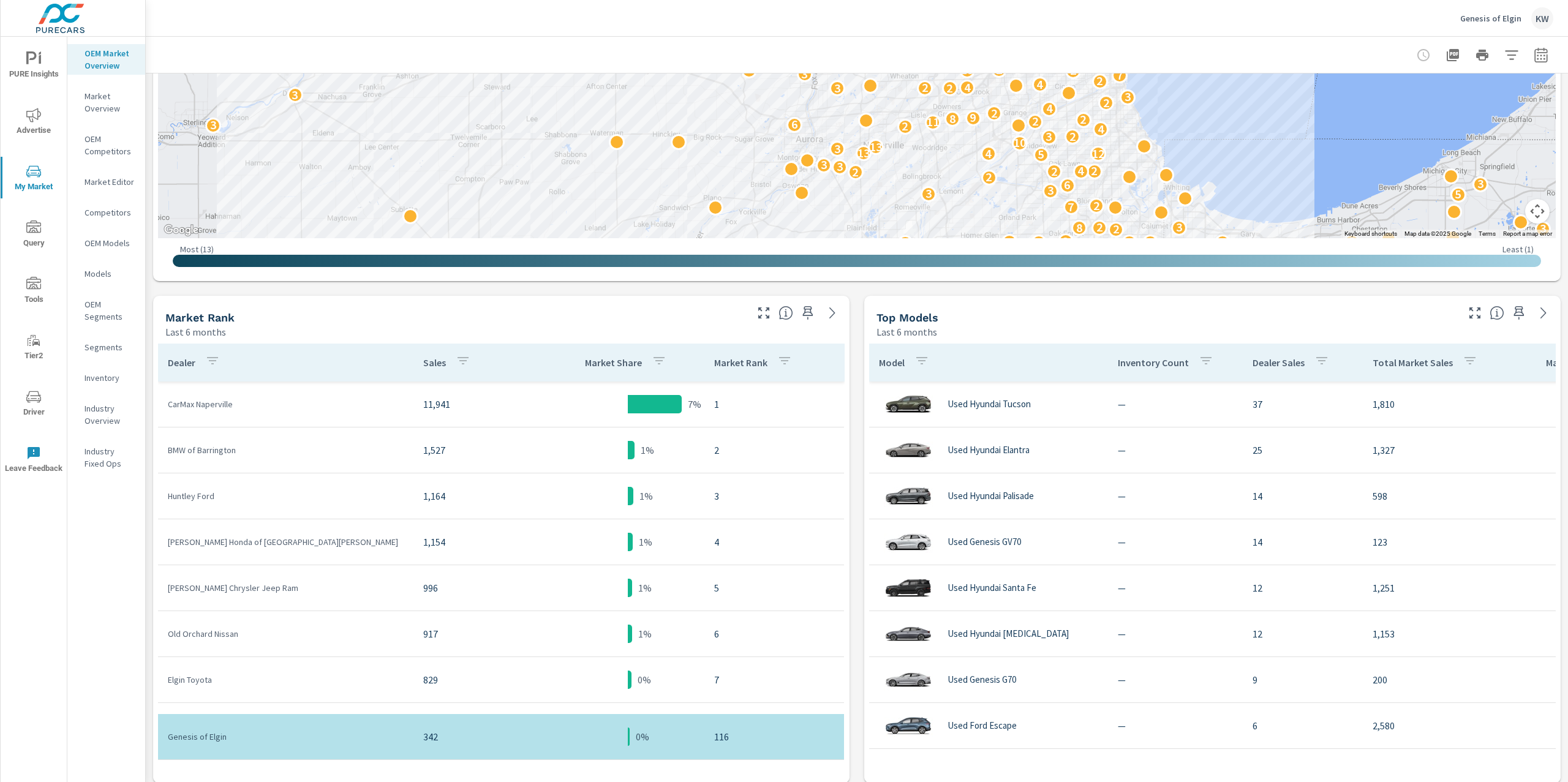
scroll to position [437, 0]
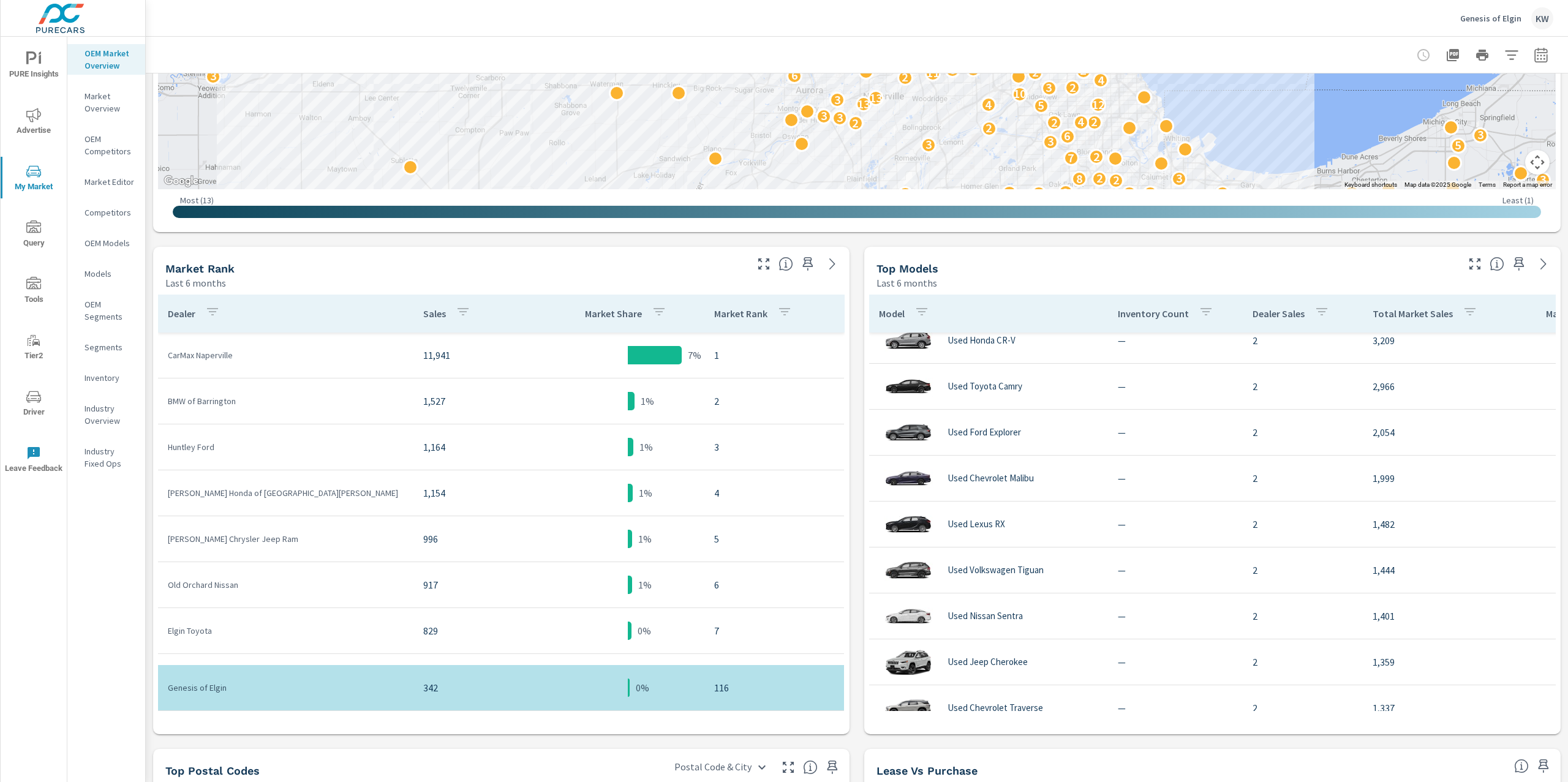
scroll to position [1395, 0]
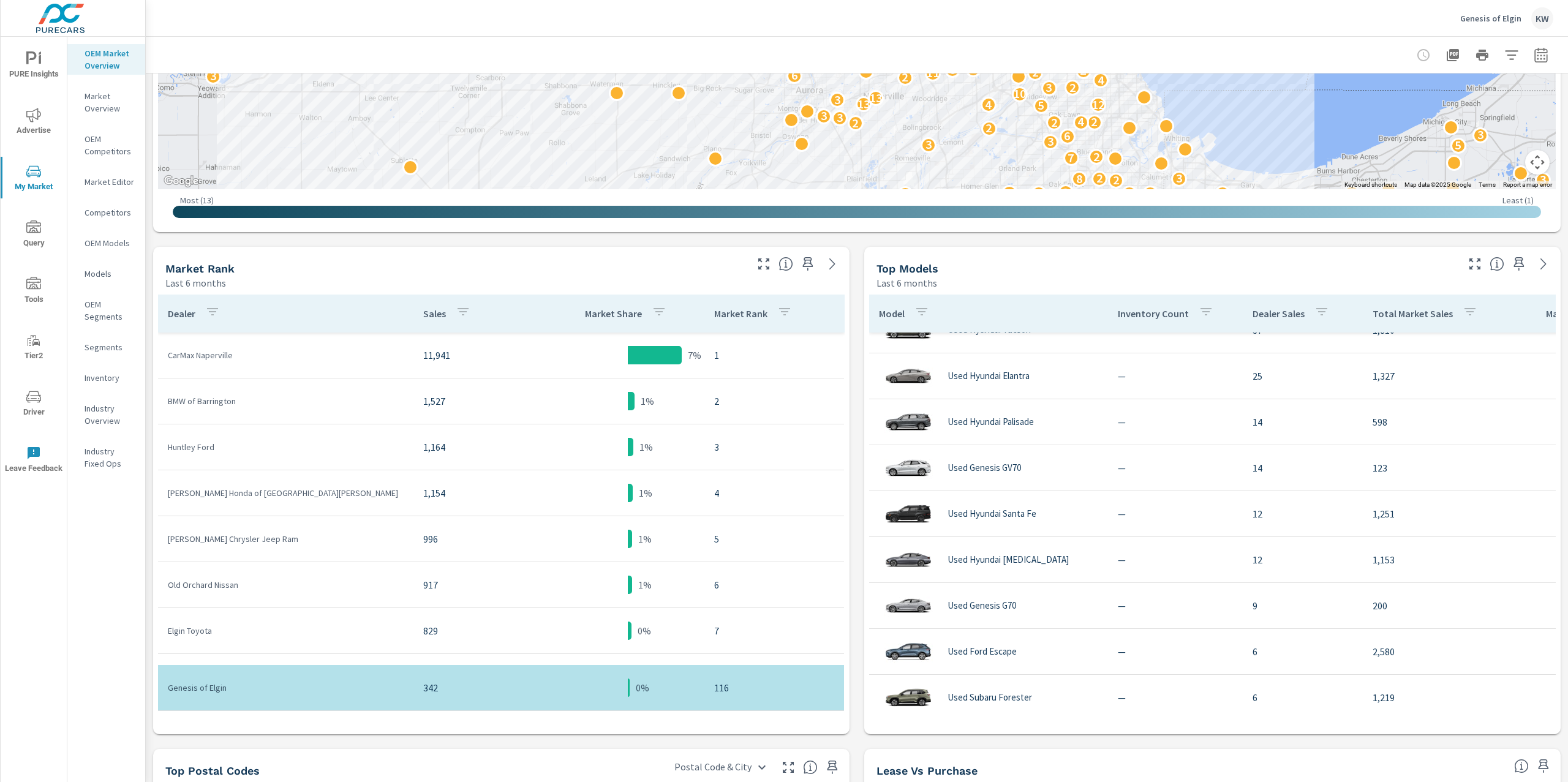
scroll to position [1, 0]
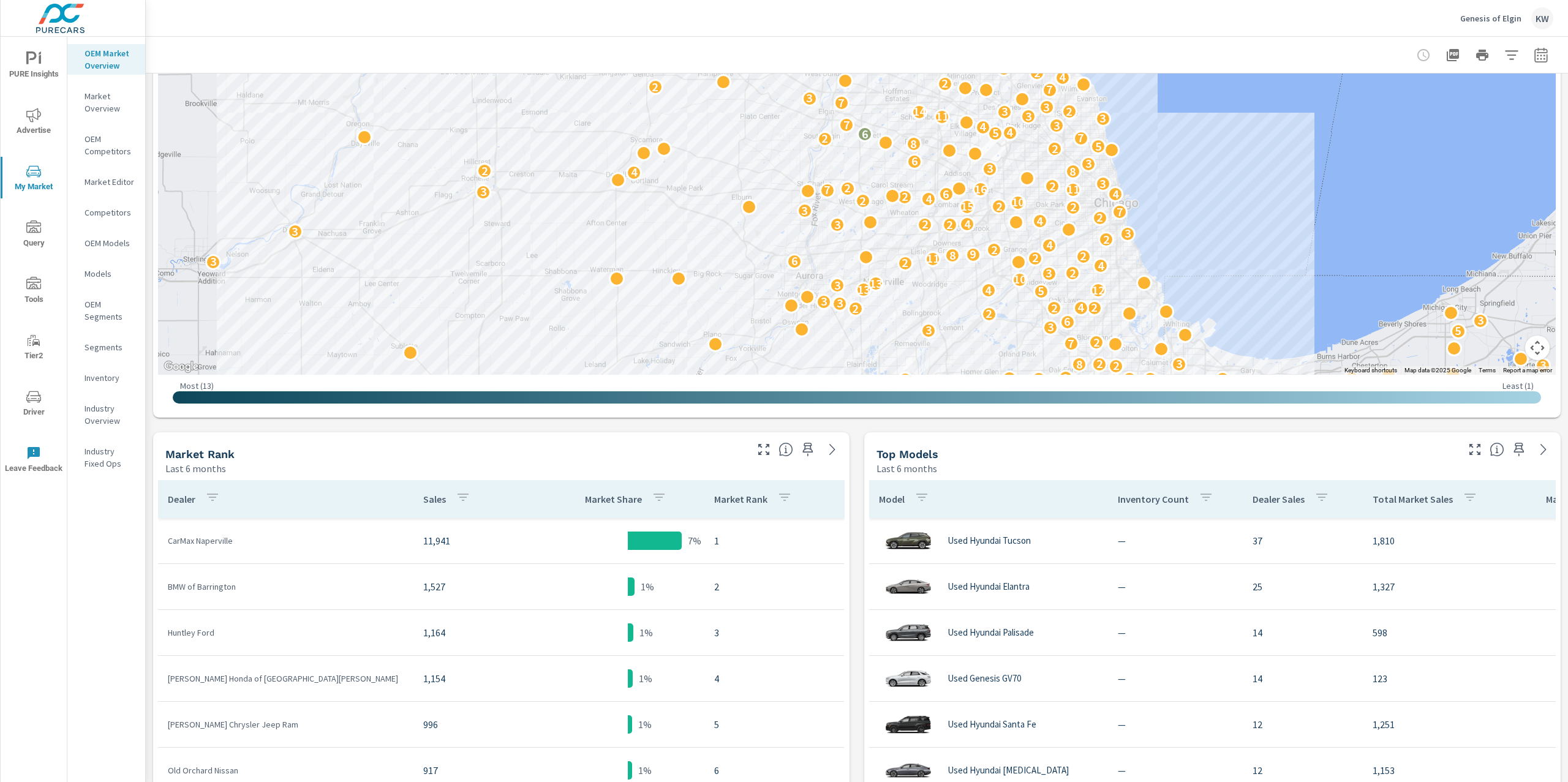
scroll to position [256, 0]
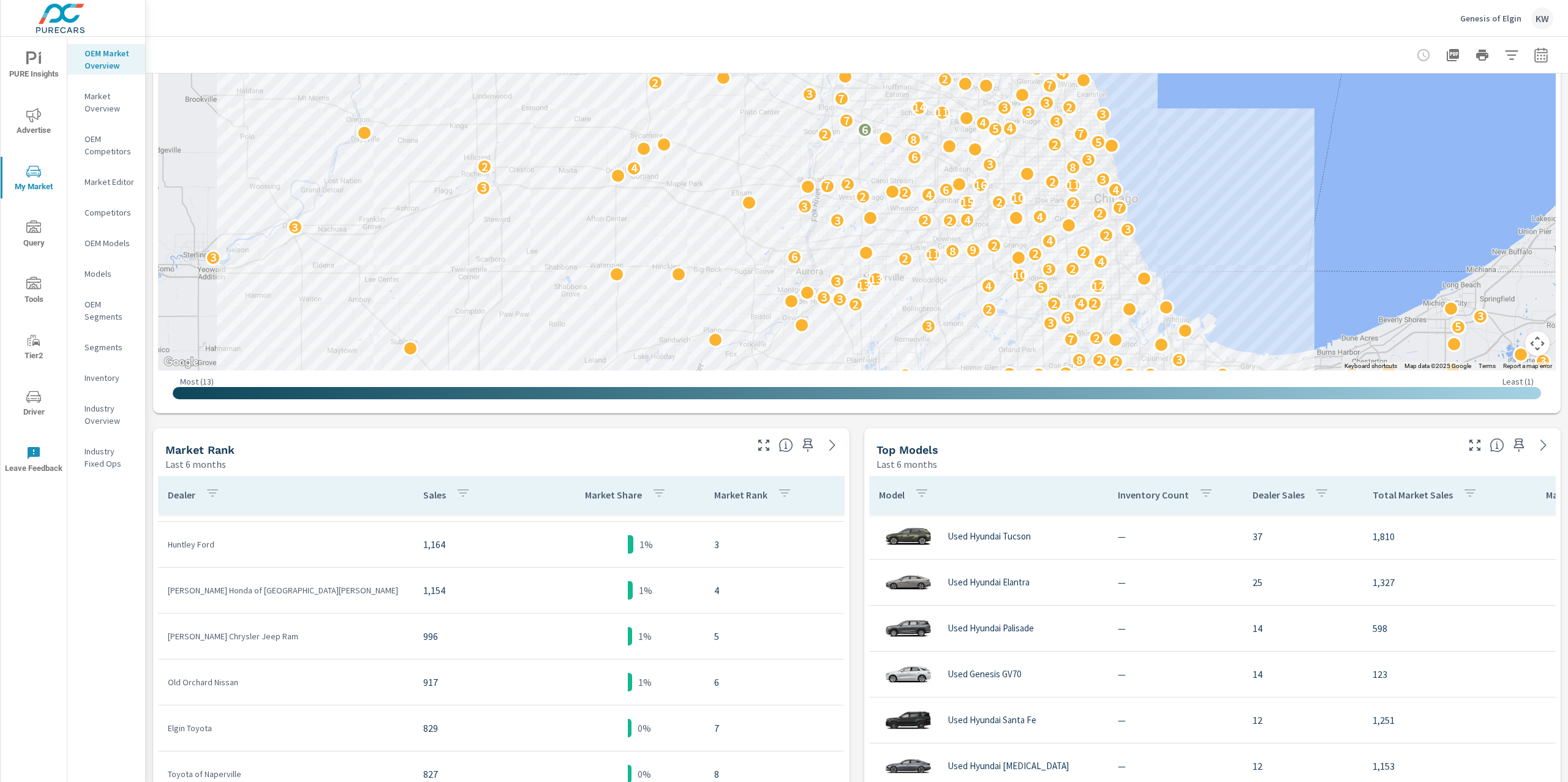
scroll to position [94, 0]
